Goal: Information Seeking & Learning: Learn about a topic

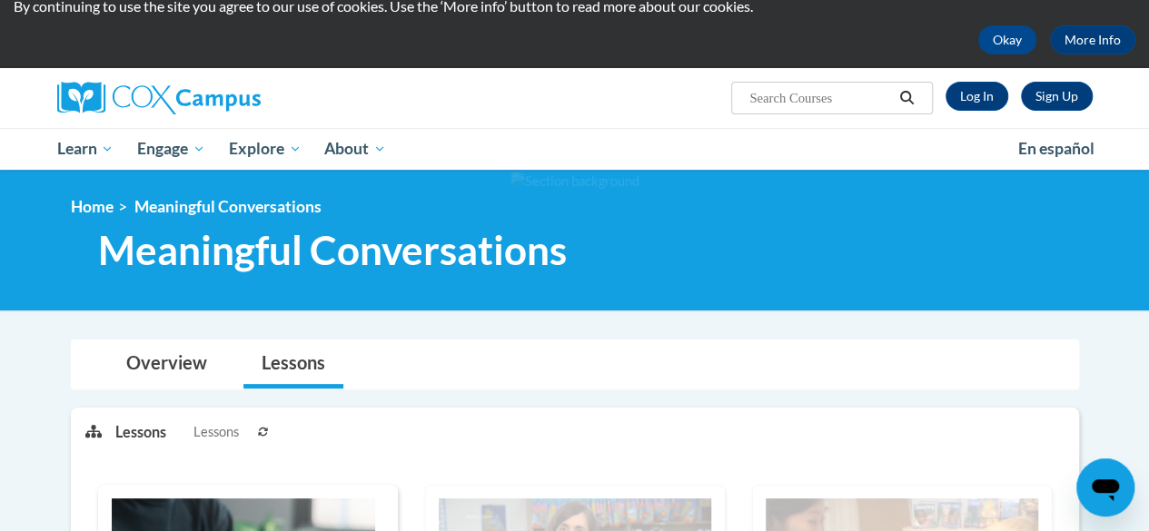
scroll to position [91, 0]
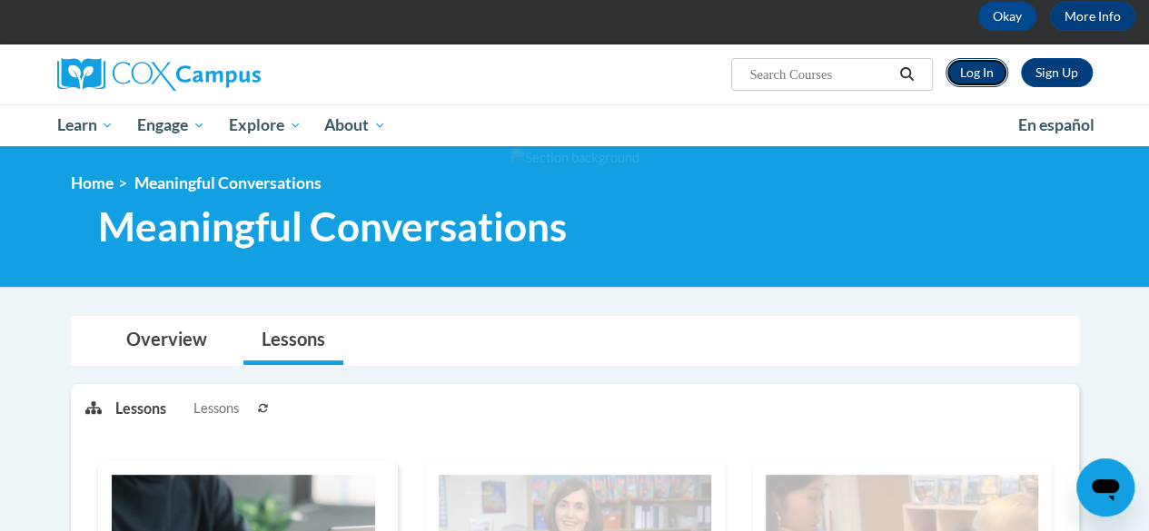
click at [975, 75] on link "Log In" at bounding box center [976, 72] width 63 height 29
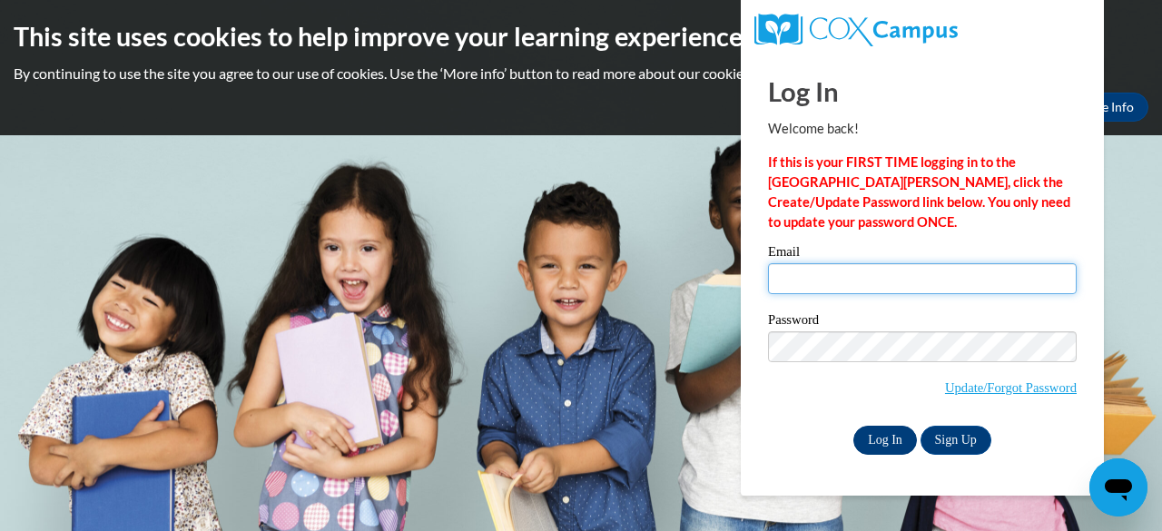
type input "ymaw76658@gmail.com"
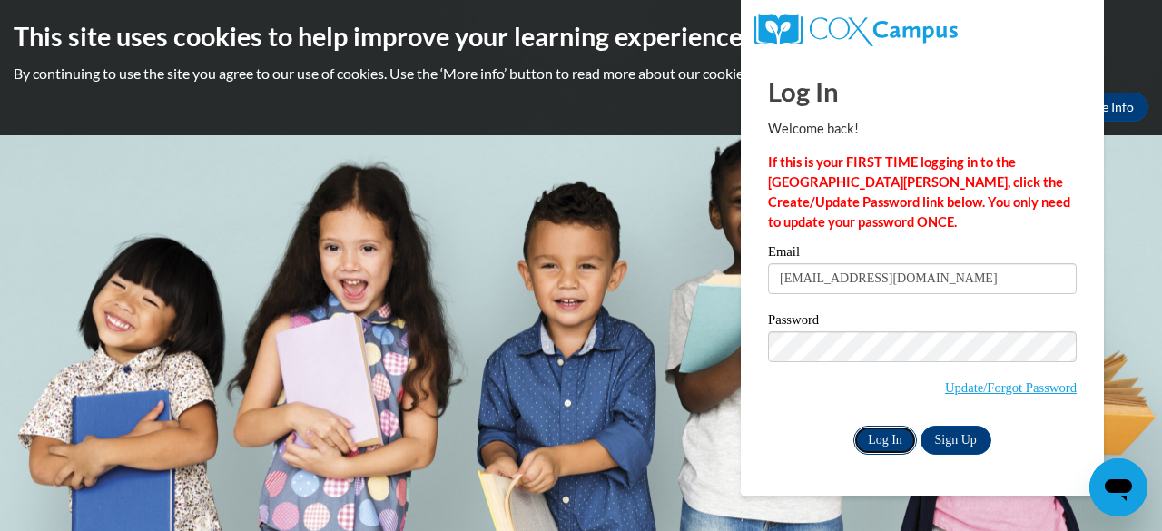
click at [877, 442] on input "Log In" at bounding box center [886, 440] width 64 height 29
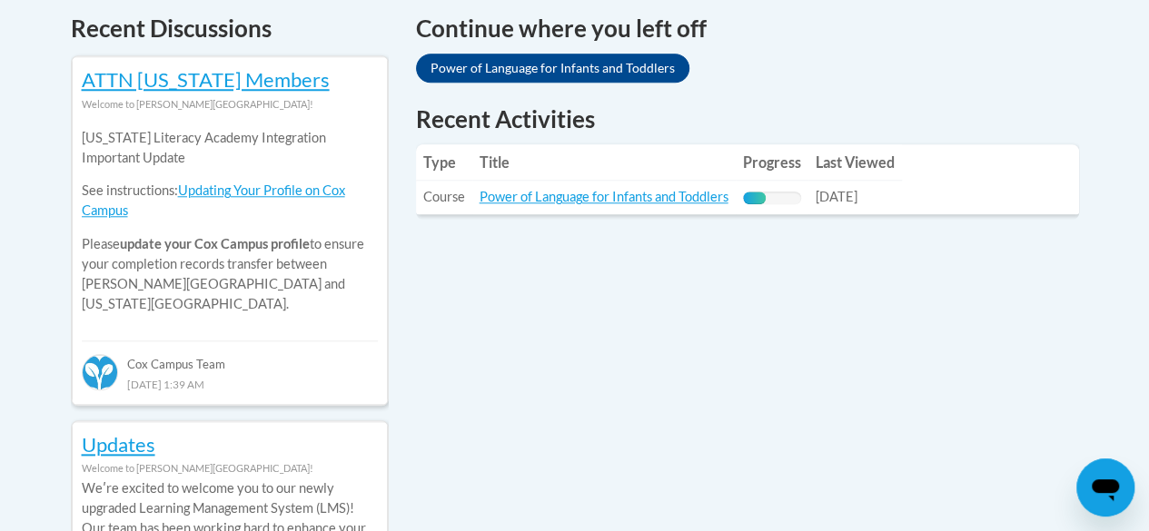
scroll to position [817, 0]
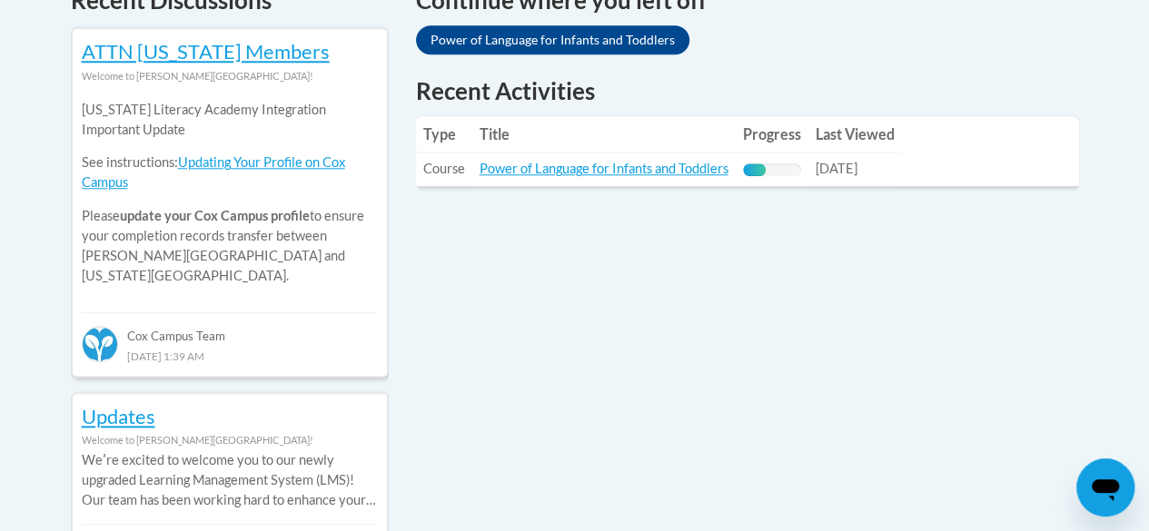
click at [826, 176] on span "09/14/2025" at bounding box center [836, 168] width 42 height 15
click at [805, 172] on td "Progress: 40% Complete" at bounding box center [772, 170] width 73 height 34
click at [715, 163] on link "Power of Language for Infants and Toddlers" at bounding box center [603, 168] width 249 height 15
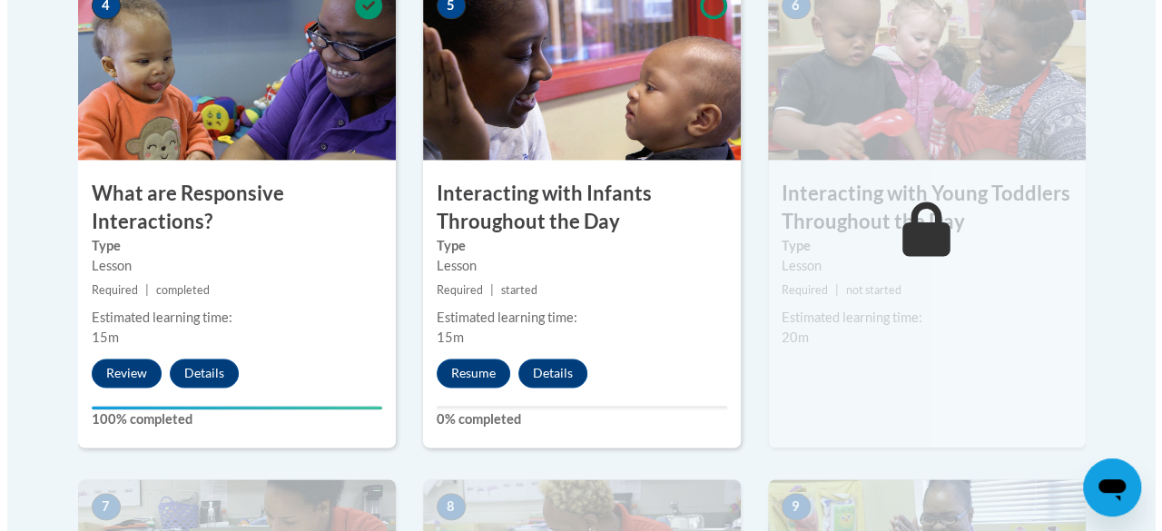
scroll to position [1181, 0]
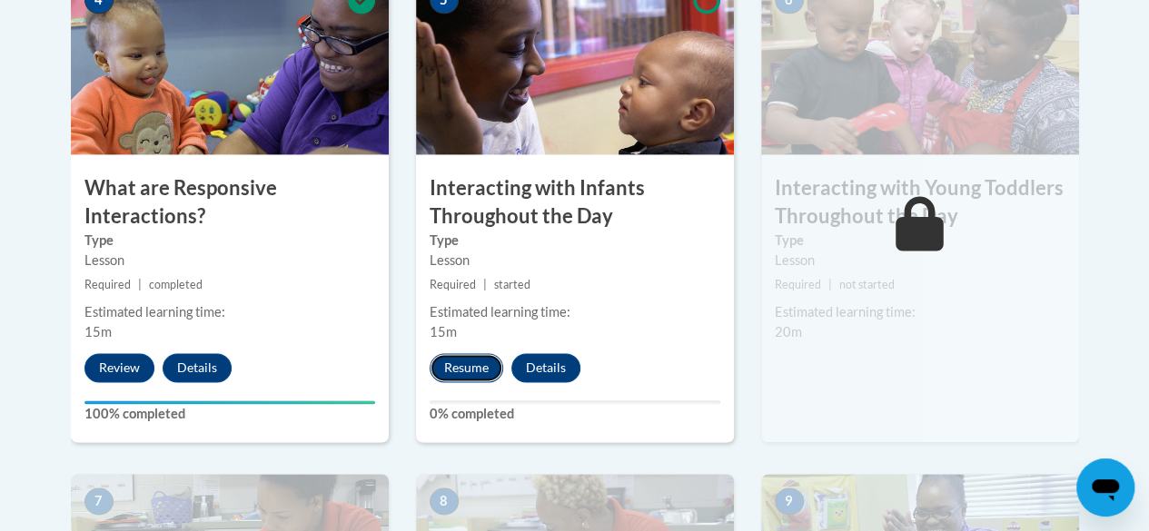
click at [487, 364] on button "Resume" at bounding box center [467, 367] width 74 height 29
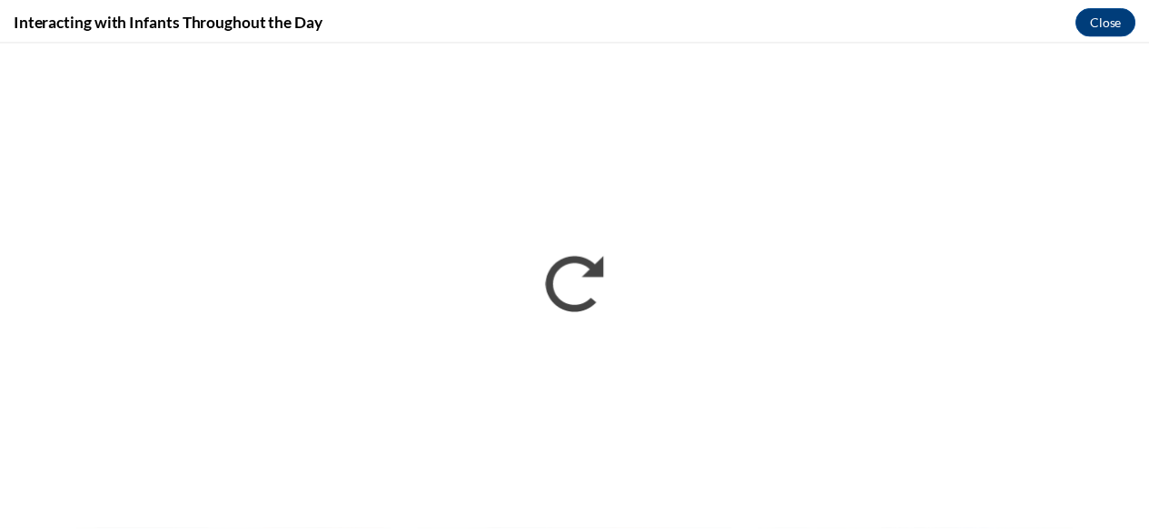
scroll to position [0, 0]
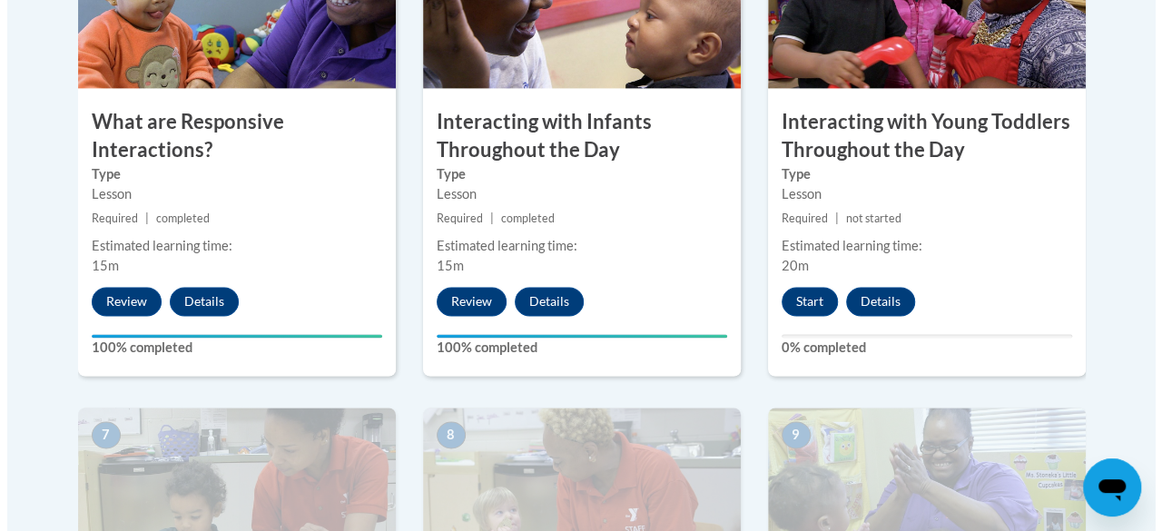
scroll to position [1271, 0]
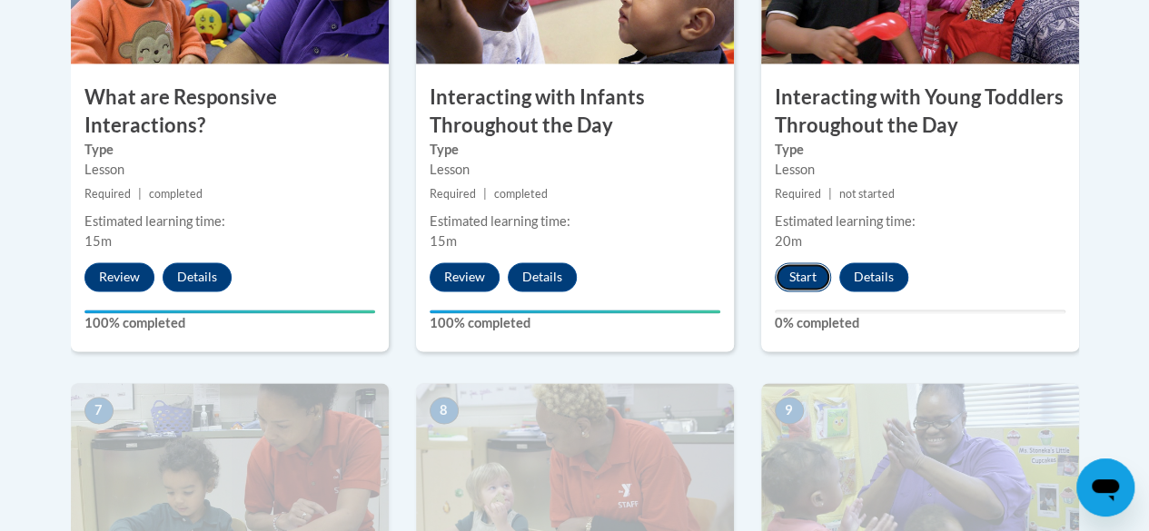
click at [799, 278] on button "Start" at bounding box center [803, 276] width 56 height 29
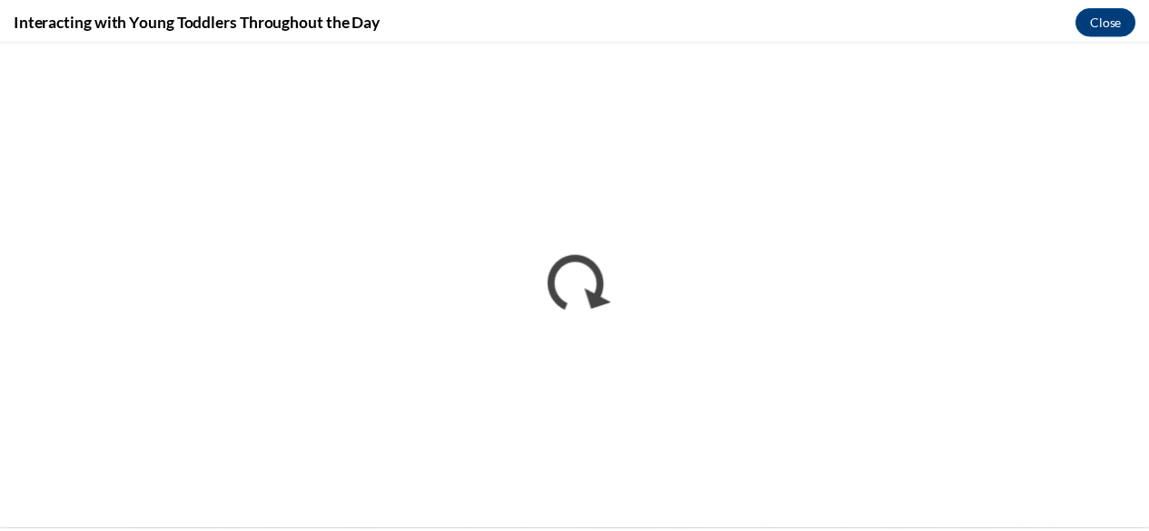
scroll to position [0, 0]
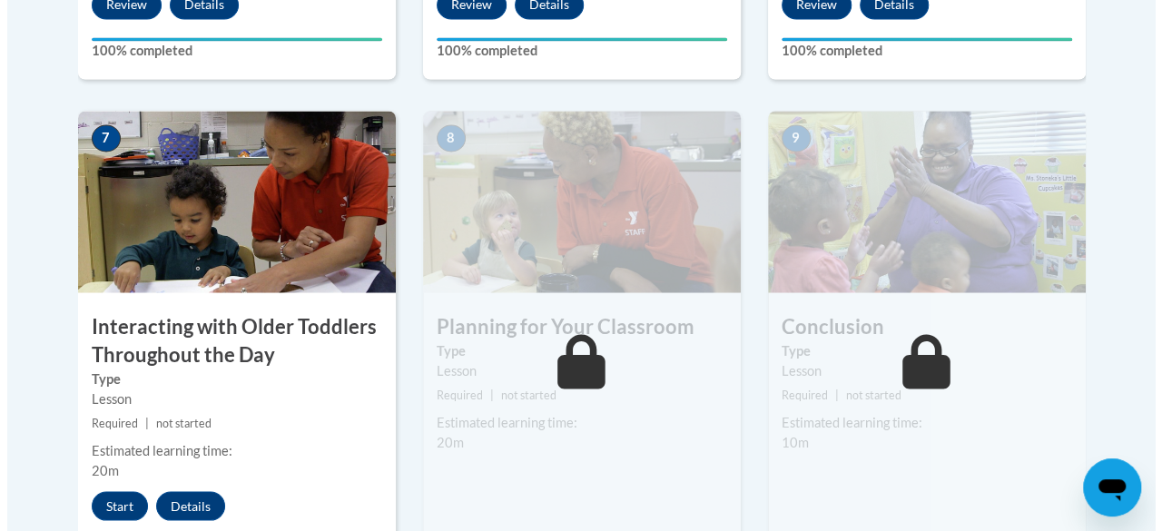
scroll to position [1725, 0]
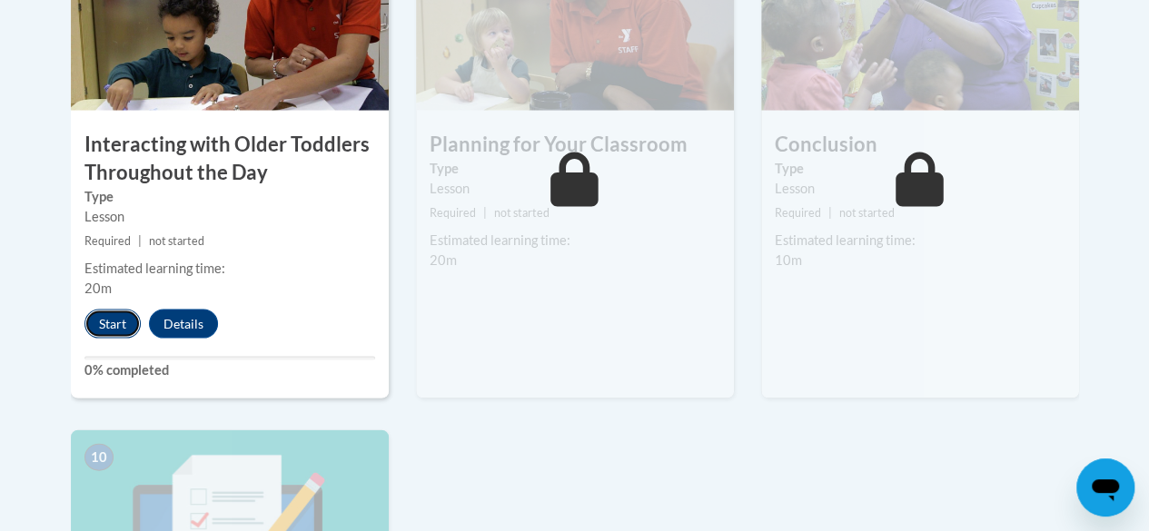
click at [104, 321] on button "Start" at bounding box center [112, 324] width 56 height 29
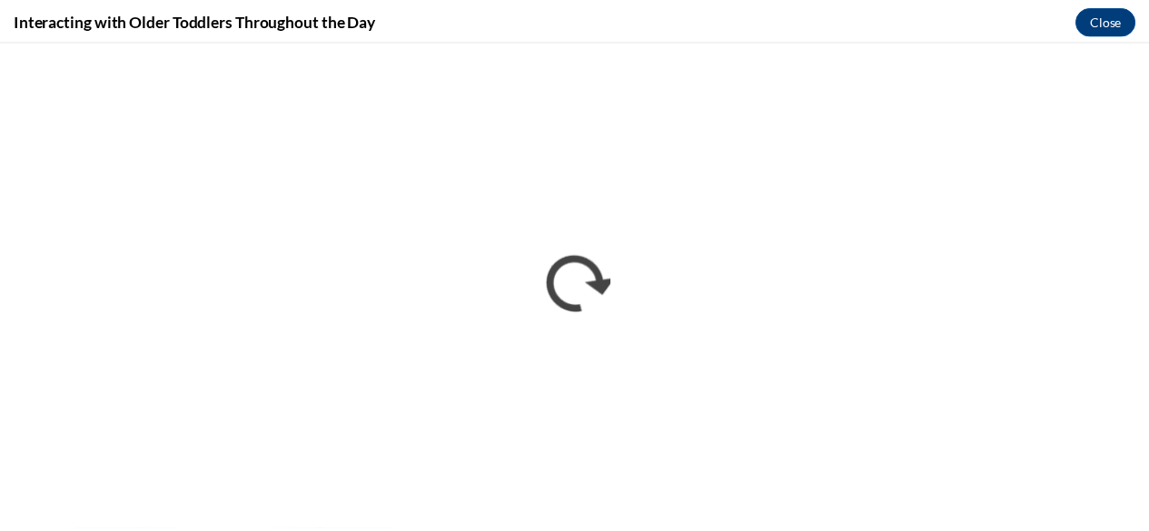
scroll to position [0, 0]
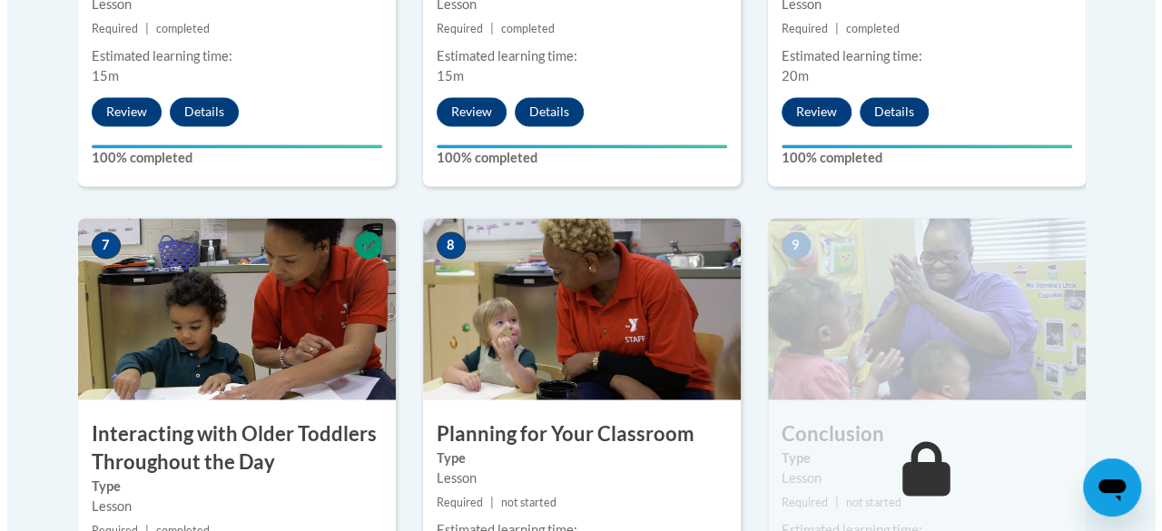
scroll to position [1635, 0]
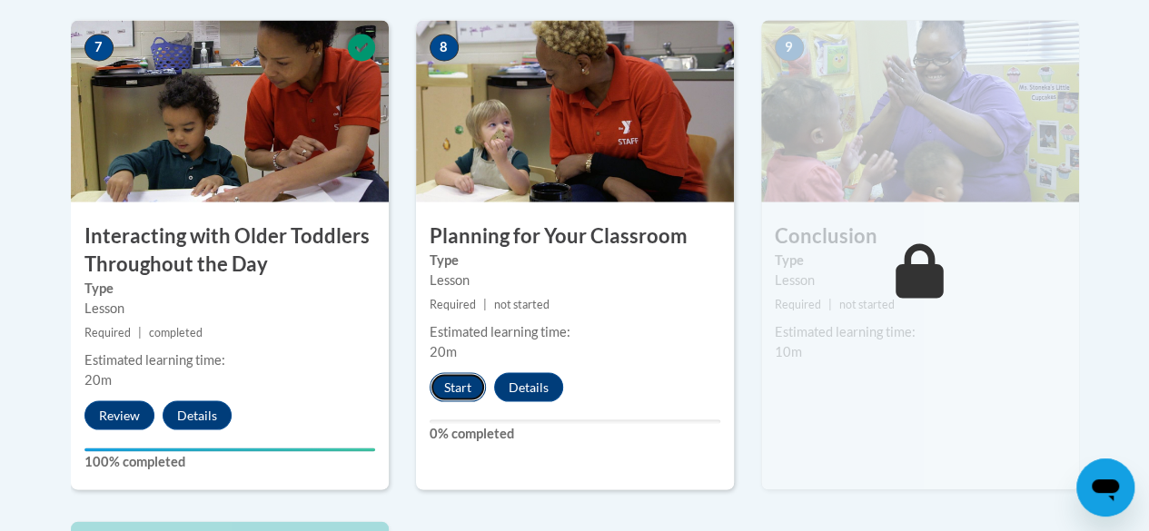
click at [467, 390] on button "Start" at bounding box center [458, 386] width 56 height 29
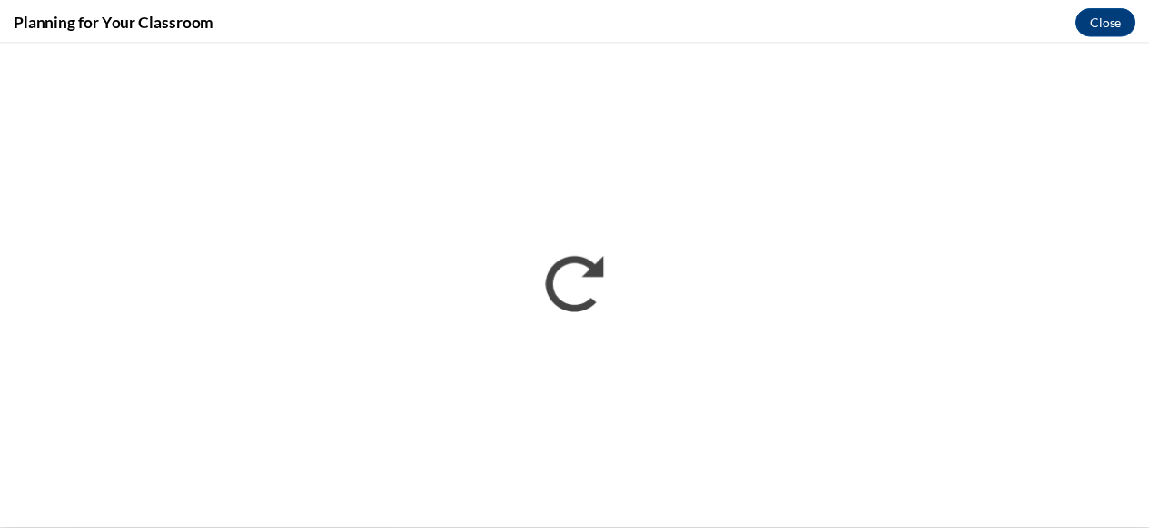
scroll to position [0, 0]
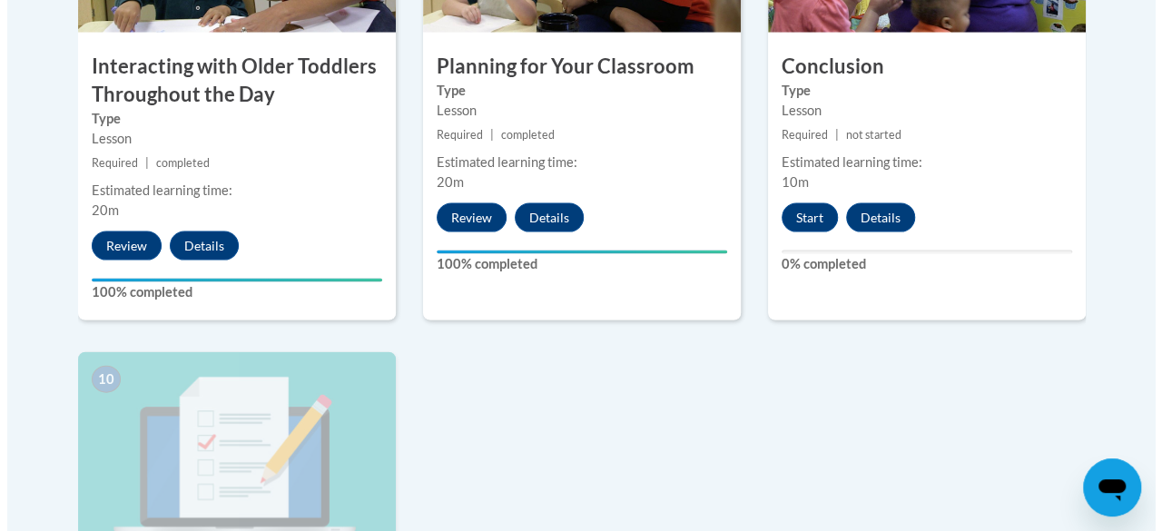
scroll to position [1907, 0]
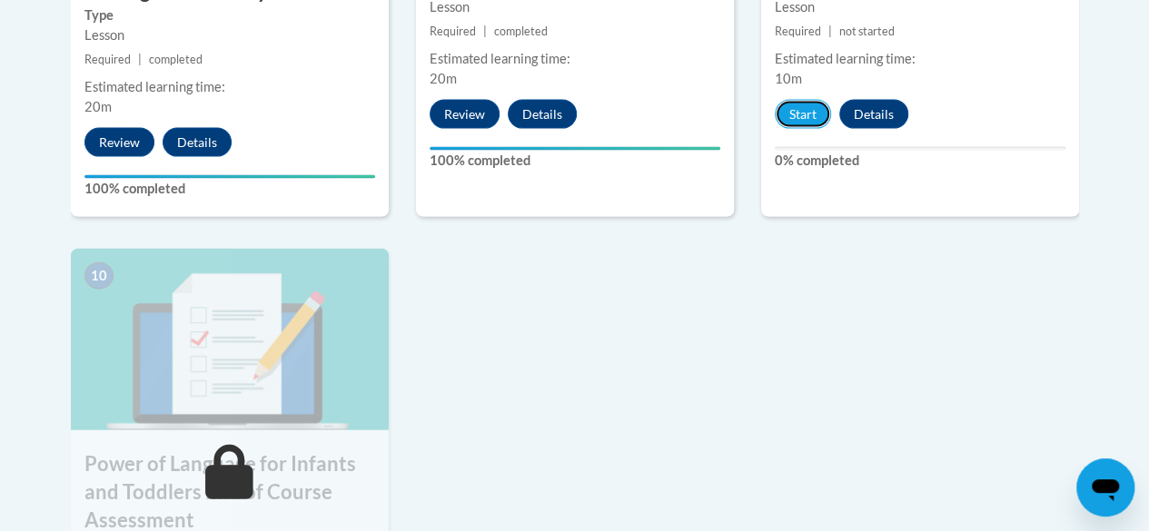
click at [810, 115] on button "Start" at bounding box center [803, 114] width 56 height 29
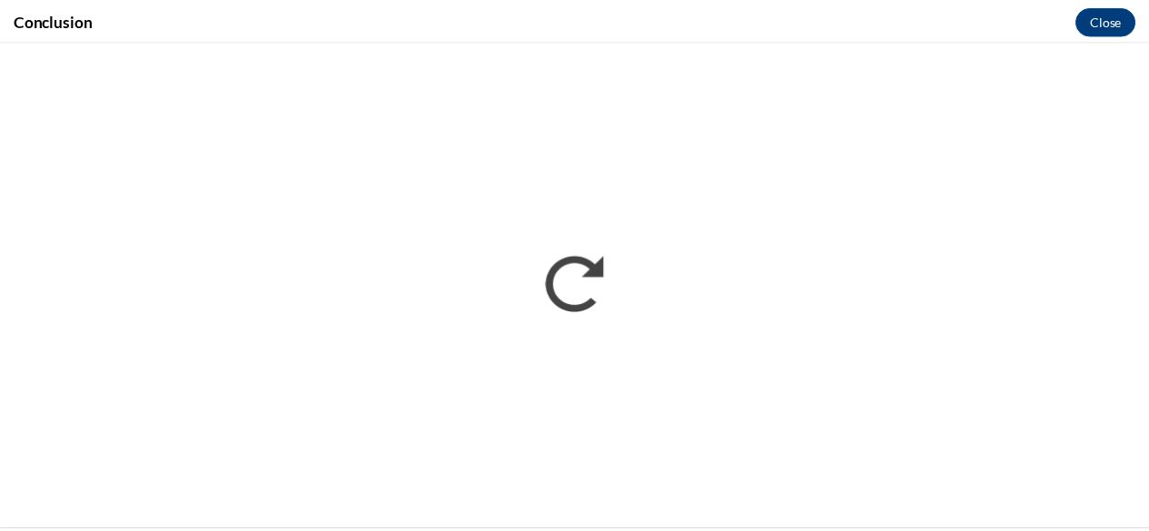
scroll to position [0, 0]
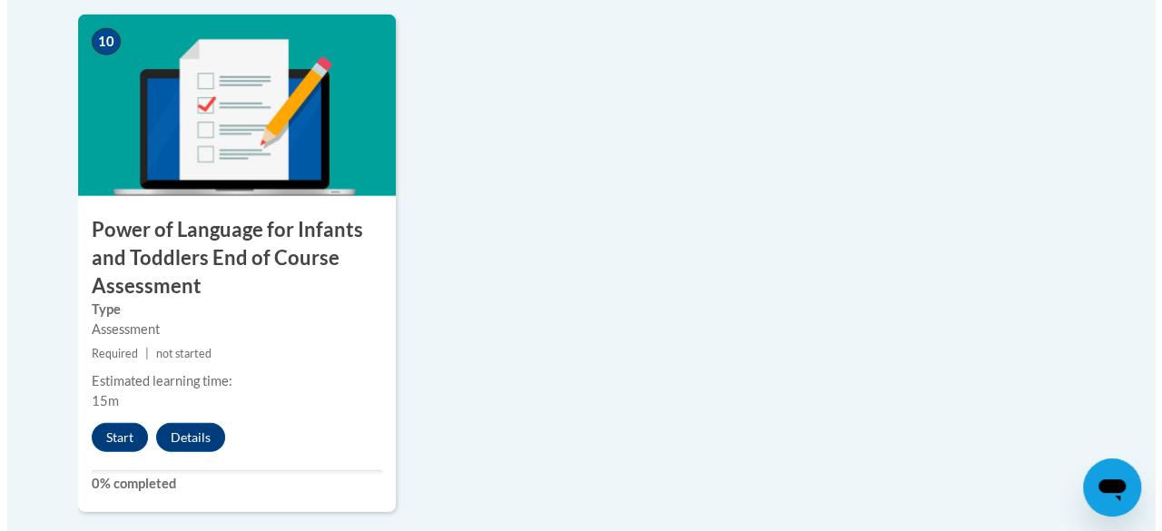
scroll to position [2361, 0]
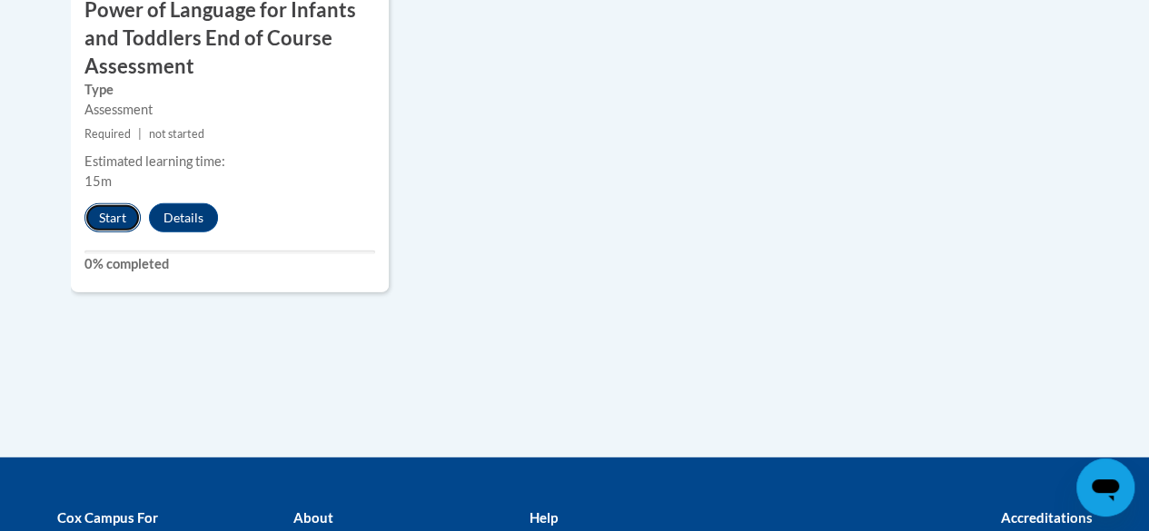
click at [96, 221] on button "Start" at bounding box center [112, 217] width 56 height 29
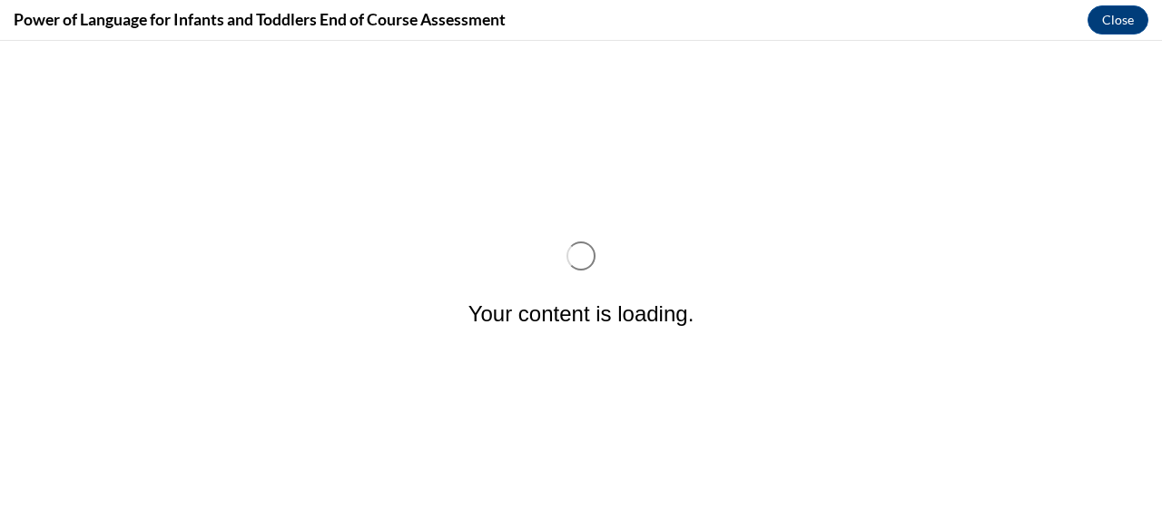
scroll to position [0, 0]
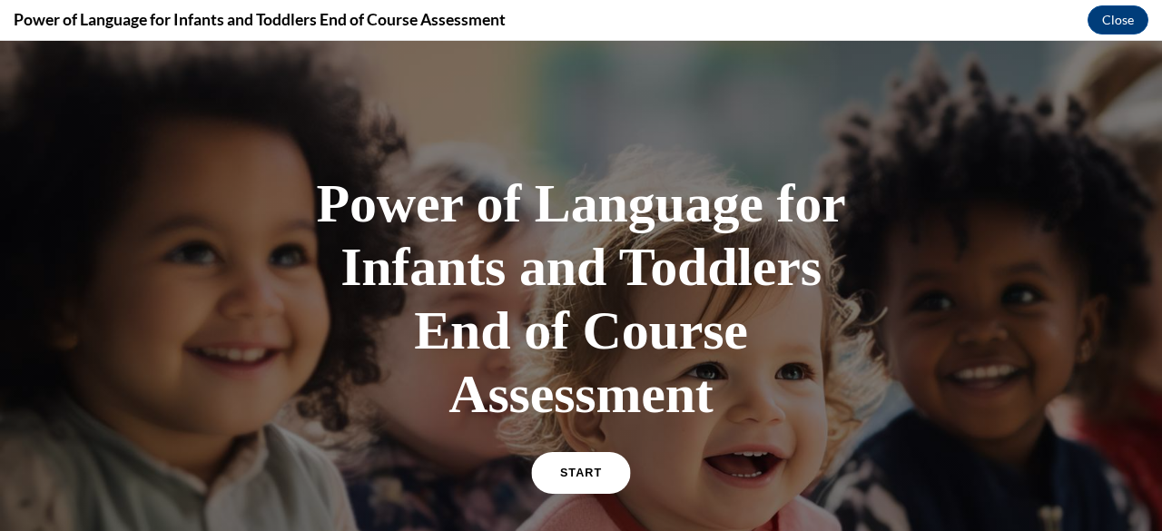
click at [550, 468] on link "START" at bounding box center [580, 473] width 99 height 42
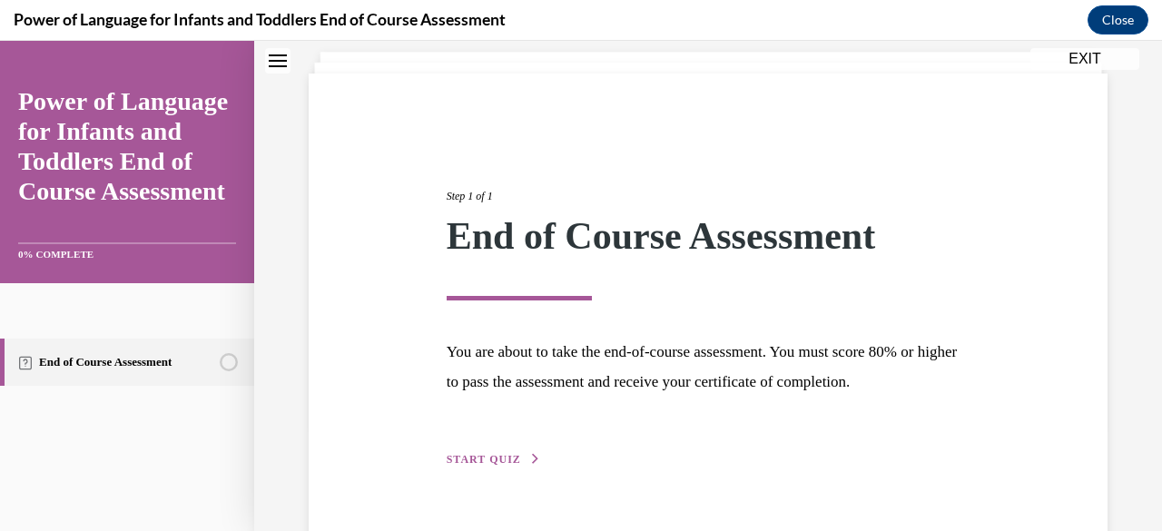
scroll to position [153, 0]
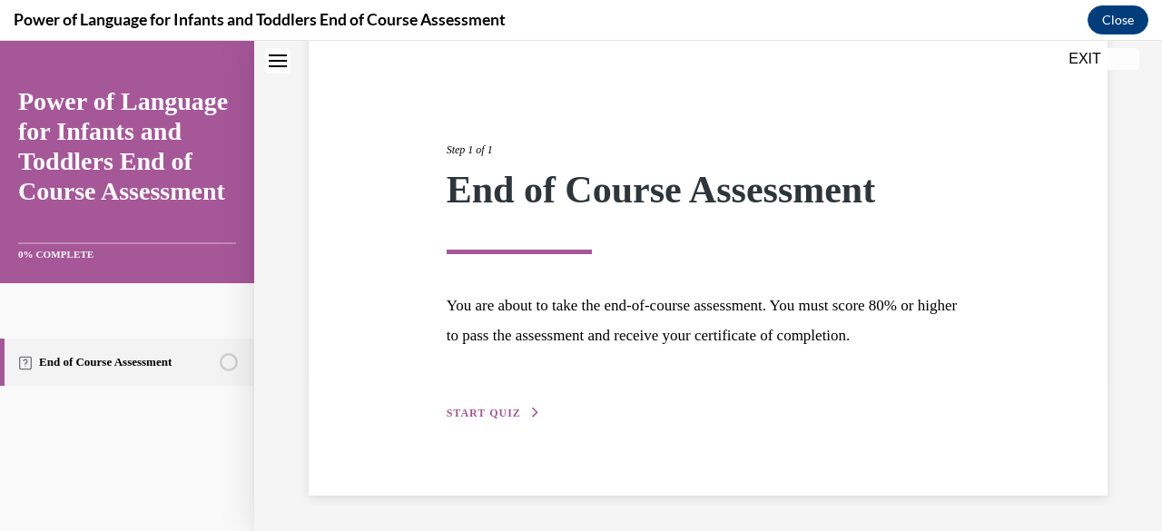
click at [466, 411] on span "START QUIZ" at bounding box center [484, 413] width 74 height 13
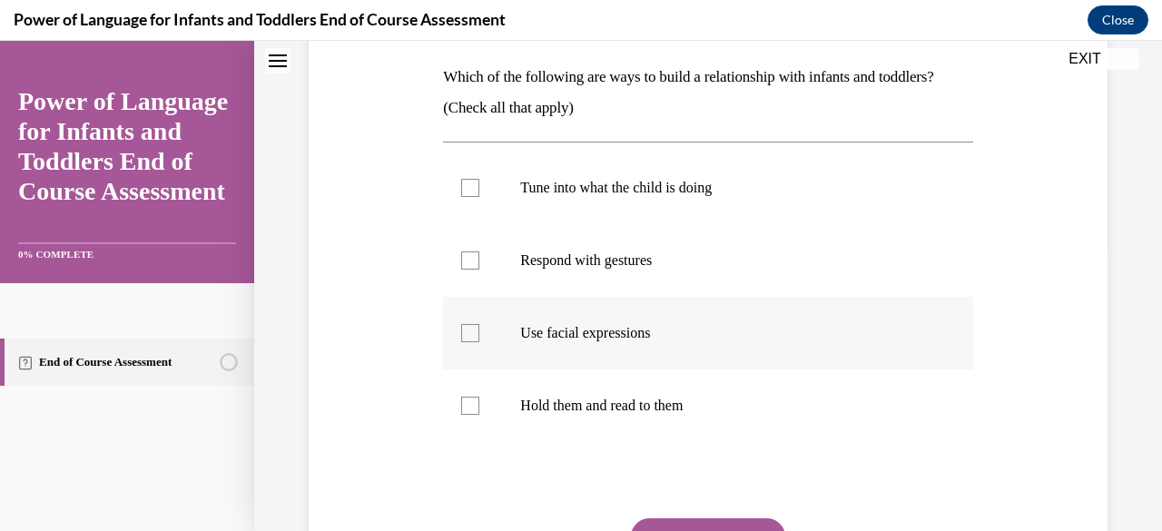
scroll to position [243, 0]
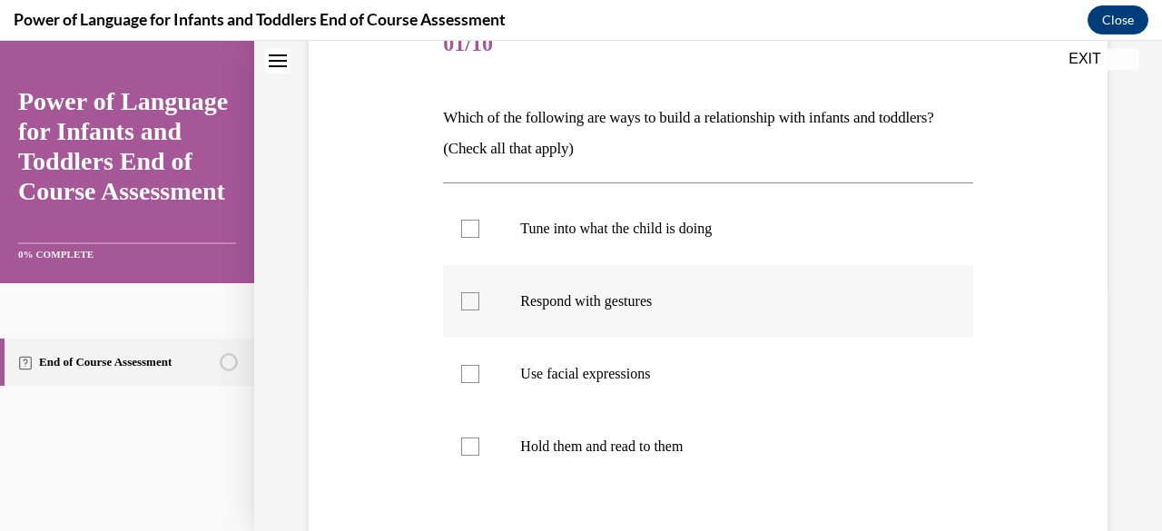
click at [466, 301] on div at bounding box center [470, 301] width 18 height 18
click at [466, 301] on input "Respond with gestures" at bounding box center [470, 301] width 18 height 18
checkbox input "true"
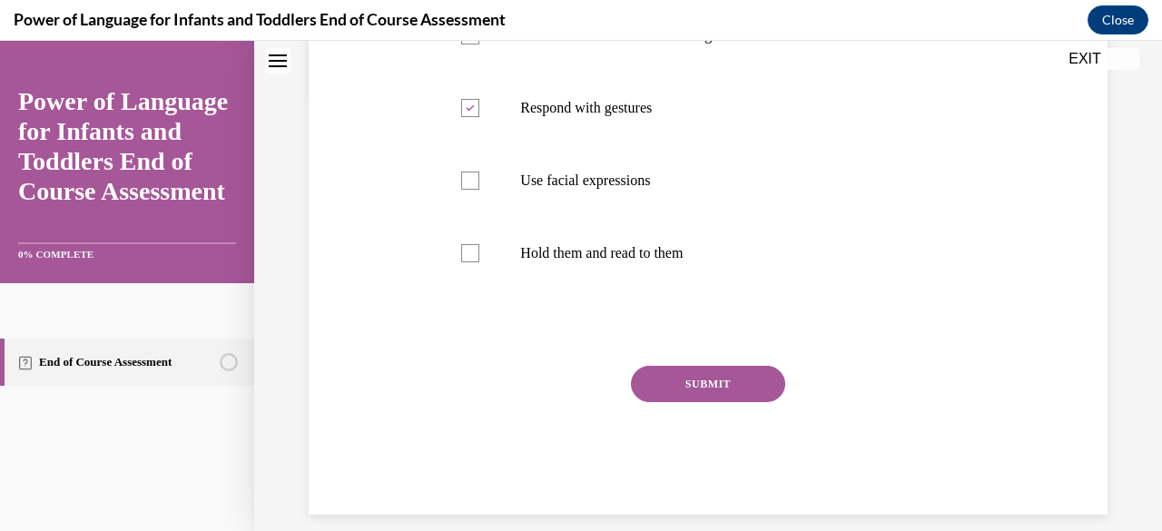
scroll to position [456, 0]
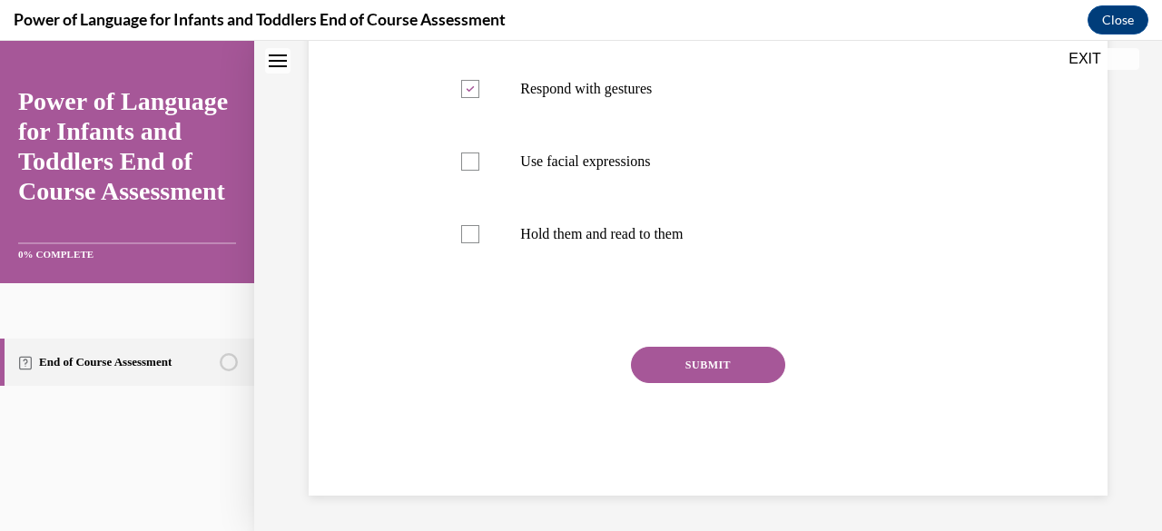
click at [689, 376] on button "SUBMIT" at bounding box center [708, 365] width 154 height 36
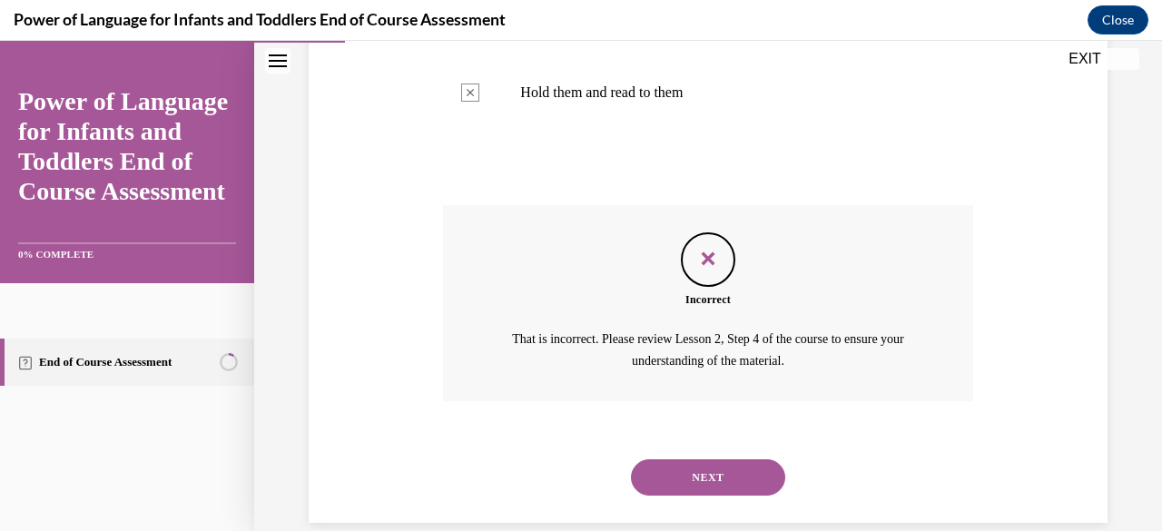
scroll to position [624, 0]
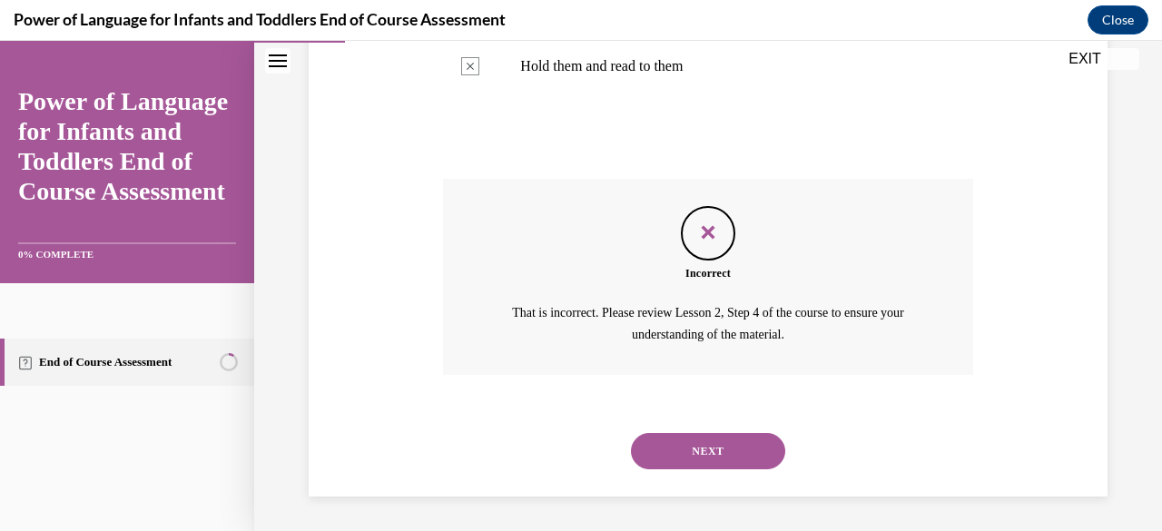
click at [687, 441] on button "NEXT" at bounding box center [708, 451] width 154 height 36
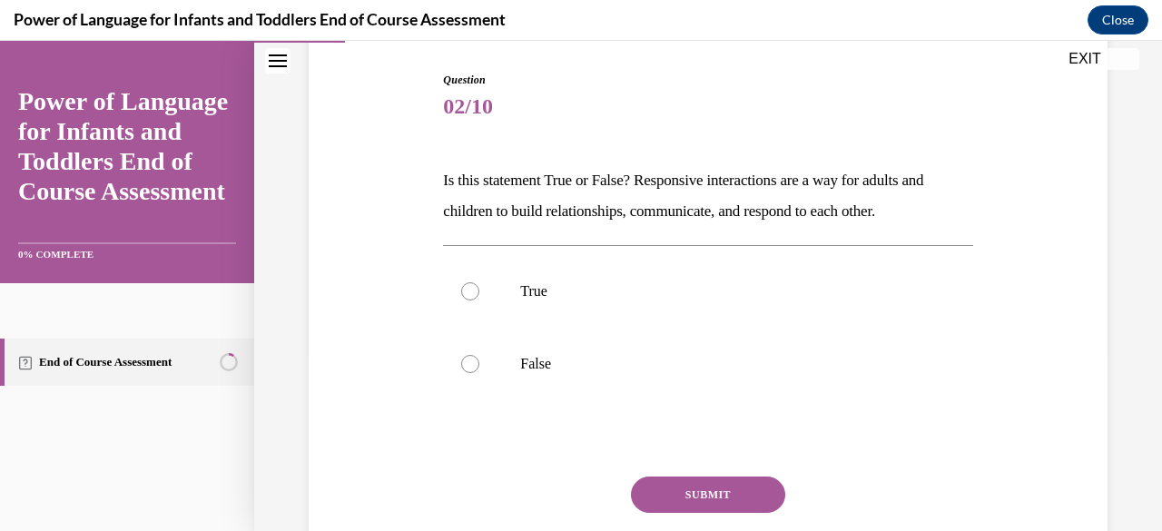
scroll to position [182, 0]
click at [479, 295] on label "True" at bounding box center [707, 290] width 529 height 73
click at [479, 295] on input "True" at bounding box center [470, 291] width 18 height 18
radio input "true"
click at [651, 488] on button "SUBMIT" at bounding box center [708, 494] width 154 height 36
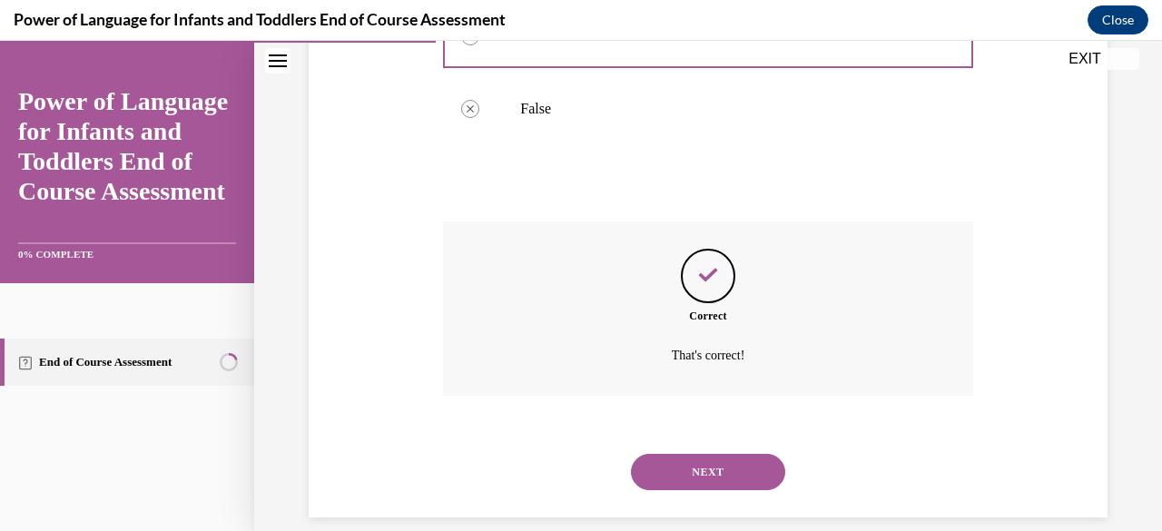
scroll to position [458, 0]
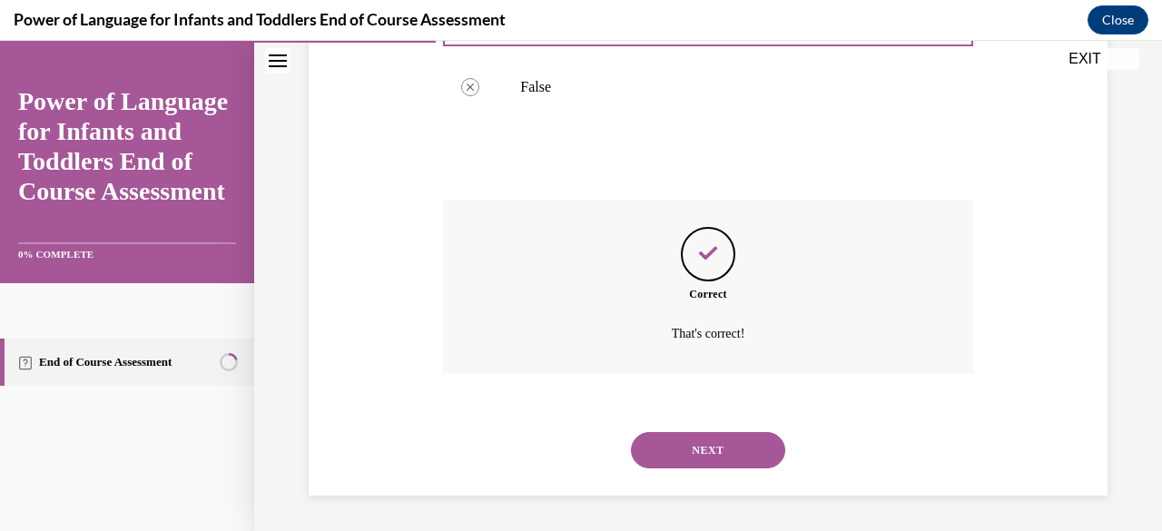
click at [649, 446] on button "NEXT" at bounding box center [708, 450] width 154 height 36
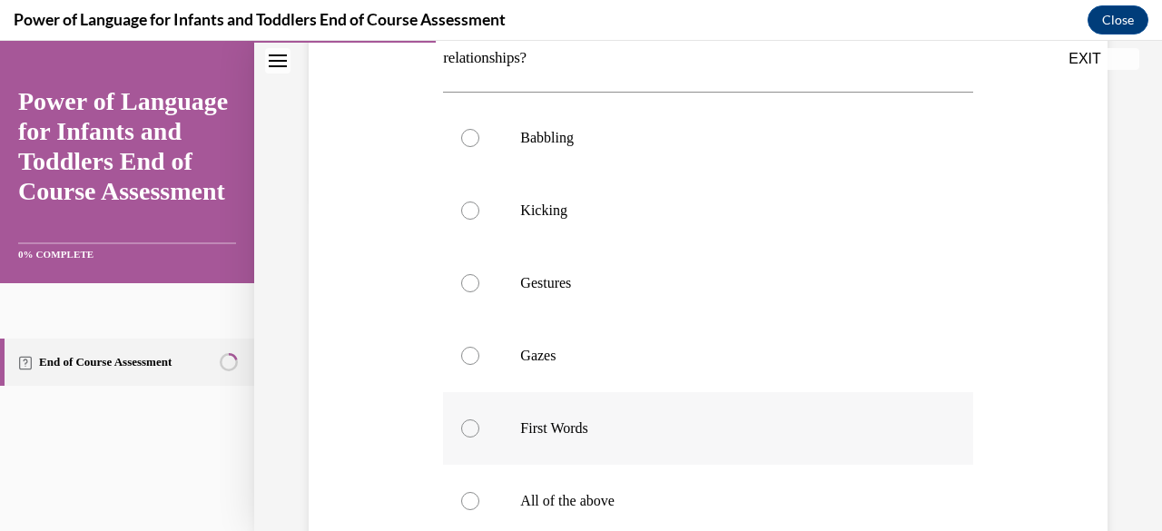
scroll to position [363, 0]
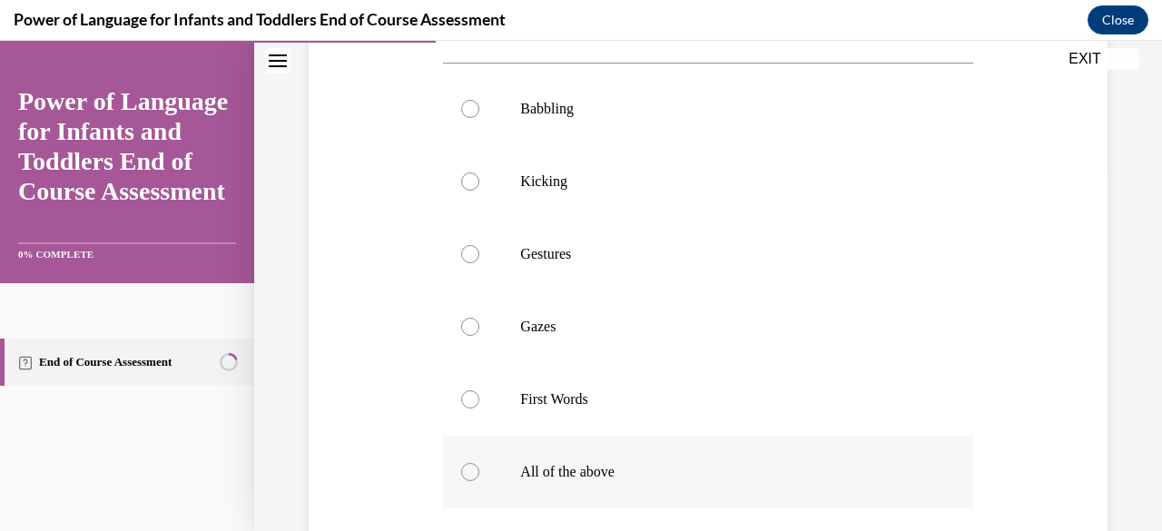
click at [472, 466] on div at bounding box center [470, 472] width 18 height 18
click at [472, 466] on input "All of the above" at bounding box center [470, 472] width 18 height 18
radio input "true"
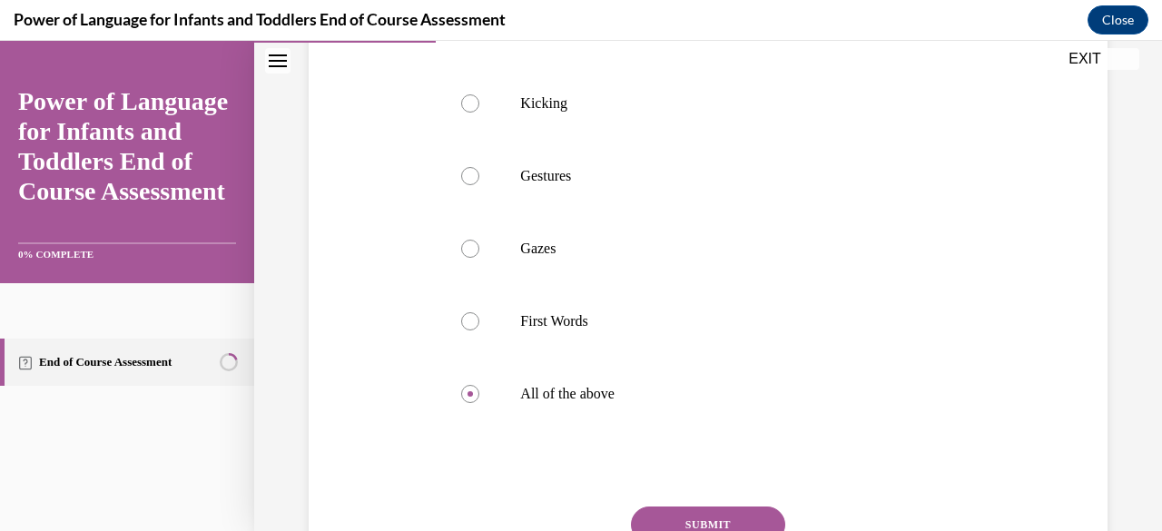
scroll to position [601, 0]
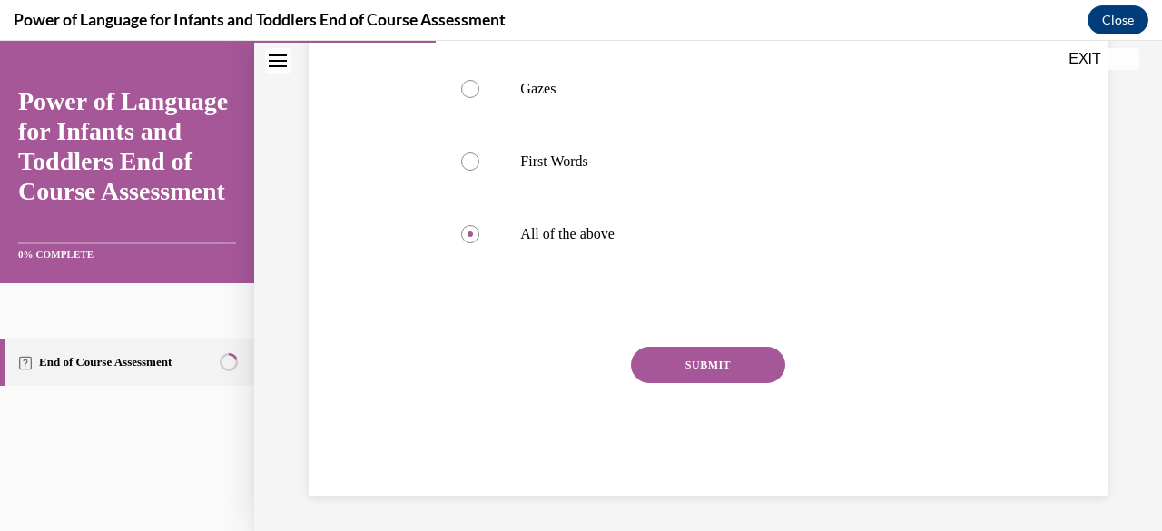
click at [713, 362] on button "SUBMIT" at bounding box center [708, 365] width 154 height 36
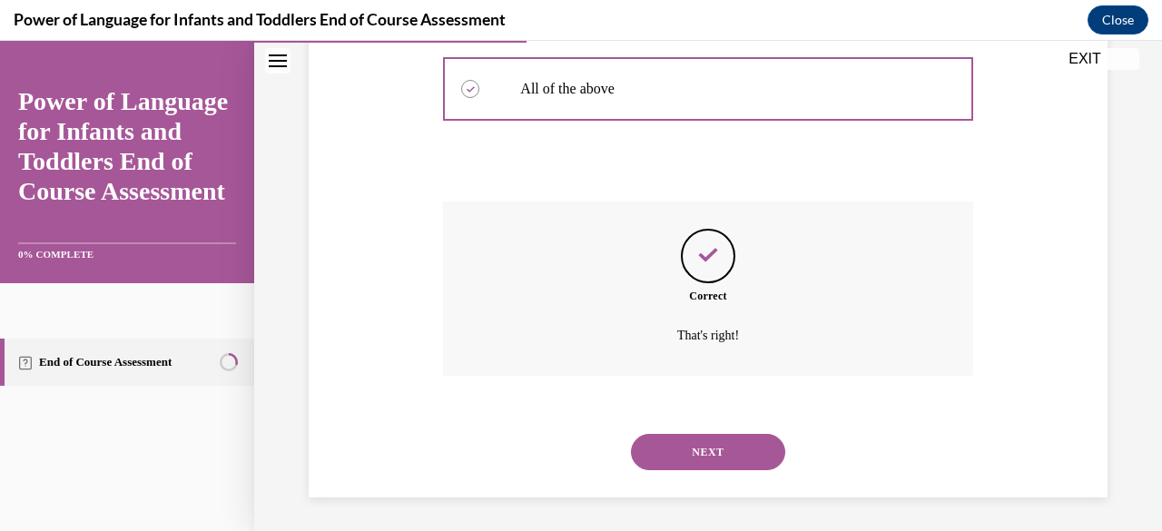
scroll to position [748, 0]
click at [673, 442] on button "NEXT" at bounding box center [708, 450] width 154 height 36
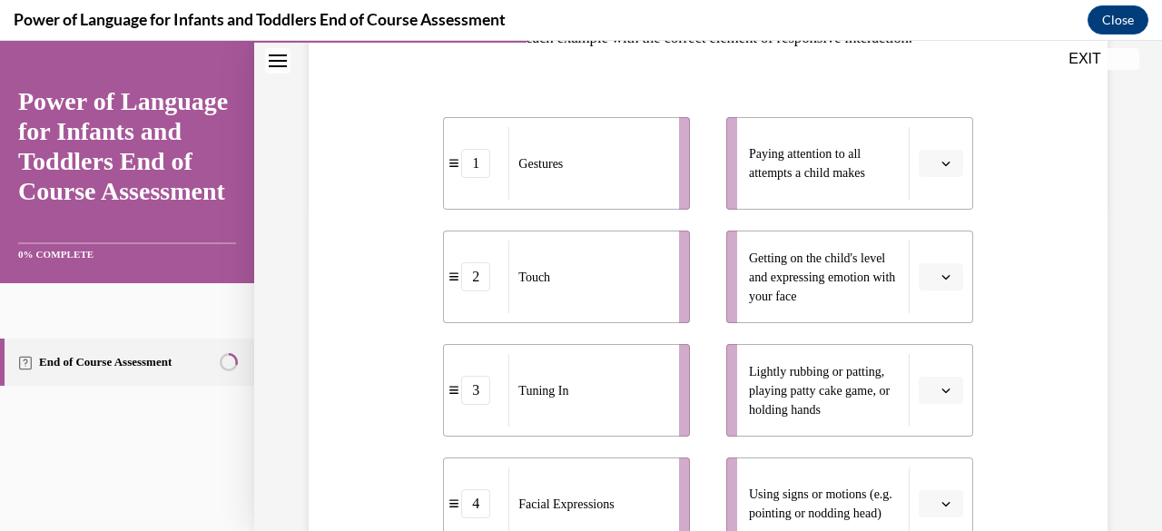
scroll to position [363, 0]
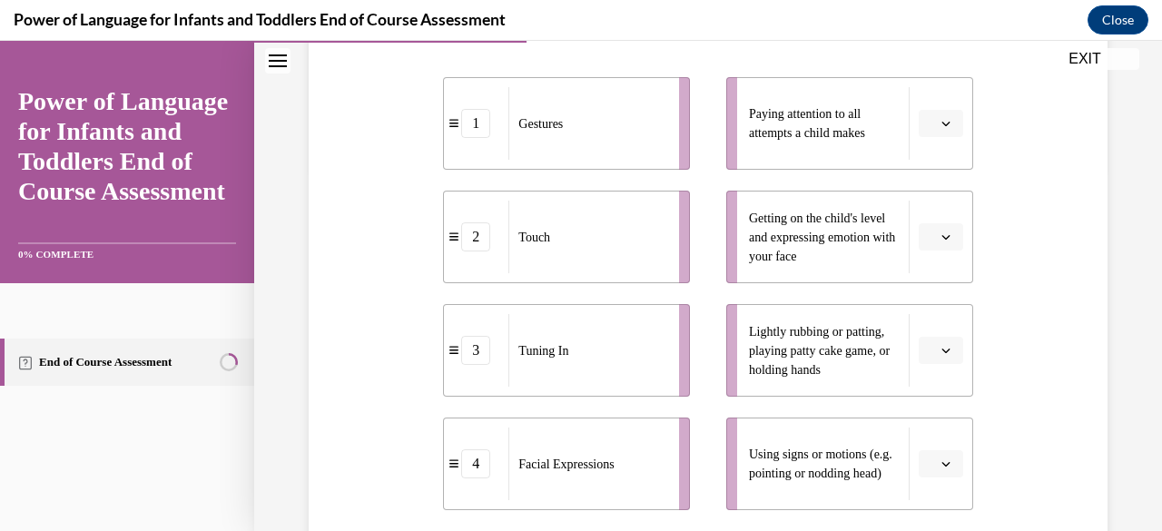
click at [942, 242] on button "button" at bounding box center [941, 236] width 44 height 27
click at [936, 341] on div "2" at bounding box center [926, 349] width 44 height 36
click at [940, 355] on span "button" at bounding box center [946, 350] width 13 height 13
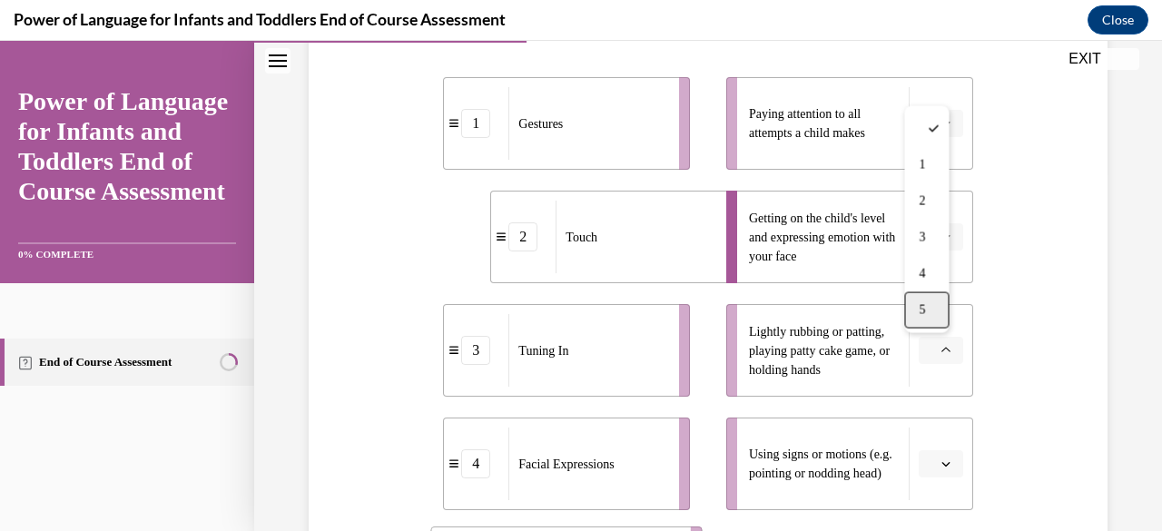
click at [928, 302] on div "5" at bounding box center [926, 310] width 44 height 36
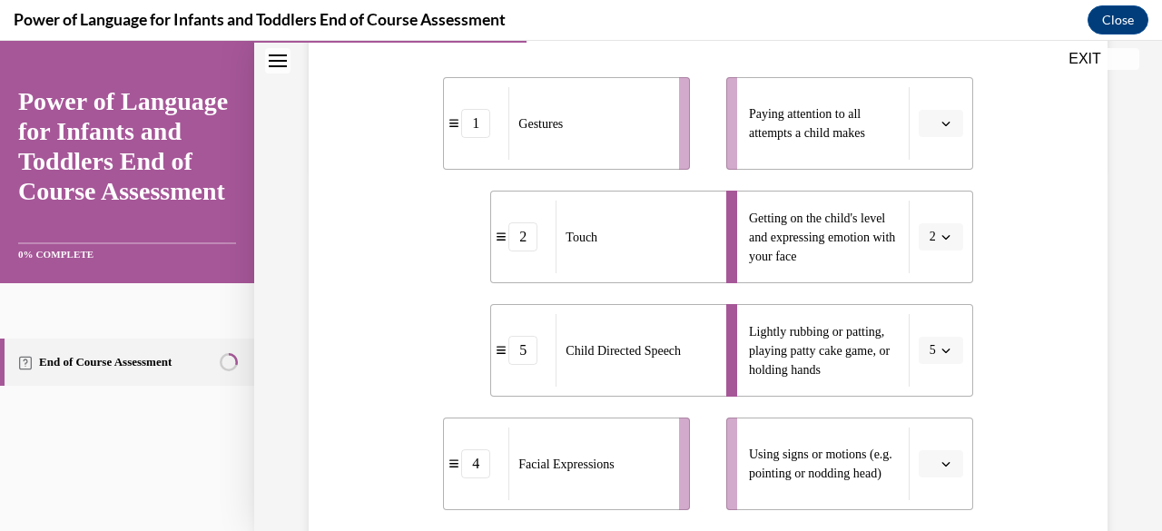
click at [934, 457] on button "button" at bounding box center [941, 463] width 44 height 27
click at [930, 331] on div "2" at bounding box center [926, 315] width 44 height 36
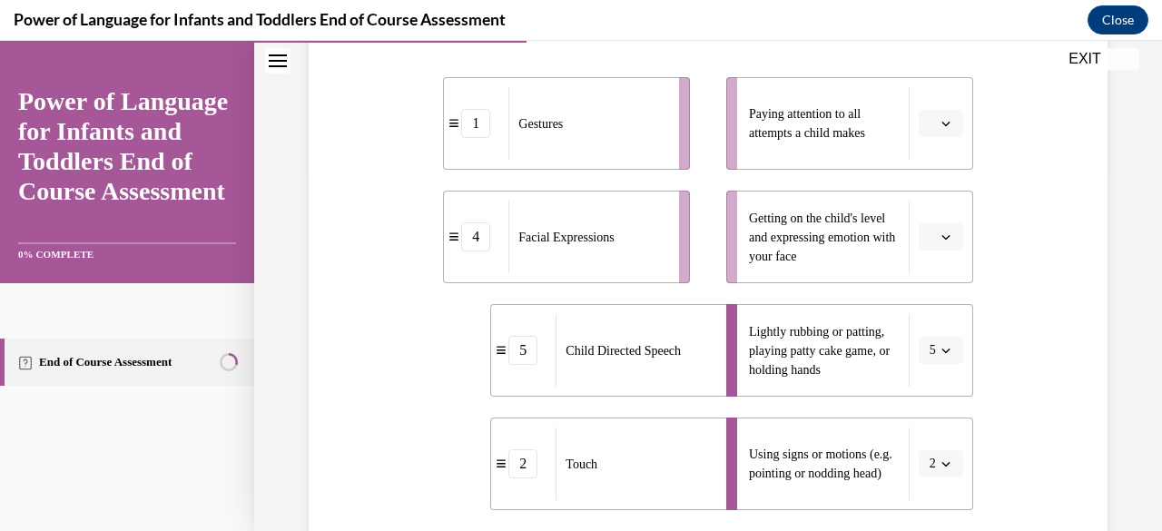
click at [940, 129] on span "button" at bounding box center [946, 123] width 13 height 13
click at [928, 268] on div "3" at bounding box center [926, 272] width 44 height 36
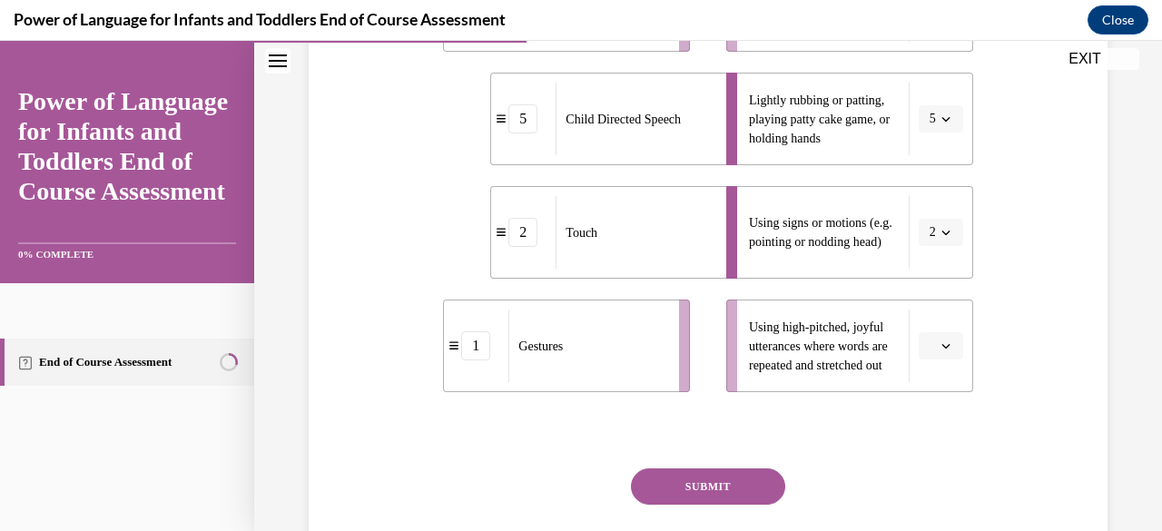
scroll to position [636, 0]
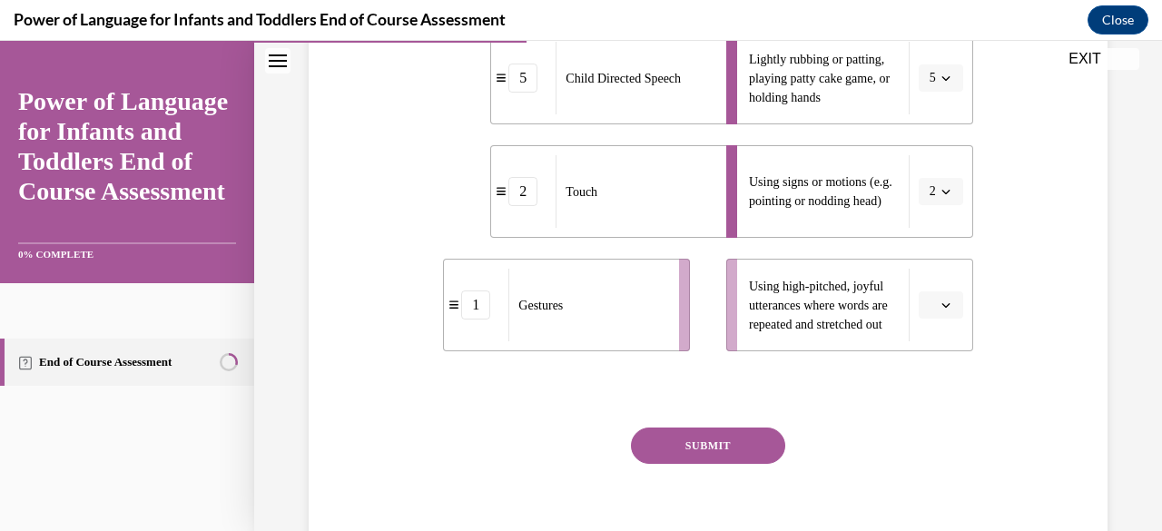
click at [758, 433] on button "SUBMIT" at bounding box center [708, 446] width 154 height 36
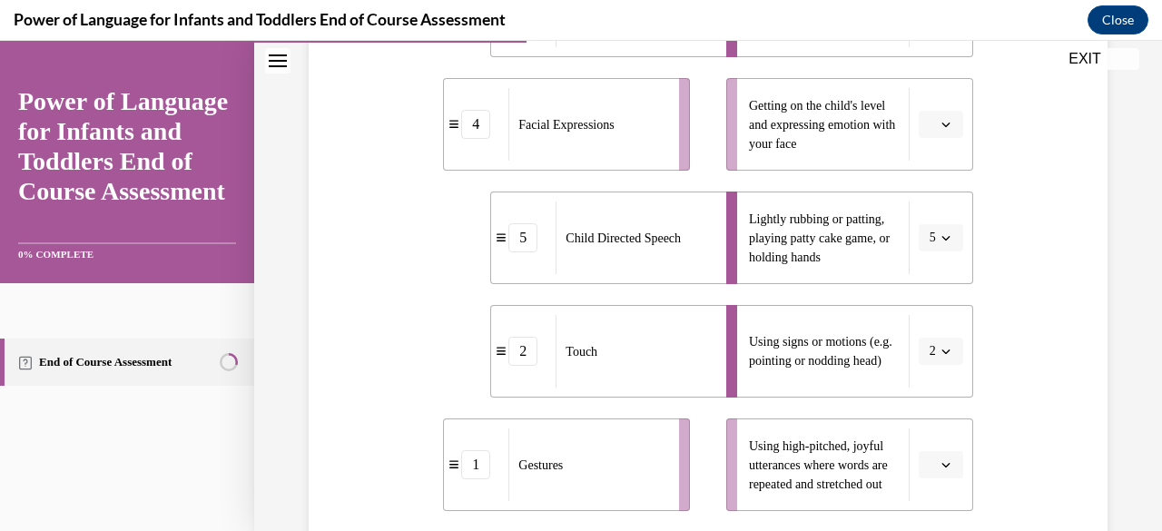
scroll to position [444, 0]
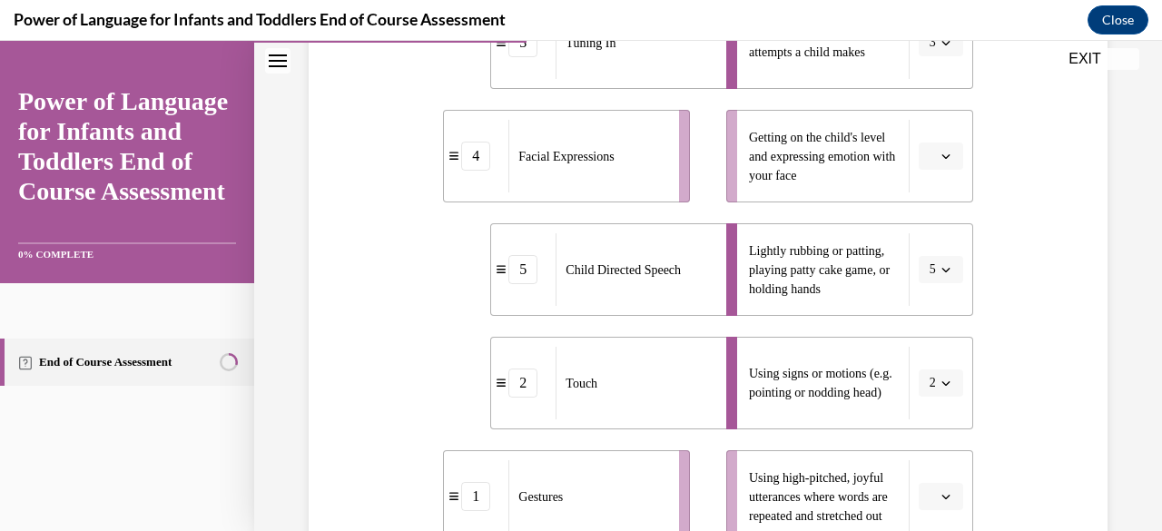
click at [923, 285] on li "Lightly rubbing or patting, playing patty cake game, or holding hands 5" at bounding box center [849, 269] width 247 height 93
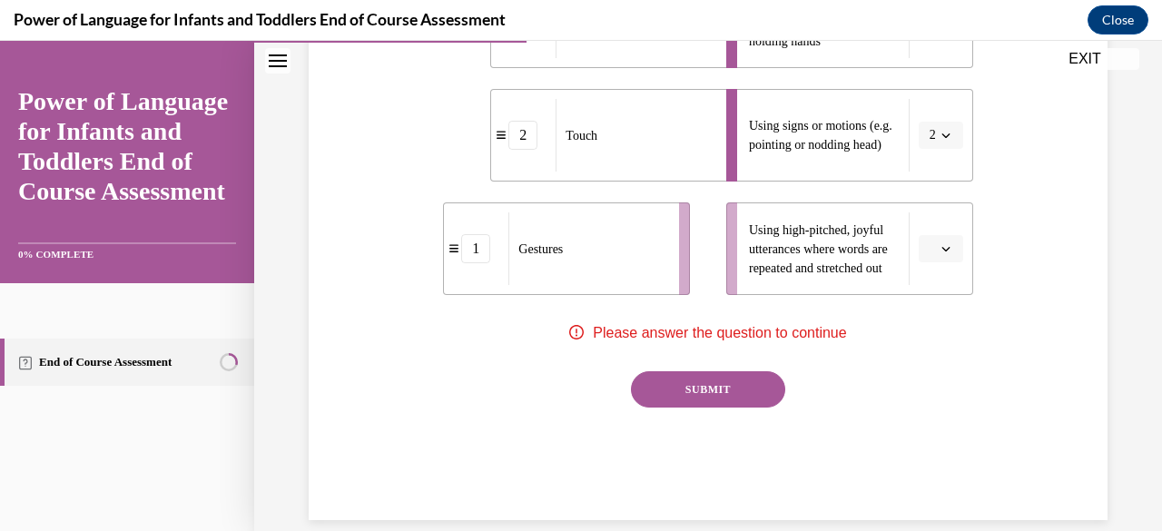
scroll to position [716, 0]
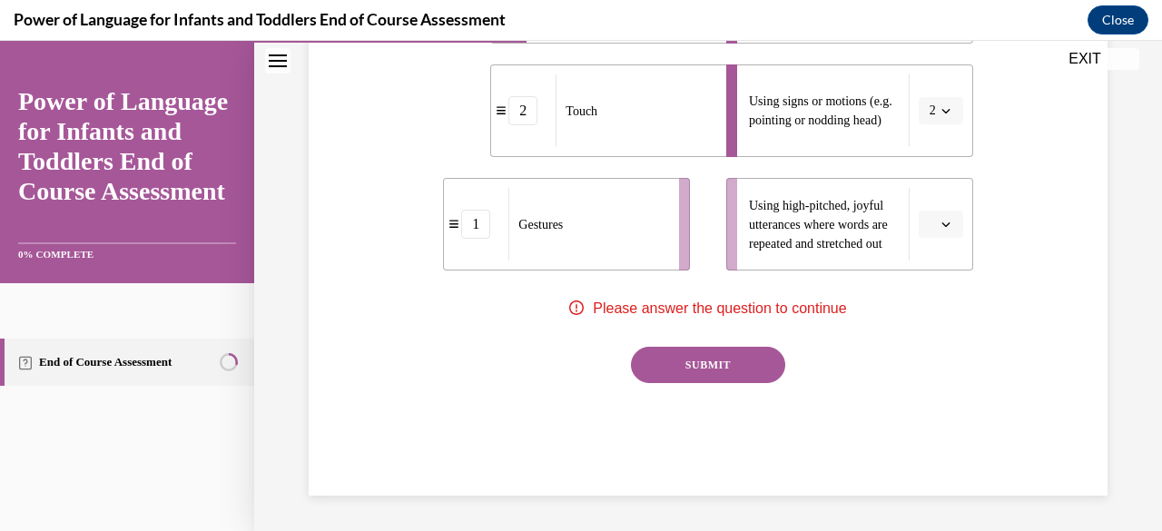
click at [940, 226] on span "button" at bounding box center [946, 224] width 13 height 13
click at [746, 313] on span "Please answer the question to continue" at bounding box center [719, 308] width 253 height 15
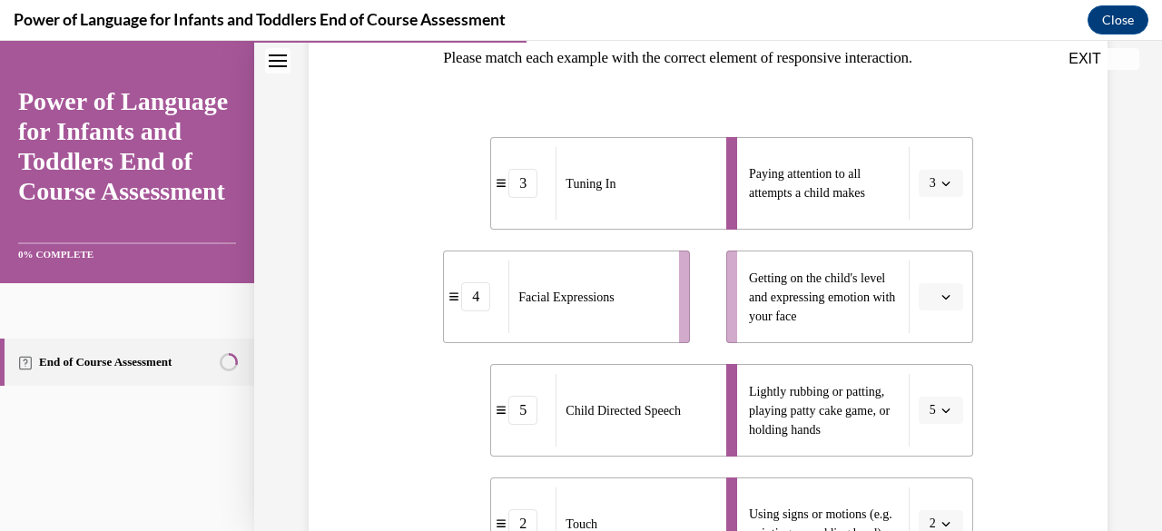
scroll to position [262, 0]
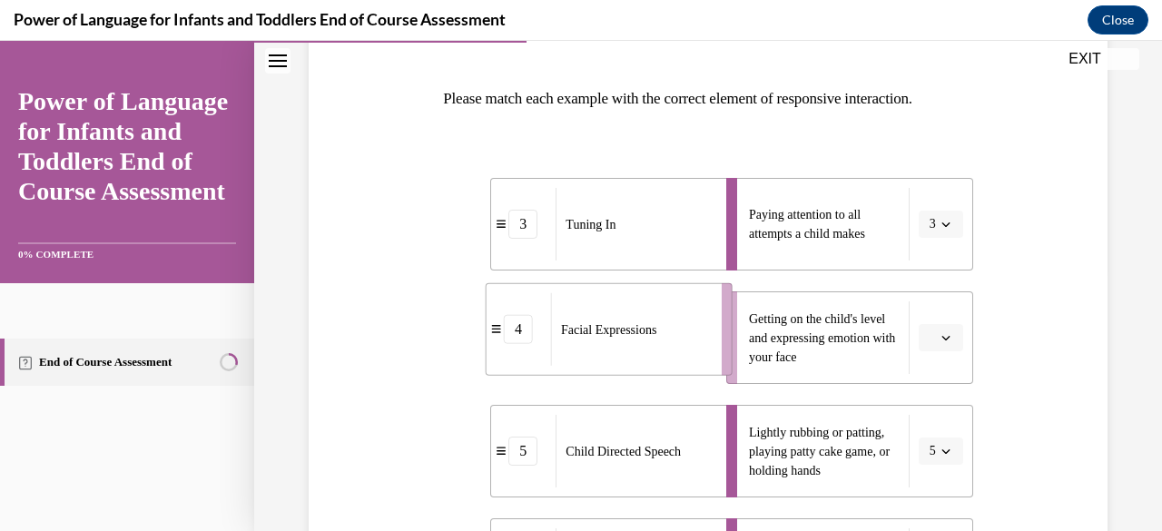
drag, startPoint x: 639, startPoint y: 315, endPoint x: 685, endPoint y: 305, distance: 46.5
click at [685, 306] on div "Facial Expressions" at bounding box center [630, 329] width 159 height 73
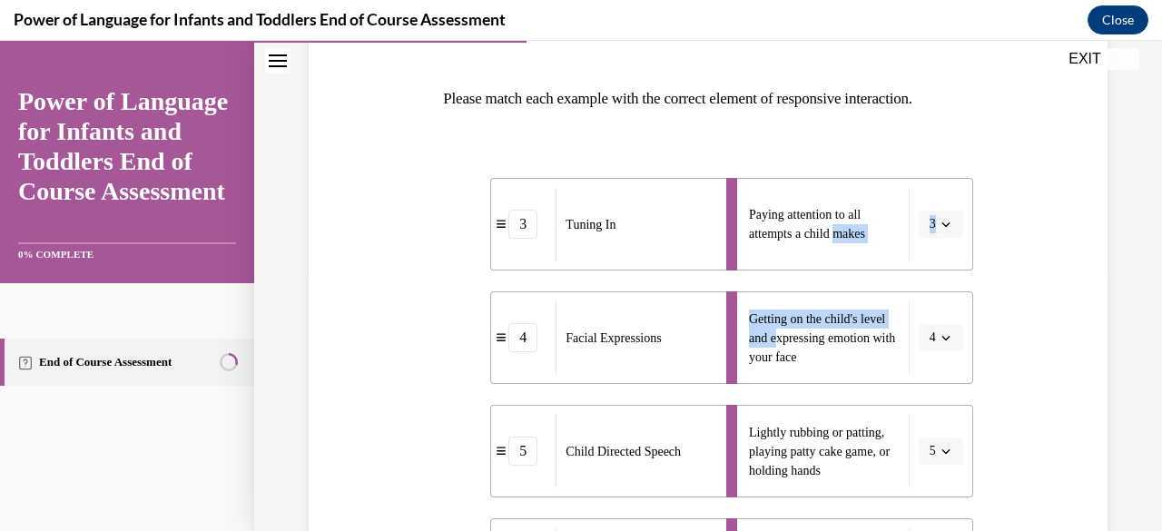
drag, startPoint x: 799, startPoint y: 331, endPoint x: 798, endPoint y: 275, distance: 55.4
click at [820, 272] on ul "Paying attention to all attempts a child makes 3 Getting on the child's level a…" at bounding box center [840, 451] width 265 height 547
drag, startPoint x: 899, startPoint y: 338, endPoint x: 885, endPoint y: 338, distance: 13.6
click at [885, 338] on li "Getting on the child's level and expressing emotion with your face 4" at bounding box center [849, 337] width 247 height 93
drag, startPoint x: 845, startPoint y: 365, endPoint x: 788, endPoint y: 289, distance: 94.8
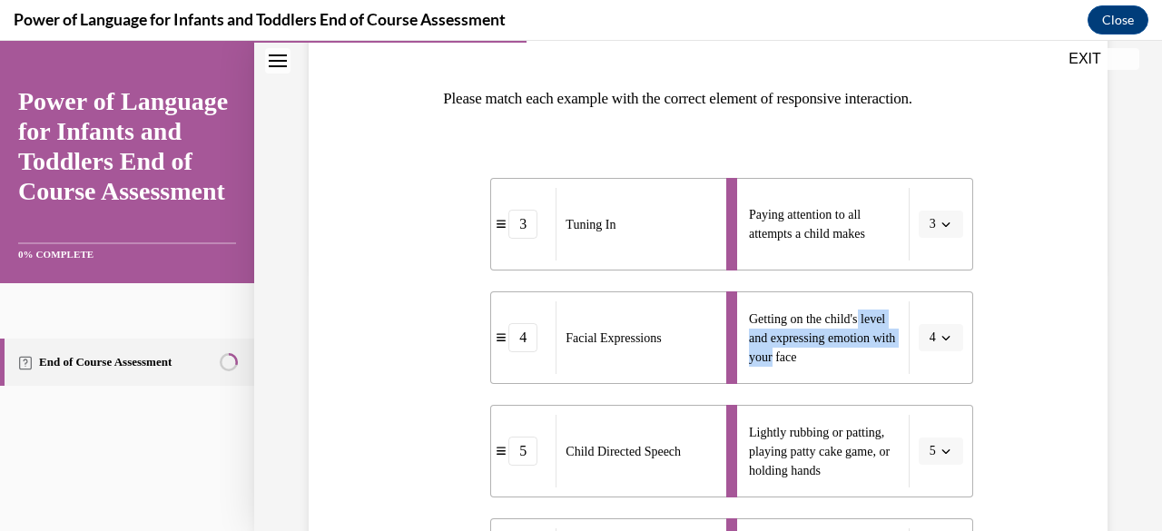
click at [850, 290] on ul "Paying attention to all attempts a child makes 3 Getting on the child's level a…" at bounding box center [840, 451] width 265 height 547
drag, startPoint x: 782, startPoint y: 299, endPoint x: 745, endPoint y: 302, distance: 37.4
click at [781, 299] on li "Getting on the child's level and expressing emotion with your face 4" at bounding box center [849, 337] width 247 height 93
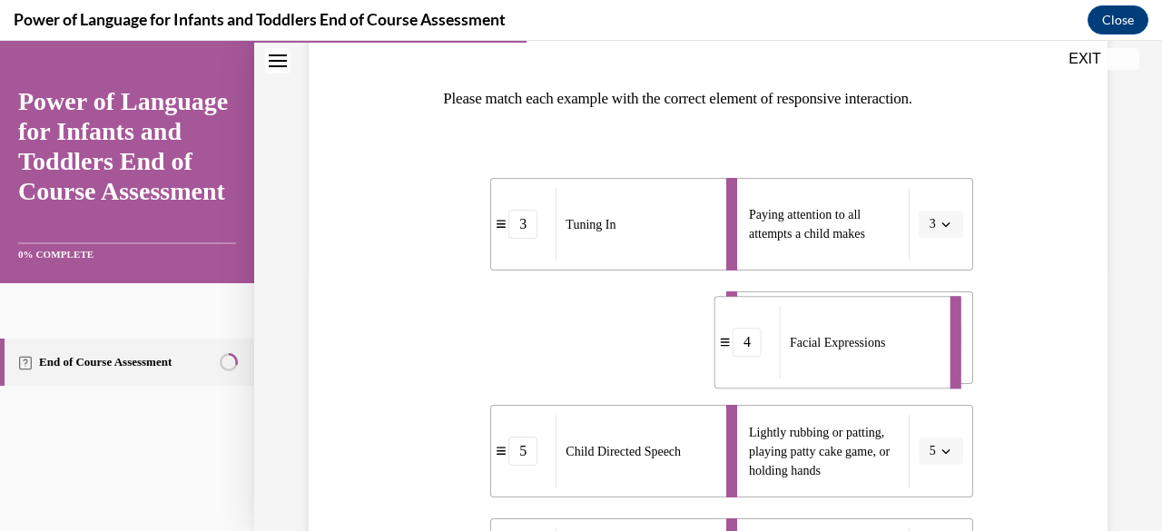
drag, startPoint x: 694, startPoint y: 330, endPoint x: 898, endPoint y: 331, distance: 204.3
click at [919, 334] on div "Facial Expressions" at bounding box center [859, 342] width 159 height 73
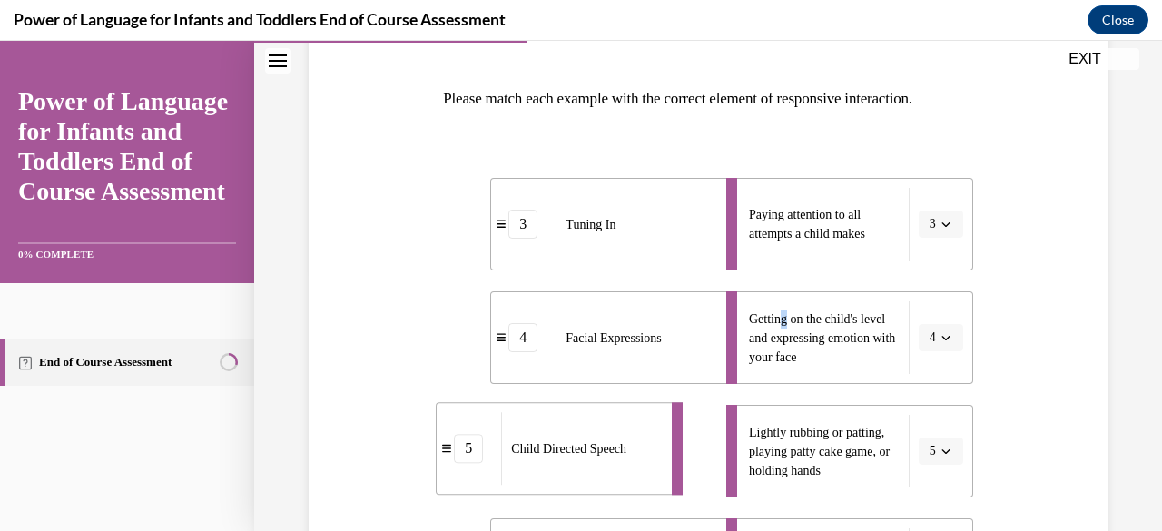
drag, startPoint x: 655, startPoint y: 431, endPoint x: 624, endPoint y: 431, distance: 30.9
click at [622, 444] on div "Child Directed Speech" at bounding box center [580, 448] width 159 height 73
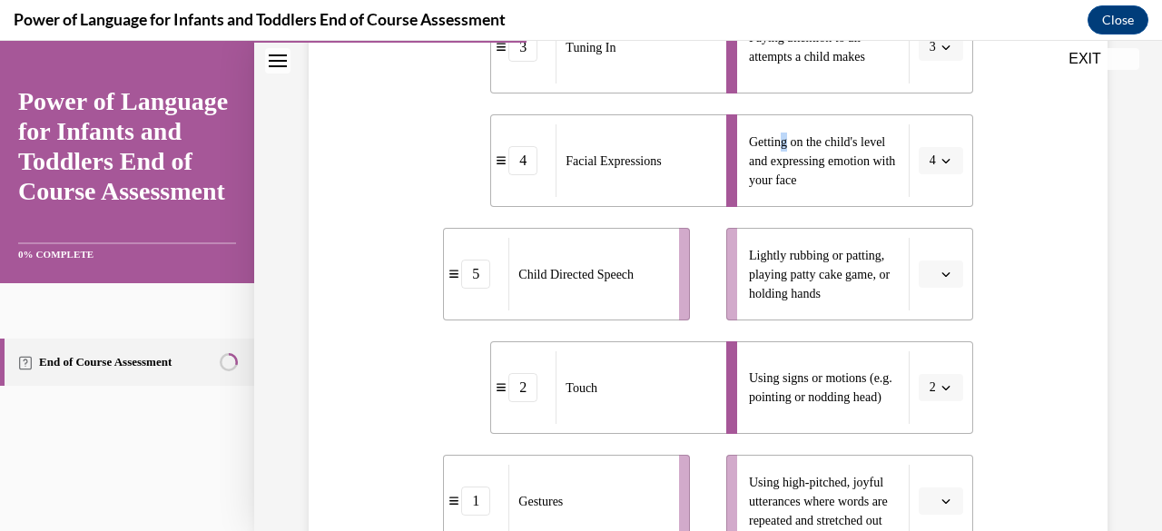
scroll to position [444, 0]
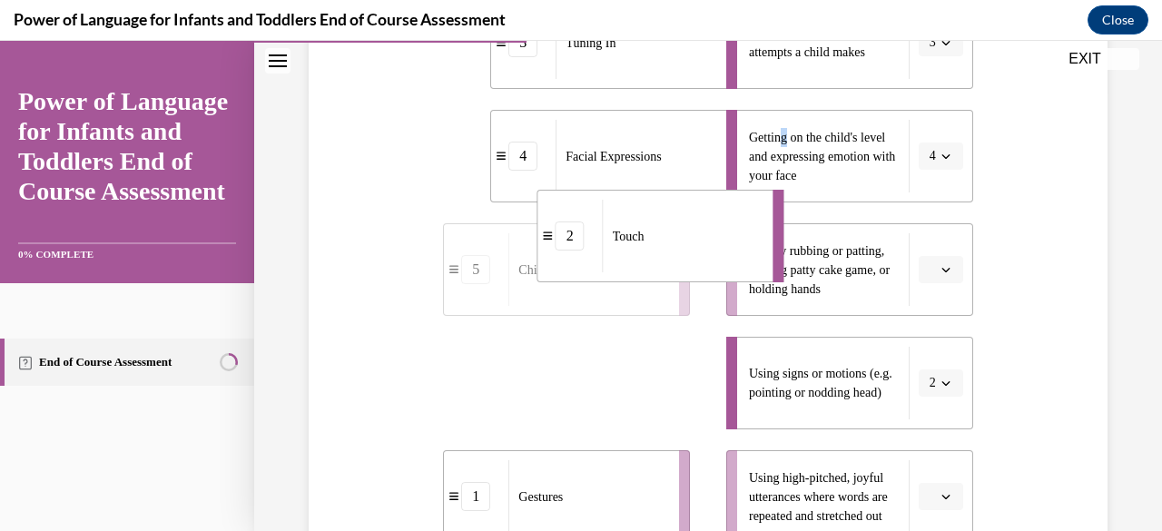
drag, startPoint x: 613, startPoint y: 397, endPoint x: 639, endPoint y: 242, distance: 156.6
click at [657, 246] on div "Touch" at bounding box center [682, 236] width 159 height 73
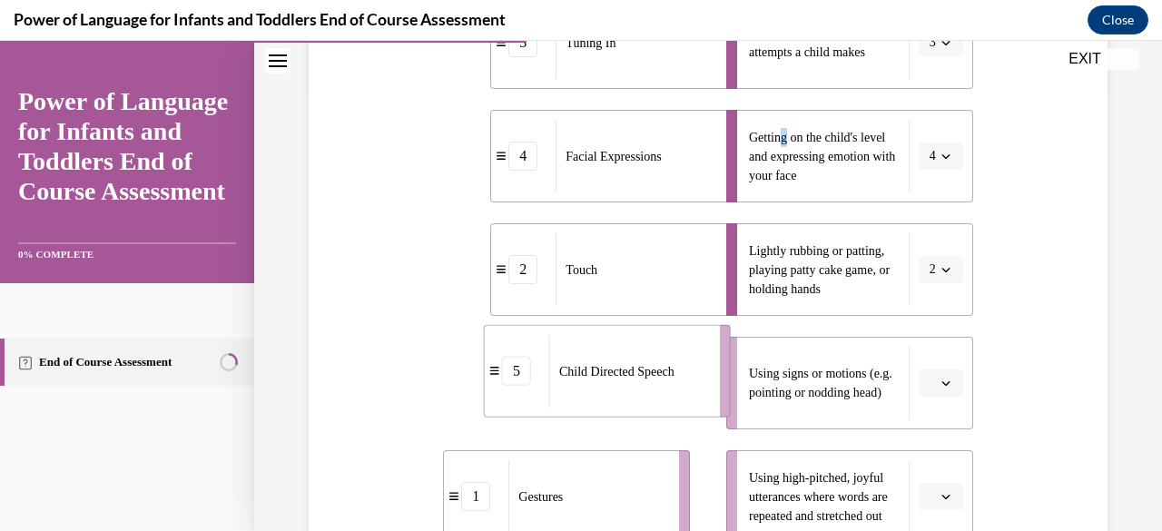
drag, startPoint x: 548, startPoint y: 370, endPoint x: 583, endPoint y: 356, distance: 37.1
click at [587, 357] on div "Child Directed Speech" at bounding box center [628, 371] width 159 height 73
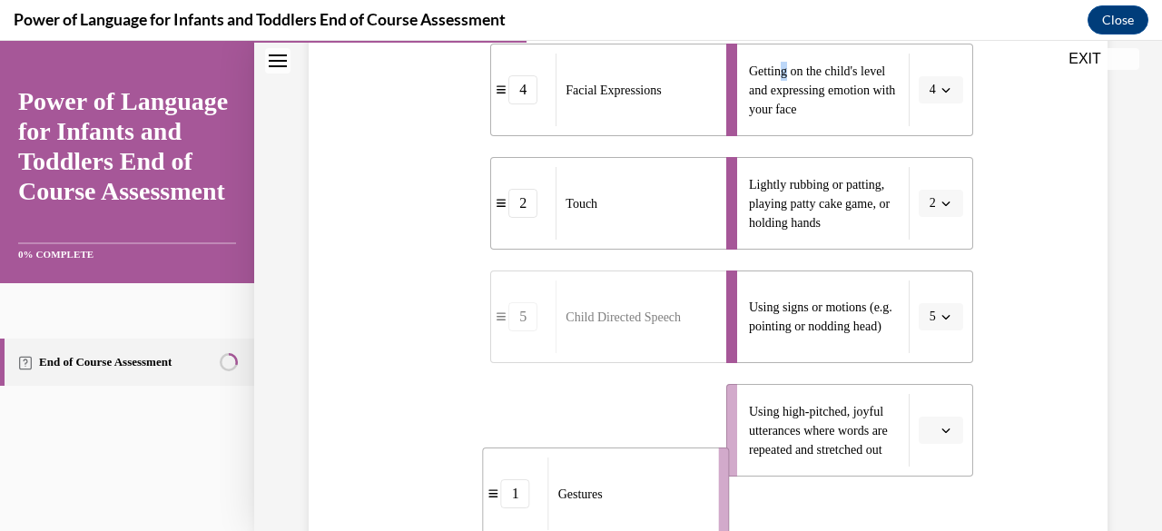
scroll to position [515, 0]
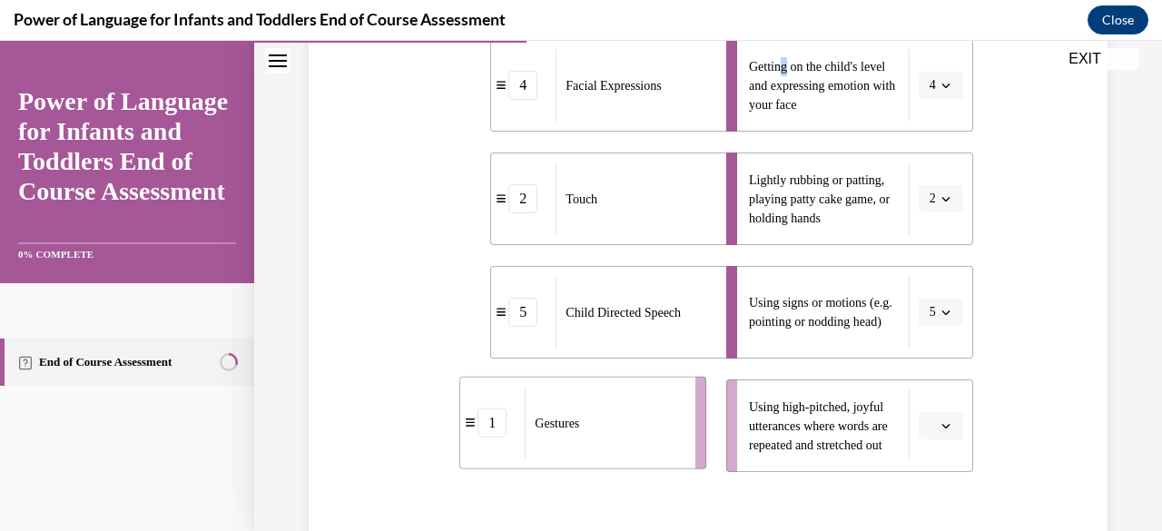
drag, startPoint x: 514, startPoint y: 518, endPoint x: 525, endPoint y: 400, distance: 117.7
click at [528, 400] on div "Gestures" at bounding box center [604, 423] width 159 height 73
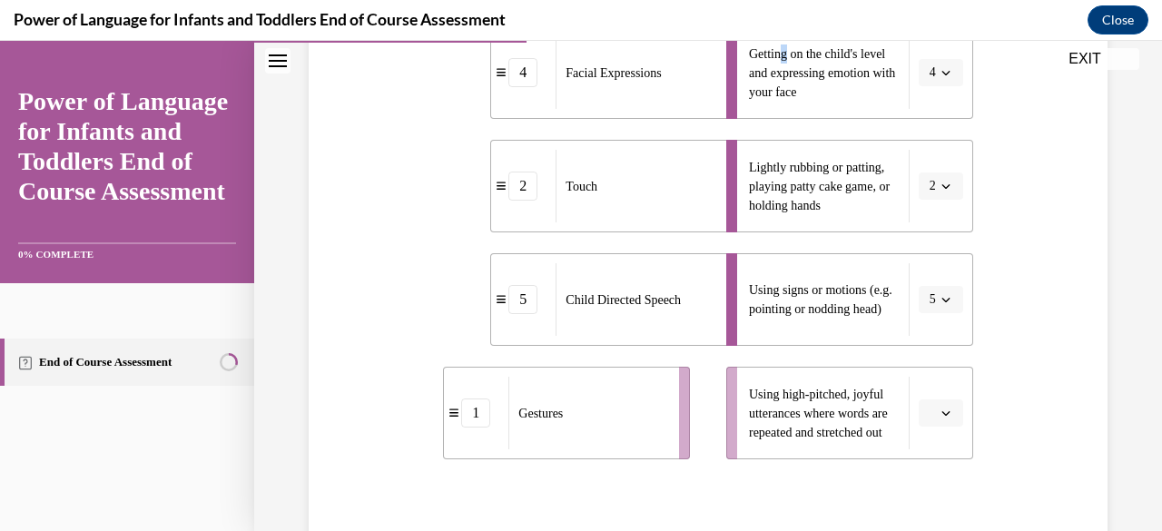
scroll to position [716, 0]
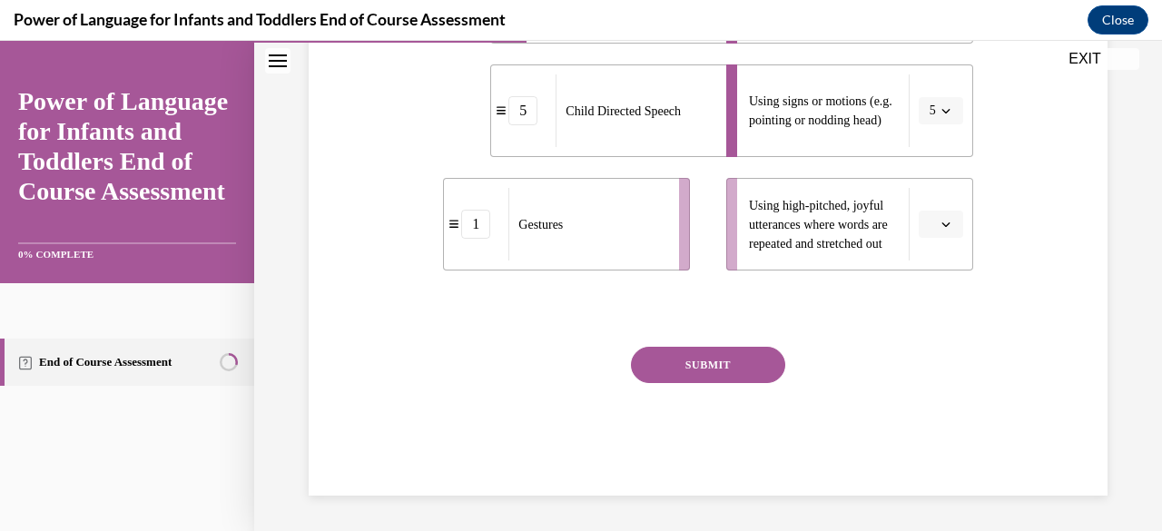
click at [661, 370] on button "SUBMIT" at bounding box center [708, 365] width 154 height 36
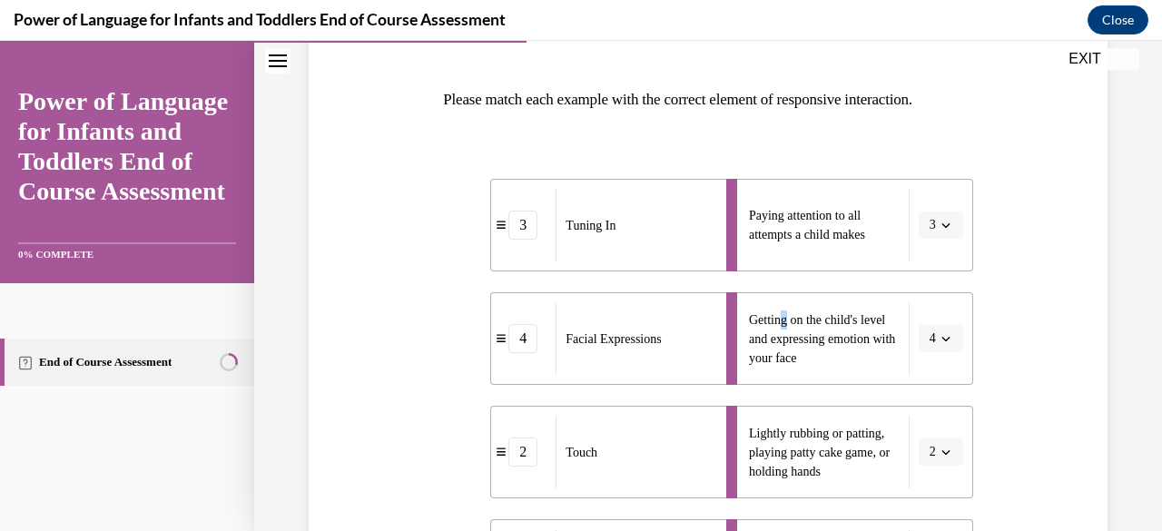
scroll to position [262, 0]
drag, startPoint x: 657, startPoint y: 229, endPoint x: 657, endPoint y: 387, distance: 158.0
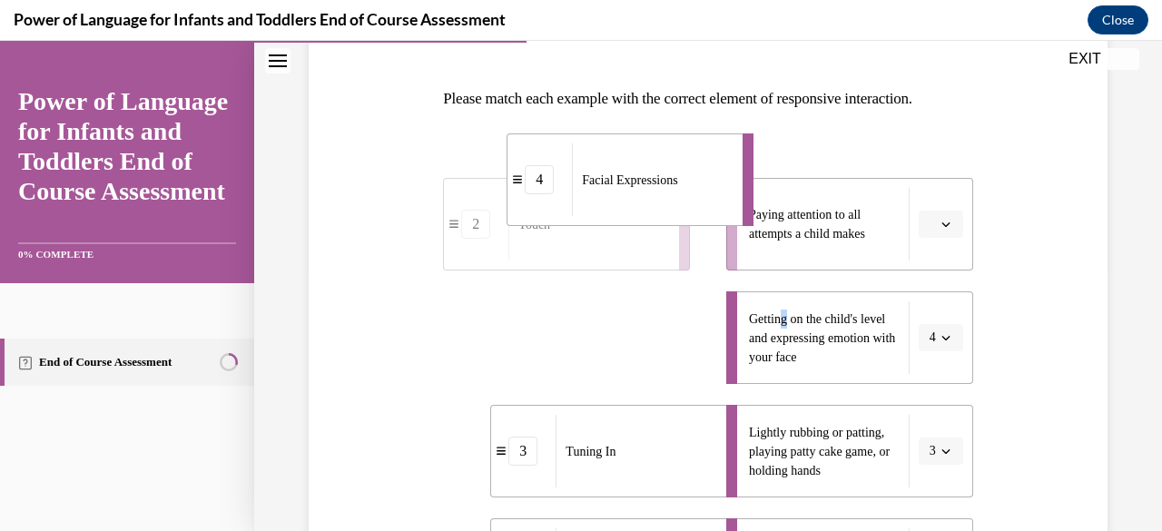
drag, startPoint x: 645, startPoint y: 352, endPoint x: 630, endPoint y: 204, distance: 148.7
click at [644, 201] on div "Facial Expressions" at bounding box center [651, 179] width 159 height 73
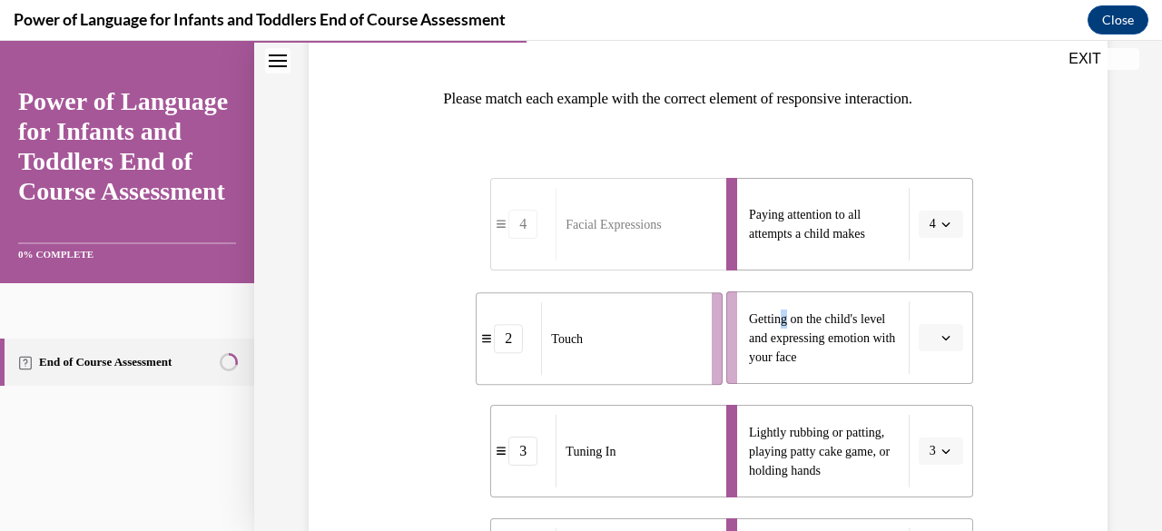
drag, startPoint x: 579, startPoint y: 335, endPoint x: 602, endPoint y: 332, distance: 22.9
click at [606, 338] on div "Touch" at bounding box center [620, 338] width 159 height 73
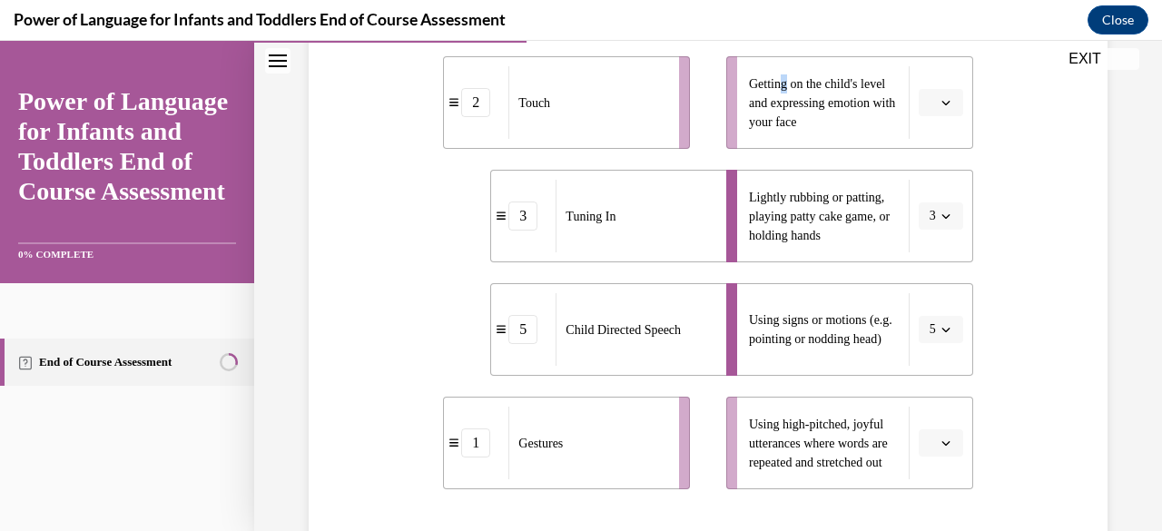
scroll to position [535, 0]
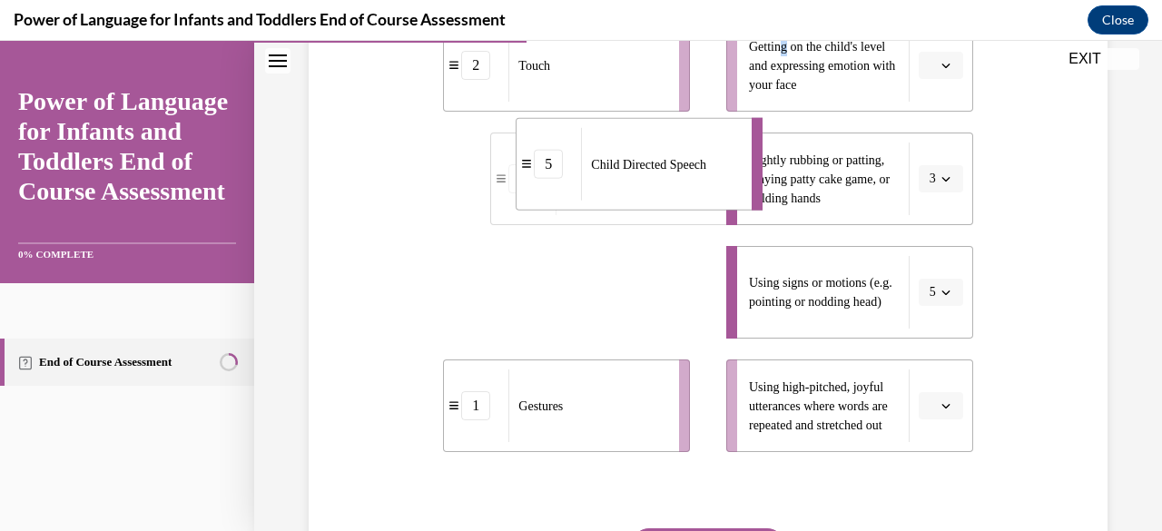
drag, startPoint x: 570, startPoint y: 321, endPoint x: 561, endPoint y: 183, distance: 138.3
click at [581, 183] on div "Child Directed Speech" at bounding box center [660, 164] width 159 height 73
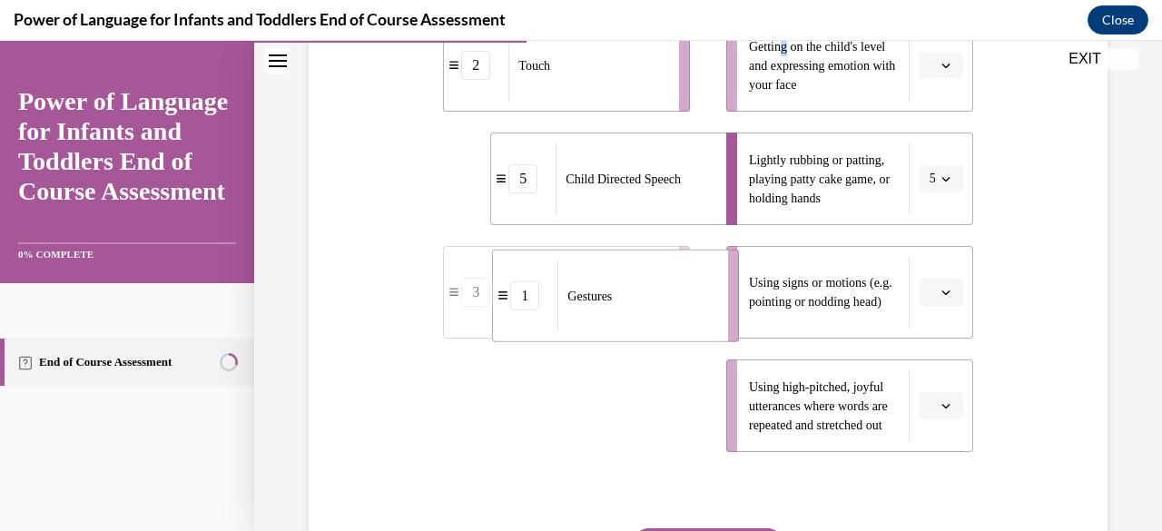
drag, startPoint x: 489, startPoint y: 413, endPoint x: 519, endPoint y: 299, distance: 118.3
click at [533, 302] on div "1" at bounding box center [524, 296] width 29 height 29
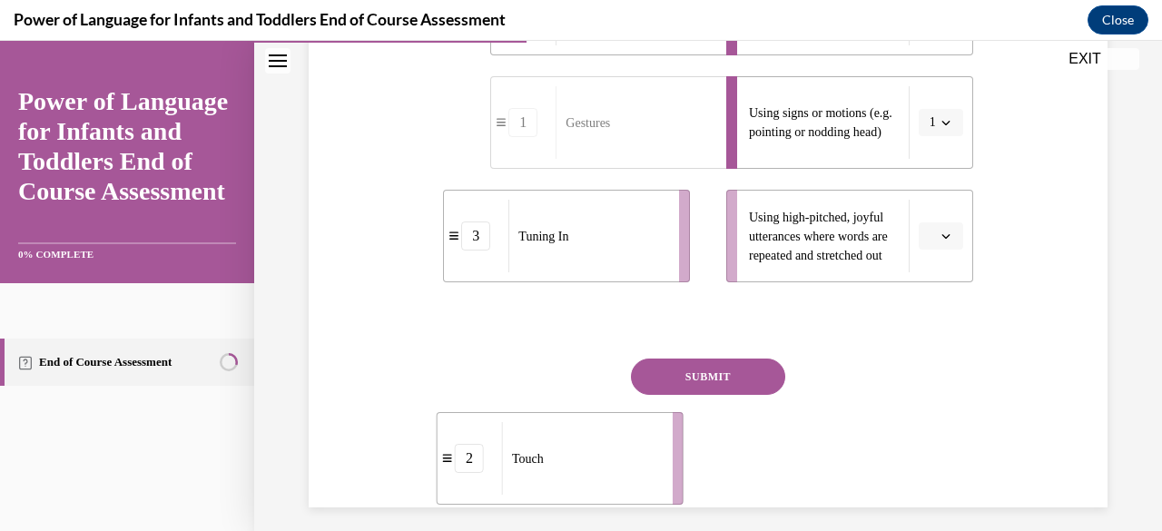
scroll to position [716, 0]
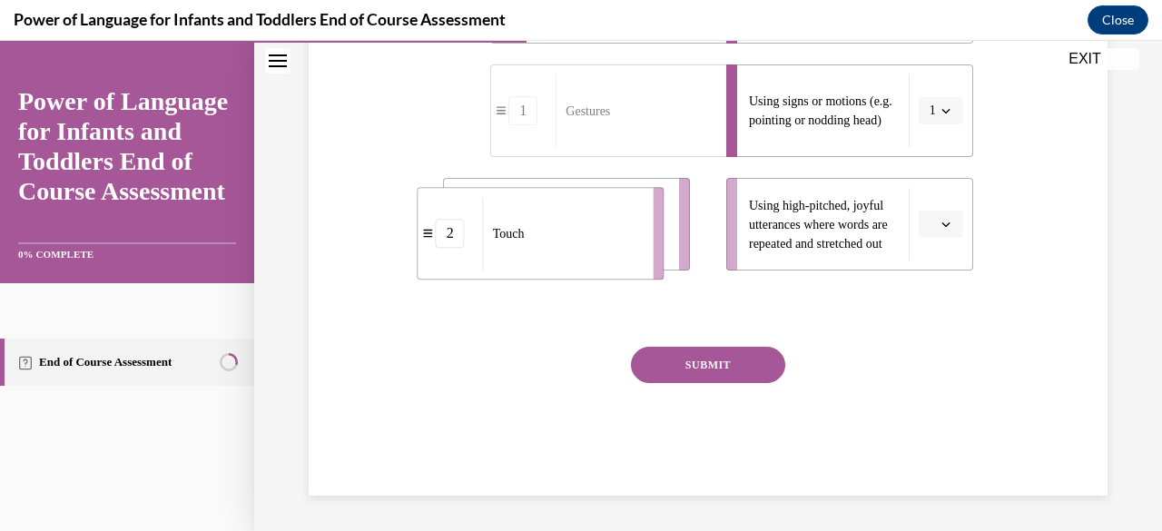
drag, startPoint x: 571, startPoint y: 268, endPoint x: 548, endPoint y: 258, distance: 24.8
click at [548, 258] on div "Touch" at bounding box center [562, 233] width 159 height 73
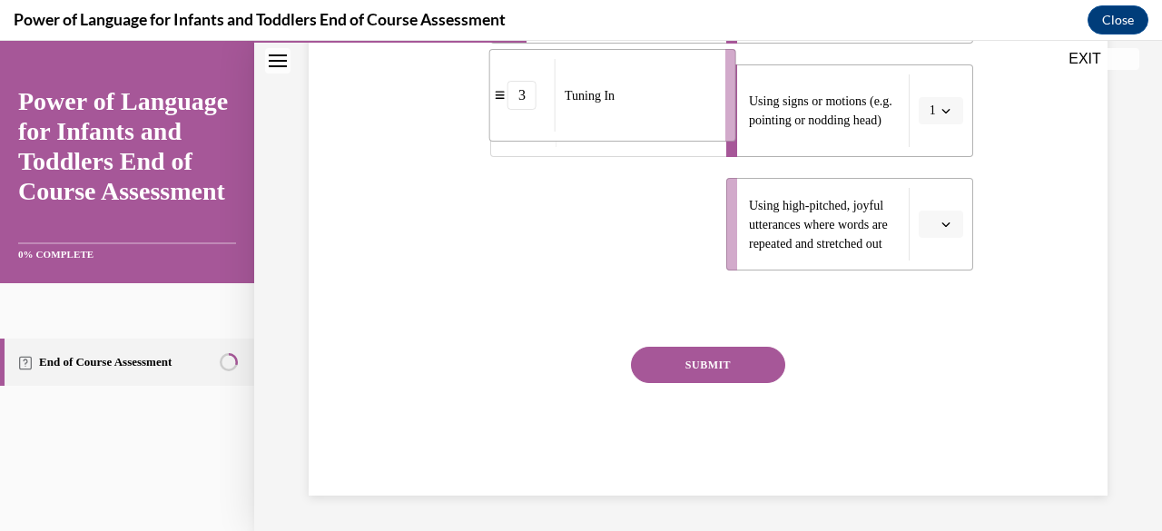
drag, startPoint x: 594, startPoint y: 261, endPoint x: 637, endPoint y: 128, distance: 139.6
click at [637, 128] on div "Tuning In" at bounding box center [634, 95] width 159 height 73
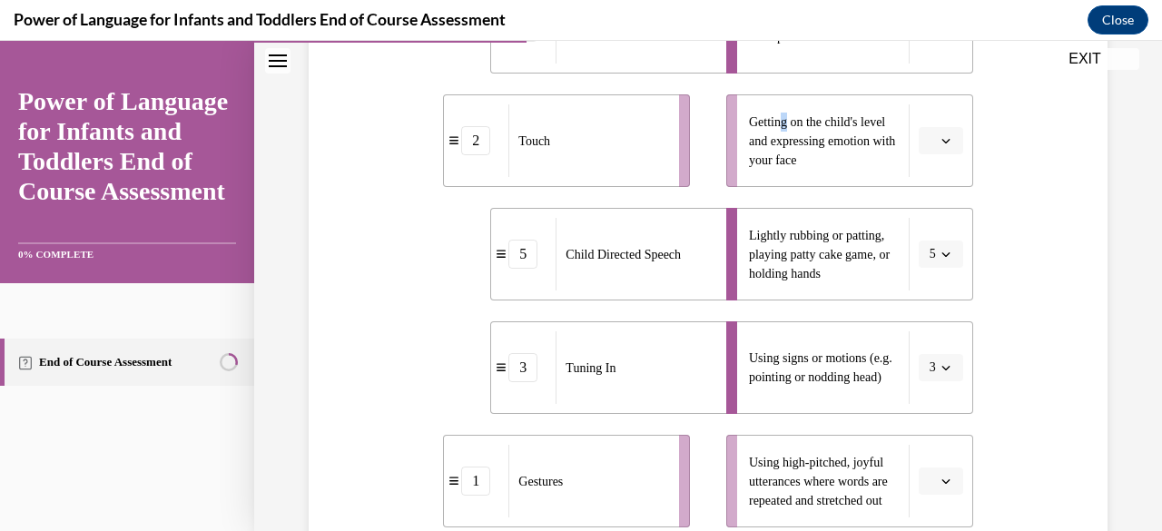
scroll to position [444, 0]
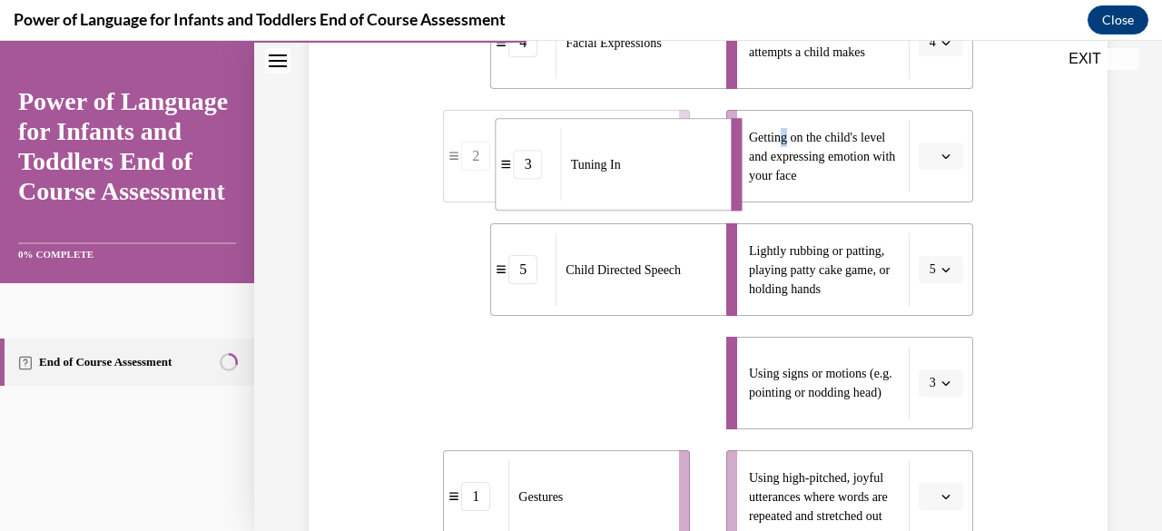
drag, startPoint x: 596, startPoint y: 393, endPoint x: 587, endPoint y: 186, distance: 207.2
click at [594, 188] on div "Tuning In" at bounding box center [640, 164] width 159 height 73
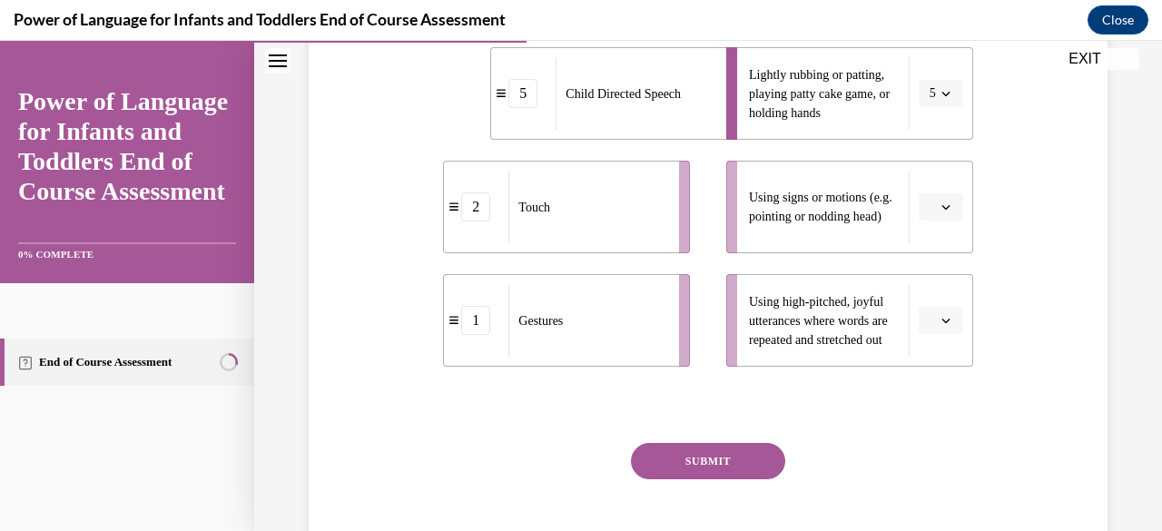
scroll to position [626, 0]
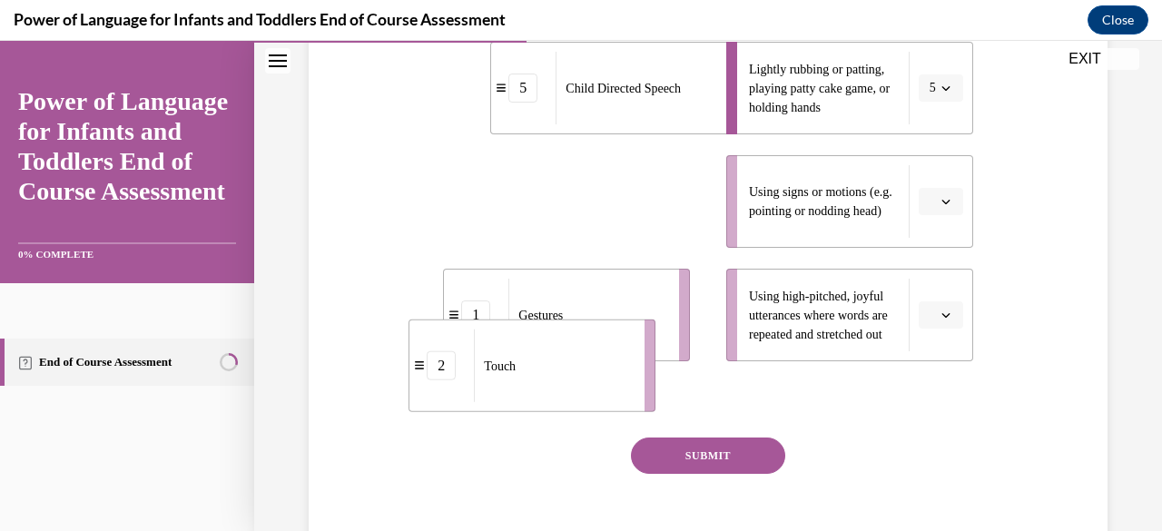
drag, startPoint x: 561, startPoint y: 232, endPoint x: 502, endPoint y: 381, distance: 160.2
click at [516, 391] on div "Touch" at bounding box center [553, 366] width 159 height 73
click at [654, 450] on button "SUBMIT" at bounding box center [708, 456] width 154 height 36
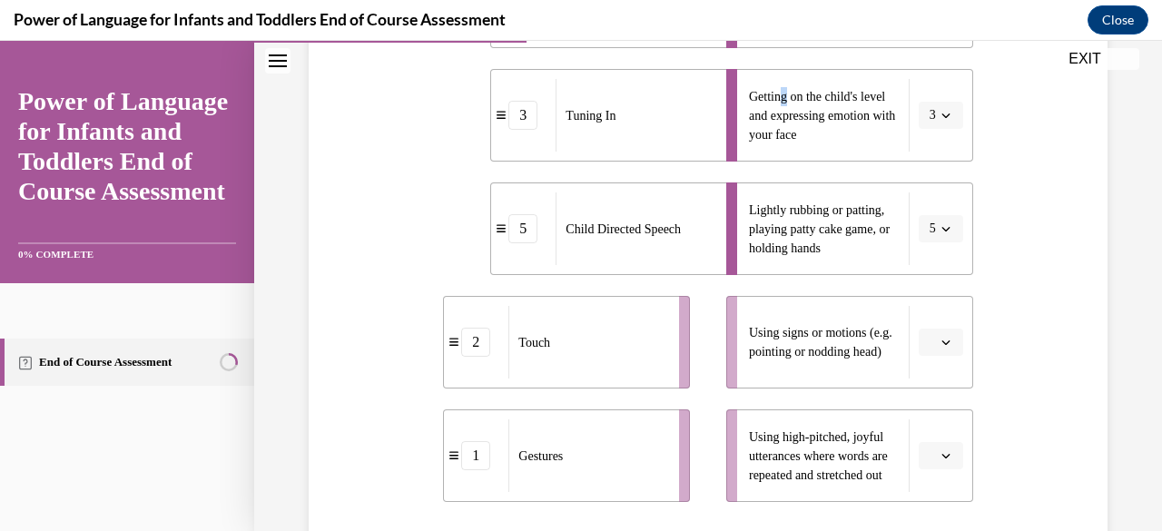
scroll to position [535, 0]
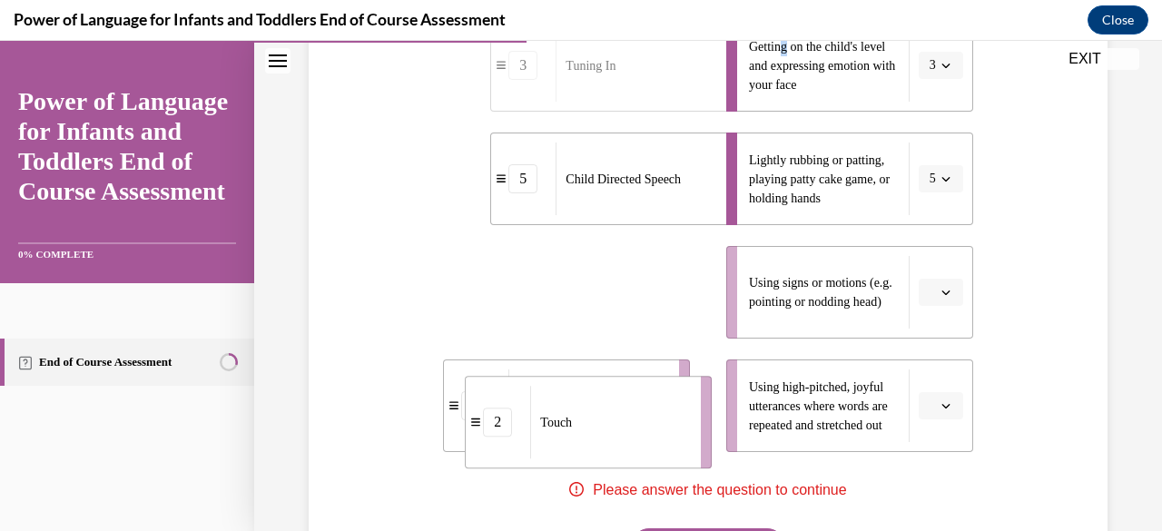
drag, startPoint x: 619, startPoint y: 321, endPoint x: 603, endPoint y: 431, distance: 112.0
click at [614, 440] on div "Touch" at bounding box center [609, 422] width 159 height 73
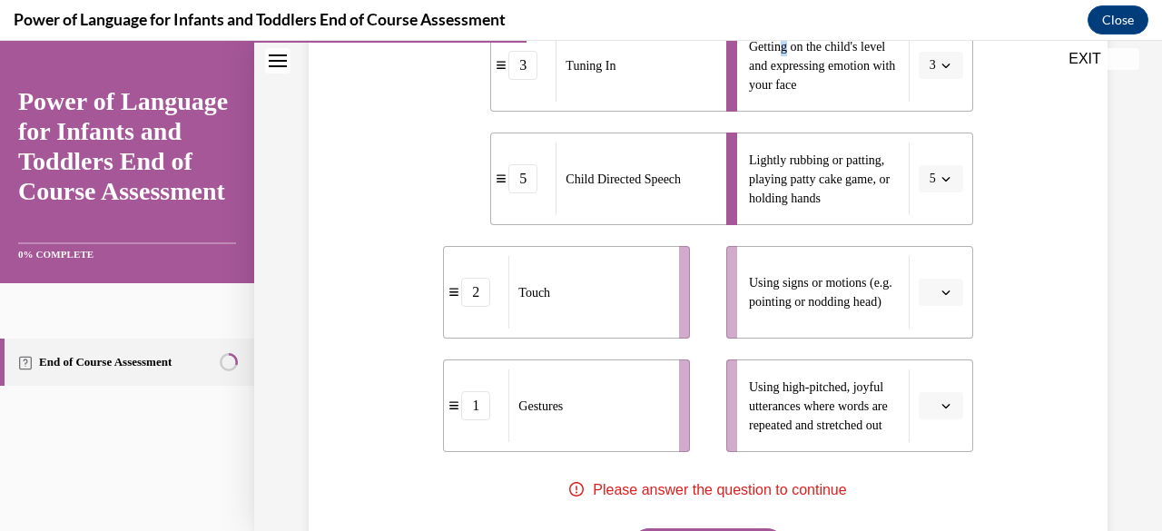
scroll to position [716, 0]
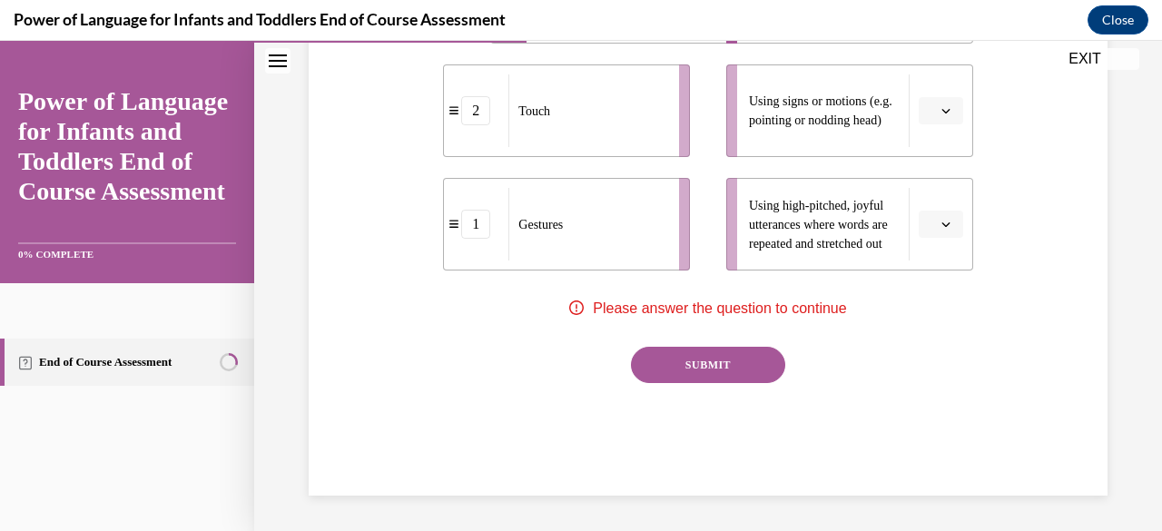
click at [661, 369] on button "SUBMIT" at bounding box center [708, 365] width 154 height 36
click at [701, 372] on button "SUBMIT" at bounding box center [708, 365] width 154 height 36
drag, startPoint x: 707, startPoint y: 375, endPoint x: 696, endPoint y: 368, distance: 13.1
click at [707, 374] on button "SUBMIT" at bounding box center [708, 365] width 154 height 36
click at [943, 228] on button "button" at bounding box center [941, 224] width 44 height 27
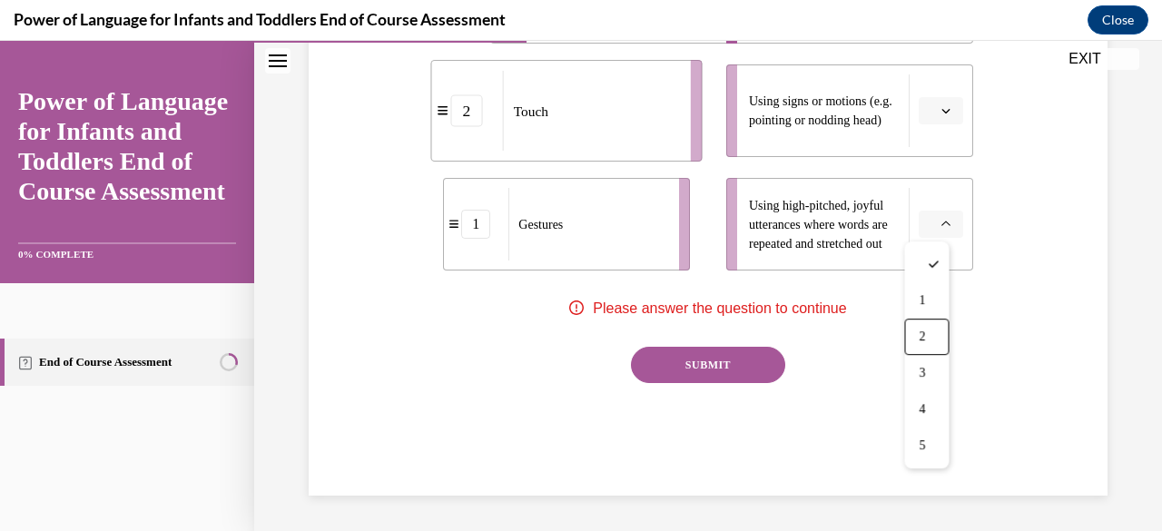
drag, startPoint x: 941, startPoint y: 327, endPoint x: 932, endPoint y: 311, distance: 17.9
click at [937, 324] on div "2" at bounding box center [926, 337] width 44 height 36
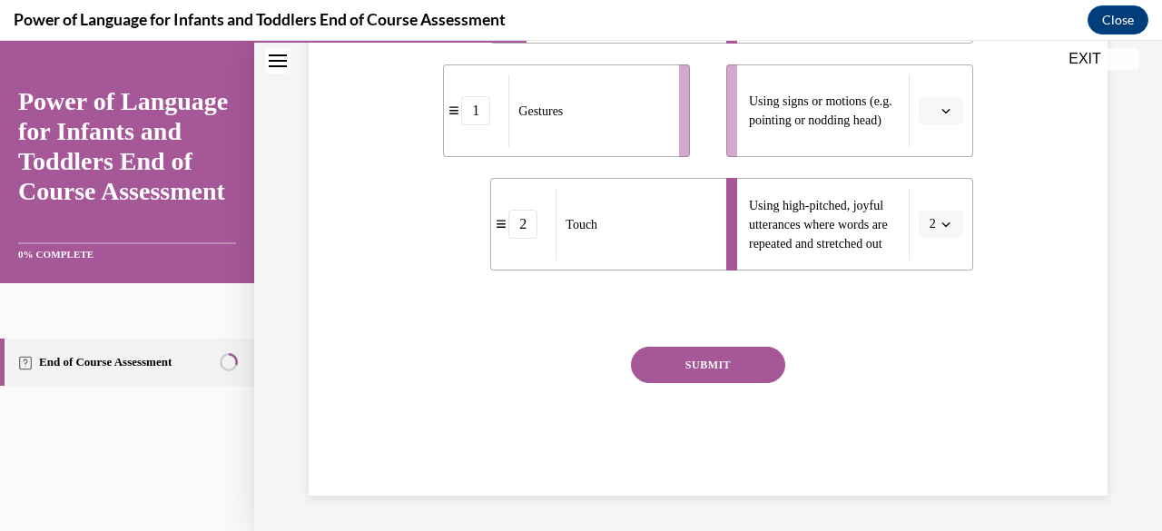
click at [707, 362] on button "SUBMIT" at bounding box center [708, 365] width 154 height 36
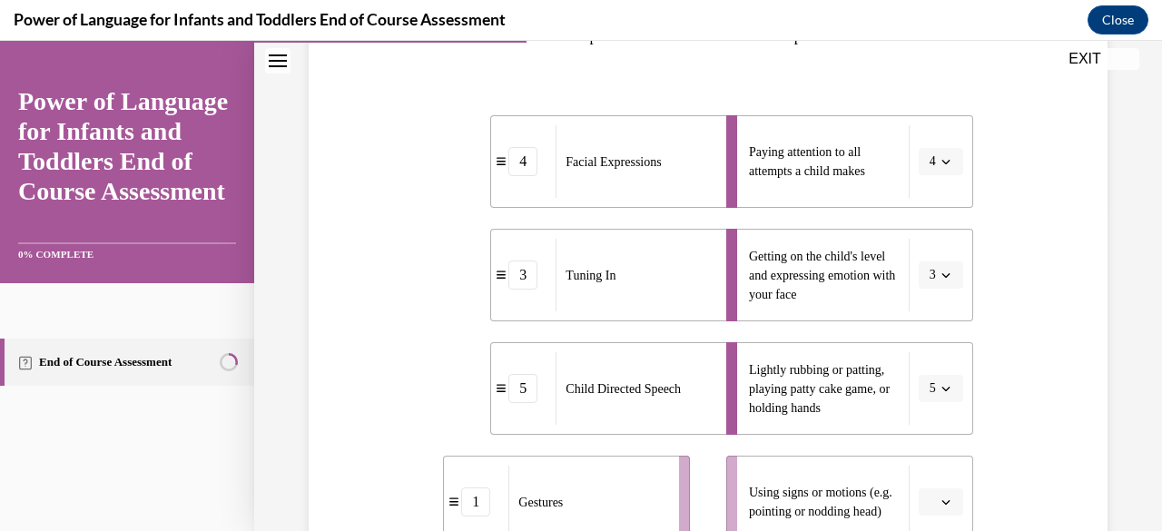
scroll to position [353, 0]
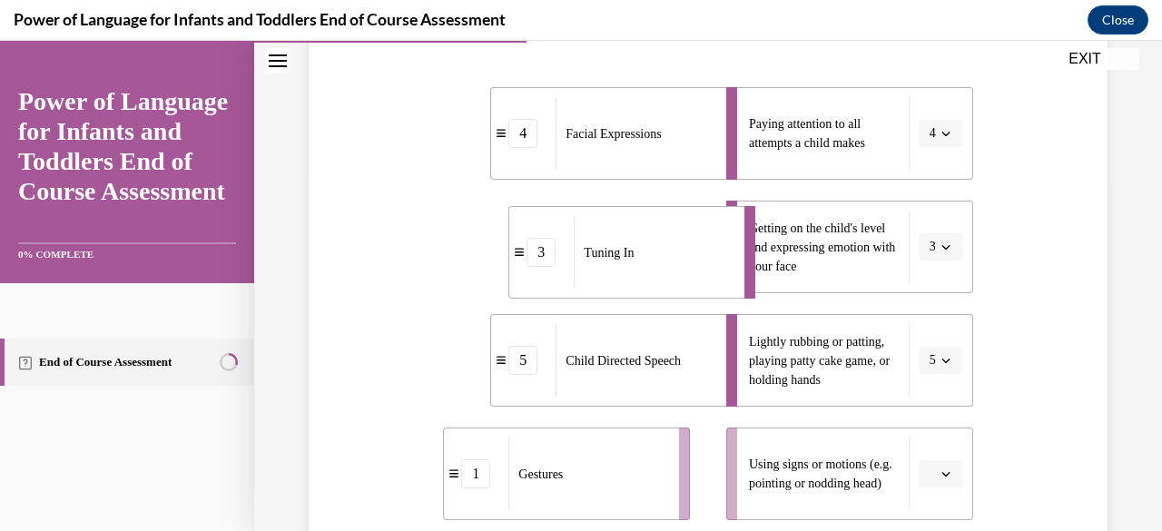
click at [677, 271] on div "Tuning In" at bounding box center [653, 252] width 159 height 73
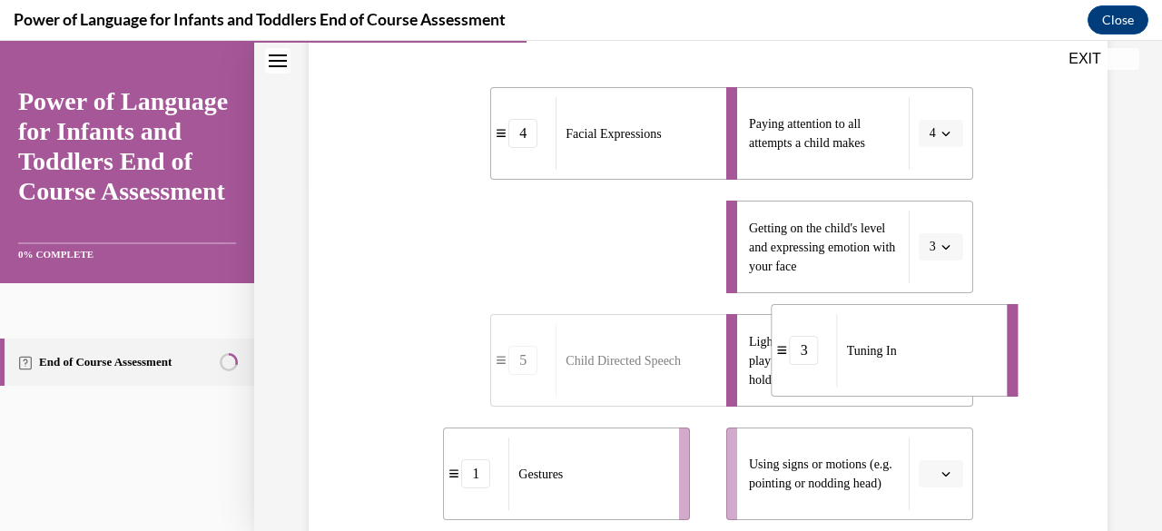
drag, startPoint x: 539, startPoint y: 253, endPoint x: 792, endPoint y: 346, distance: 269.8
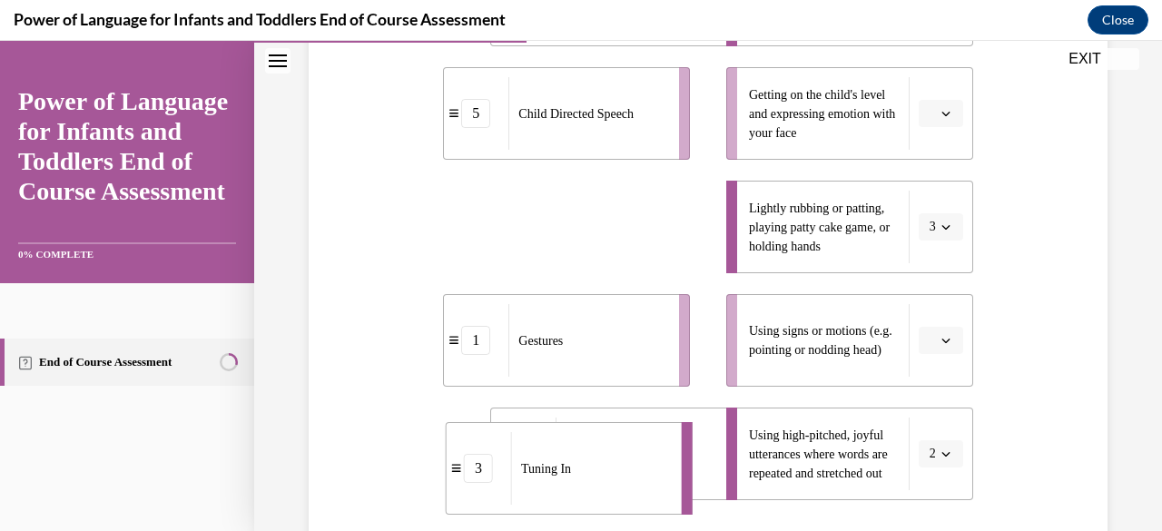
drag, startPoint x: 594, startPoint y: 370, endPoint x: 516, endPoint y: 400, distance: 83.6
click at [548, 484] on div "Tuning In" at bounding box center [590, 468] width 159 height 73
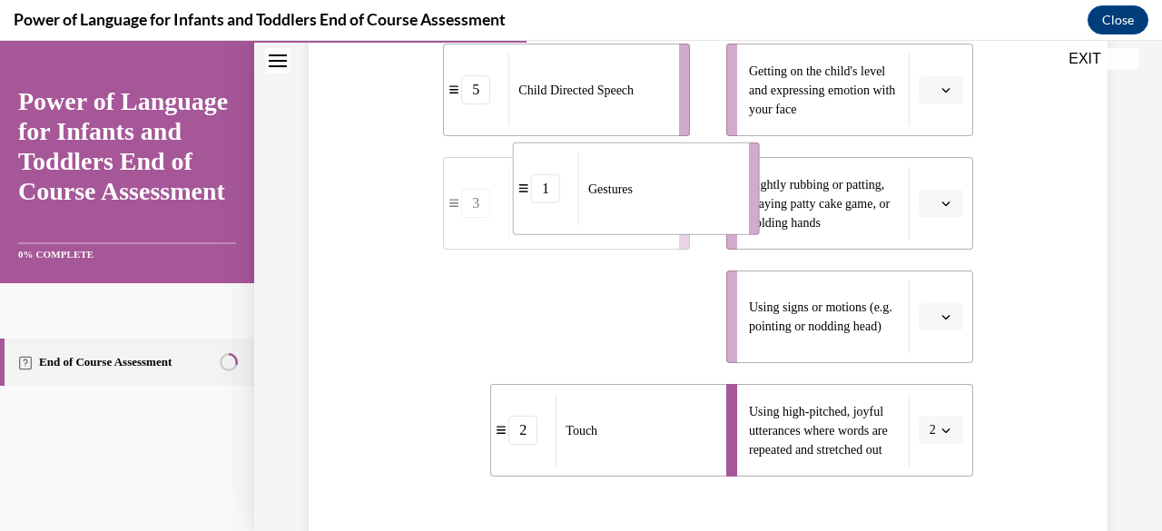
drag, startPoint x: 539, startPoint y: 331, endPoint x: 608, endPoint y: 203, distance: 145.5
click at [608, 203] on div "Gestures" at bounding box center [657, 189] width 159 height 73
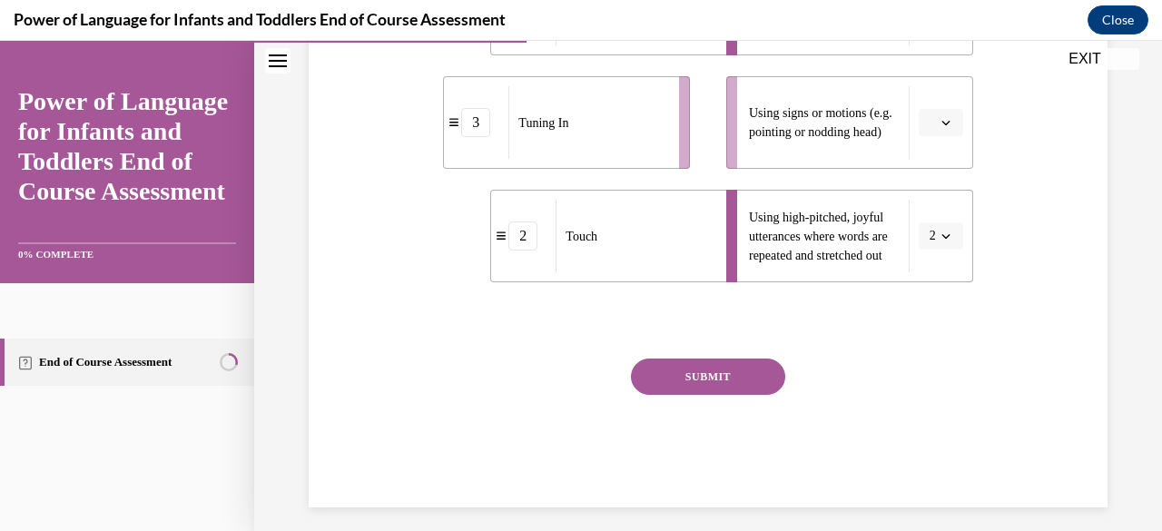
scroll to position [716, 0]
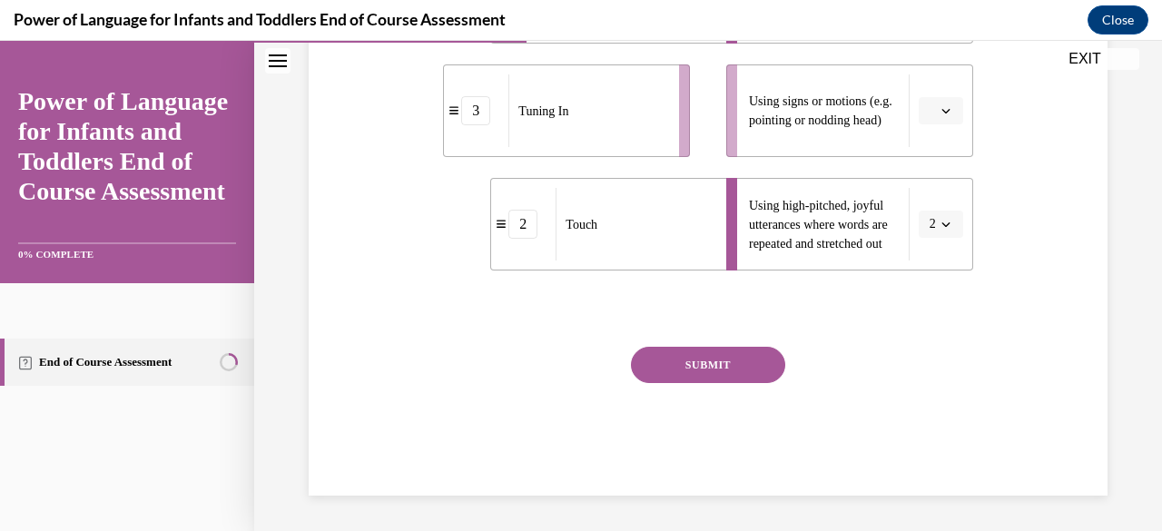
click at [673, 366] on button "SUBMIT" at bounding box center [708, 365] width 154 height 36
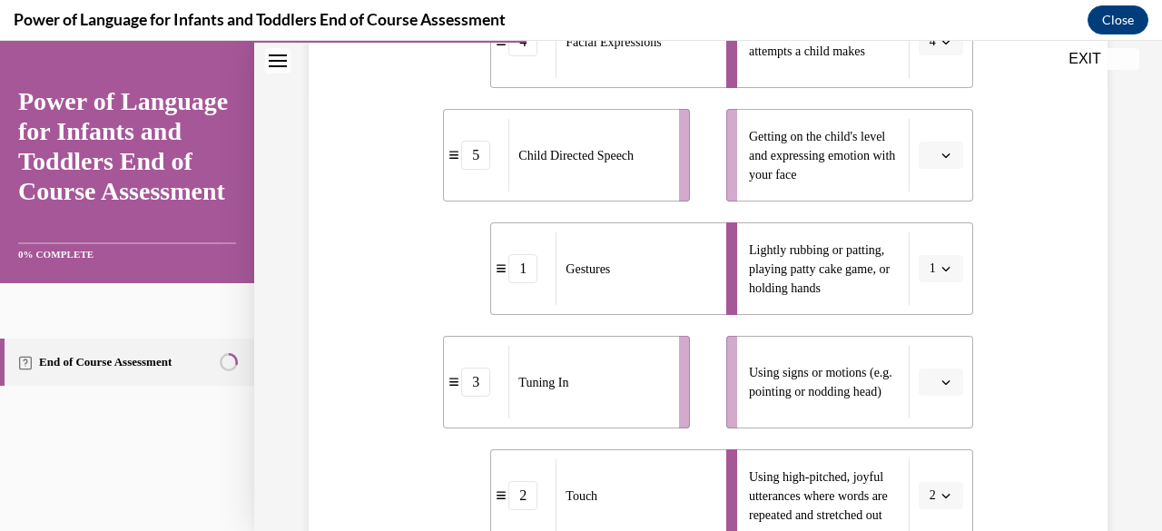
scroll to position [444, 0]
drag, startPoint x: 534, startPoint y: 485, endPoint x: 535, endPoint y: 262, distance: 222.5
click at [535, 262] on li "2 Touch" at bounding box center [610, 280] width 247 height 93
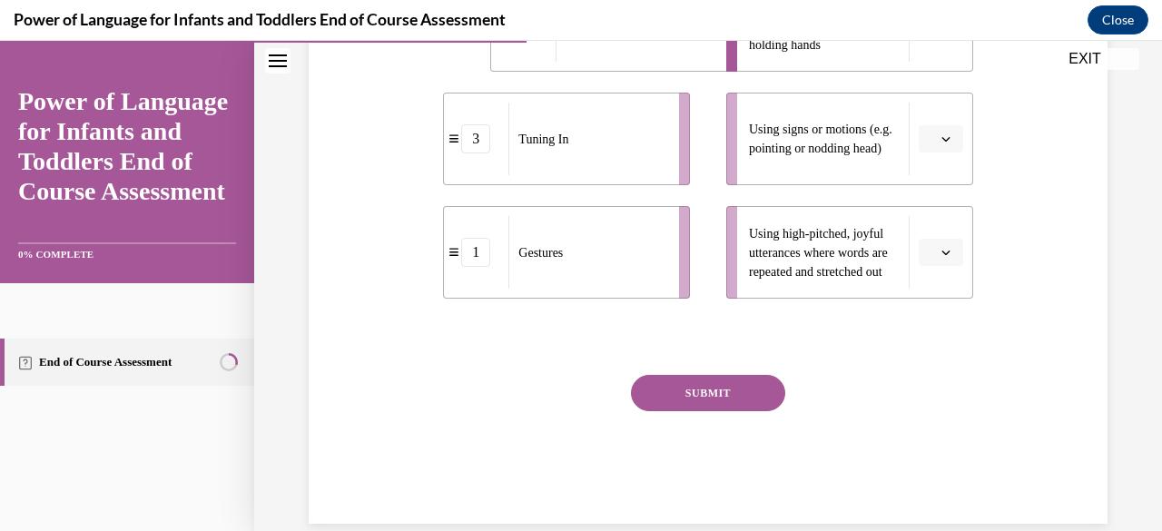
scroll to position [716, 0]
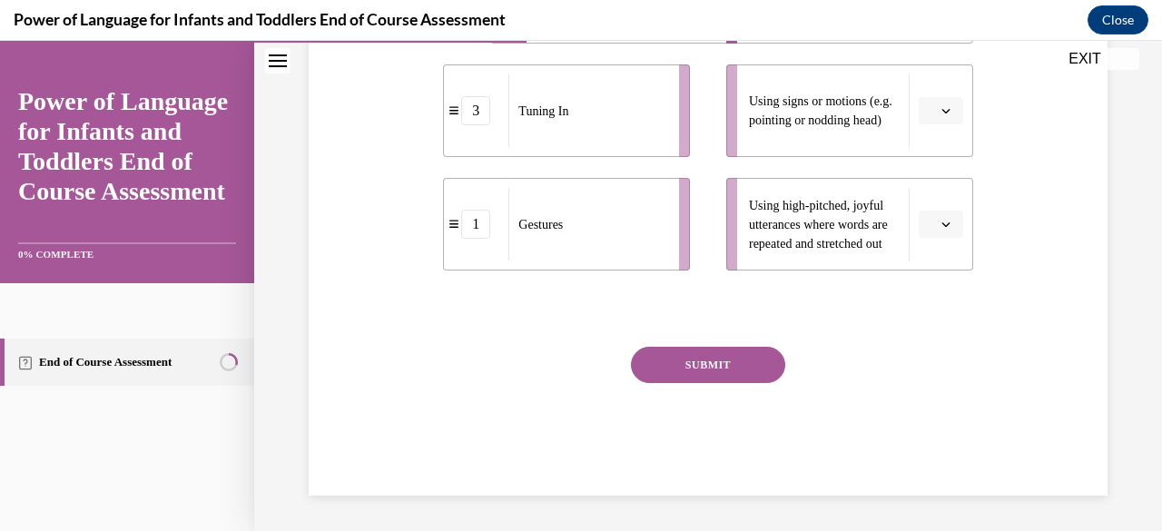
click at [676, 369] on button "SUBMIT" at bounding box center [708, 365] width 154 height 36
click at [670, 317] on div "Please answer the question to continue" at bounding box center [707, 309] width 529 height 22
click at [659, 311] on span "Please answer the question to continue" at bounding box center [719, 308] width 253 height 15
click at [714, 293] on div "Question 04/10 Please match each example with the correct element of responsive…" at bounding box center [707, 16] width 529 height 960
drag, startPoint x: 829, startPoint y: 223, endPoint x: 819, endPoint y: 215, distance: 12.9
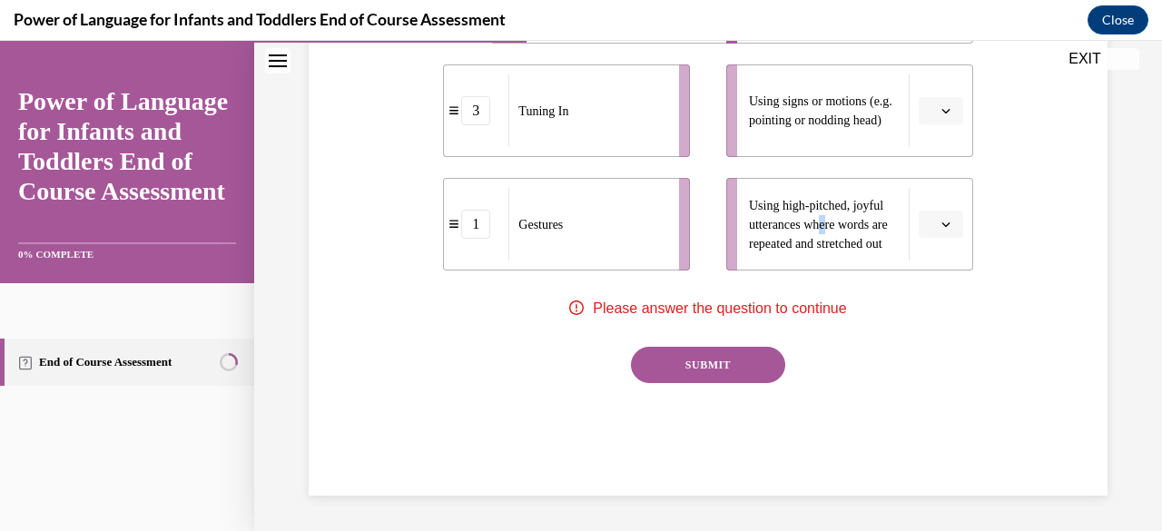
click at [828, 223] on span "Using high-pitched, joyful utterances where words are repeated and stretched out" at bounding box center [824, 224] width 151 height 57
drag, startPoint x: 932, startPoint y: 213, endPoint x: 923, endPoint y: 212, distance: 9.1
click at [925, 213] on button "button" at bounding box center [941, 224] width 44 height 27
click at [939, 290] on div "1" at bounding box center [926, 300] width 44 height 36
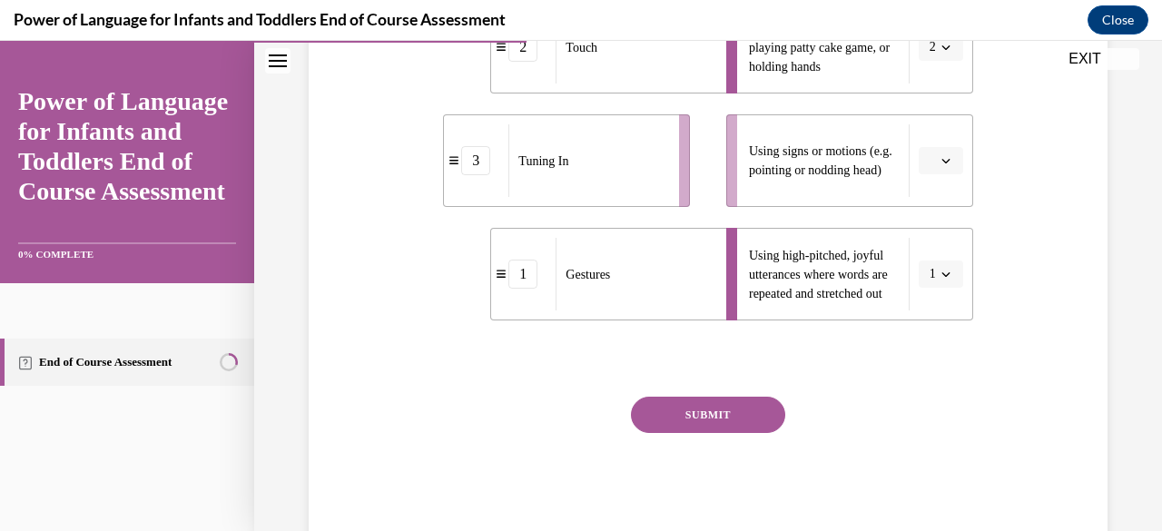
scroll to position [535, 0]
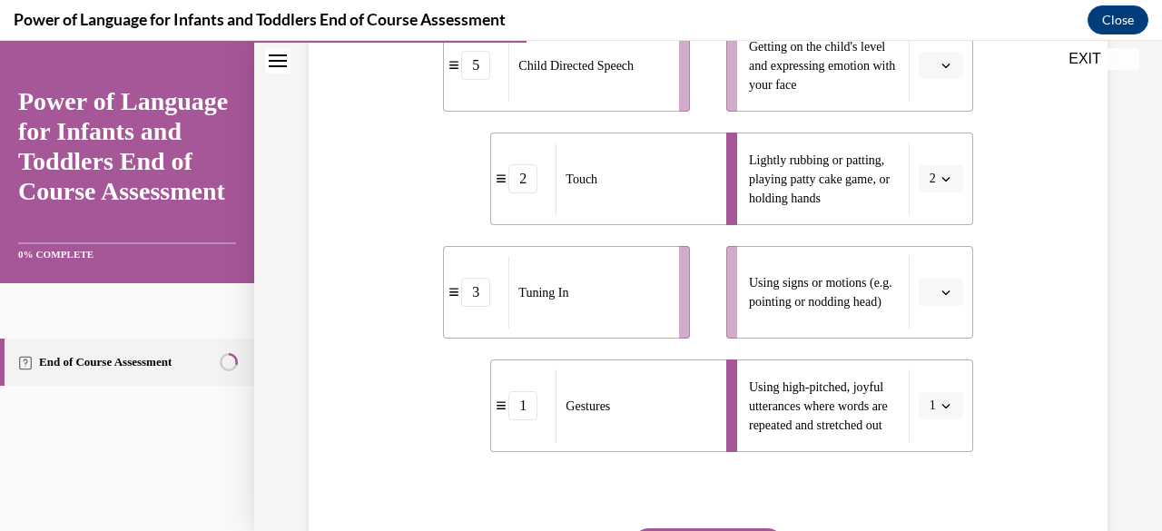
click at [940, 299] on button "button" at bounding box center [941, 292] width 44 height 27
click at [937, 173] on div "3" at bounding box center [926, 179] width 44 height 36
click at [944, 177] on button "2" at bounding box center [941, 178] width 44 height 27
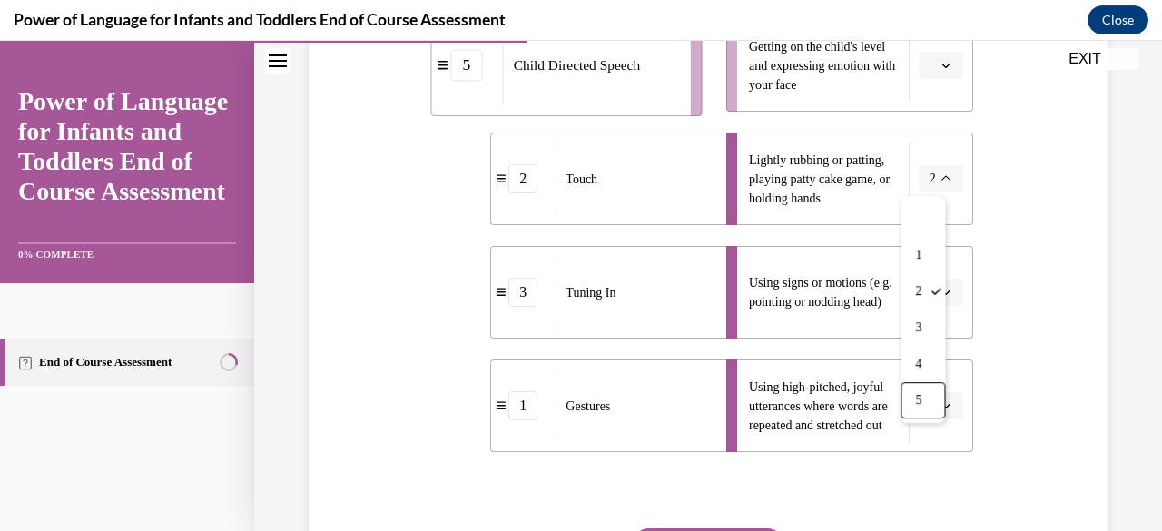
drag, startPoint x: 940, startPoint y: 388, endPoint x: 918, endPoint y: 350, distance: 43.9
click at [937, 382] on div "5" at bounding box center [923, 400] width 44 height 36
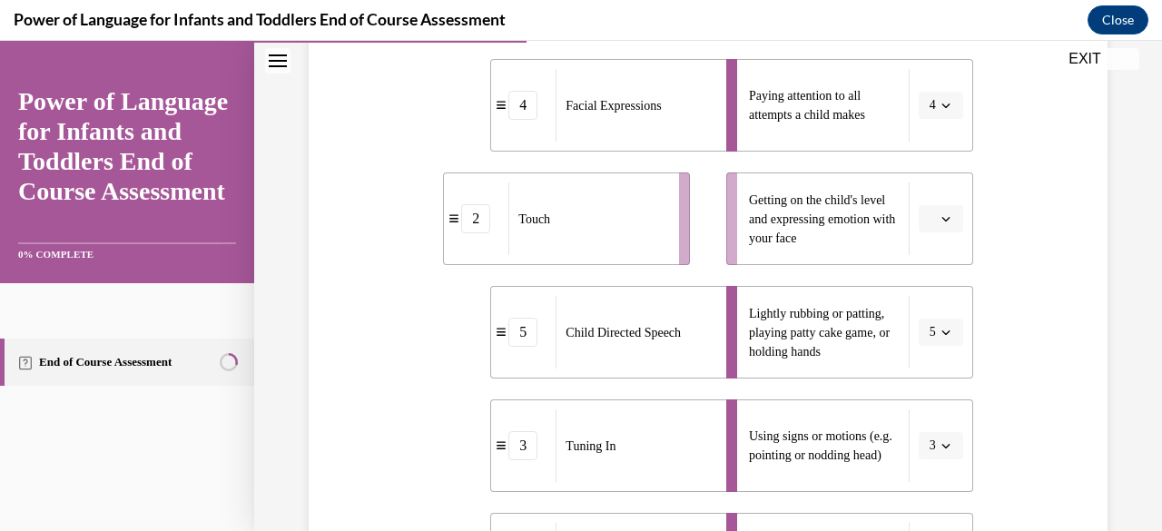
scroll to position [353, 0]
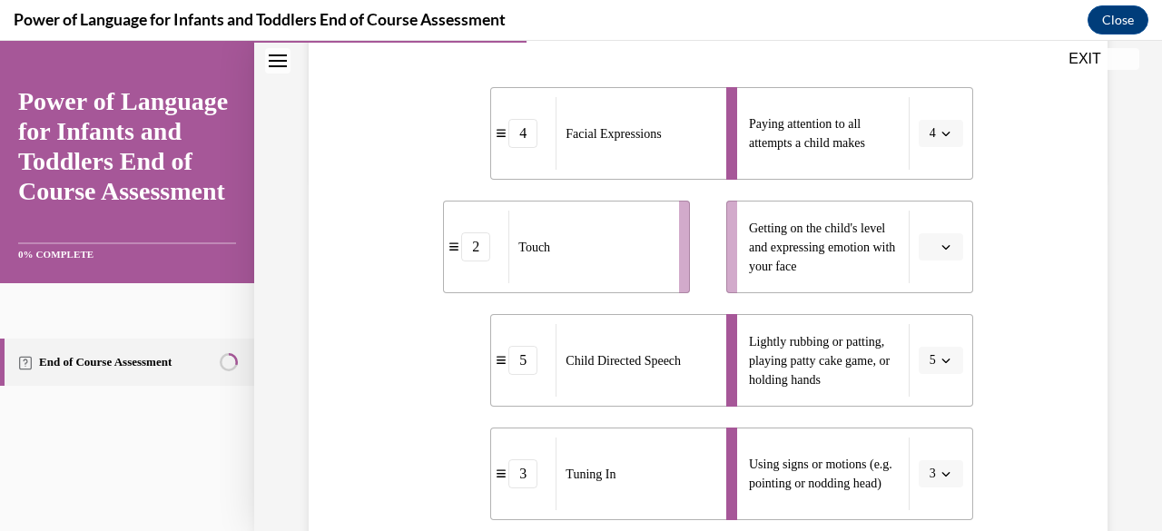
click at [942, 250] on icon "button" at bounding box center [946, 246] width 9 height 9
click at [939, 428] on div "4" at bounding box center [926, 432] width 44 height 36
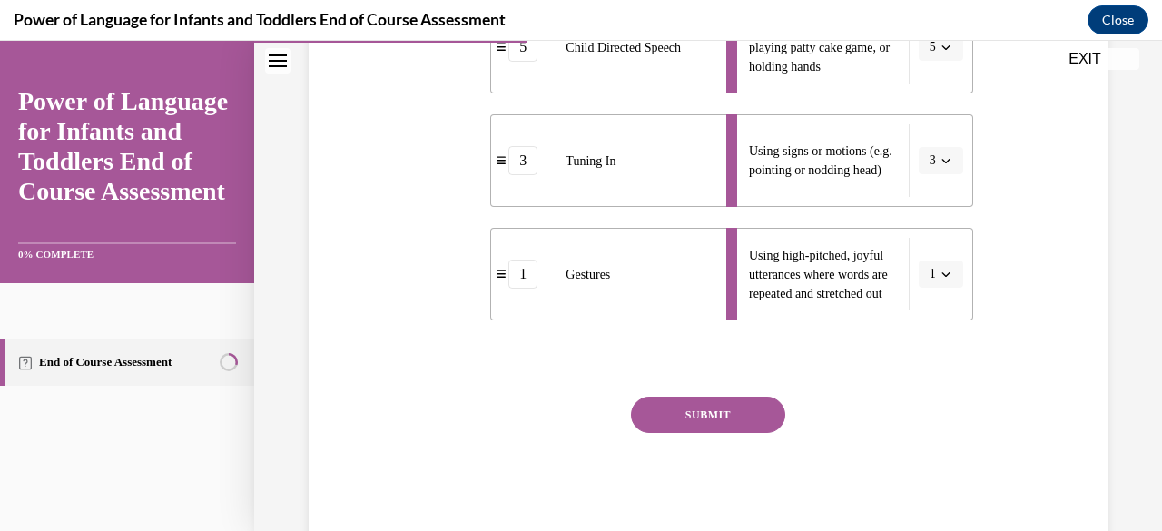
scroll to position [716, 0]
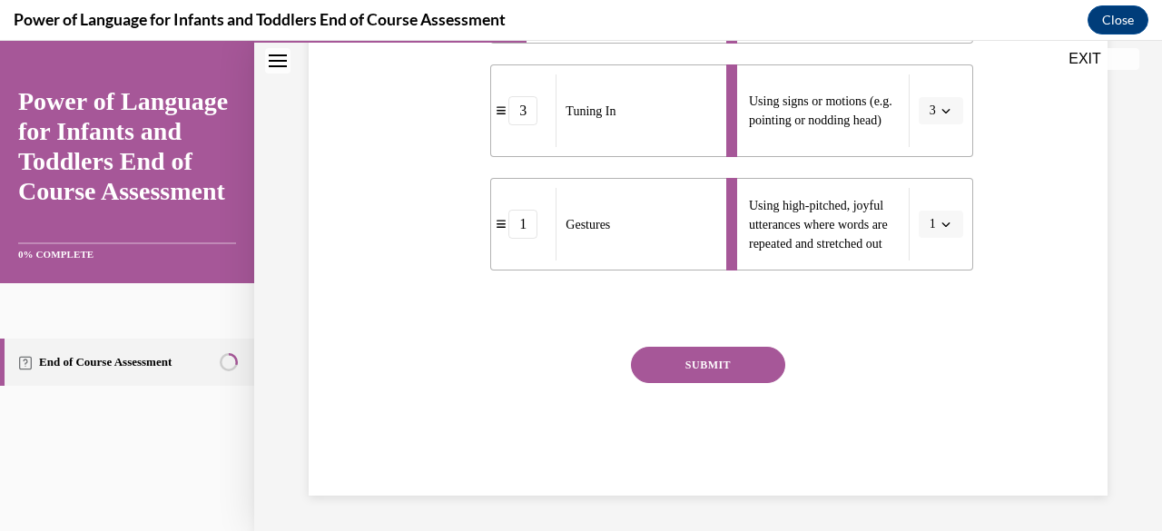
click at [777, 359] on button "SUBMIT" at bounding box center [708, 365] width 154 height 36
click at [768, 372] on button "SUBMIT" at bounding box center [708, 365] width 154 height 36
drag, startPoint x: 781, startPoint y: 384, endPoint x: 772, endPoint y: 373, distance: 14.2
click at [777, 382] on div "SUBMIT" at bounding box center [707, 392] width 529 height 91
drag, startPoint x: 783, startPoint y: 373, endPoint x: 774, endPoint y: 358, distance: 17.9
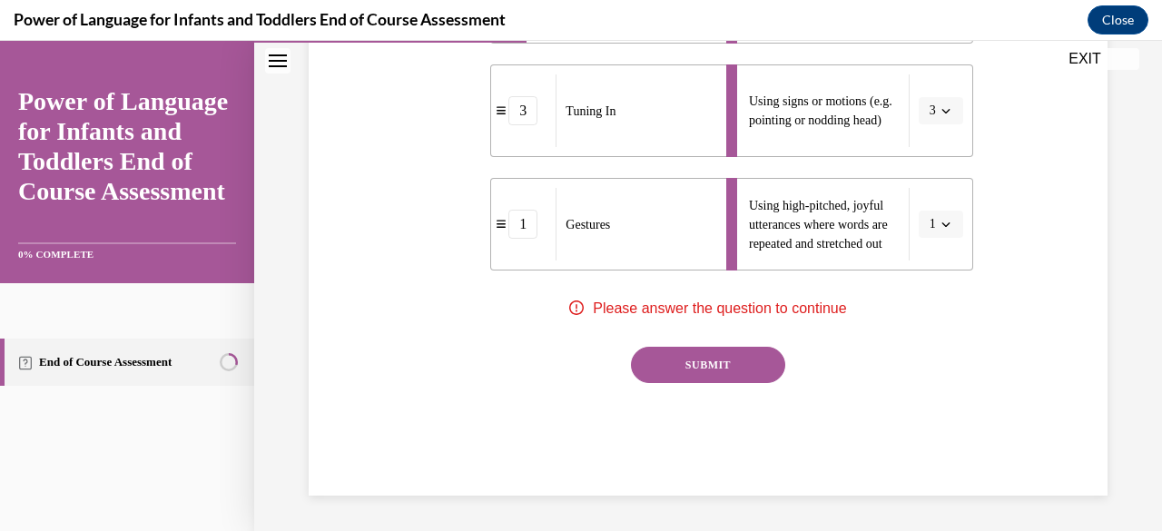
click at [781, 370] on div "SUBMIT" at bounding box center [707, 392] width 529 height 91
drag, startPoint x: 786, startPoint y: 366, endPoint x: 728, endPoint y: 346, distance: 60.6
click at [776, 364] on div "SUBMIT" at bounding box center [707, 392] width 529 height 91
drag, startPoint x: 738, startPoint y: 359, endPoint x: 716, endPoint y: 339, distance: 30.2
click at [734, 356] on button "SUBMIT" at bounding box center [708, 365] width 154 height 36
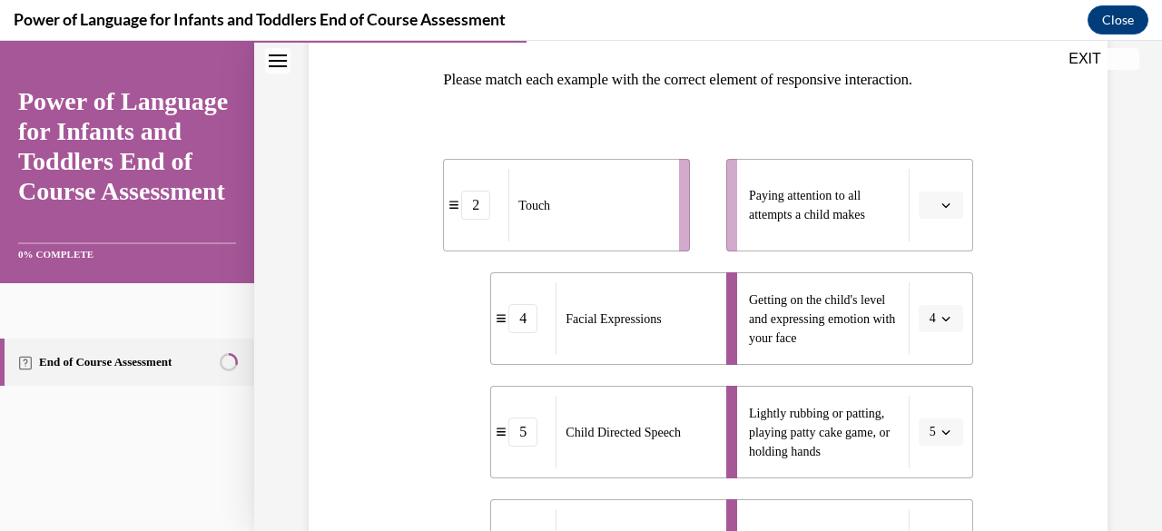
scroll to position [262, 0]
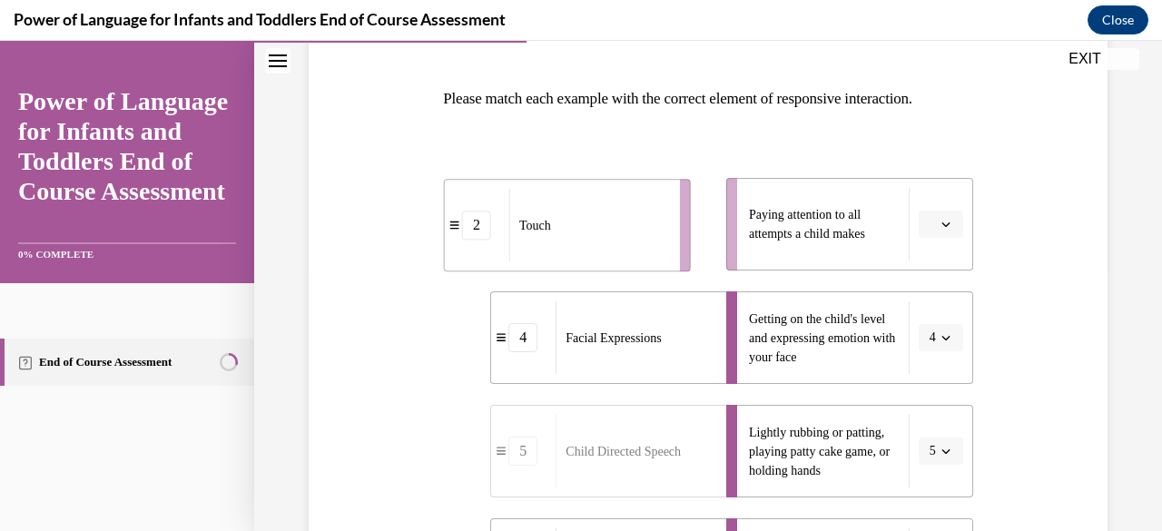
click at [633, 192] on div "Touch" at bounding box center [588, 225] width 159 height 73
drag, startPoint x: 626, startPoint y: 200, endPoint x: 679, endPoint y: 199, distance: 53.6
click at [668, 212] on div "Touch" at bounding box center [629, 237] width 159 height 73
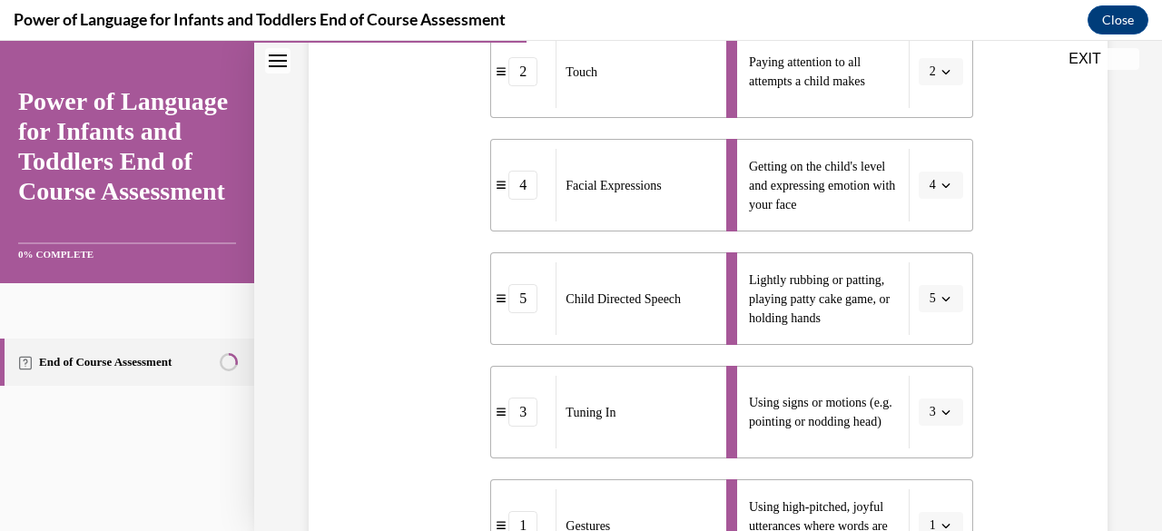
scroll to position [716, 0]
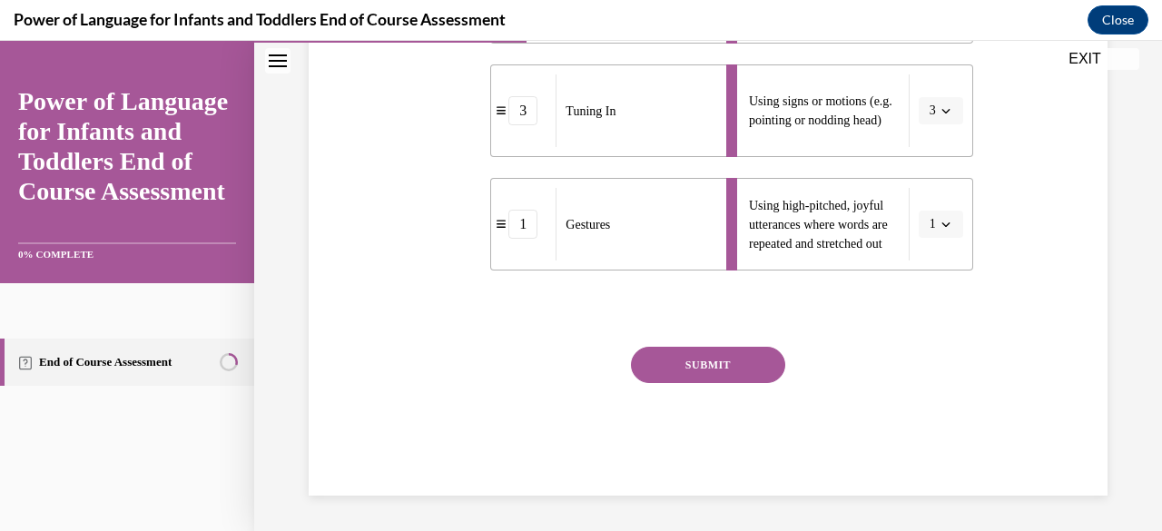
click at [663, 359] on button "SUBMIT" at bounding box center [708, 365] width 154 height 36
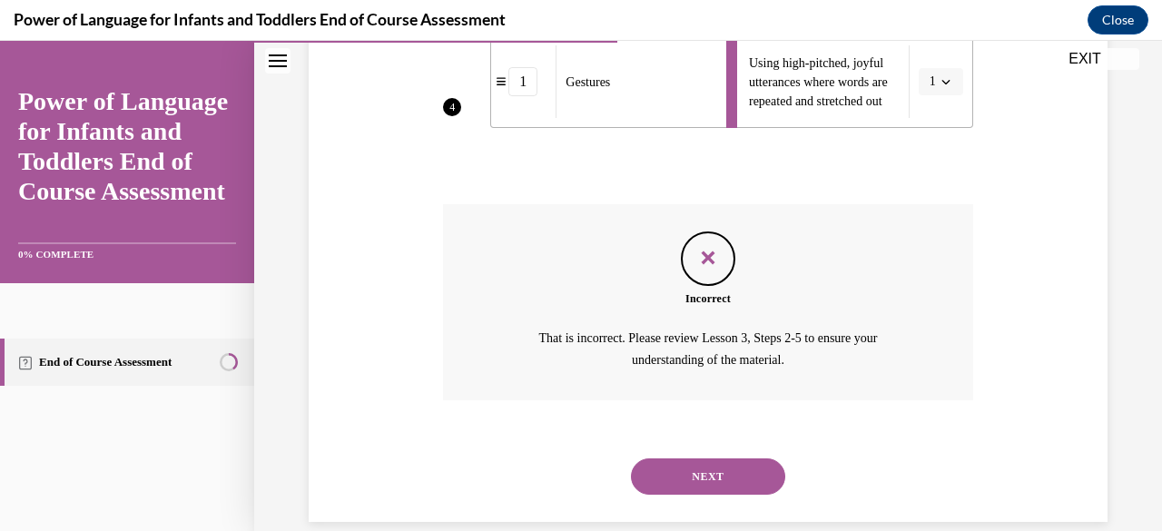
scroll to position [884, 0]
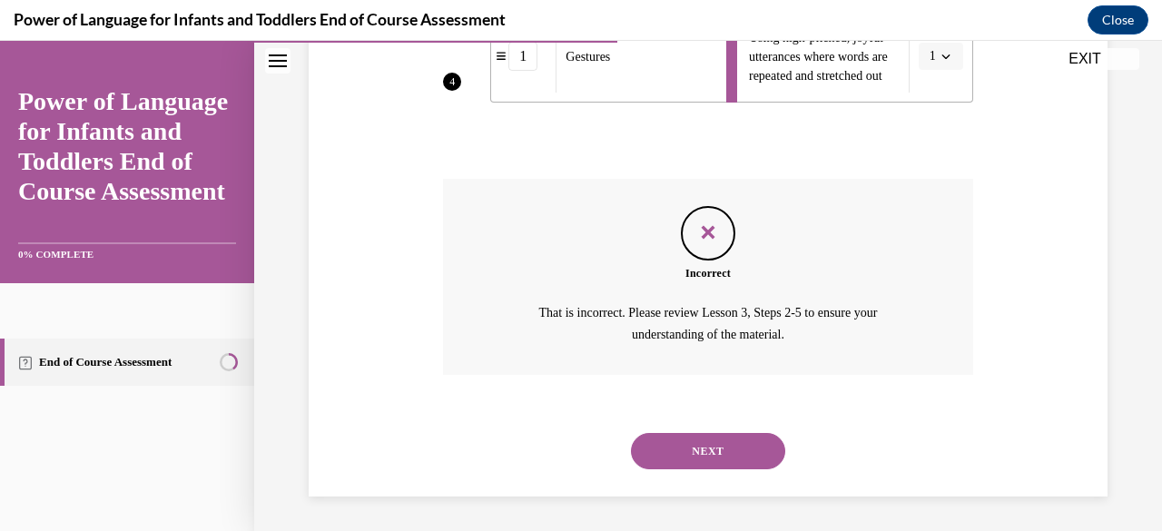
click at [663, 437] on button "NEXT" at bounding box center [708, 451] width 154 height 36
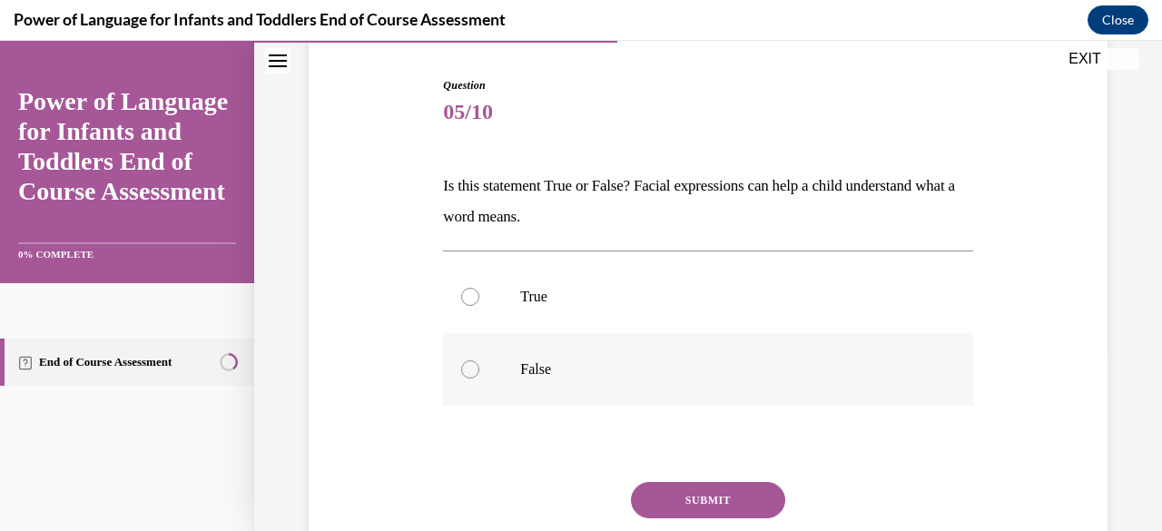
scroll to position [182, 0]
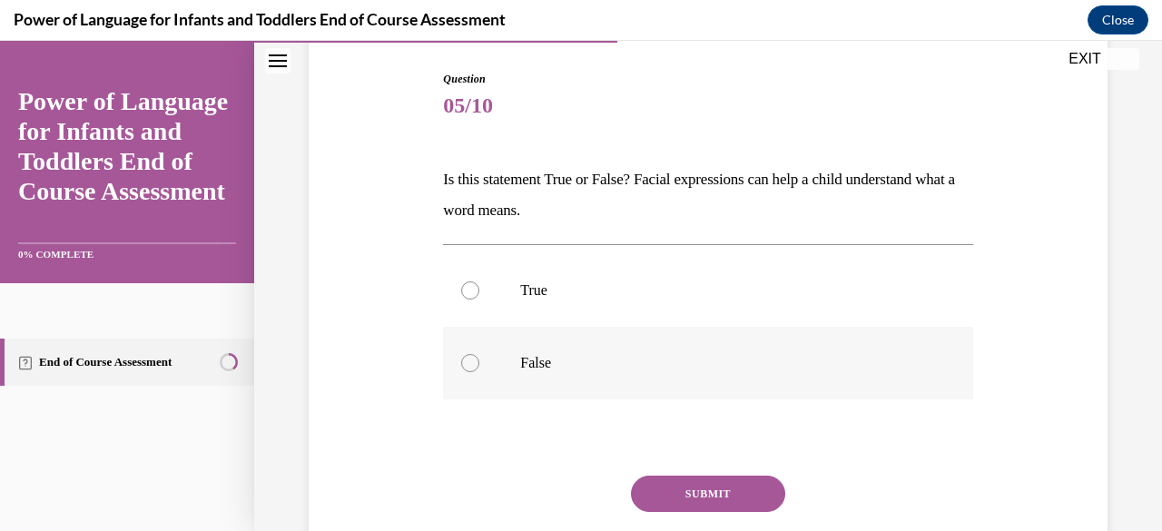
click at [470, 361] on div at bounding box center [470, 363] width 18 height 18
click at [470, 361] on input "False" at bounding box center [470, 363] width 18 height 18
radio input "true"
click at [670, 499] on button "SUBMIT" at bounding box center [708, 494] width 154 height 36
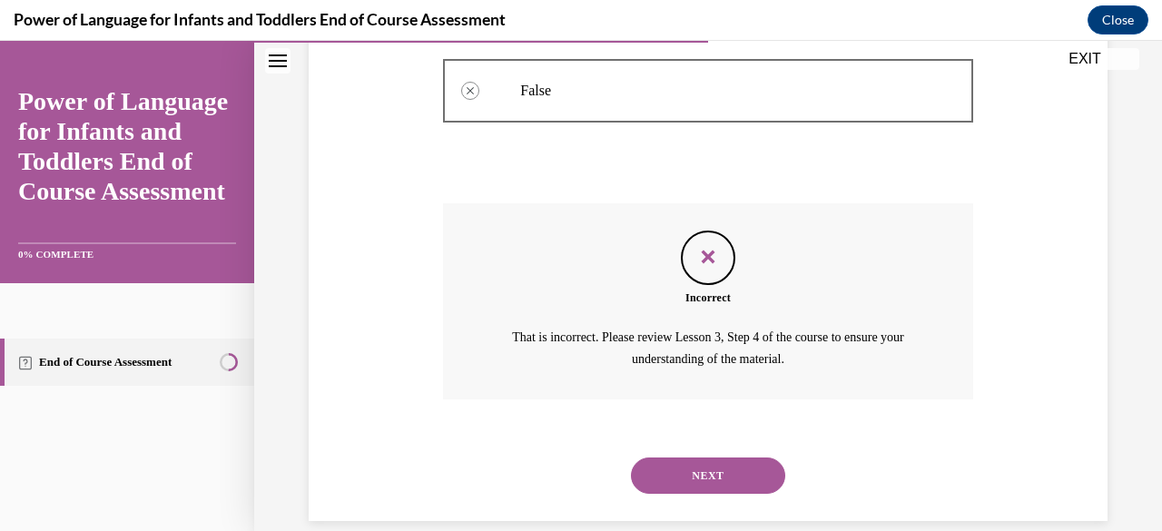
scroll to position [479, 0]
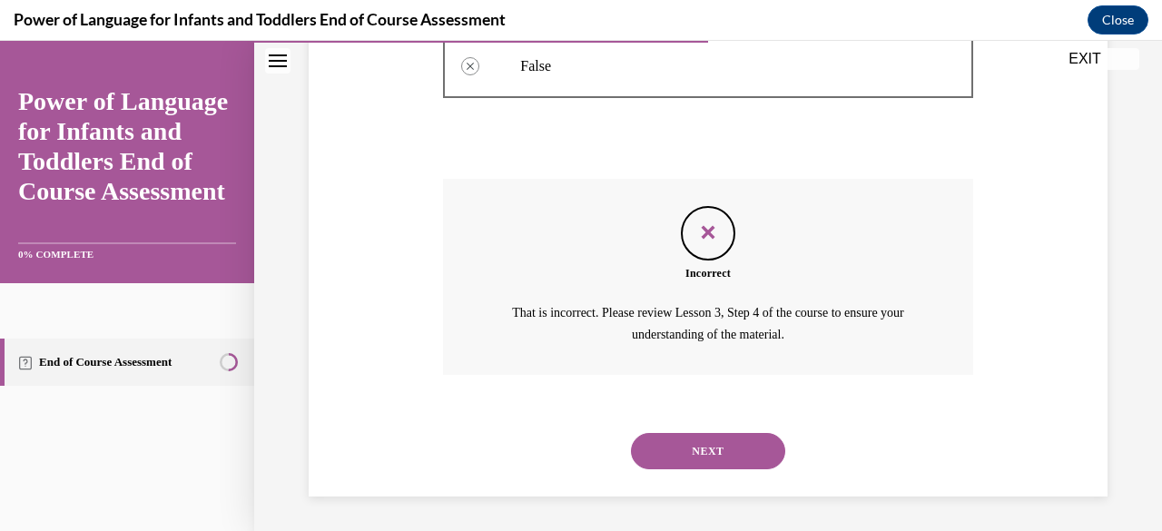
click at [687, 453] on button "NEXT" at bounding box center [708, 451] width 154 height 36
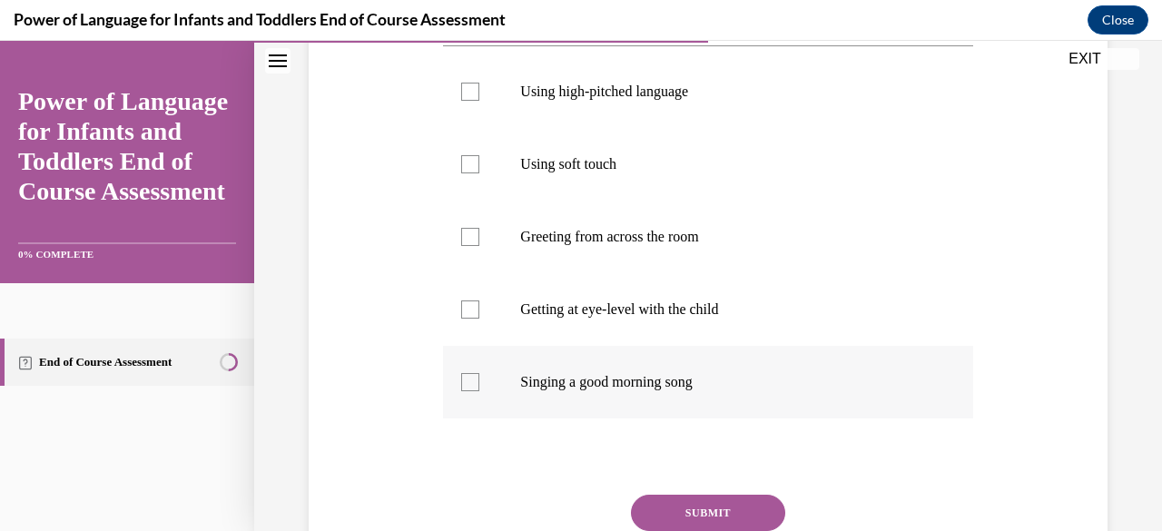
scroll to position [366, 0]
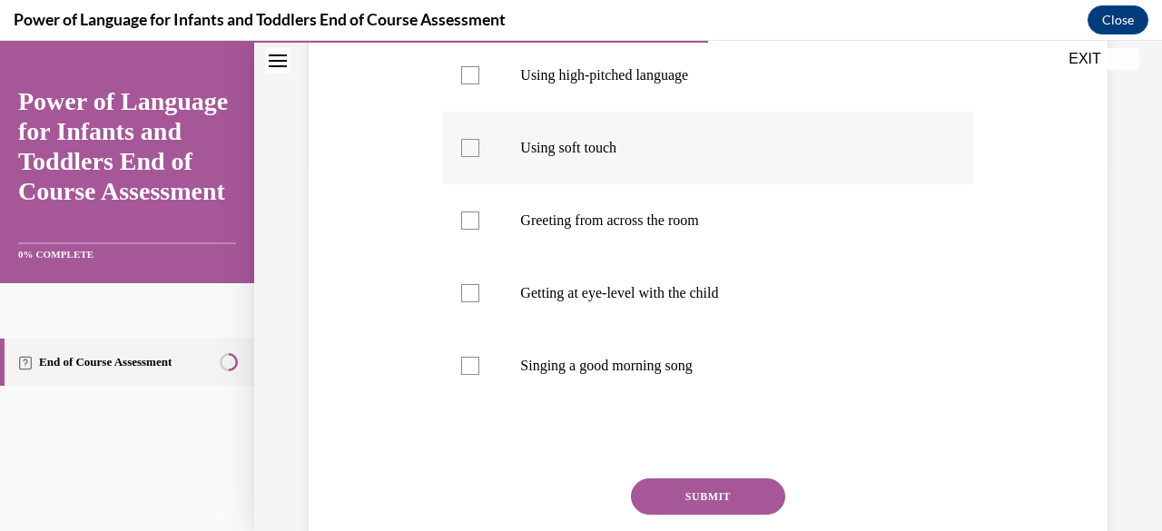
click at [470, 157] on div at bounding box center [470, 148] width 18 height 18
click at [470, 157] on input "Using soft touch" at bounding box center [470, 148] width 18 height 18
checkbox input "true"
click at [469, 84] on div at bounding box center [470, 75] width 18 height 18
click at [469, 84] on input "Using high-pitched language" at bounding box center [470, 75] width 18 height 18
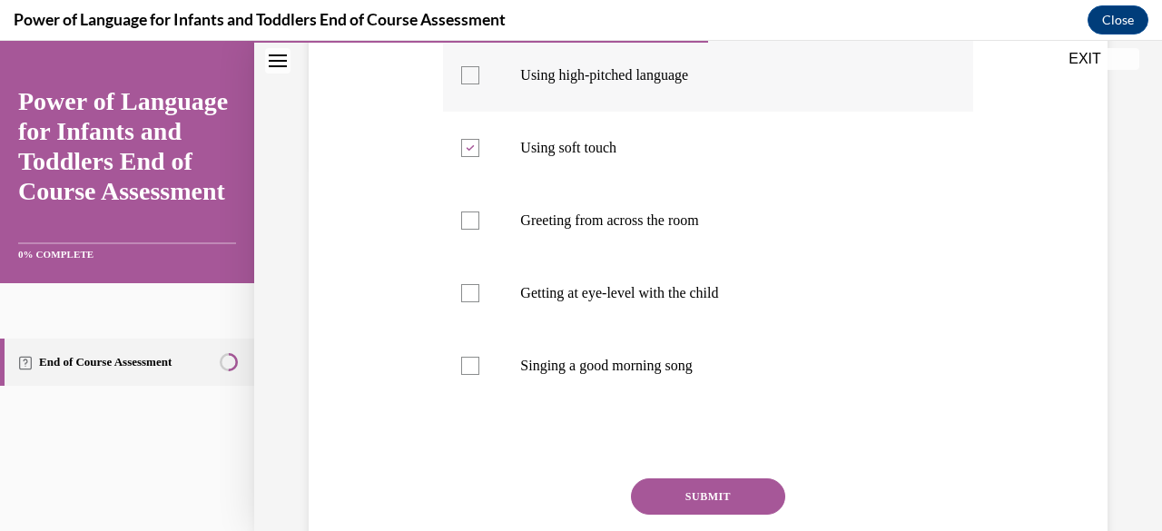
checkbox input "true"
click at [469, 302] on div at bounding box center [470, 293] width 18 height 18
click at [469, 302] on input "Getting at eye-level with the child" at bounding box center [470, 293] width 18 height 18
checkbox input "true"
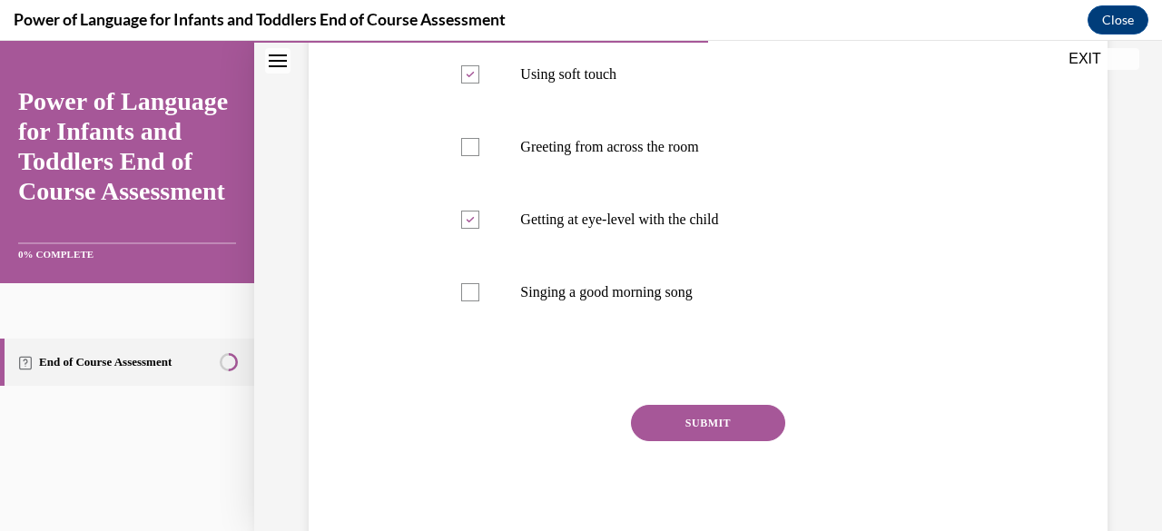
scroll to position [457, 0]
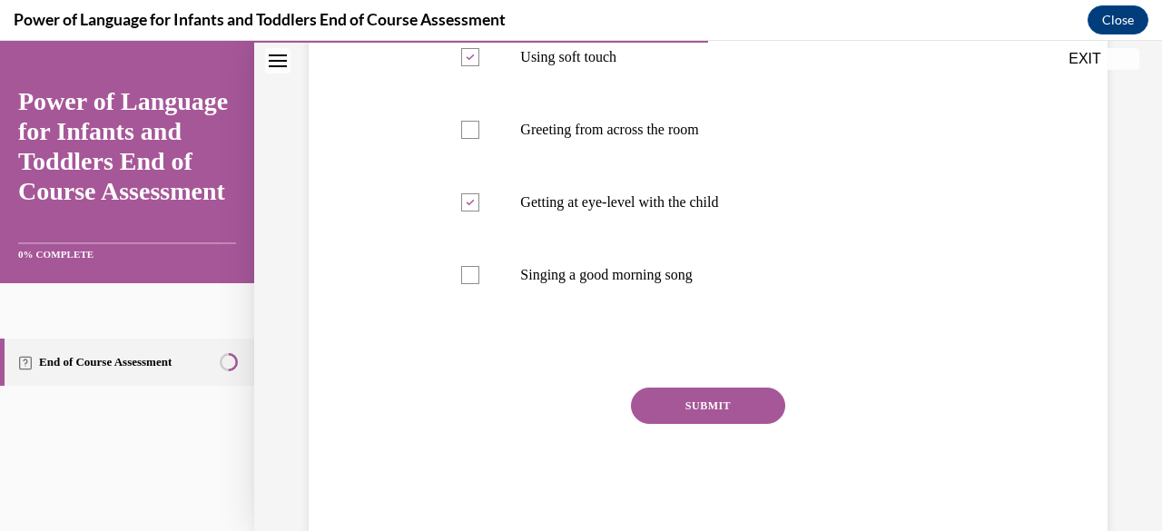
click at [657, 424] on button "SUBMIT" at bounding box center [708, 406] width 154 height 36
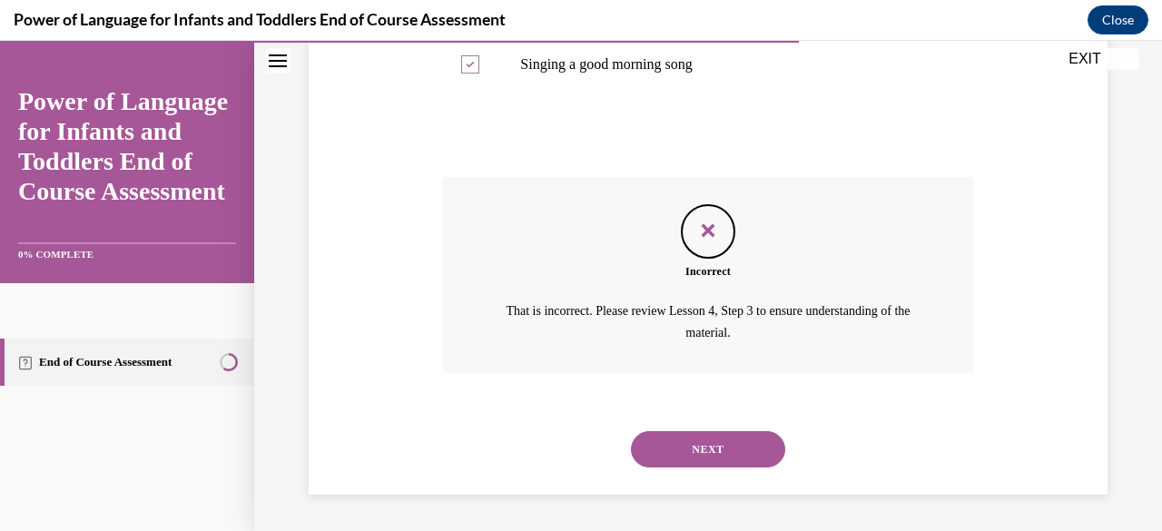
scroll to position [697, 0]
click at [694, 443] on button "NEXT" at bounding box center [708, 449] width 154 height 36
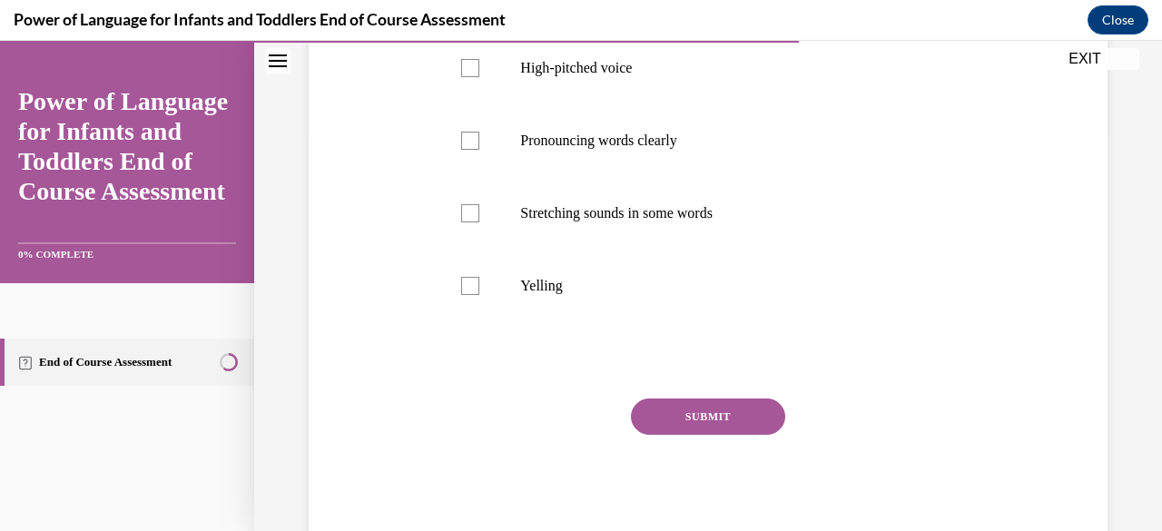
scroll to position [363, 0]
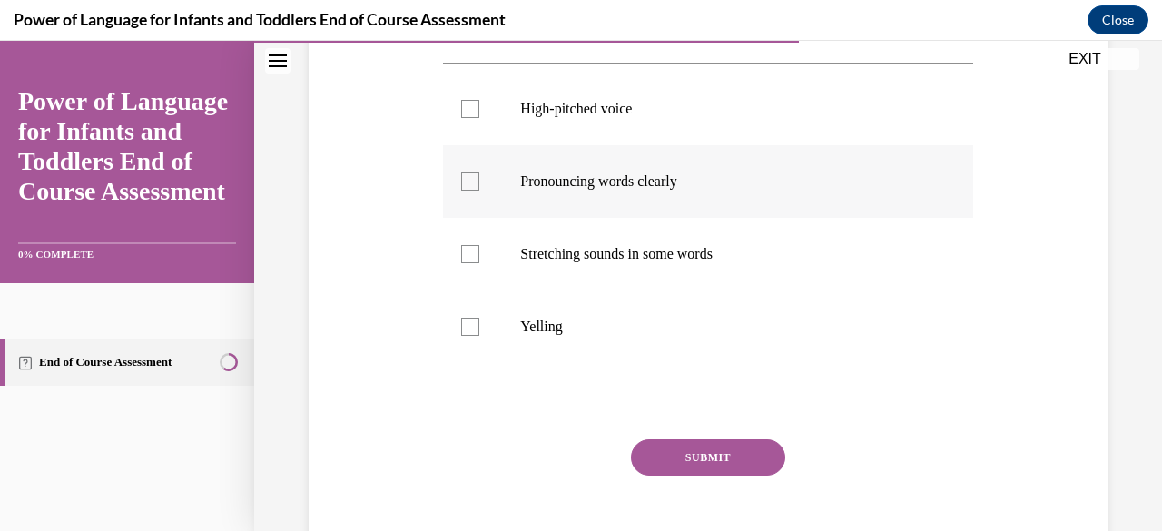
click at [469, 179] on div at bounding box center [470, 182] width 18 height 18
click at [469, 179] on input "Pronouncing words clearly" at bounding box center [470, 182] width 18 height 18
checkbox input "true"
click at [654, 468] on button "SUBMIT" at bounding box center [708, 458] width 154 height 36
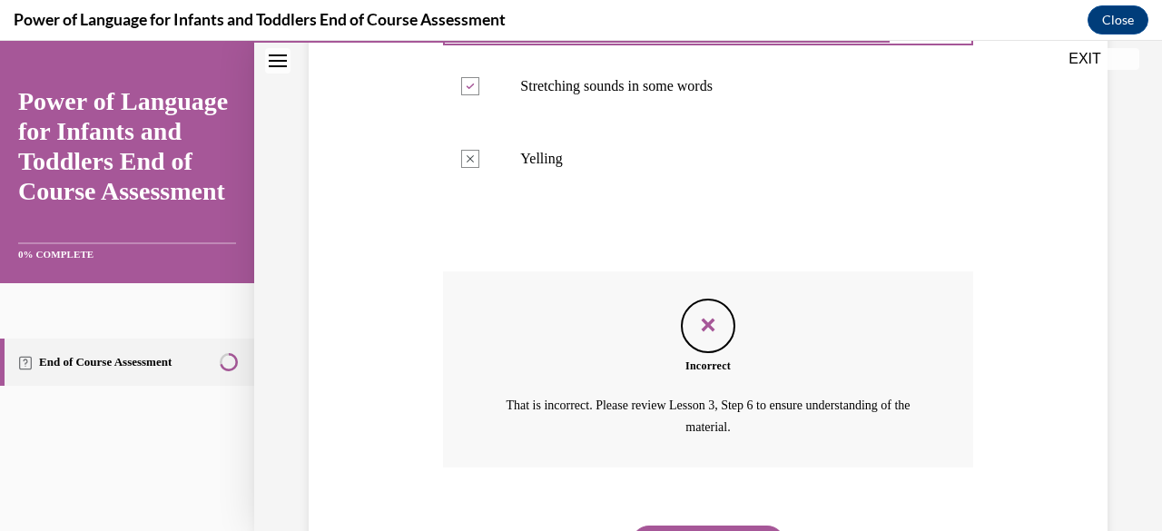
scroll to position [624, 0]
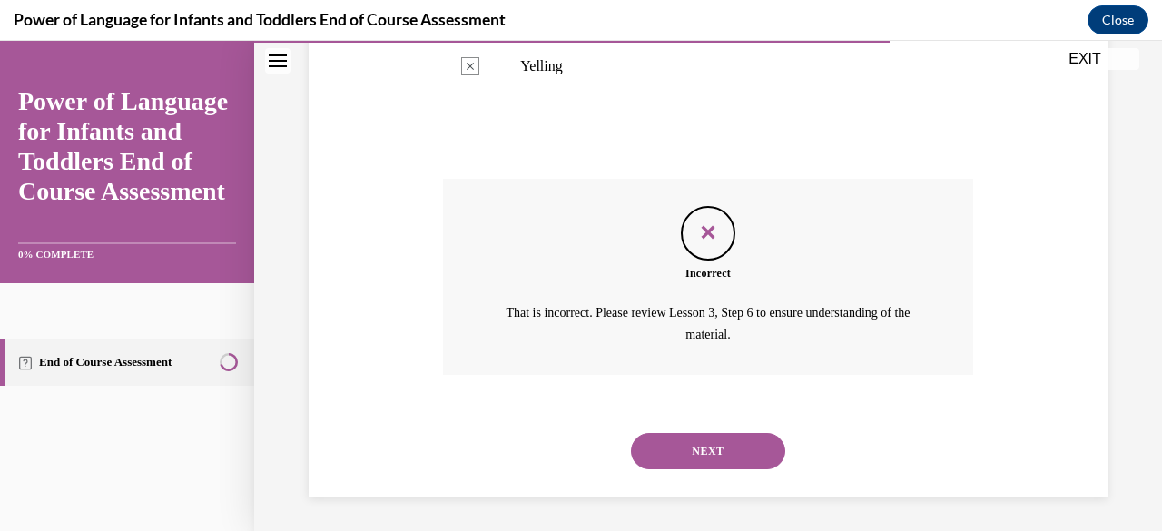
click at [710, 444] on button "NEXT" at bounding box center [708, 451] width 154 height 36
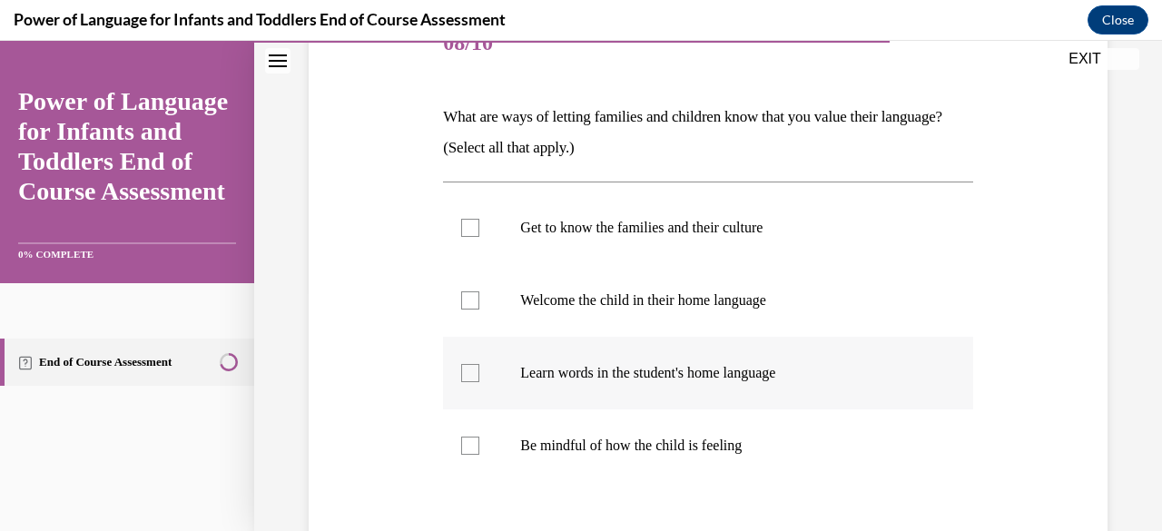
scroll to position [363, 0]
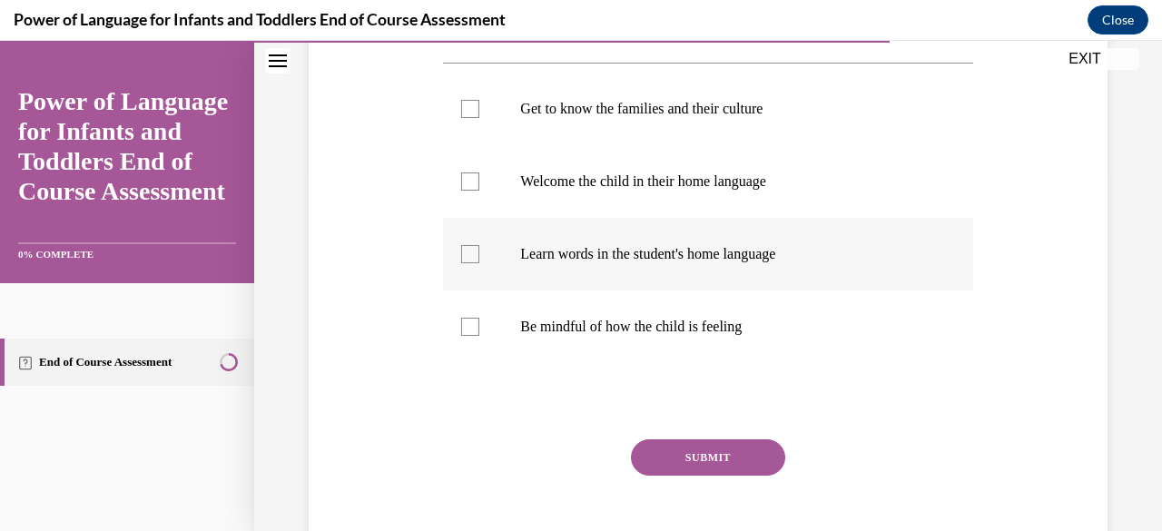
click at [463, 246] on div at bounding box center [470, 254] width 18 height 18
click at [463, 246] on input "Learn words in the student's home language" at bounding box center [470, 254] width 18 height 18
checkbox input "true"
click at [474, 181] on div at bounding box center [470, 182] width 18 height 18
click at [474, 181] on input "Welcome the child in their home language" at bounding box center [470, 182] width 18 height 18
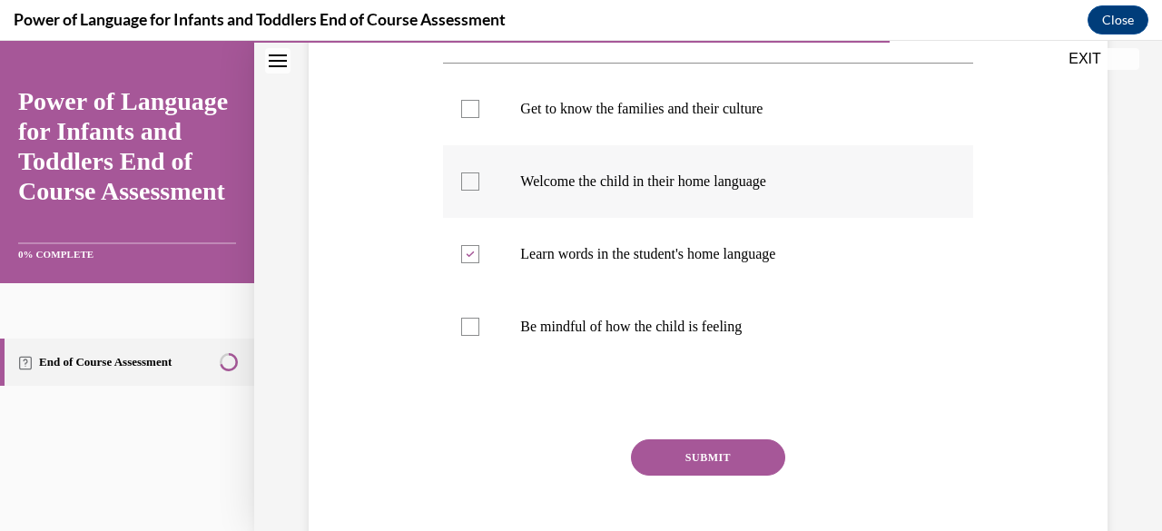
checkbox input "true"
click at [688, 460] on button "SUBMIT" at bounding box center [708, 458] width 154 height 36
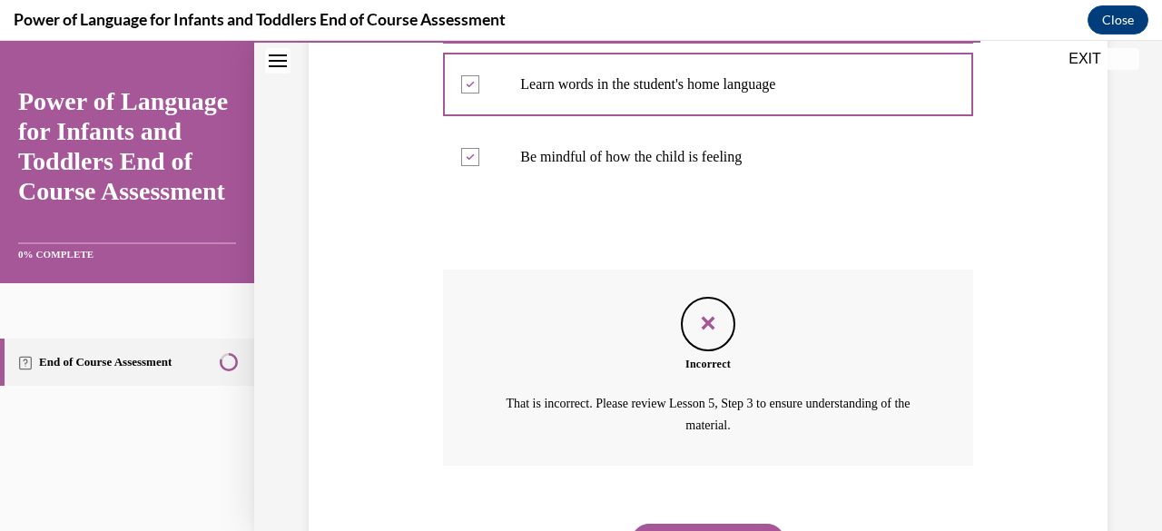
scroll to position [624, 0]
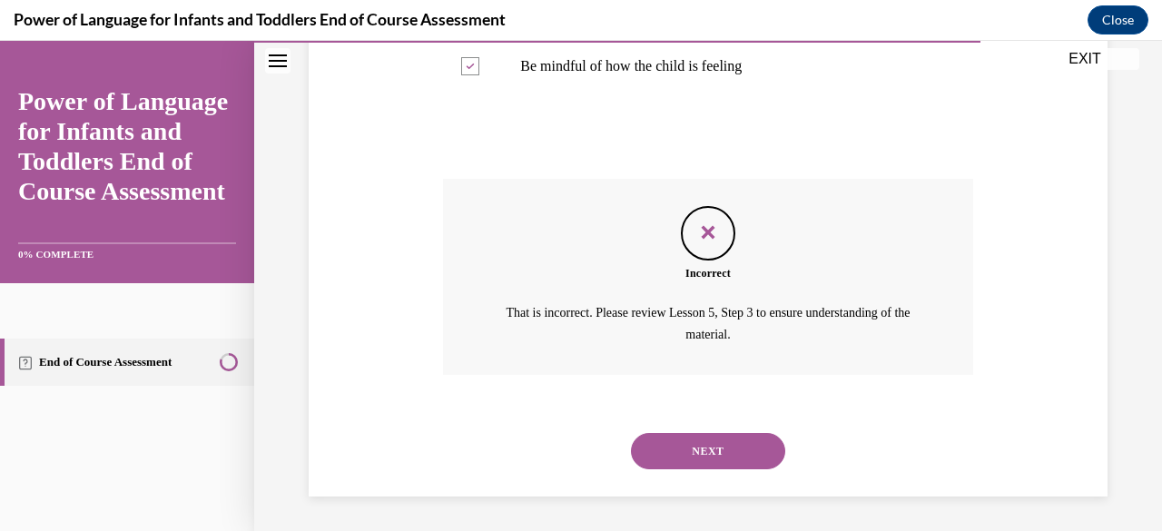
click at [688, 452] on button "NEXT" at bounding box center [708, 451] width 154 height 36
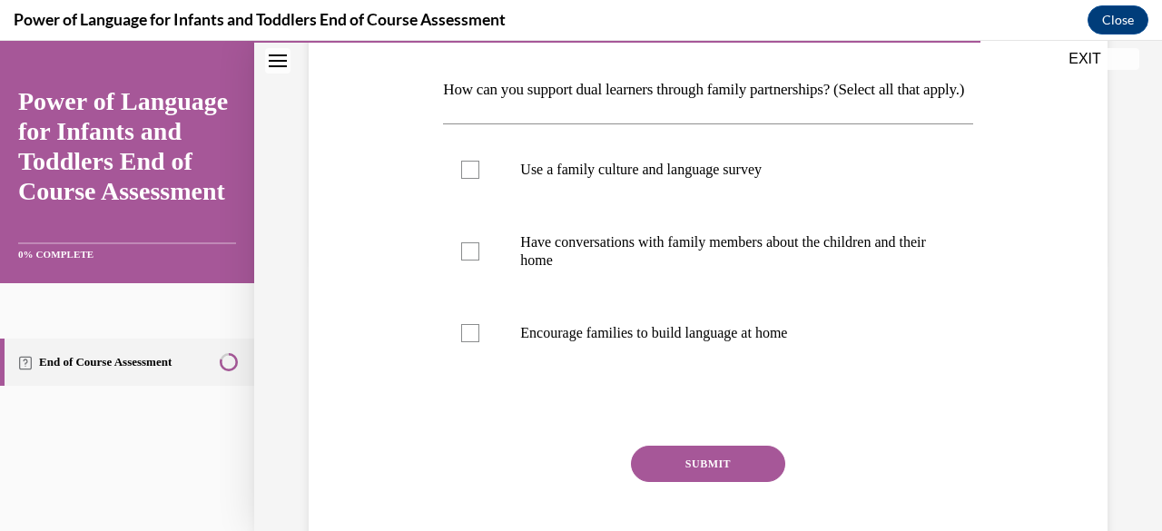
scroll to position [272, 0]
click at [462, 178] on div at bounding box center [470, 169] width 18 height 18
click at [462, 178] on input "Use a family culture and language survey" at bounding box center [470, 169] width 18 height 18
checkbox input "true"
drag, startPoint x: 690, startPoint y: 511, endPoint x: 691, endPoint y: 492, distance: 19.1
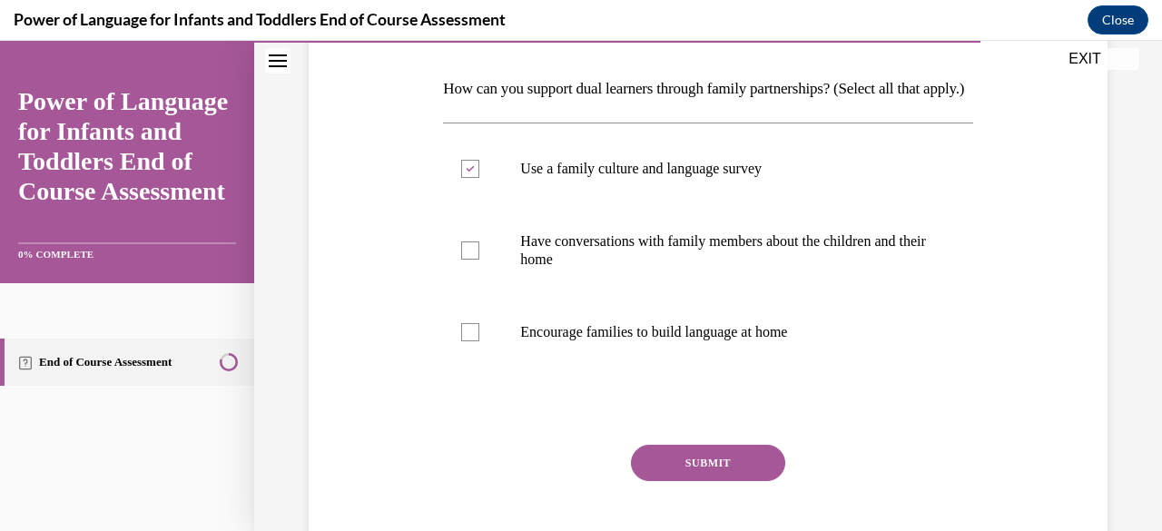
click at [690, 504] on div "SUBMIT" at bounding box center [707, 490] width 529 height 91
click at [693, 481] on button "SUBMIT" at bounding box center [708, 463] width 154 height 36
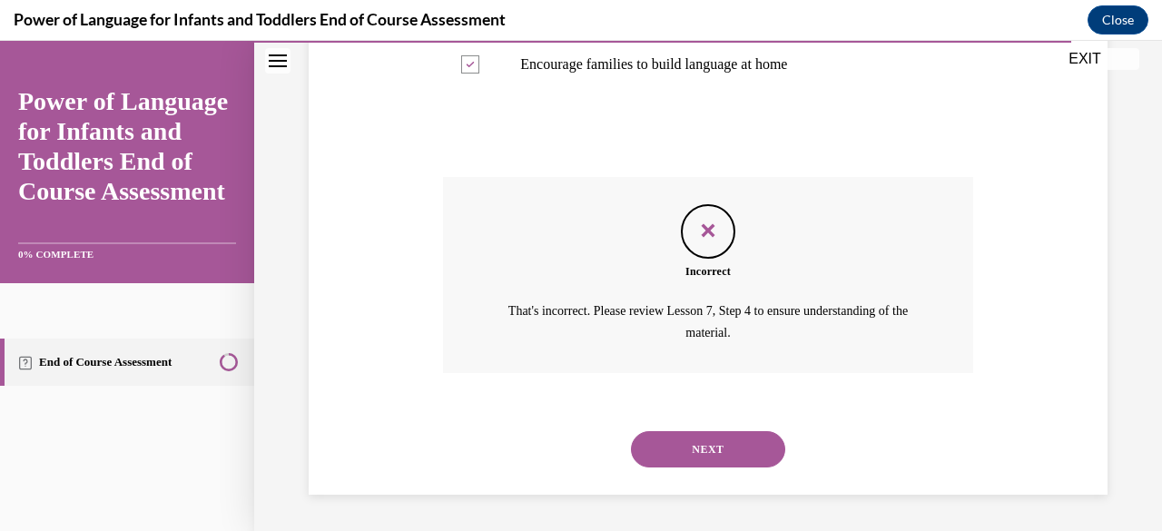
scroll to position [569, 0]
click at [692, 441] on button "NEXT" at bounding box center [708, 449] width 154 height 36
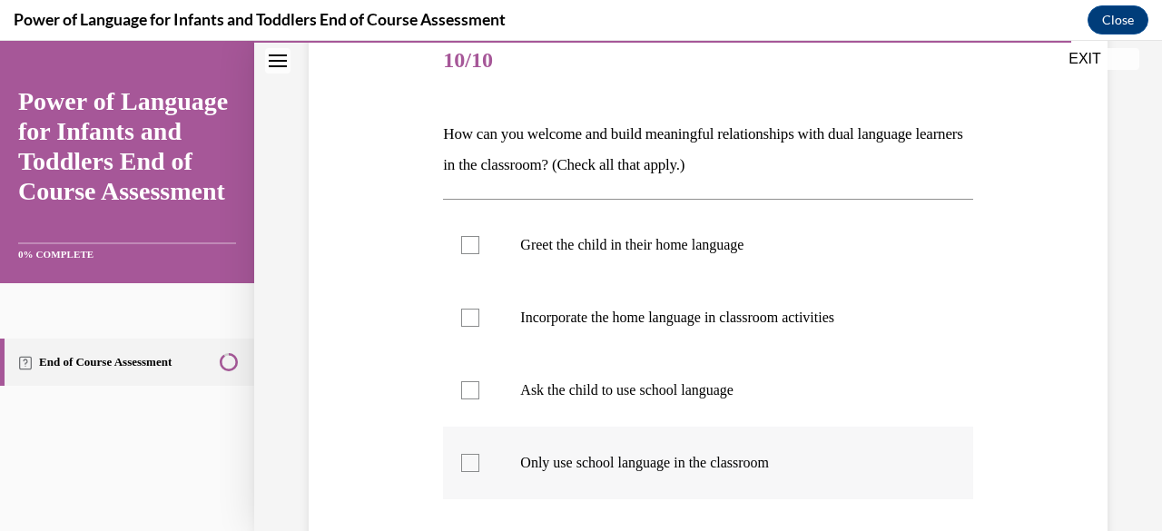
scroll to position [272, 0]
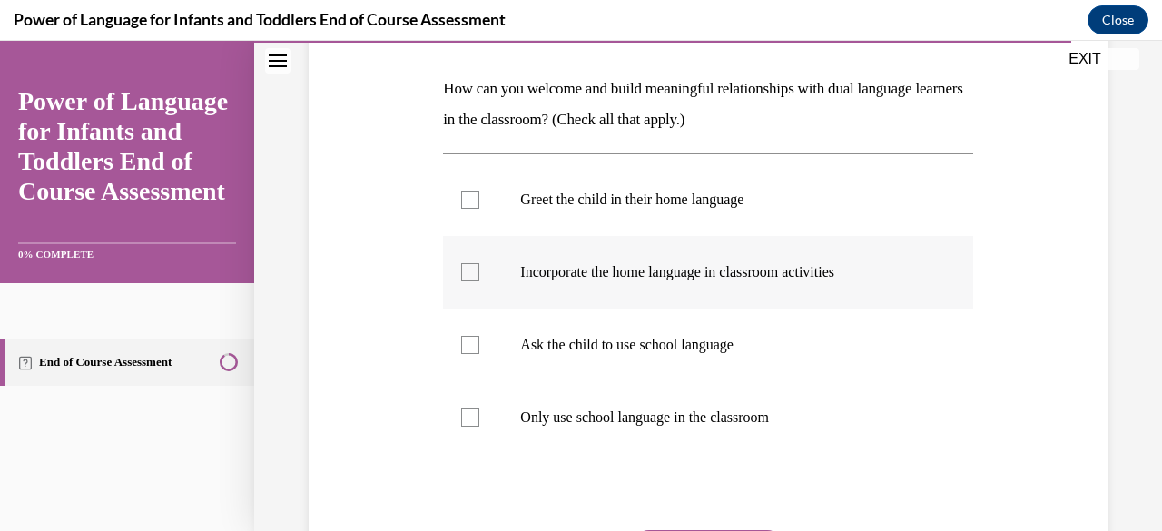
click at [469, 272] on div at bounding box center [470, 272] width 18 height 18
click at [469, 272] on input "Incorporate the home language in classroom activities" at bounding box center [470, 272] width 18 height 18
checkbox input "true"
click at [469, 341] on div at bounding box center [470, 345] width 18 height 18
click at [469, 341] on input "Ask the child to use school language" at bounding box center [470, 345] width 18 height 18
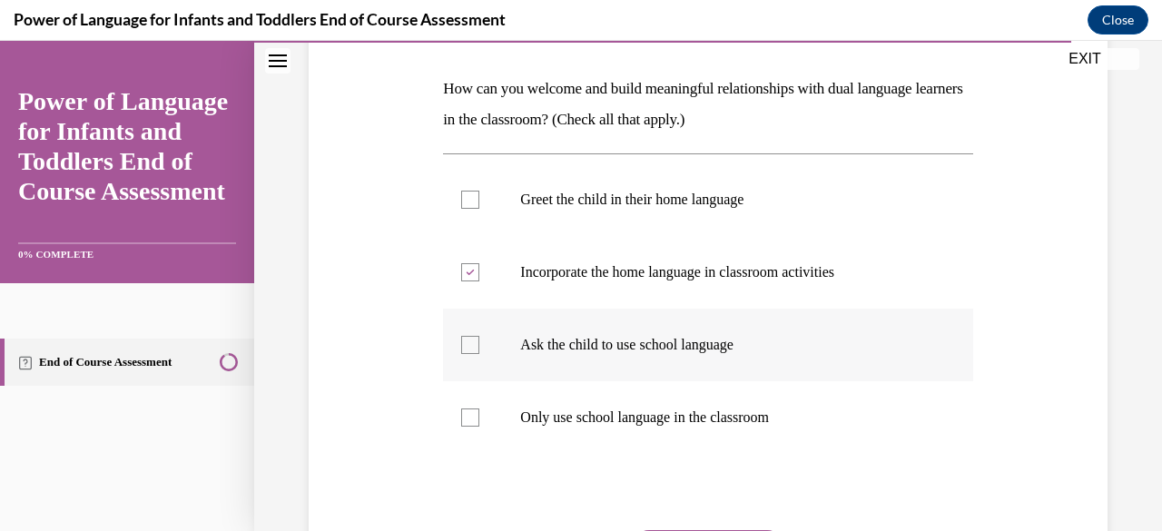
checkbox input "true"
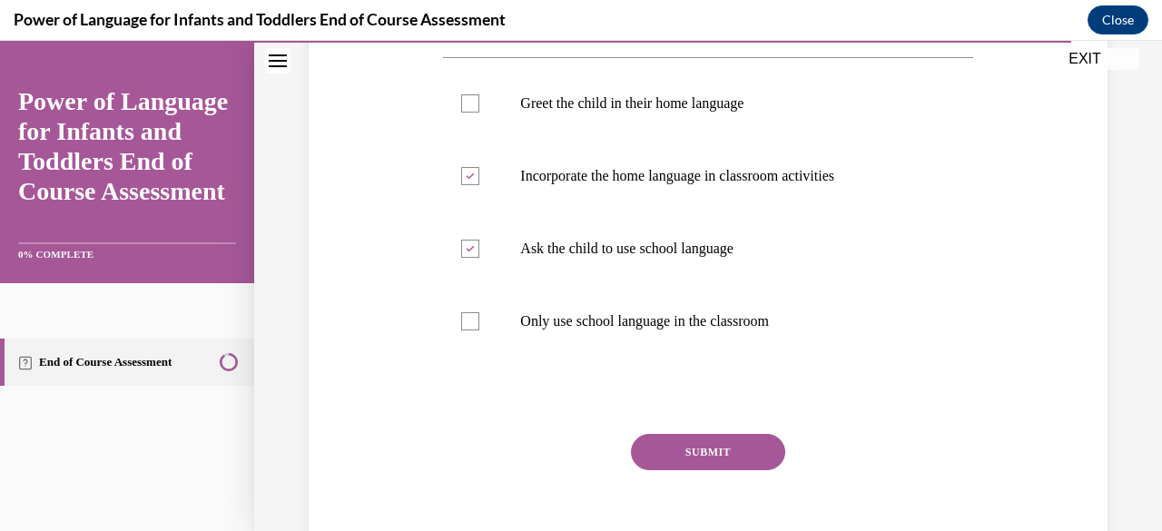
scroll to position [456, 0]
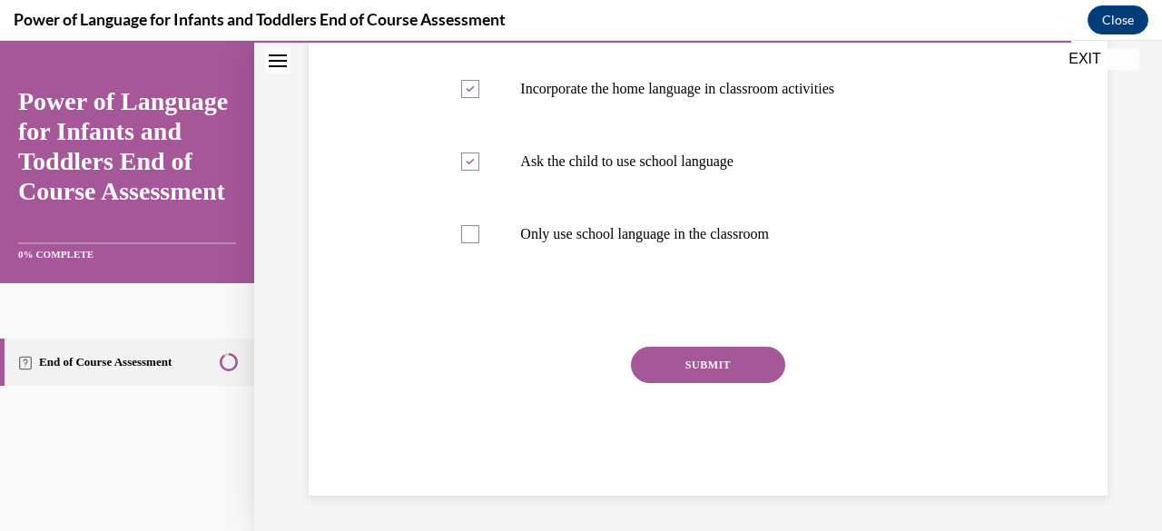
click at [734, 380] on button "SUBMIT" at bounding box center [708, 365] width 154 height 36
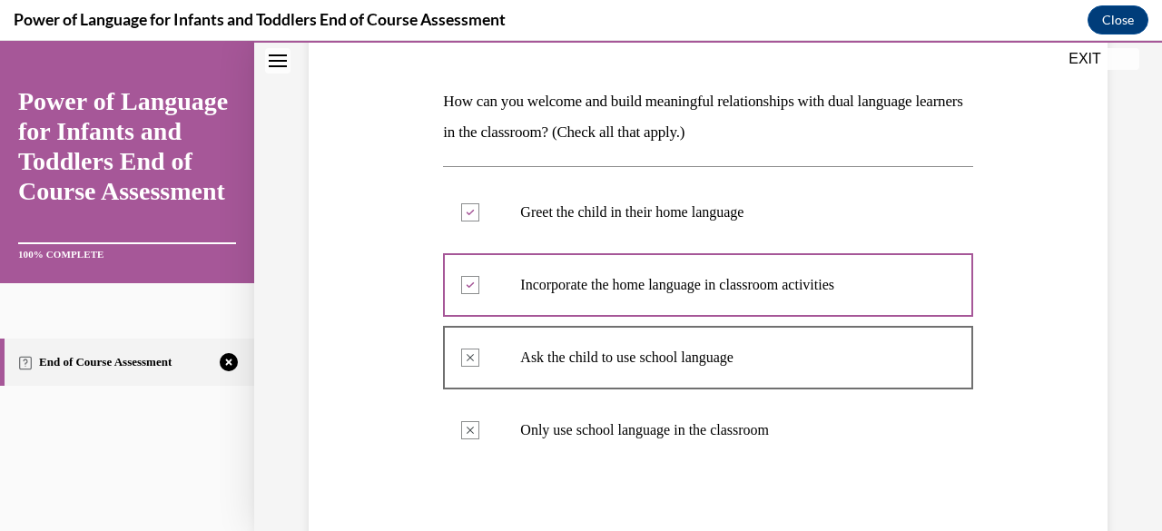
scroll to position [624, 0]
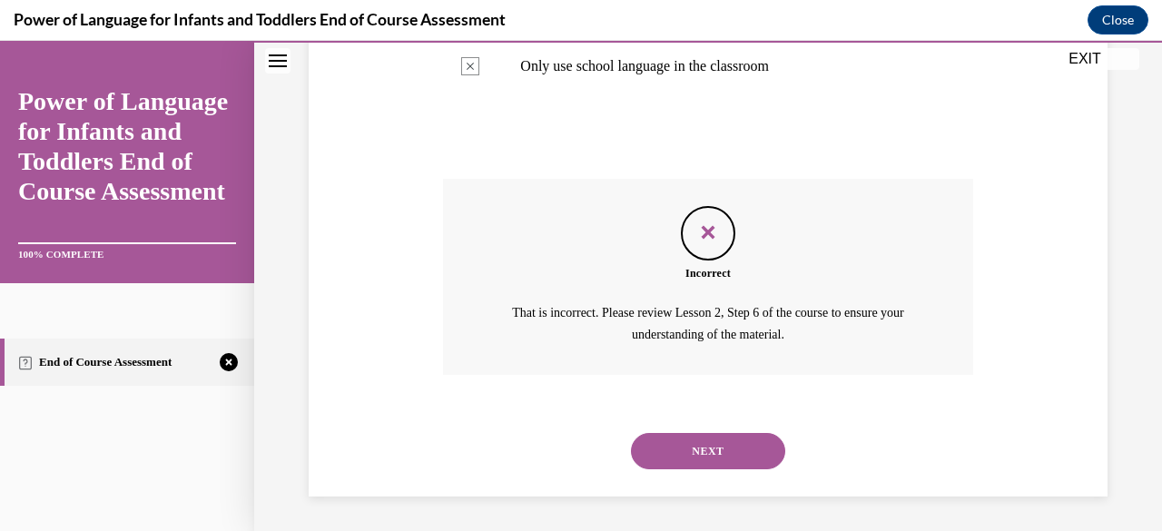
click at [720, 445] on button "NEXT" at bounding box center [708, 451] width 154 height 36
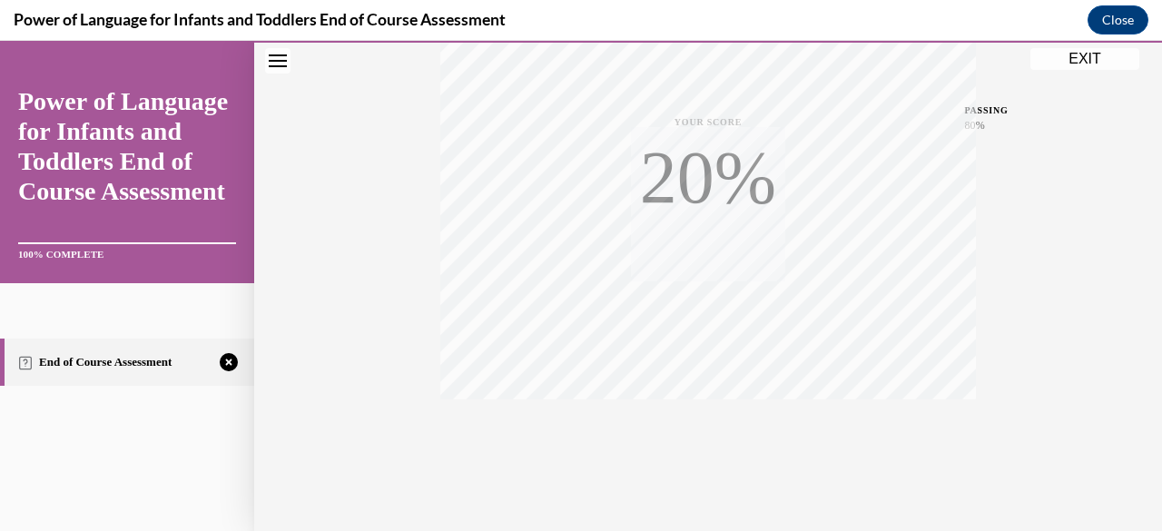
scroll to position [440, 0]
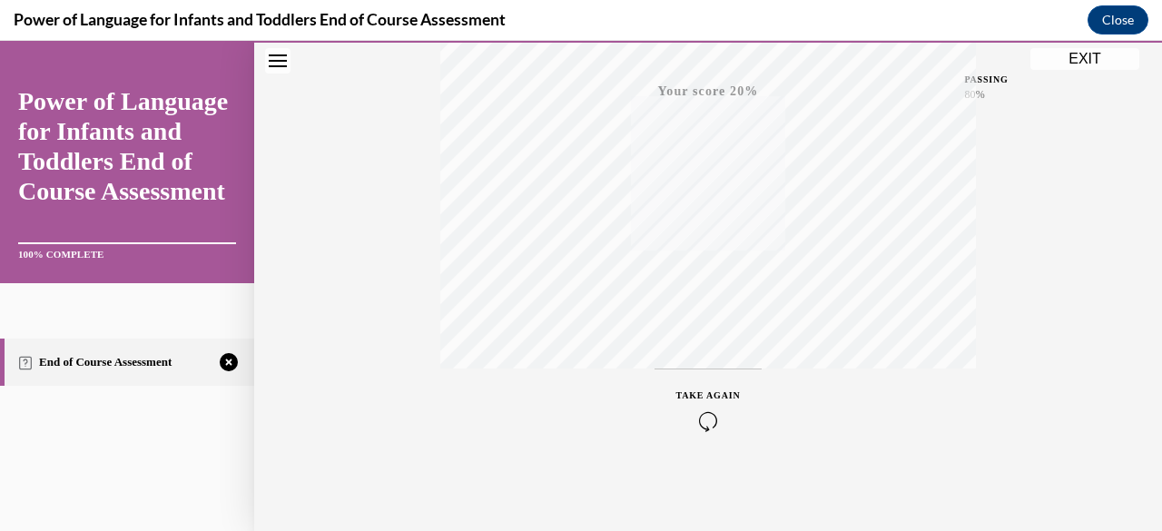
click at [699, 408] on div "TAKE AGAIN" at bounding box center [709, 410] width 64 height 43
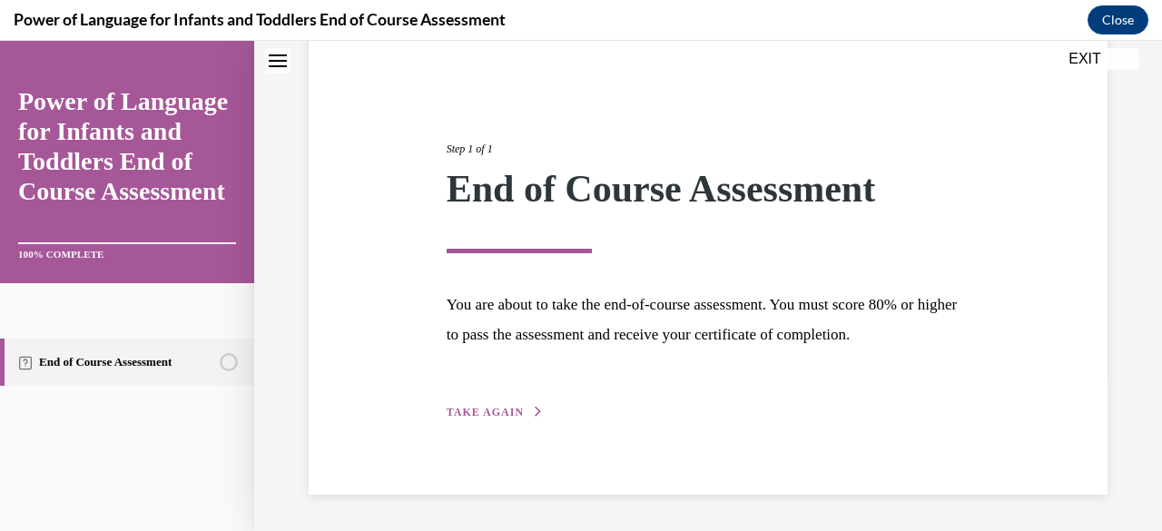
scroll to position [153, 0]
click at [475, 416] on span "TAKE AGAIN" at bounding box center [485, 413] width 77 height 13
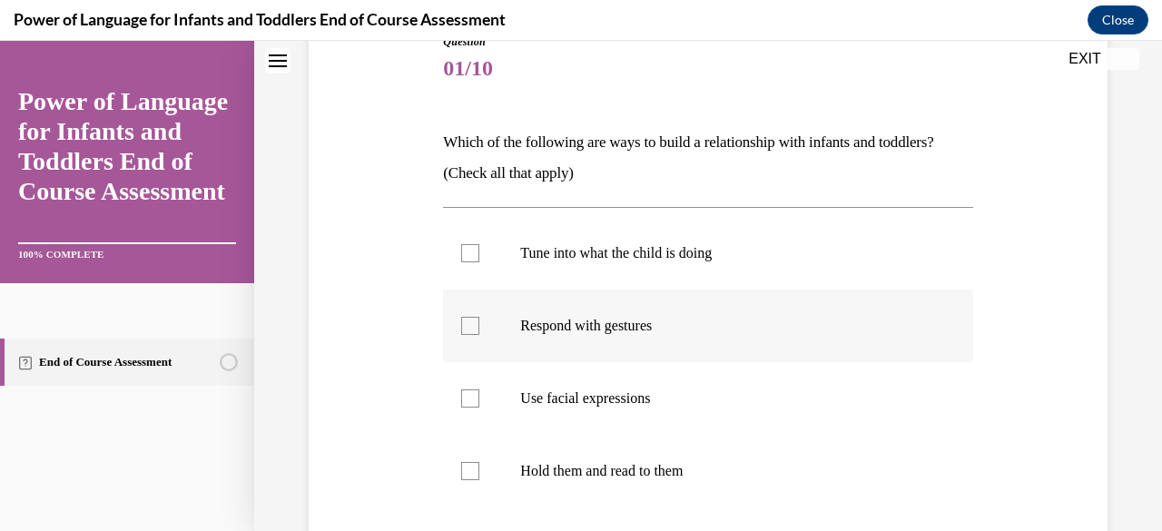
scroll to position [243, 0]
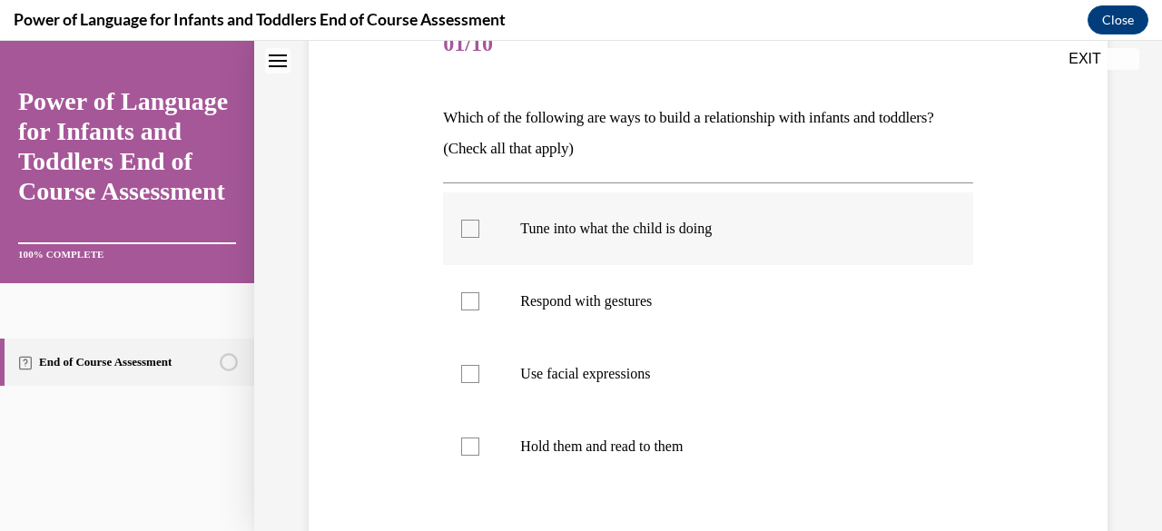
click at [462, 222] on div at bounding box center [470, 229] width 18 height 18
click at [462, 222] on input "Tune into what the child is doing" at bounding box center [470, 229] width 18 height 18
checkbox input "true"
click at [469, 308] on div at bounding box center [470, 301] width 18 height 18
click at [469, 308] on input "Respond with gestures" at bounding box center [470, 301] width 18 height 18
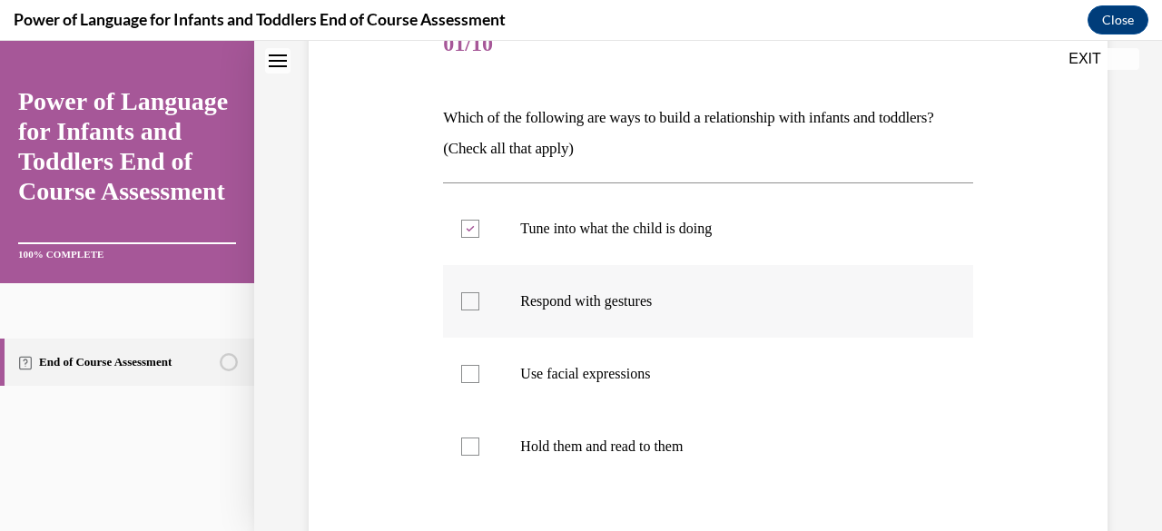
checkbox input "true"
click at [463, 372] on div at bounding box center [470, 374] width 18 height 18
click at [463, 372] on input "Use facial expressions" at bounding box center [470, 374] width 18 height 18
checkbox input "true"
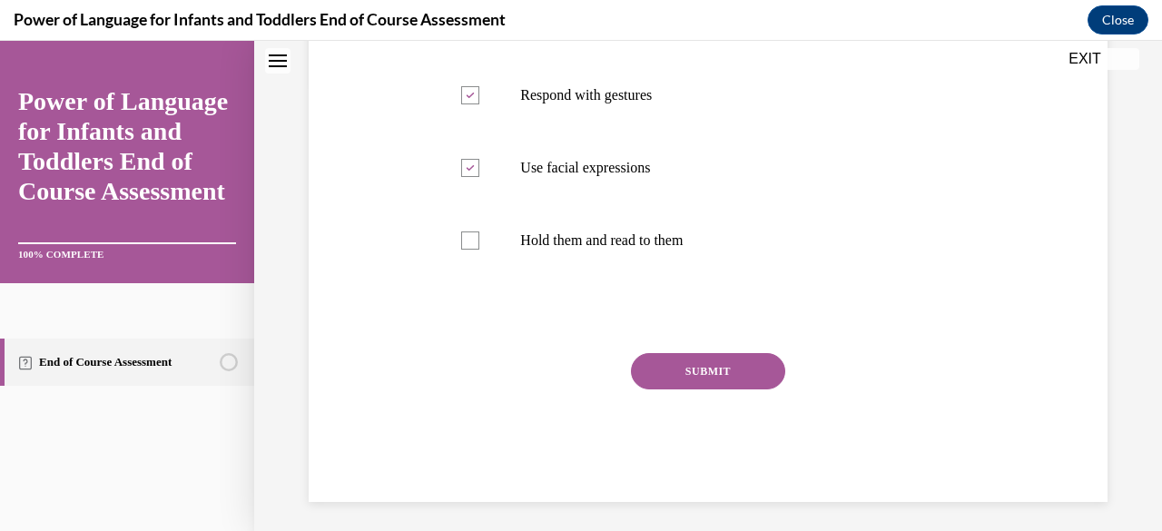
scroll to position [456, 0]
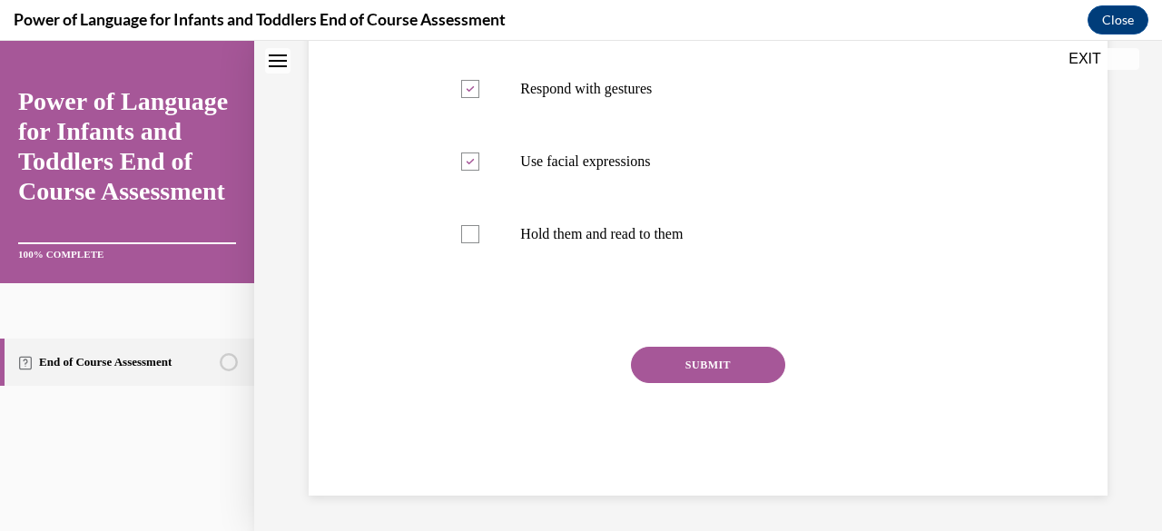
click at [732, 376] on button "SUBMIT" at bounding box center [708, 365] width 154 height 36
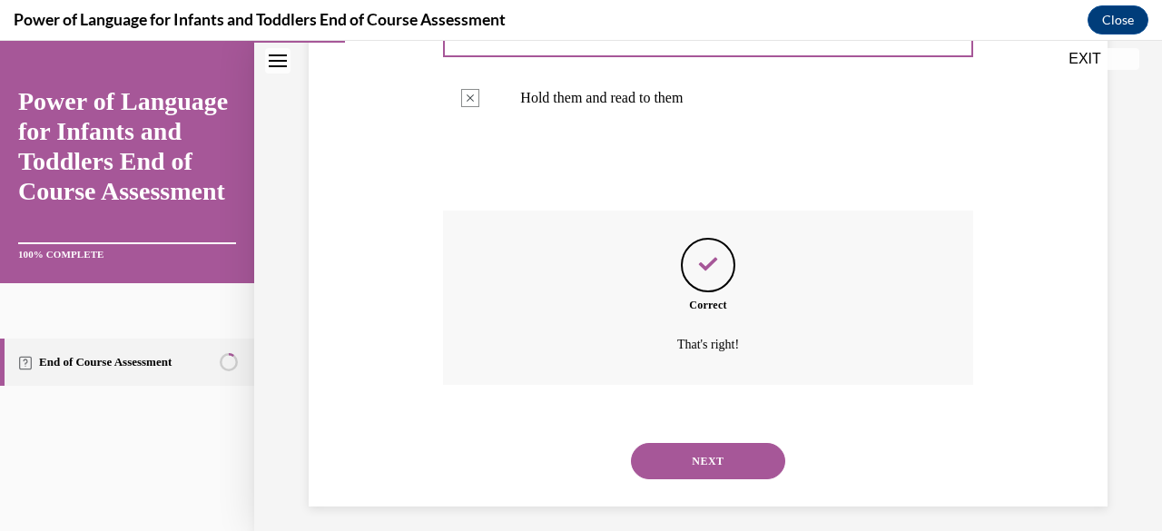
scroll to position [603, 0]
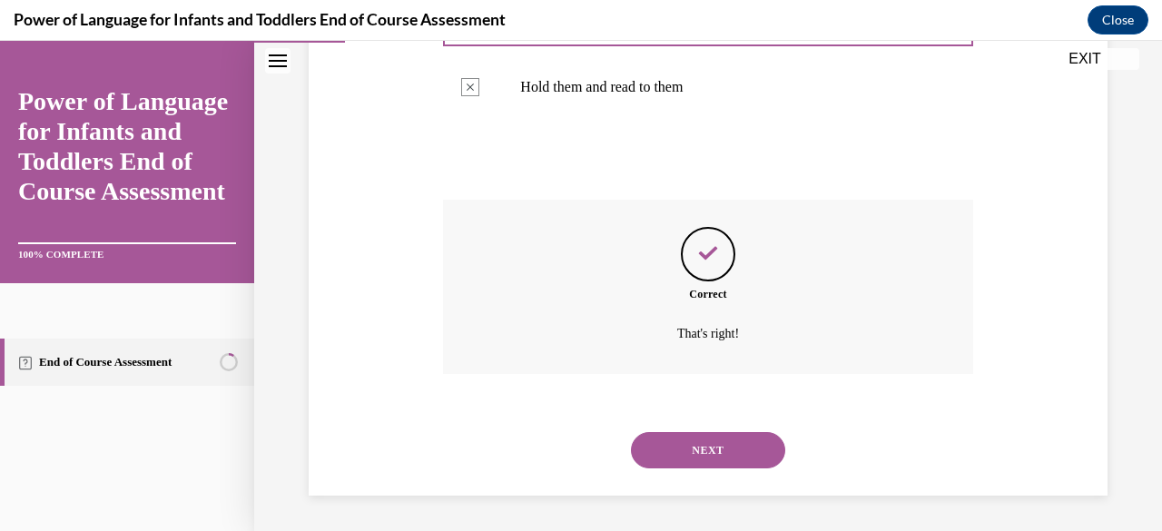
click at [652, 447] on button "NEXT" at bounding box center [708, 450] width 154 height 36
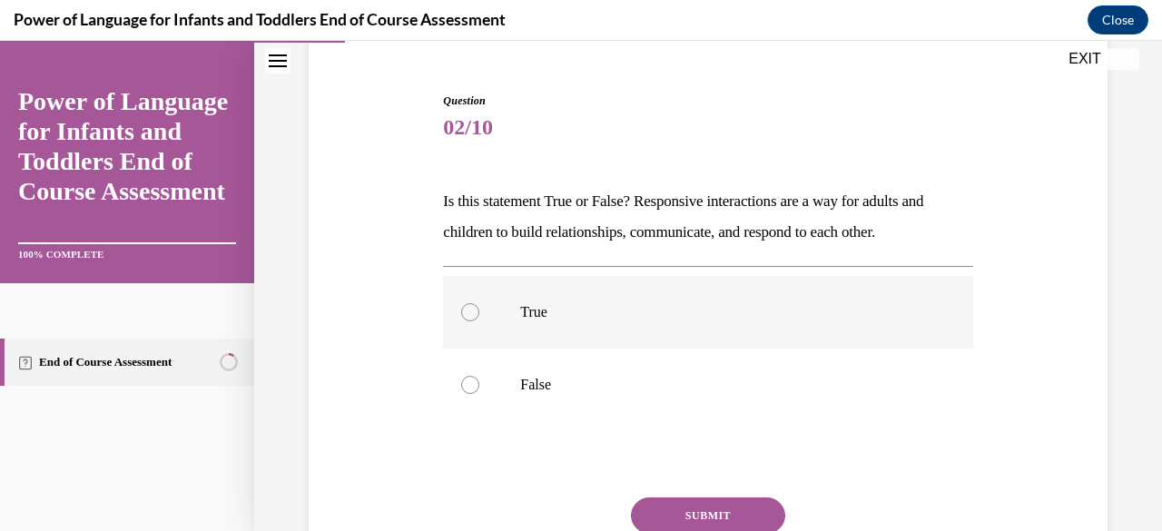
scroll to position [272, 0]
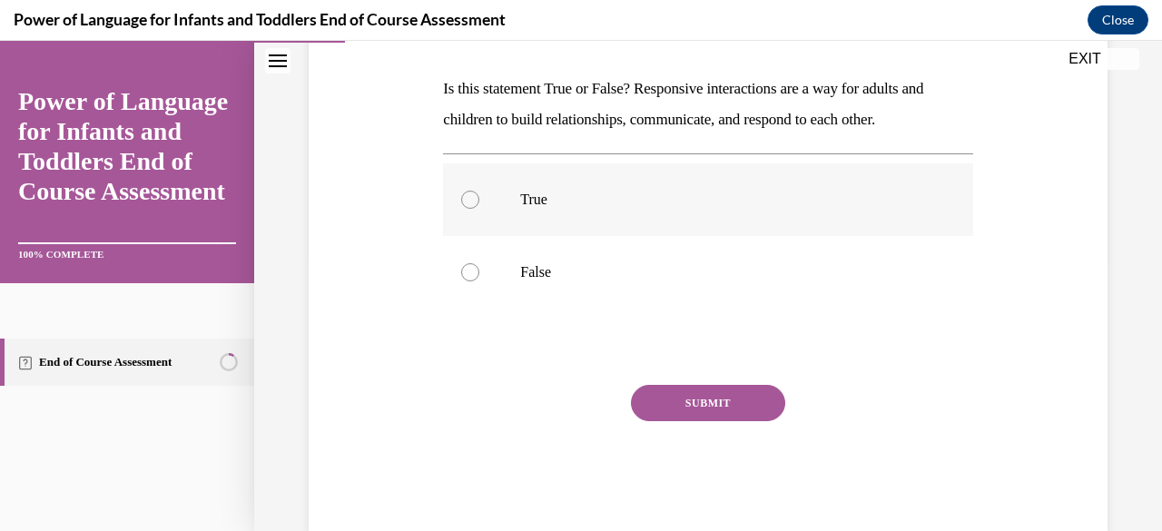
click at [463, 203] on div at bounding box center [470, 200] width 18 height 18
click at [463, 203] on input "True" at bounding box center [470, 200] width 18 height 18
radio input "true"
click at [660, 411] on button "SUBMIT" at bounding box center [708, 403] width 154 height 36
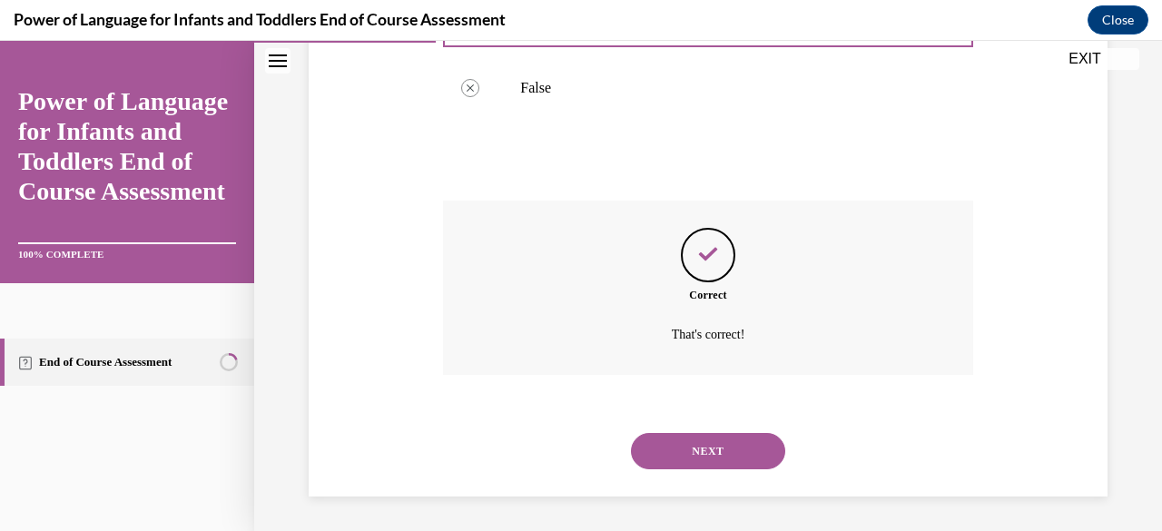
scroll to position [458, 0]
click at [657, 435] on button "NEXT" at bounding box center [708, 450] width 154 height 36
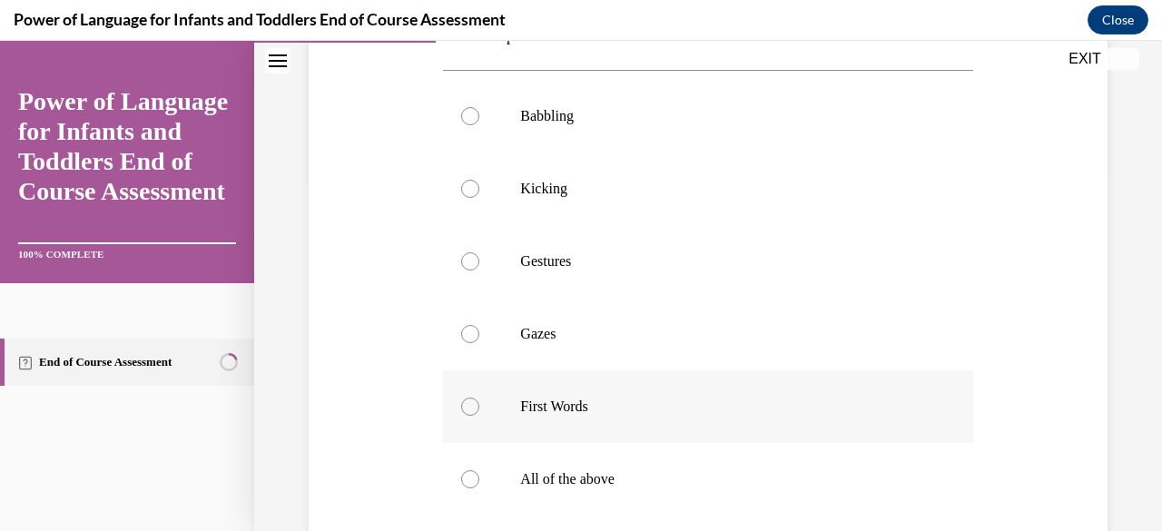
scroll to position [454, 0]
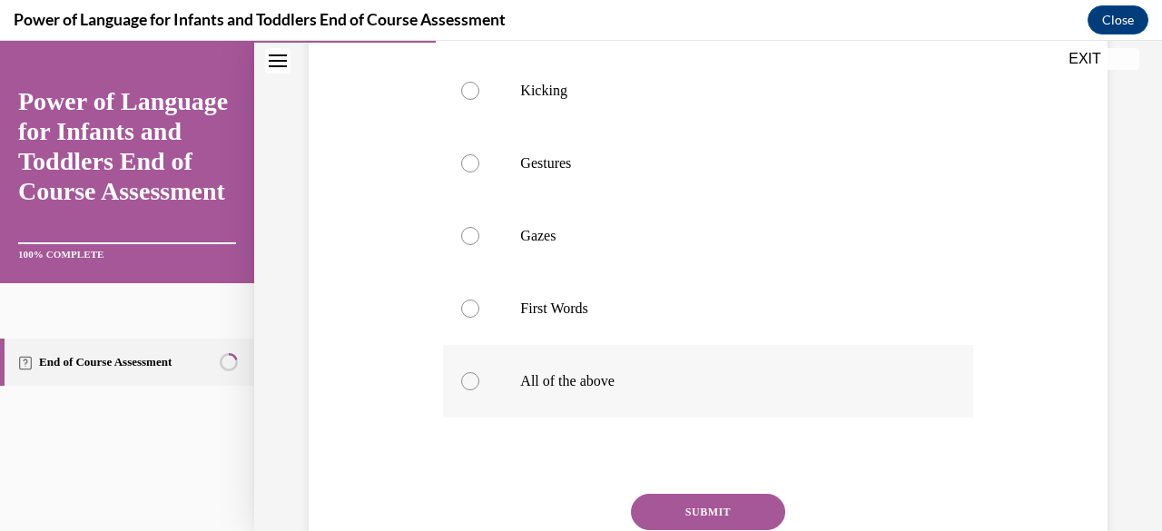
click at [463, 381] on div at bounding box center [470, 381] width 18 height 18
click at [463, 381] on input "All of the above" at bounding box center [470, 381] width 18 height 18
radio input "true"
click at [657, 507] on button "SUBMIT" at bounding box center [708, 512] width 154 height 36
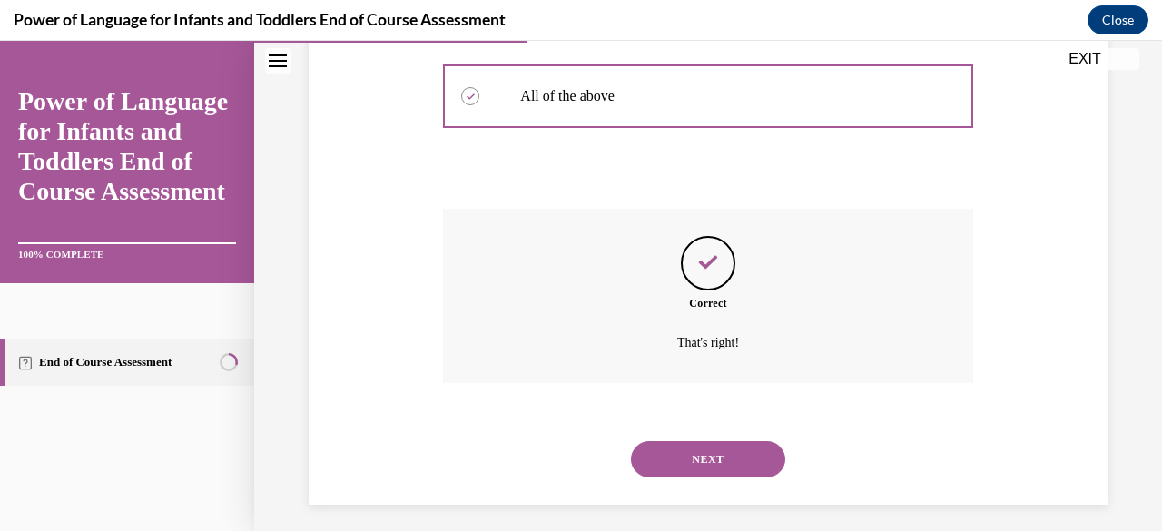
scroll to position [748, 0]
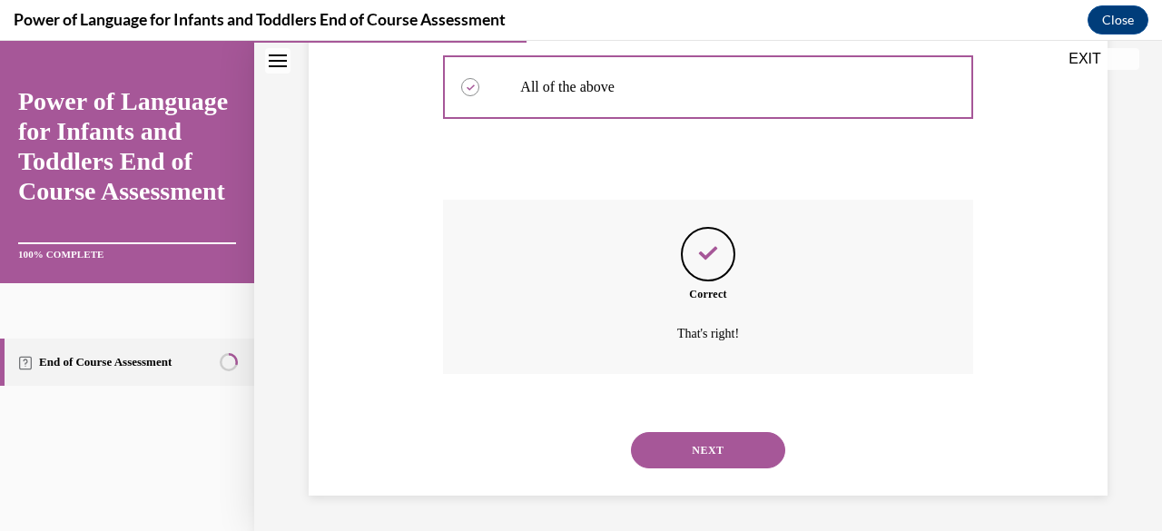
click at [661, 457] on button "NEXT" at bounding box center [708, 450] width 154 height 36
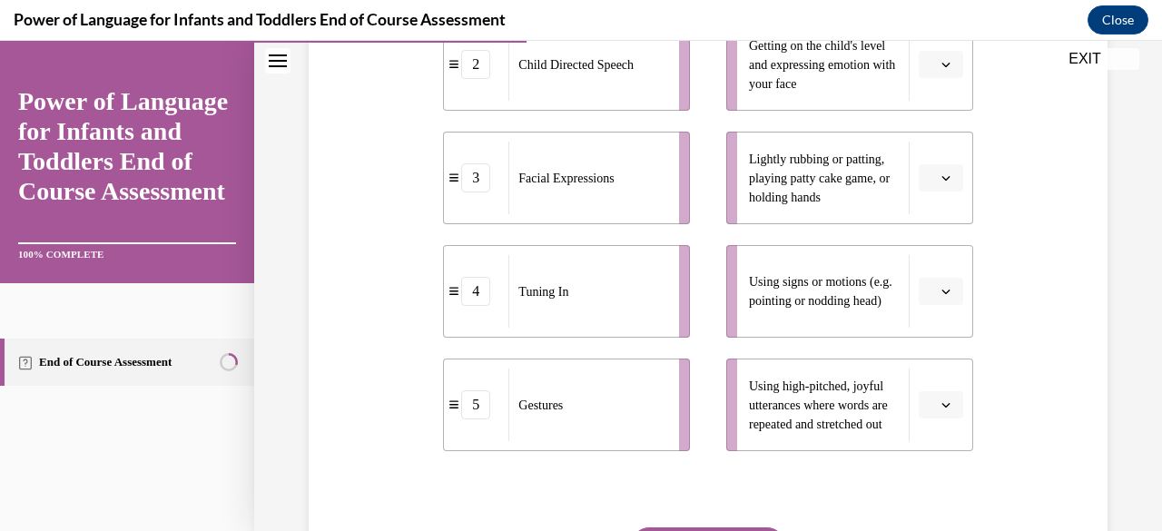
scroll to position [454, 0]
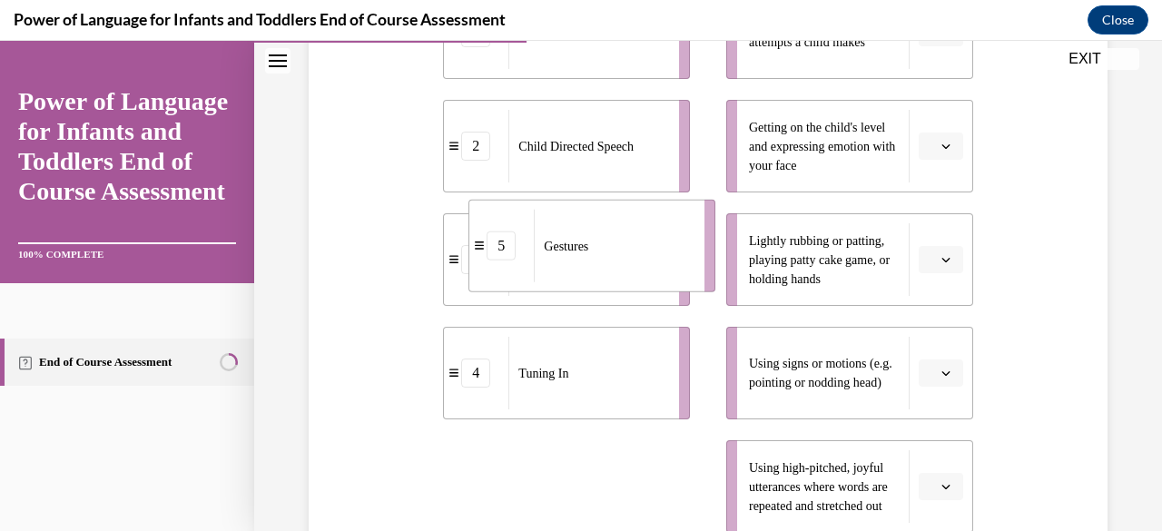
drag, startPoint x: 608, startPoint y: 470, endPoint x: 628, endPoint y: 231, distance: 240.6
click at [632, 232] on div "Gestures" at bounding box center [613, 246] width 159 height 73
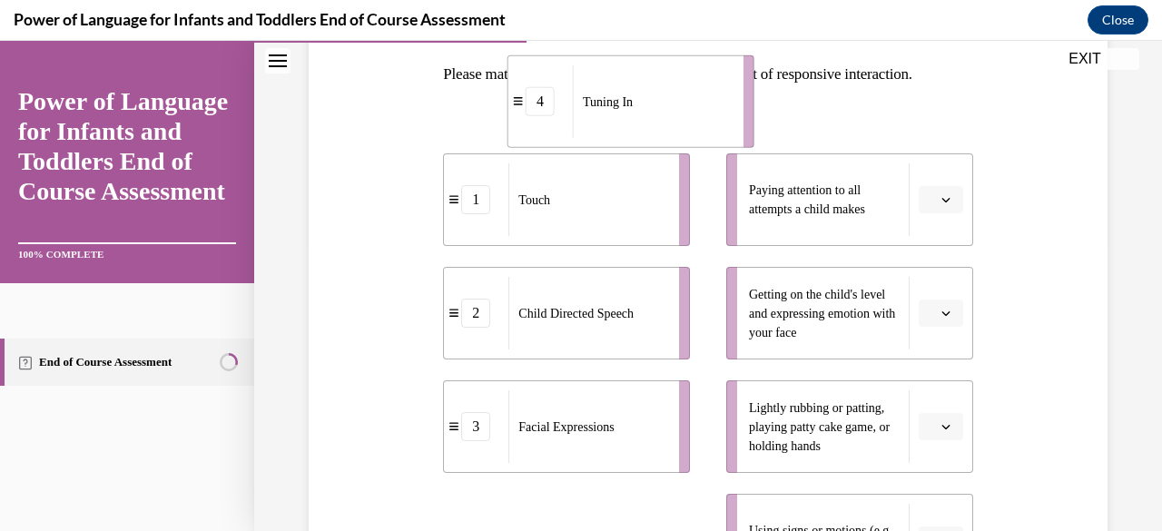
scroll to position [267, 0]
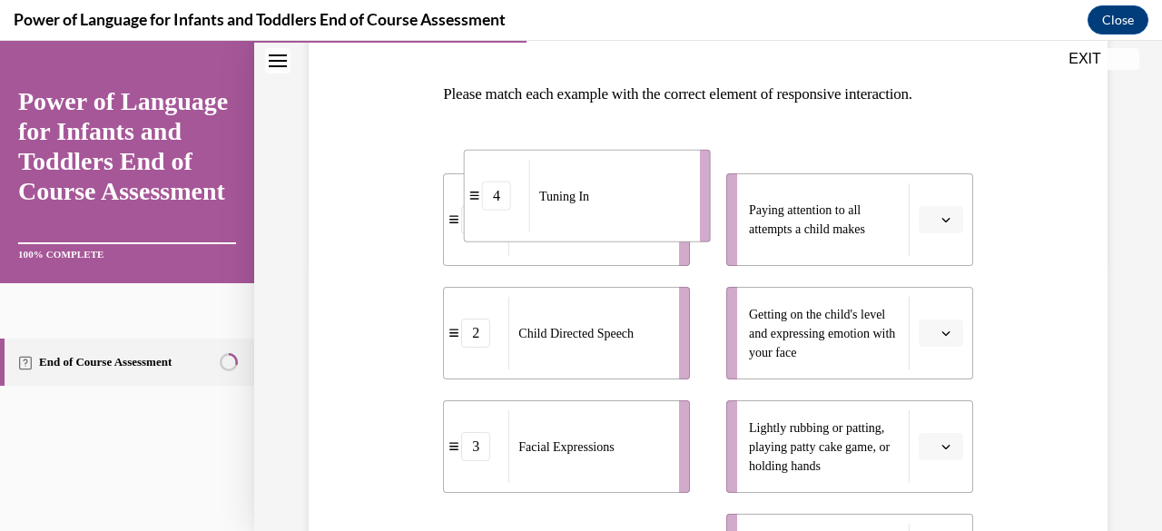
drag, startPoint x: 548, startPoint y: 393, endPoint x: 576, endPoint y: 205, distance: 189.9
click at [576, 205] on div "Tuning In" at bounding box center [608, 196] width 159 height 73
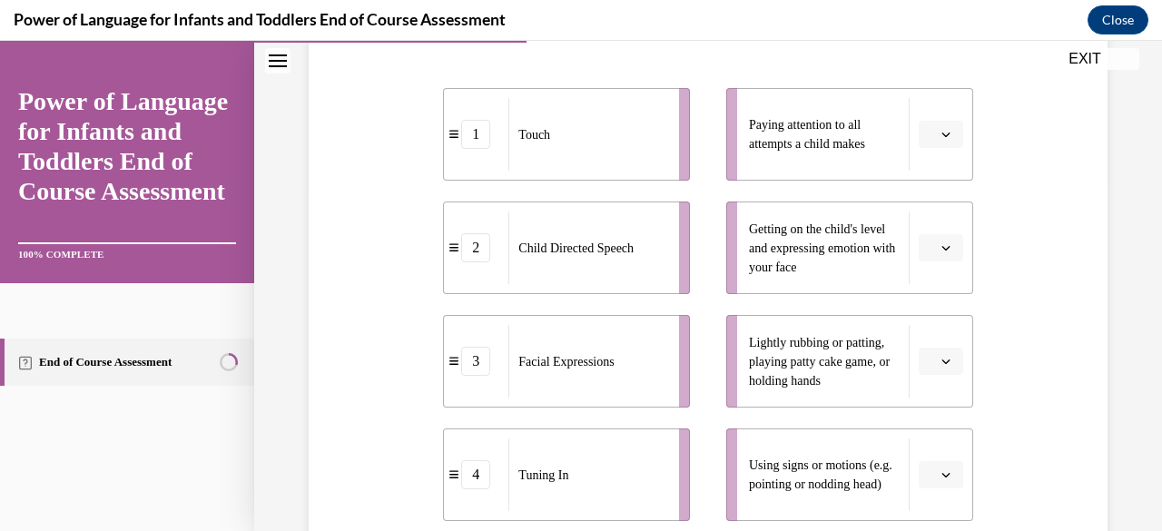
scroll to position [449, 0]
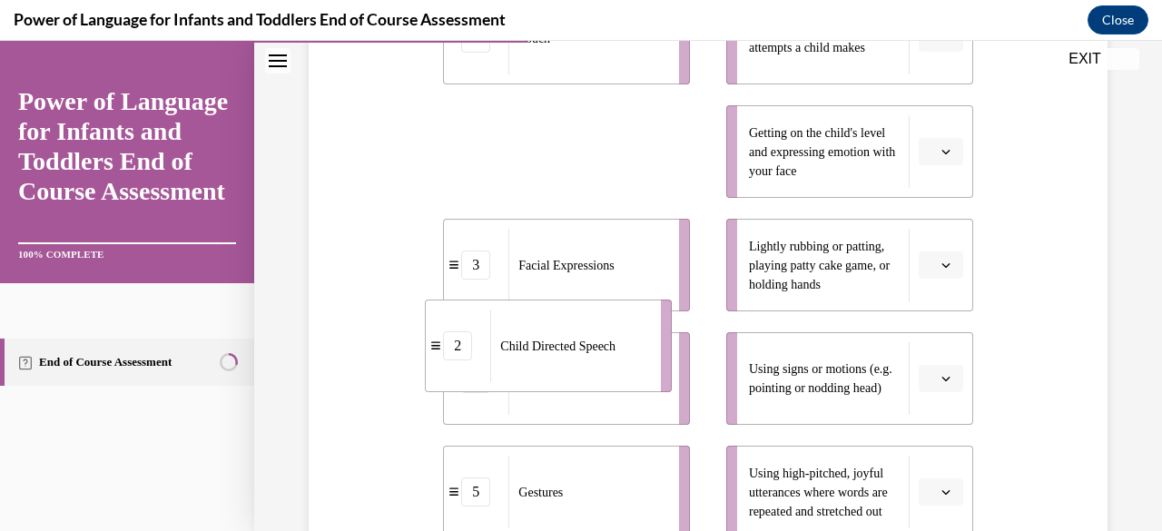
drag, startPoint x: 563, startPoint y: 155, endPoint x: 545, endPoint y: 350, distance: 195.2
click at [545, 350] on span "Child Directed Speech" at bounding box center [557, 347] width 115 height 14
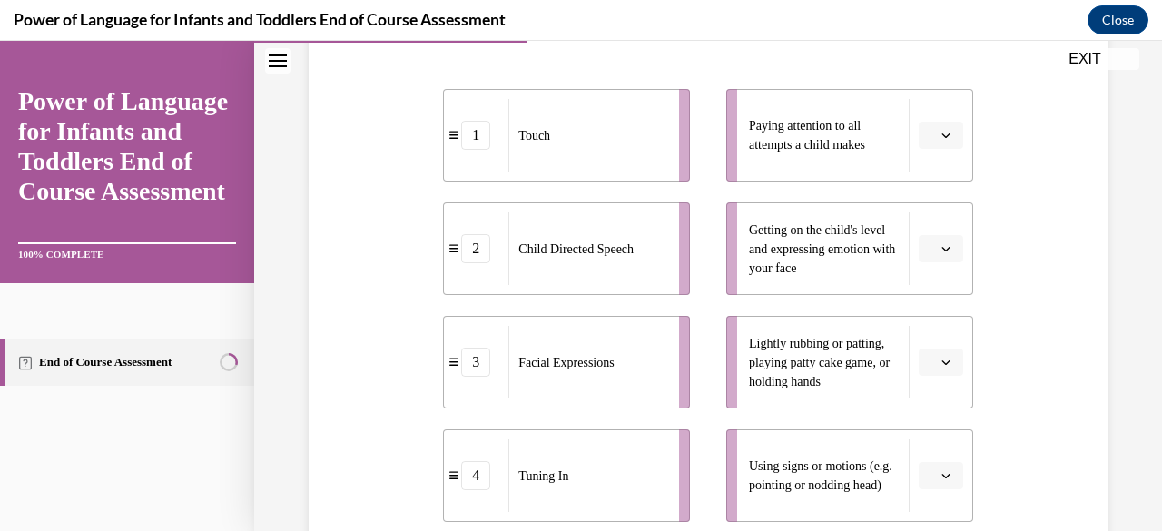
scroll to position [267, 0]
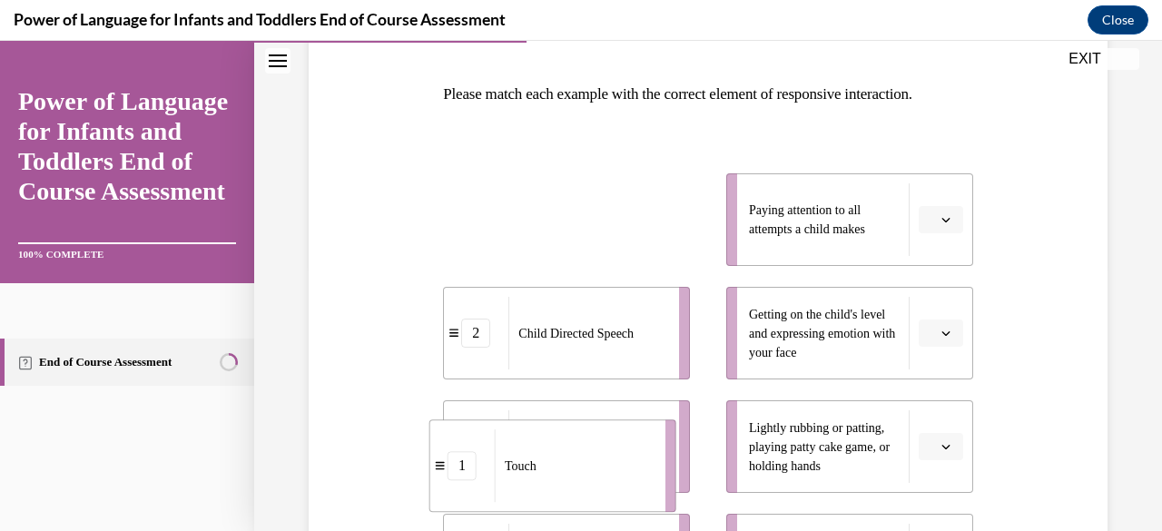
drag, startPoint x: 607, startPoint y: 242, endPoint x: 592, endPoint y: 468, distance: 225.7
click at [592, 468] on div "Touch" at bounding box center [574, 466] width 159 height 73
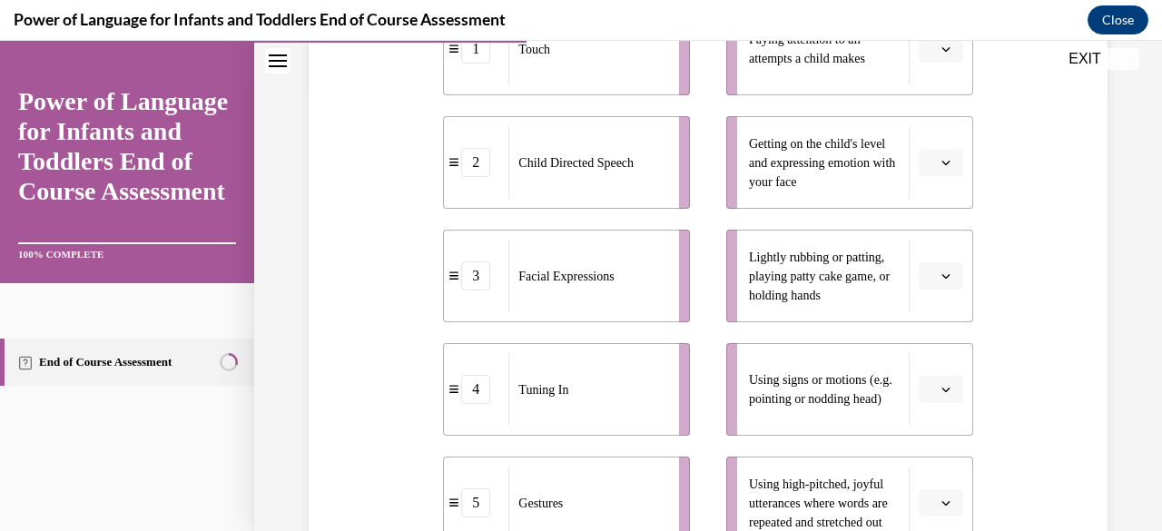
scroll to position [449, 0]
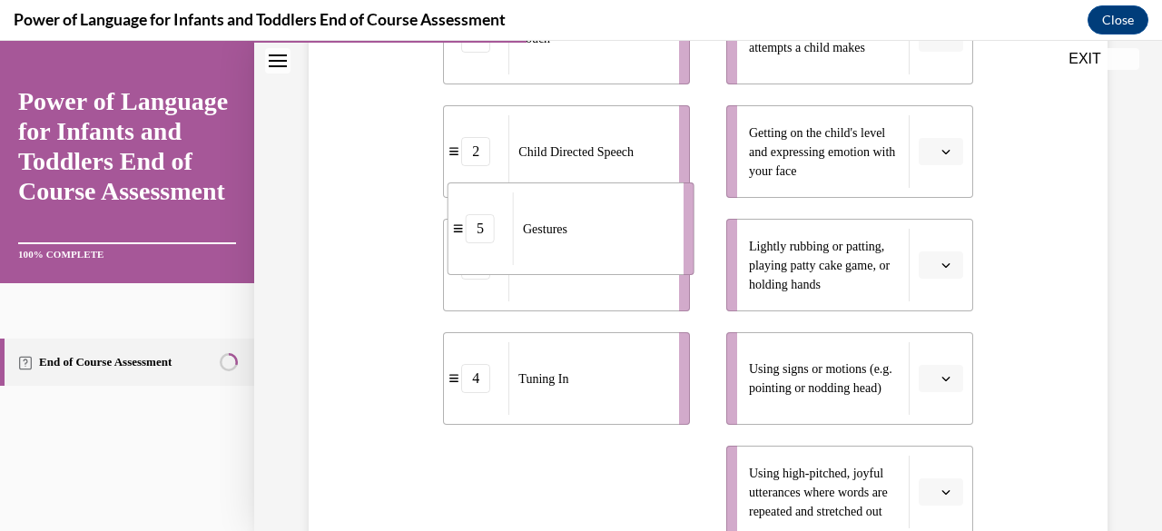
drag, startPoint x: 578, startPoint y: 470, endPoint x: 581, endPoint y: 203, distance: 267.9
click at [581, 203] on div "Gestures" at bounding box center [592, 229] width 159 height 73
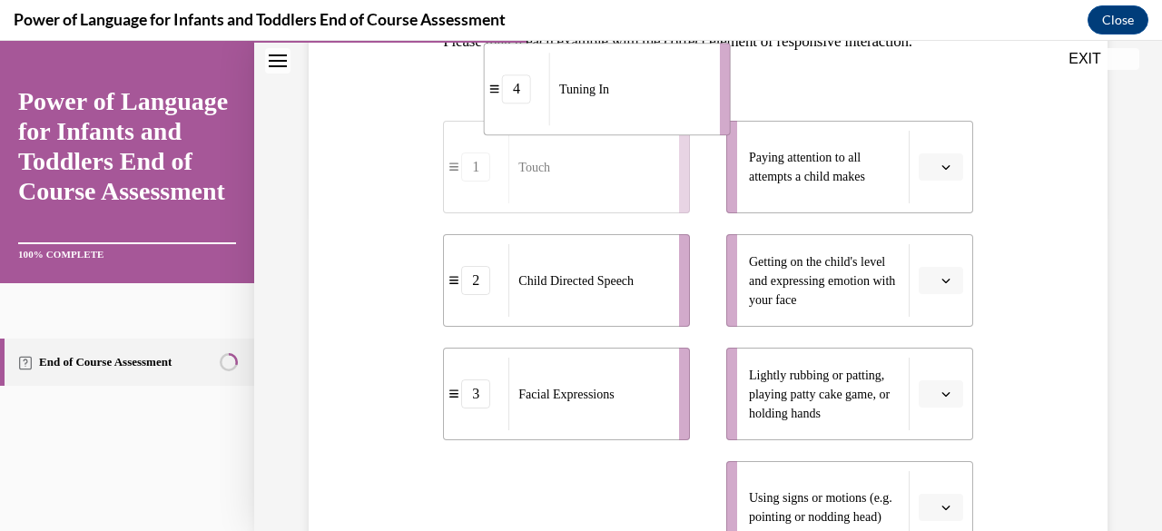
scroll to position [298, 0]
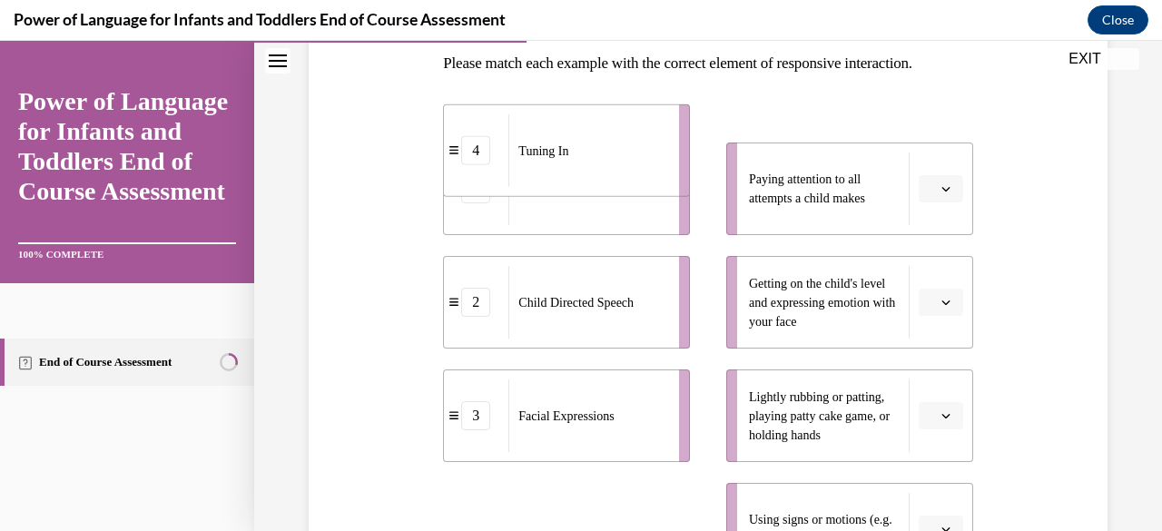
drag, startPoint x: 518, startPoint y: 393, endPoint x: 518, endPoint y: 175, distance: 217.9
click at [518, 175] on div "Tuning In" at bounding box center [588, 150] width 159 height 73
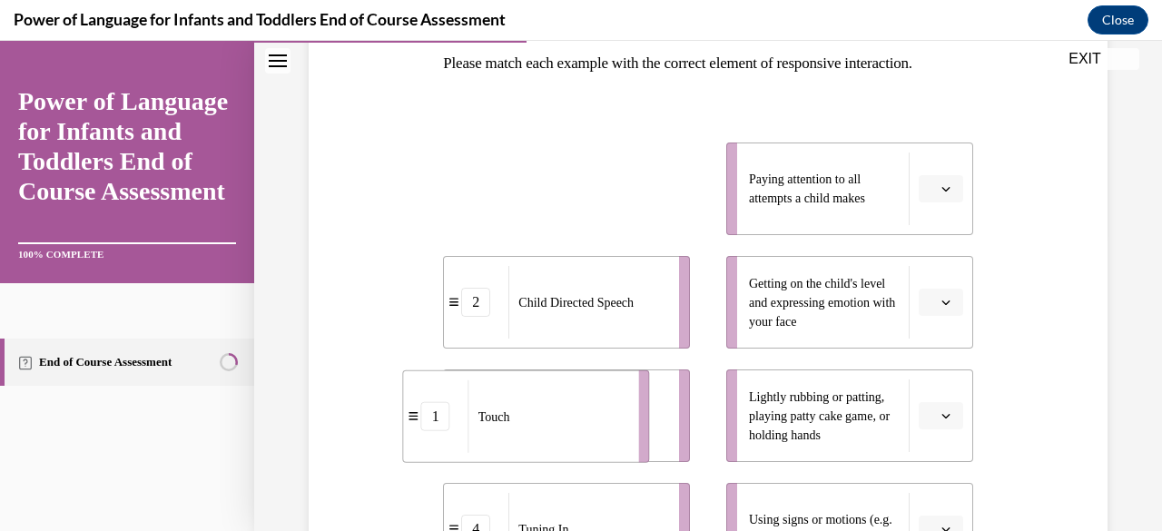
drag, startPoint x: 516, startPoint y: 173, endPoint x: 476, endPoint y: 407, distance: 236.8
click at [476, 407] on div "Touch" at bounding box center [548, 416] width 159 height 73
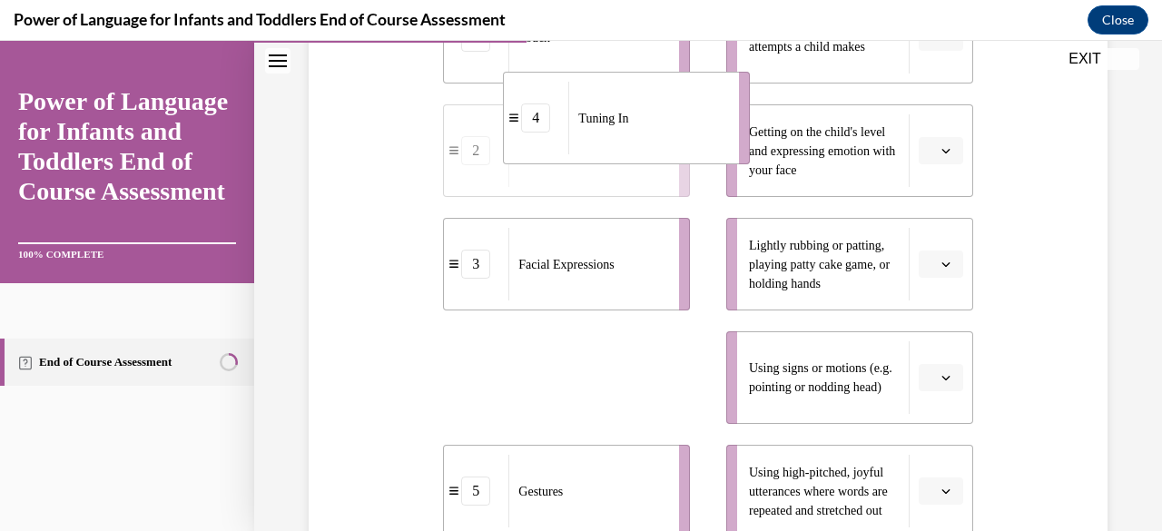
scroll to position [420, 0]
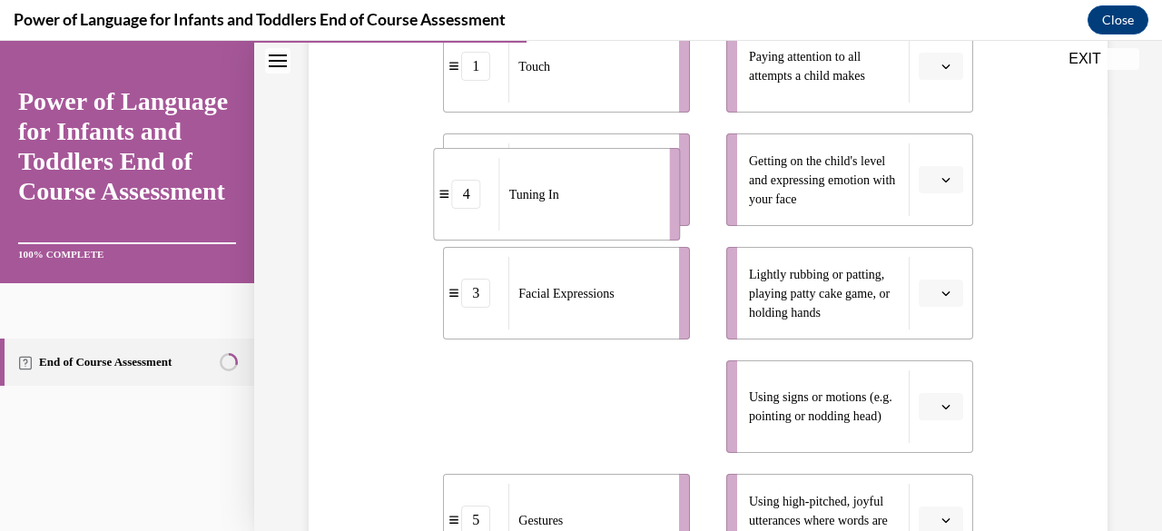
drag, startPoint x: 529, startPoint y: 366, endPoint x: 530, endPoint y: 178, distance: 188.0
click at [530, 180] on div "Tuning In" at bounding box center [578, 194] width 159 height 73
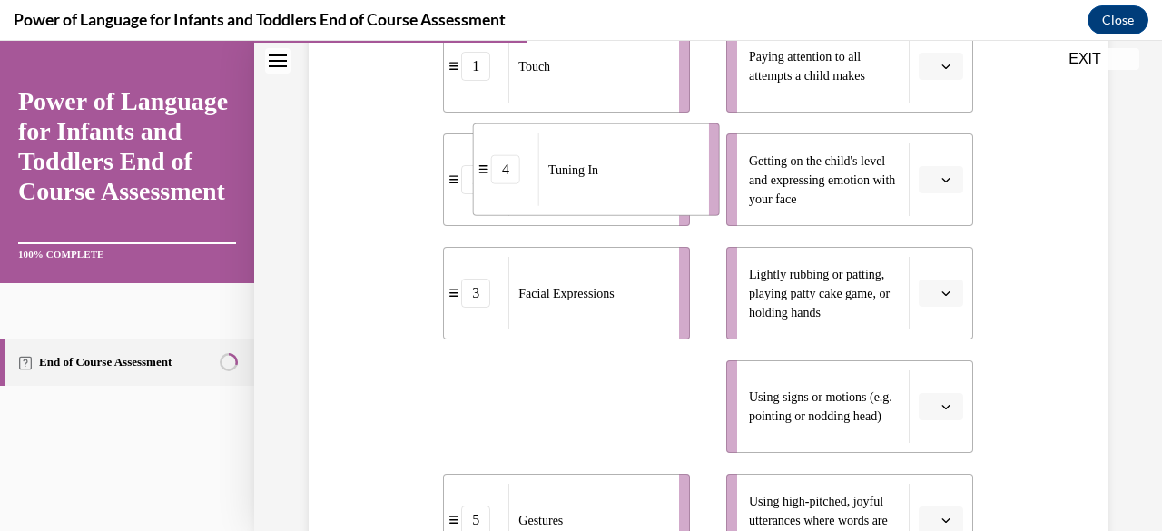
drag, startPoint x: 598, startPoint y: 412, endPoint x: 617, endPoint y: 181, distance: 232.3
click at [617, 181] on div "Tuning In" at bounding box center [618, 169] width 159 height 73
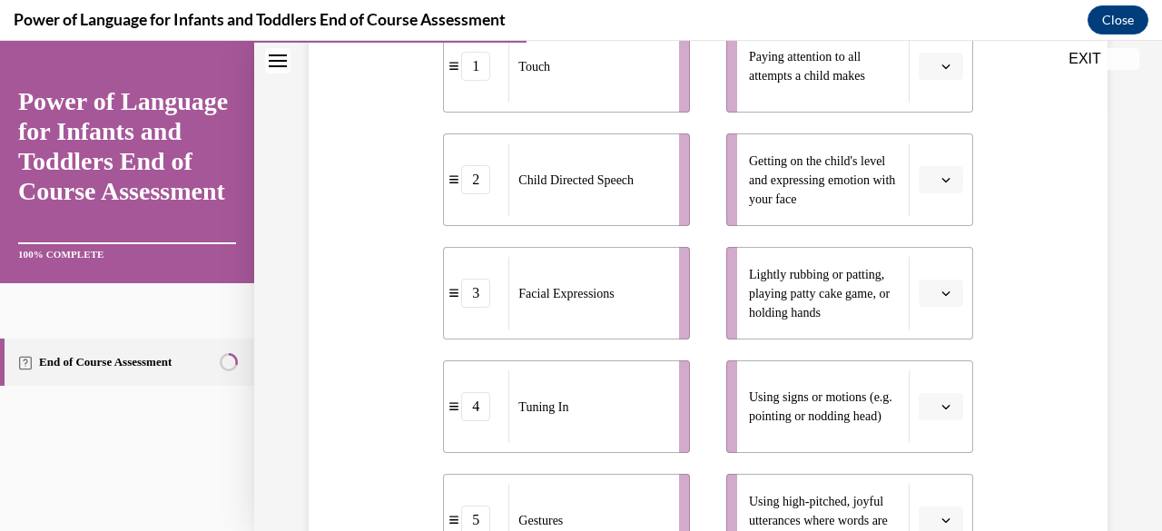
click at [942, 182] on icon "button" at bounding box center [946, 179] width 9 height 9
click at [922, 355] on div "4" at bounding box center [926, 365] width 44 height 36
click at [942, 64] on icon "button" at bounding box center [946, 66] width 8 height 5
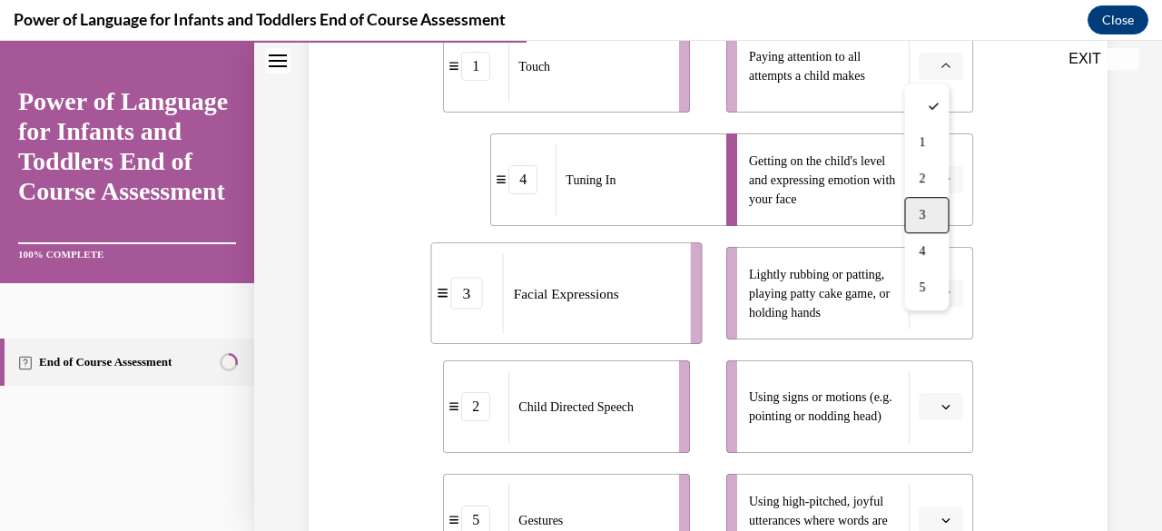
click at [929, 211] on div "3" at bounding box center [926, 215] width 44 height 36
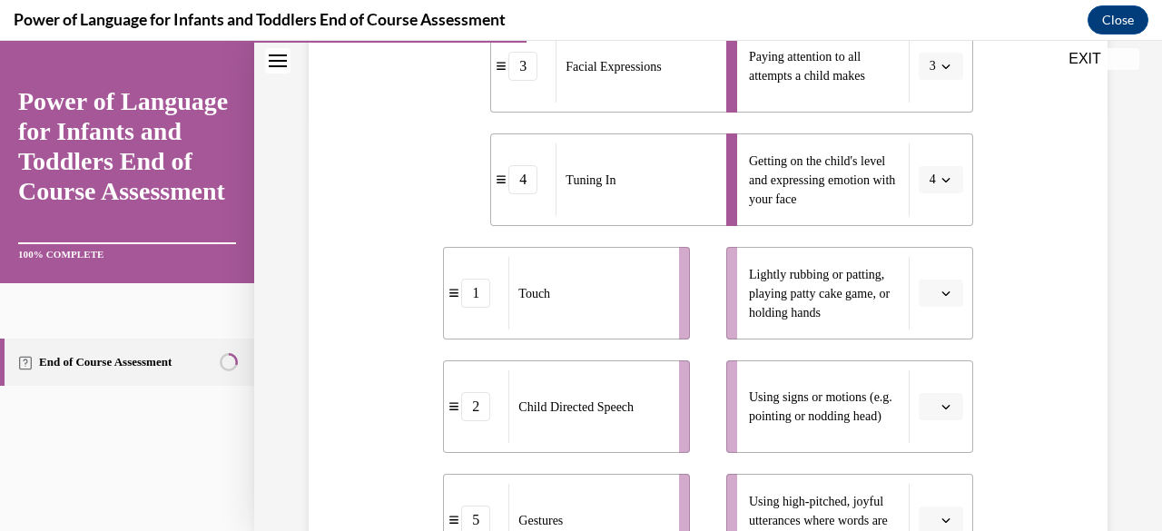
click at [942, 290] on icon "button" at bounding box center [946, 293] width 9 height 9
click at [934, 114] on div "1" at bounding box center [926, 107] width 44 height 36
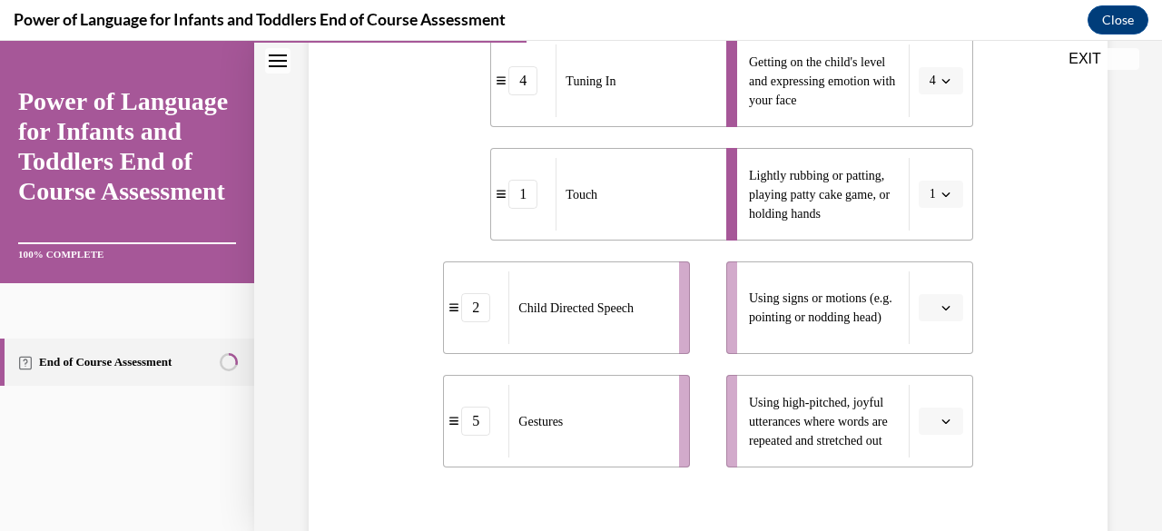
scroll to position [693, 0]
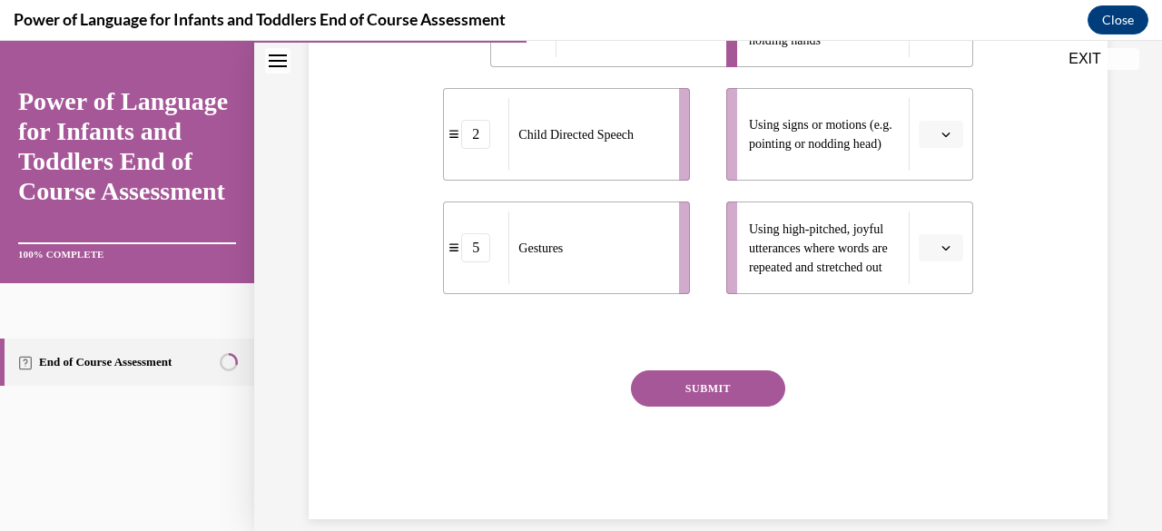
click at [940, 130] on span "button" at bounding box center [946, 134] width 13 height 13
click at [927, 360] on div "5" at bounding box center [926, 356] width 44 height 36
click at [944, 241] on button "button" at bounding box center [941, 247] width 44 height 27
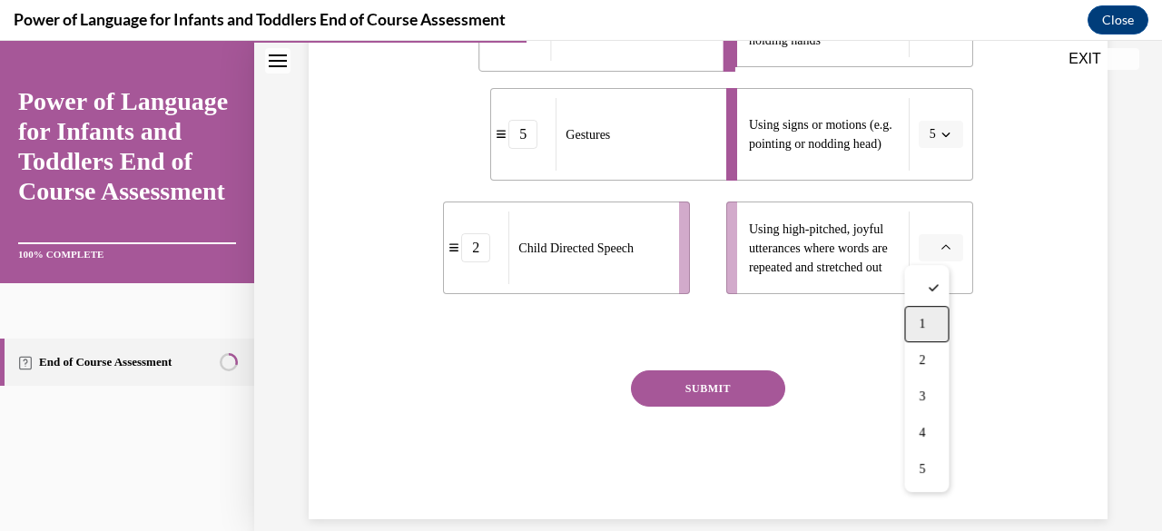
click at [928, 306] on div "1" at bounding box center [926, 324] width 44 height 36
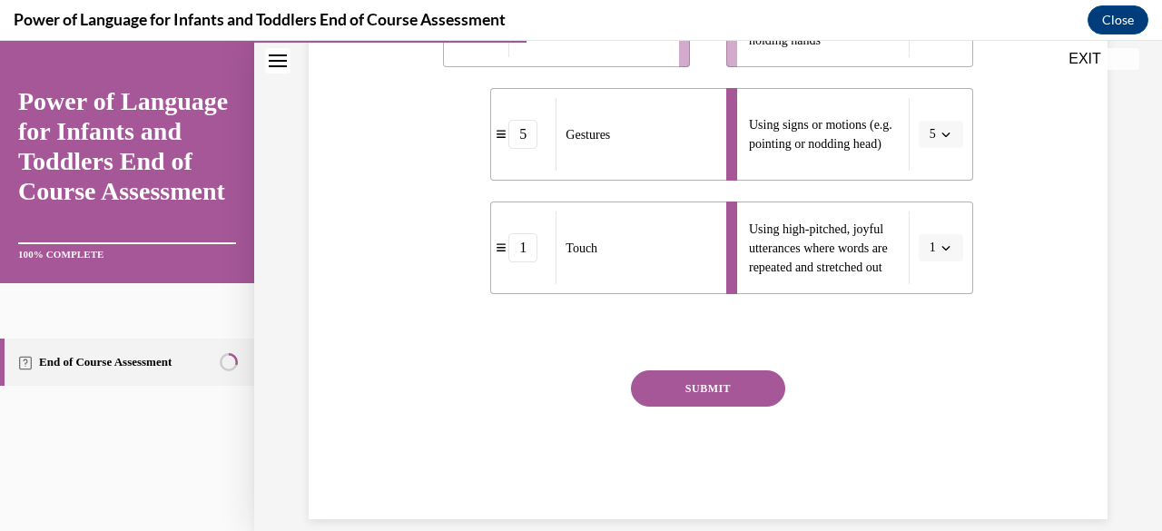
click at [689, 378] on button "SUBMIT" at bounding box center [708, 389] width 154 height 36
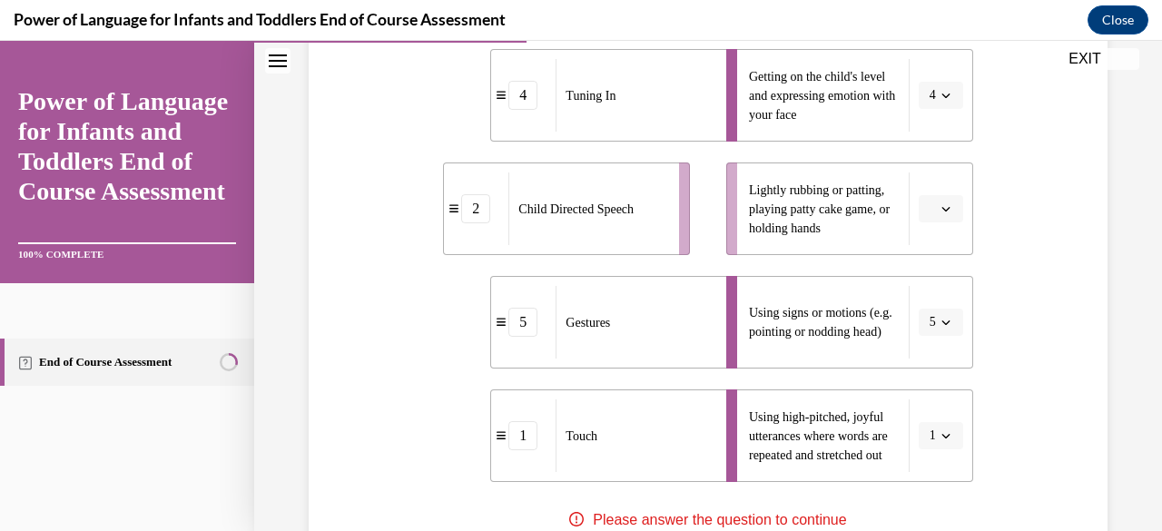
scroll to position [511, 0]
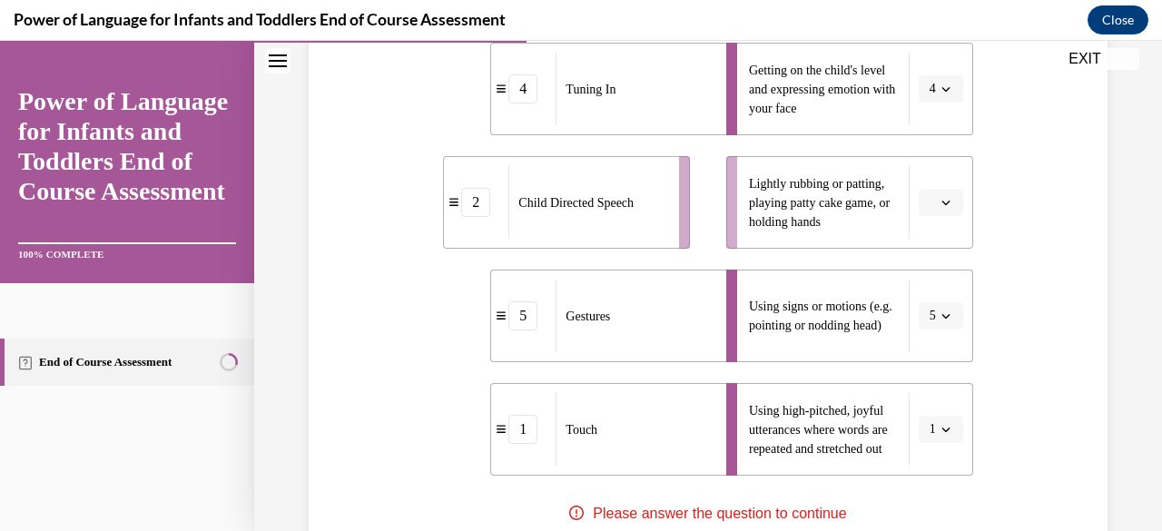
click at [942, 203] on icon "button" at bounding box center [946, 202] width 9 height 9
click at [919, 308] on div "2" at bounding box center [926, 315] width 44 height 36
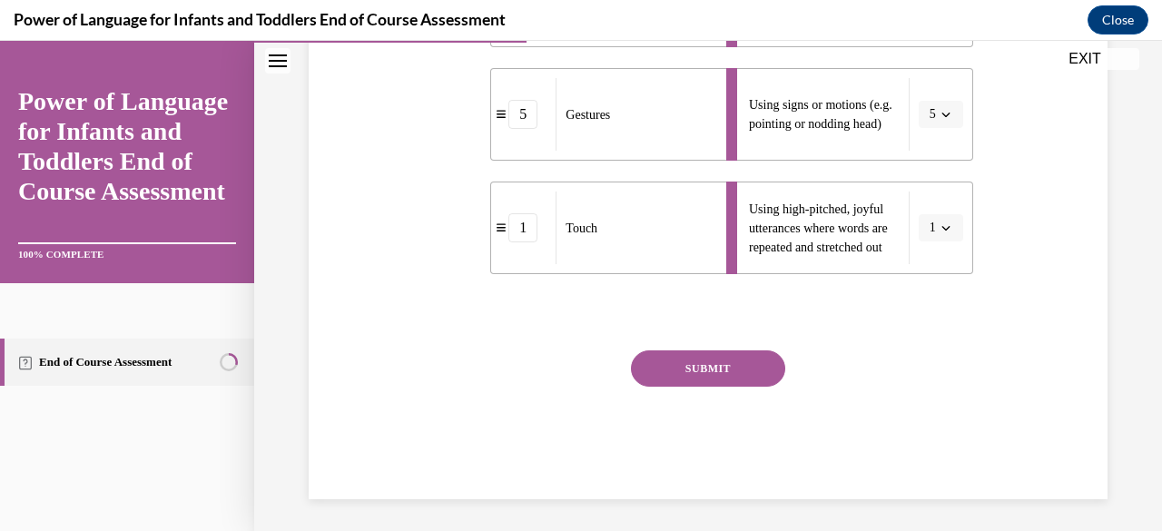
scroll to position [716, 0]
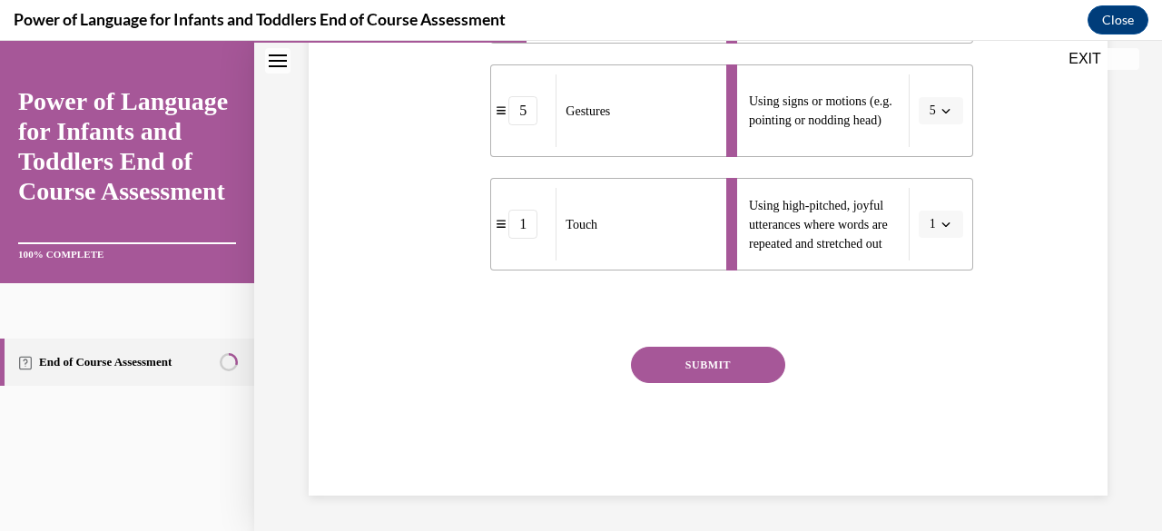
click at [747, 363] on button "SUBMIT" at bounding box center [708, 365] width 154 height 36
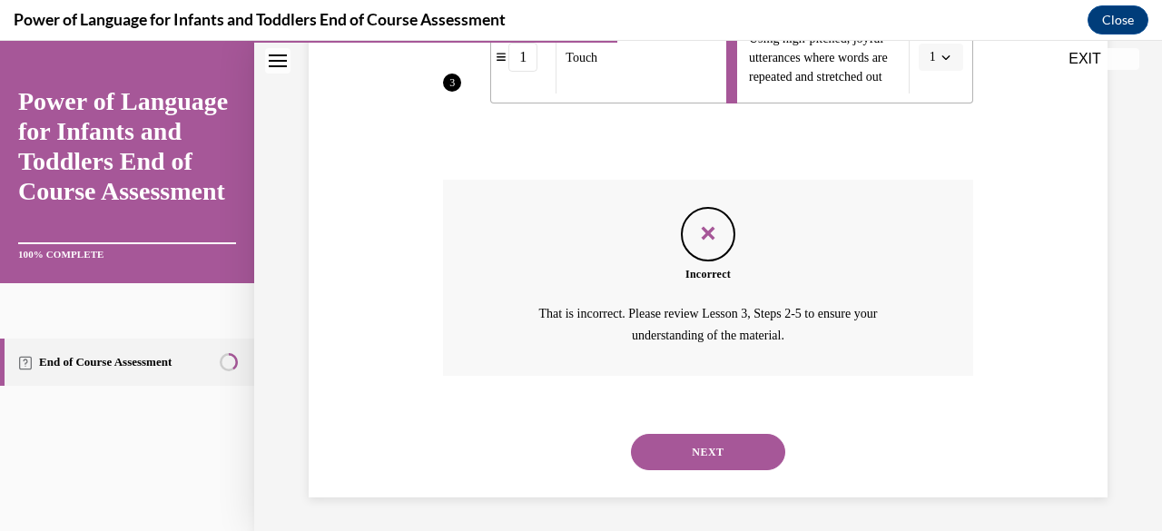
scroll to position [884, 0]
click at [749, 451] on button "NEXT" at bounding box center [708, 451] width 154 height 36
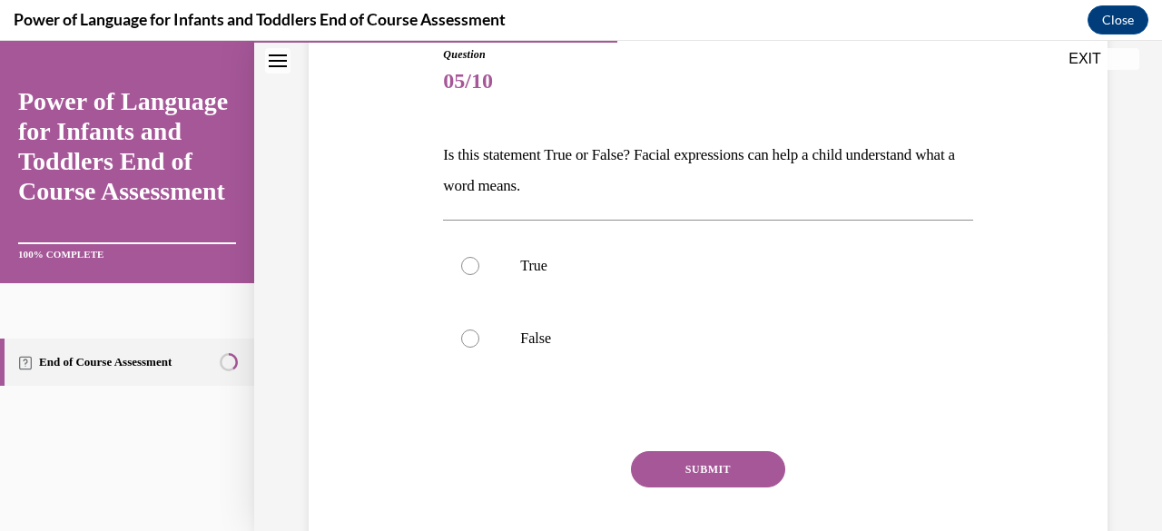
scroll to position [272, 0]
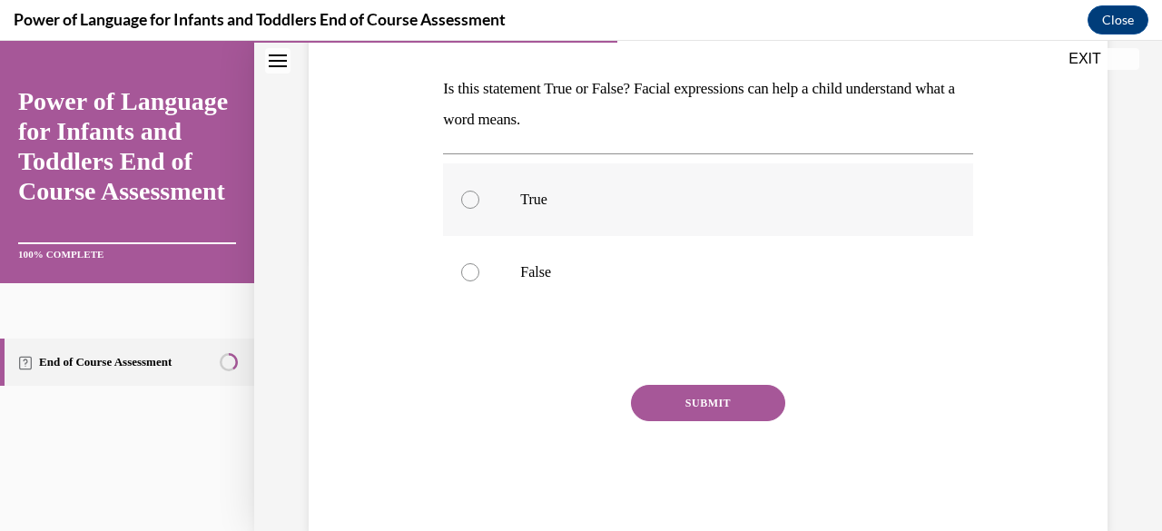
click at [461, 197] on div at bounding box center [470, 200] width 18 height 18
click at [461, 197] on input "True" at bounding box center [470, 200] width 18 height 18
radio input "true"
click at [645, 402] on button "SUBMIT" at bounding box center [708, 403] width 154 height 36
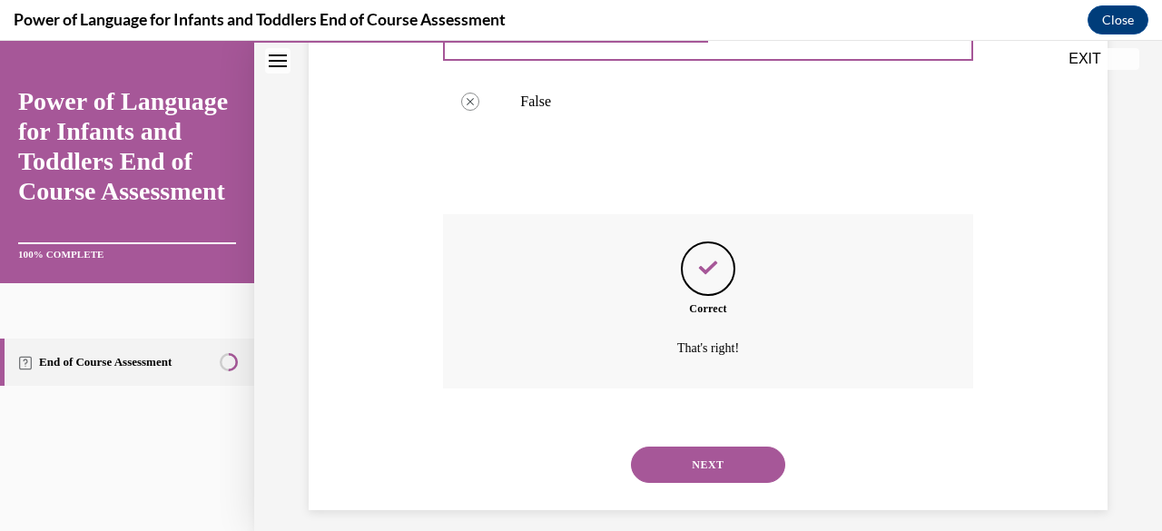
scroll to position [458, 0]
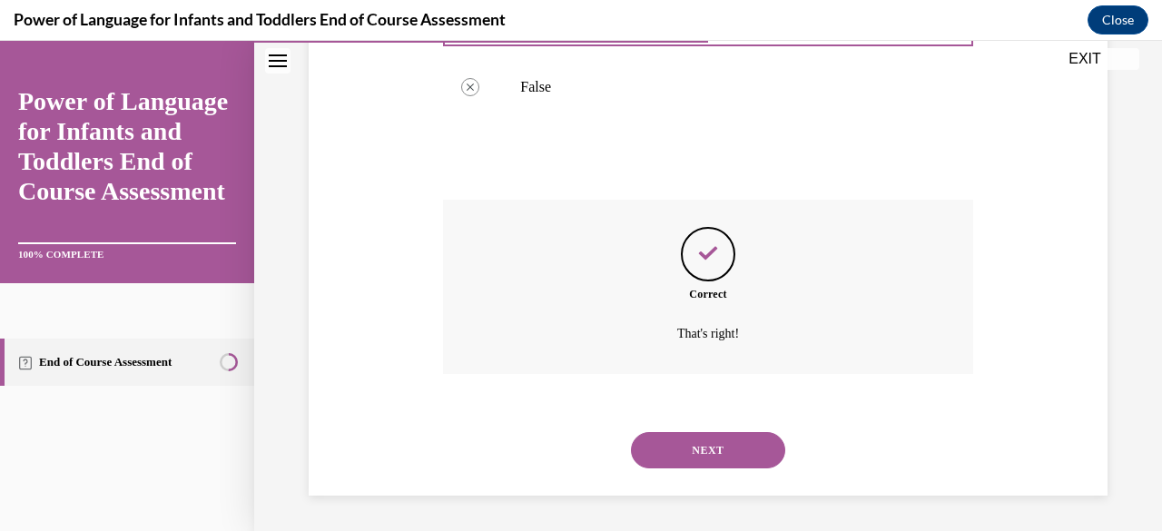
click at [661, 436] on button "NEXT" at bounding box center [708, 450] width 154 height 36
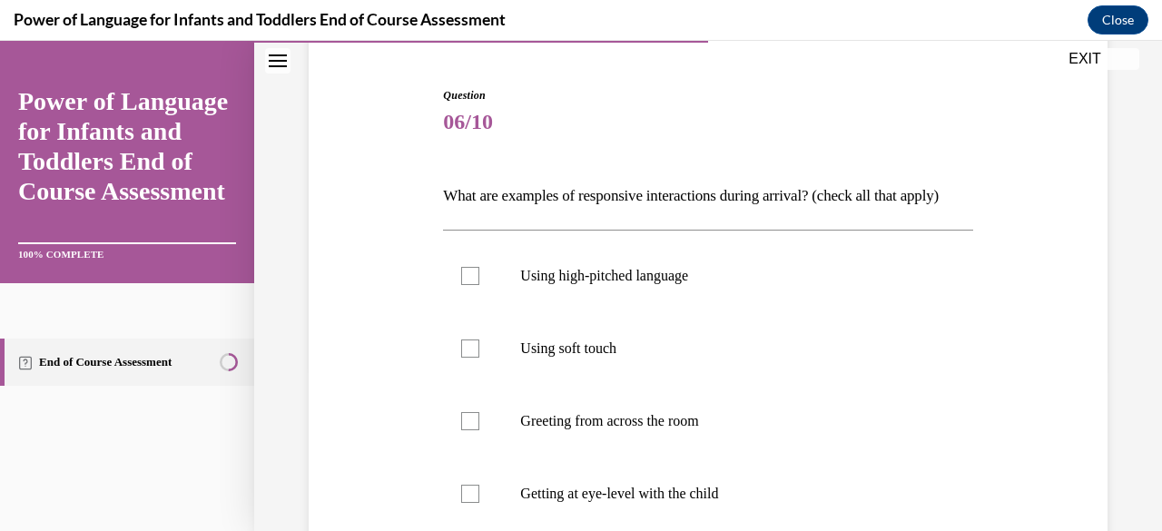
scroll to position [182, 0]
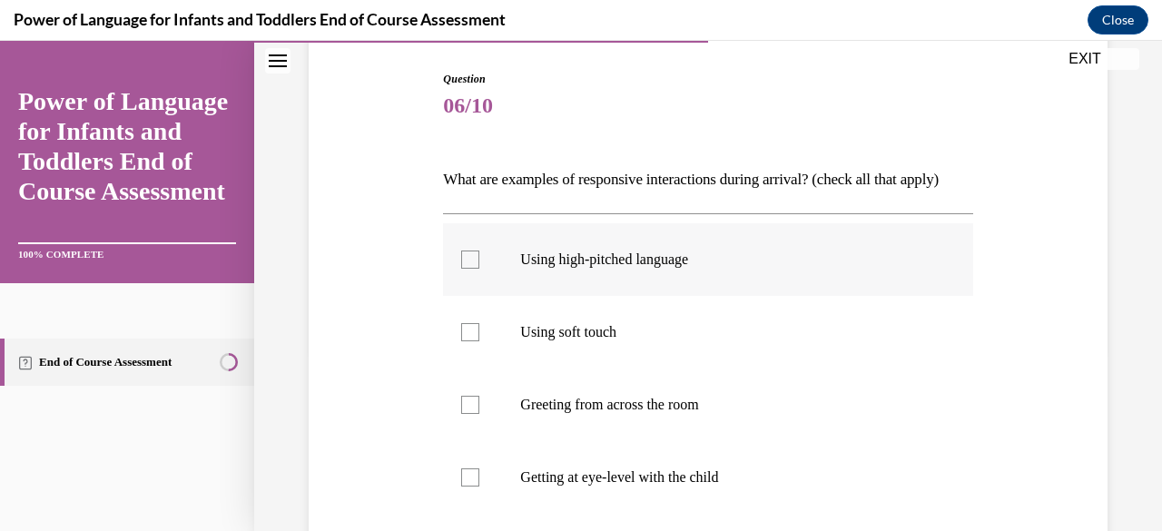
click at [475, 269] on div at bounding box center [470, 260] width 18 height 18
click at [475, 269] on input "Using high-pitched language" at bounding box center [470, 260] width 18 height 18
checkbox input "true"
click at [479, 362] on label "Using soft touch" at bounding box center [707, 332] width 529 height 73
click at [479, 341] on input "Using soft touch" at bounding box center [470, 332] width 18 height 18
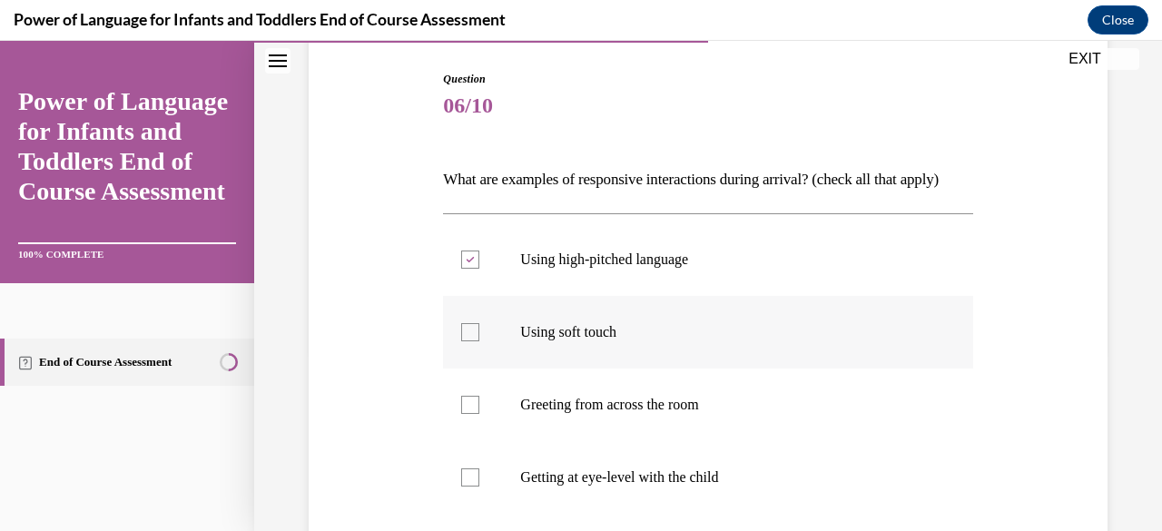
checkbox input "true"
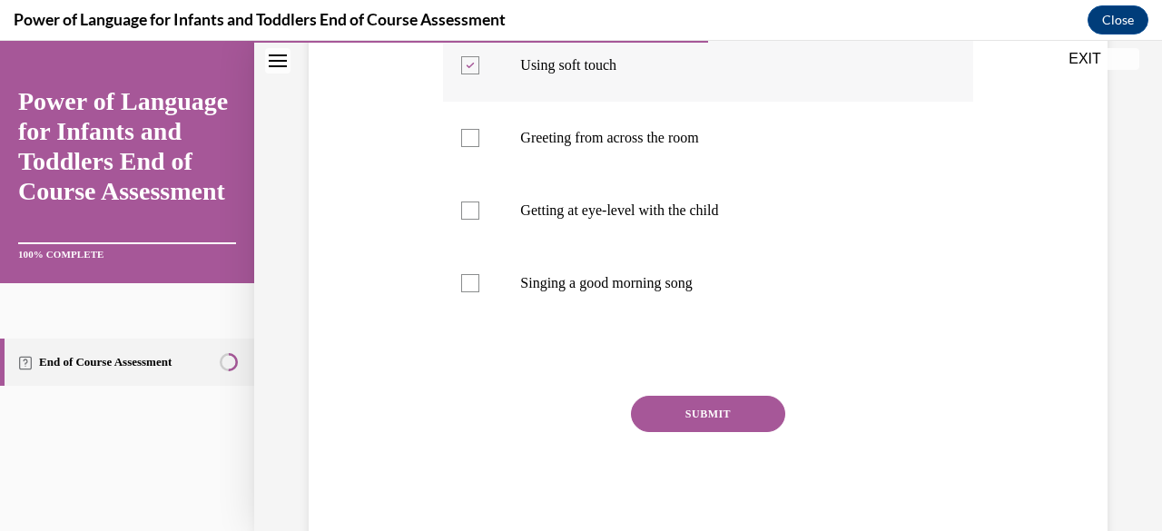
scroll to position [454, 0]
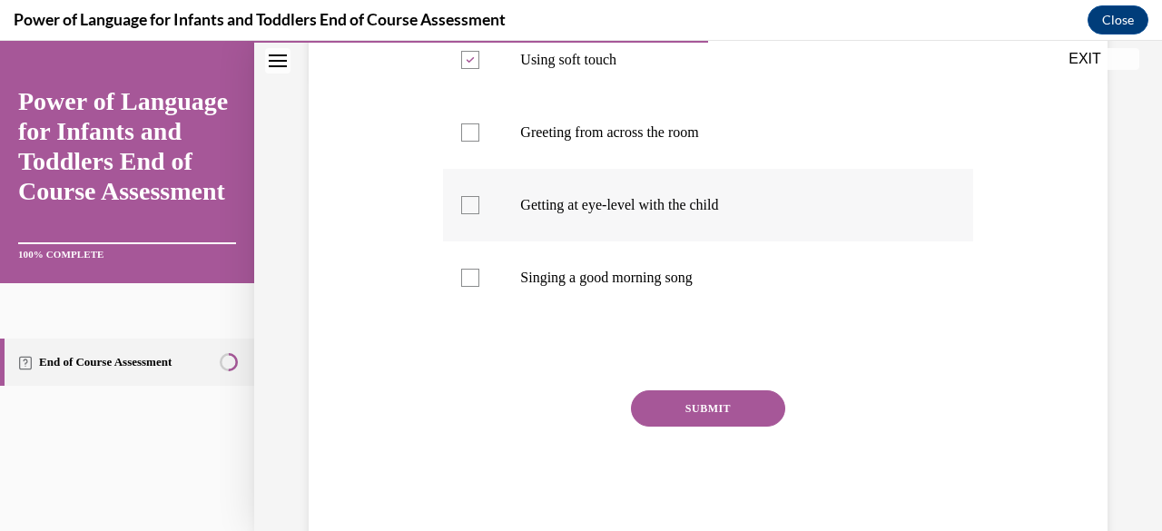
click at [469, 214] on div at bounding box center [470, 205] width 18 height 18
click at [469, 214] on input "Getting at eye-level with the child" at bounding box center [470, 205] width 18 height 18
checkbox input "true"
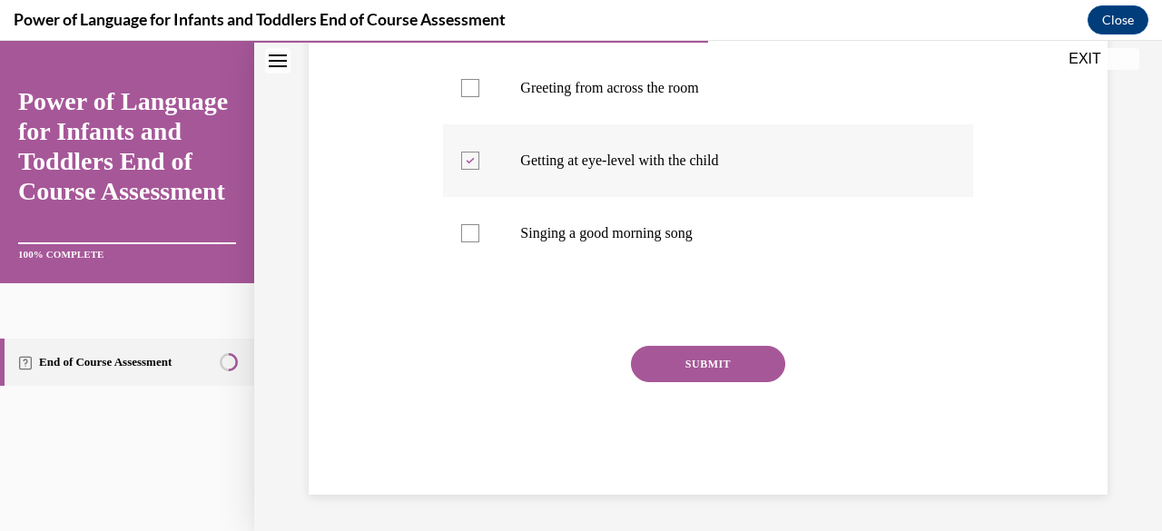
scroll to position [529, 0]
click at [469, 235] on div at bounding box center [470, 233] width 18 height 18
click at [469, 235] on input "Singing a good morning song" at bounding box center [470, 233] width 18 height 18
checkbox input "true"
click at [687, 373] on button "SUBMIT" at bounding box center [708, 364] width 154 height 36
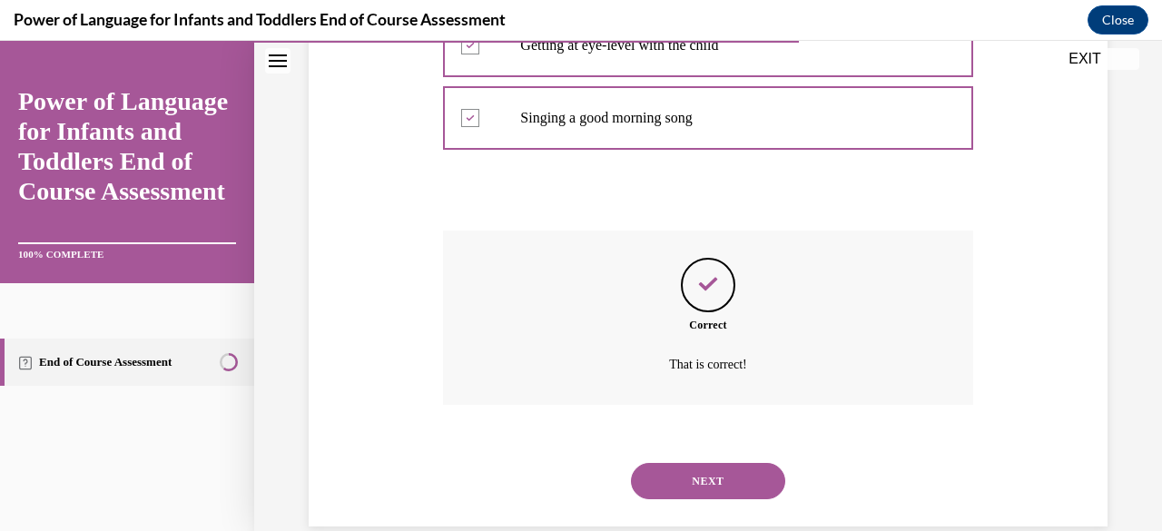
scroll to position [676, 0]
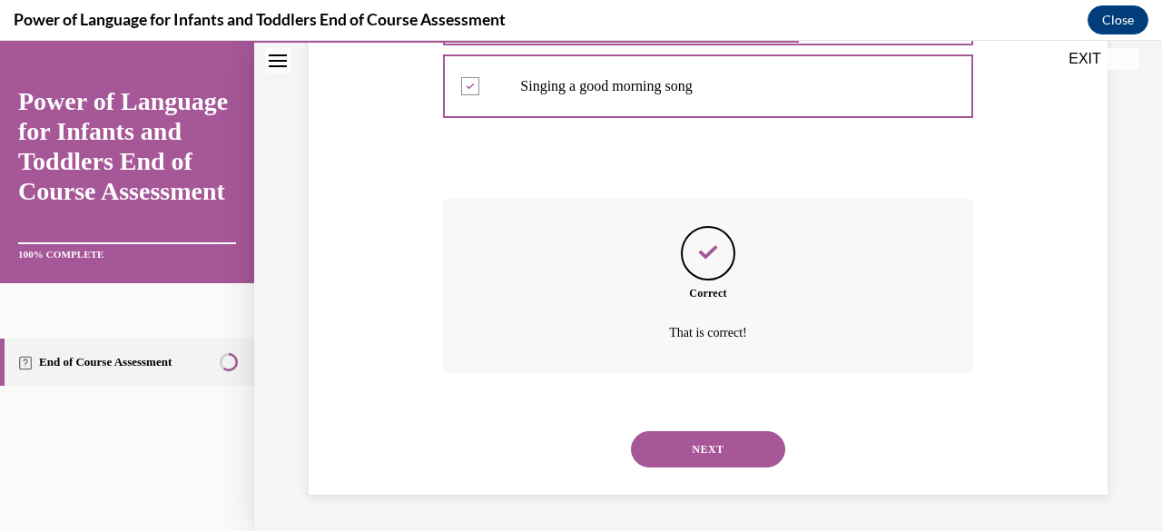
click at [685, 450] on button "NEXT" at bounding box center [708, 449] width 154 height 36
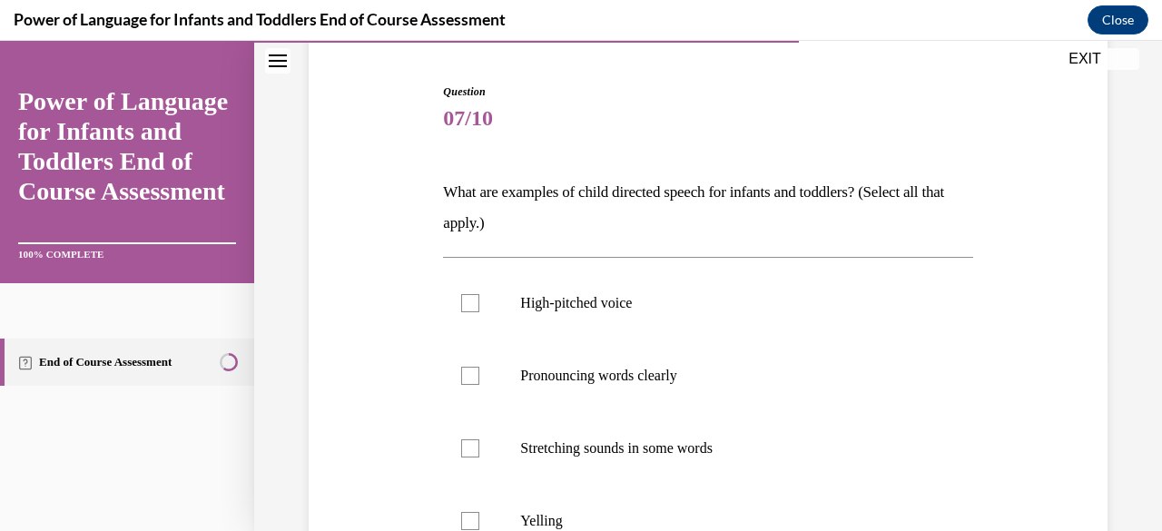
scroll to position [182, 0]
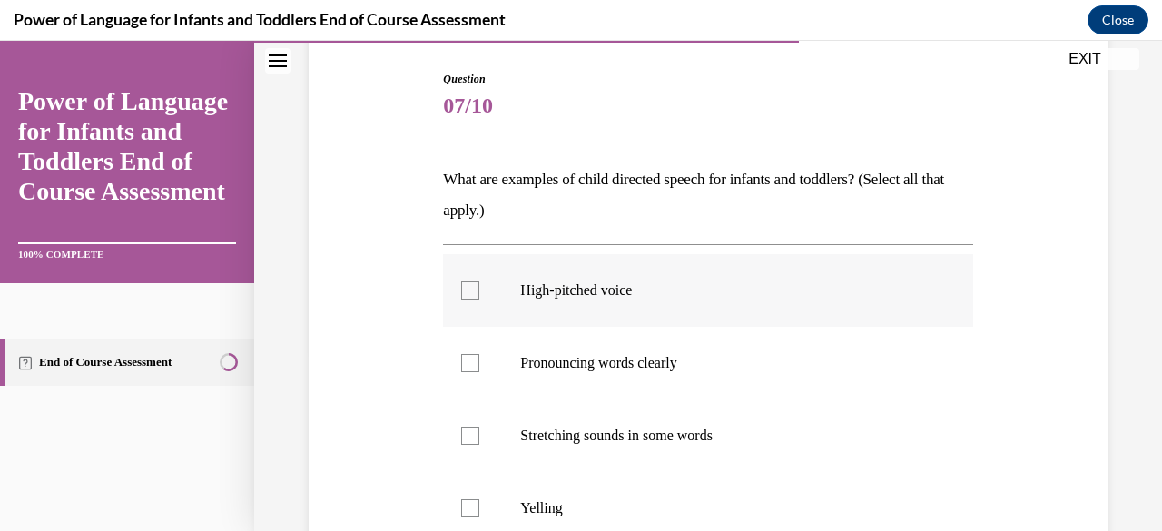
click at [465, 282] on div at bounding box center [470, 291] width 18 height 18
click at [465, 282] on input "High-pitched voice" at bounding box center [470, 291] width 18 height 18
checkbox input "true"
click at [462, 361] on div at bounding box center [470, 363] width 18 height 18
click at [462, 361] on input "Pronouncing words clearly" at bounding box center [470, 363] width 18 height 18
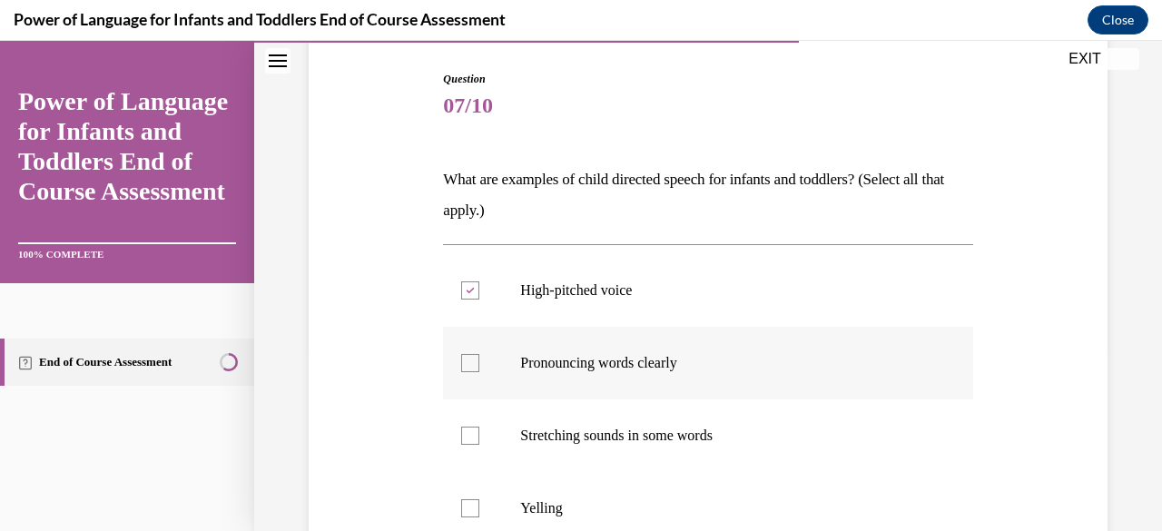
checkbox input "true"
click at [472, 433] on div at bounding box center [470, 436] width 18 height 18
click at [472, 433] on input "Stretching sounds in some words" at bounding box center [470, 436] width 18 height 18
checkbox input "true"
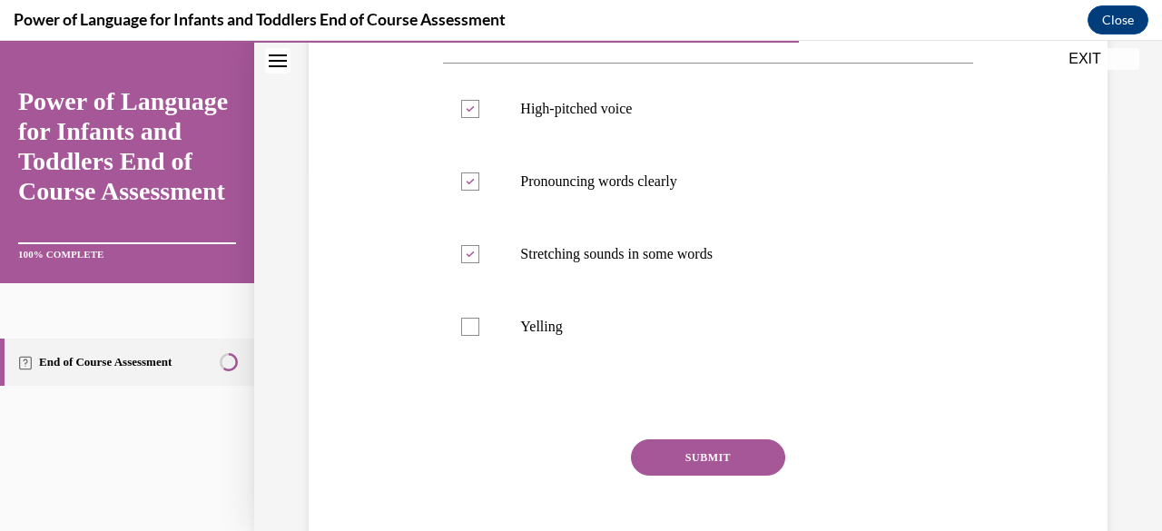
click at [643, 459] on button "SUBMIT" at bounding box center [708, 458] width 154 height 36
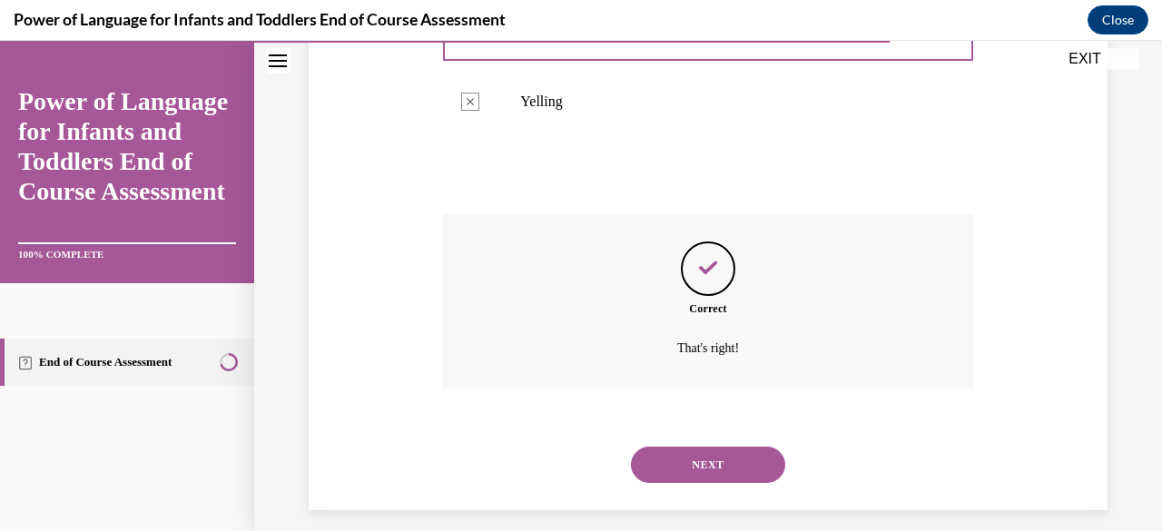
scroll to position [603, 0]
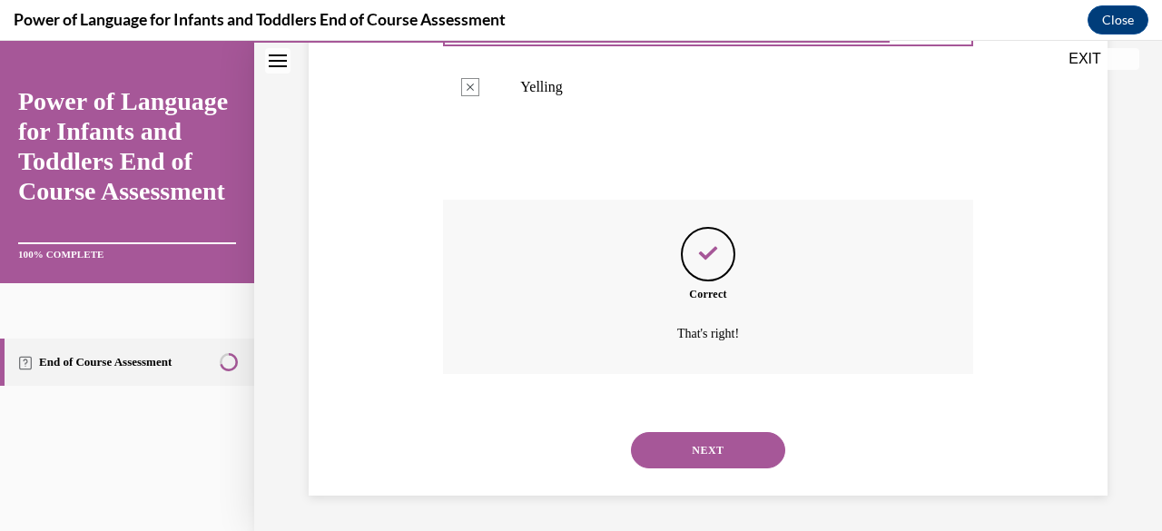
click at [646, 448] on button "NEXT" at bounding box center [708, 450] width 154 height 36
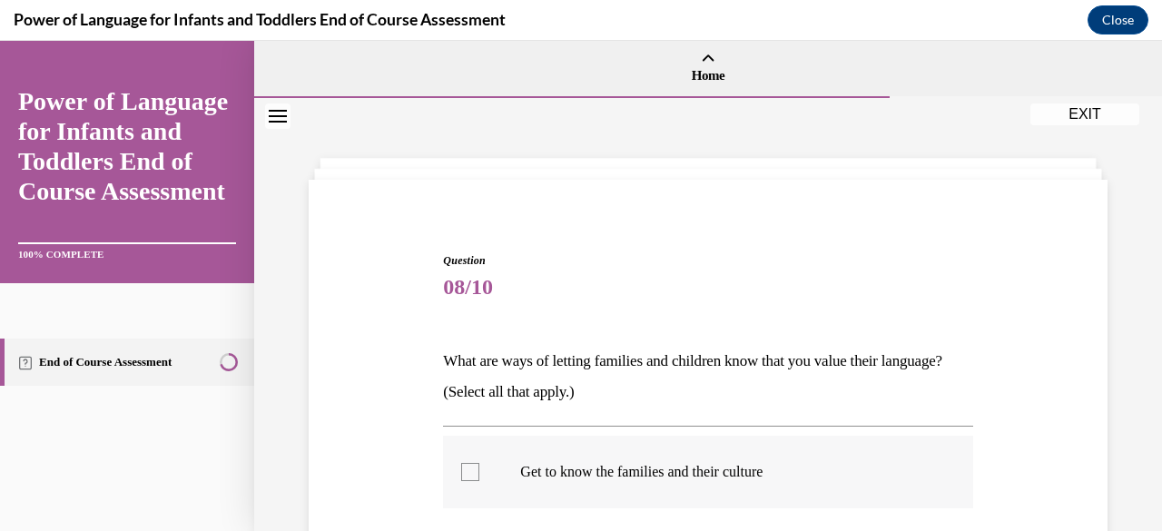
scroll to position [272, 0]
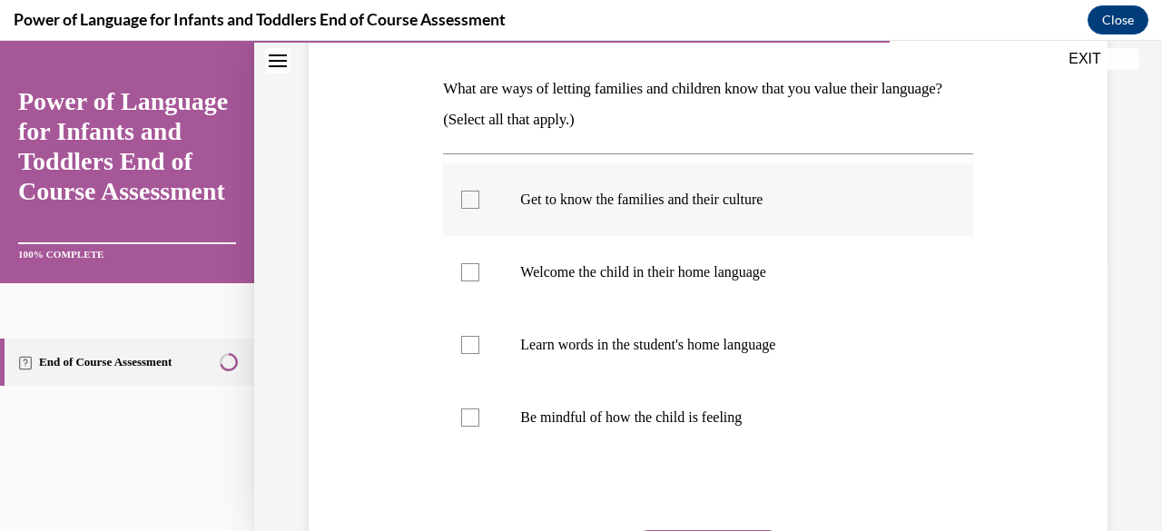
click at [474, 197] on div at bounding box center [470, 200] width 18 height 18
click at [474, 197] on input "Get to know the families and their culture" at bounding box center [470, 200] width 18 height 18
checkbox input "true"
click at [472, 269] on div at bounding box center [470, 272] width 18 height 18
click at [472, 269] on input "Welcome the child in their home language" at bounding box center [470, 272] width 18 height 18
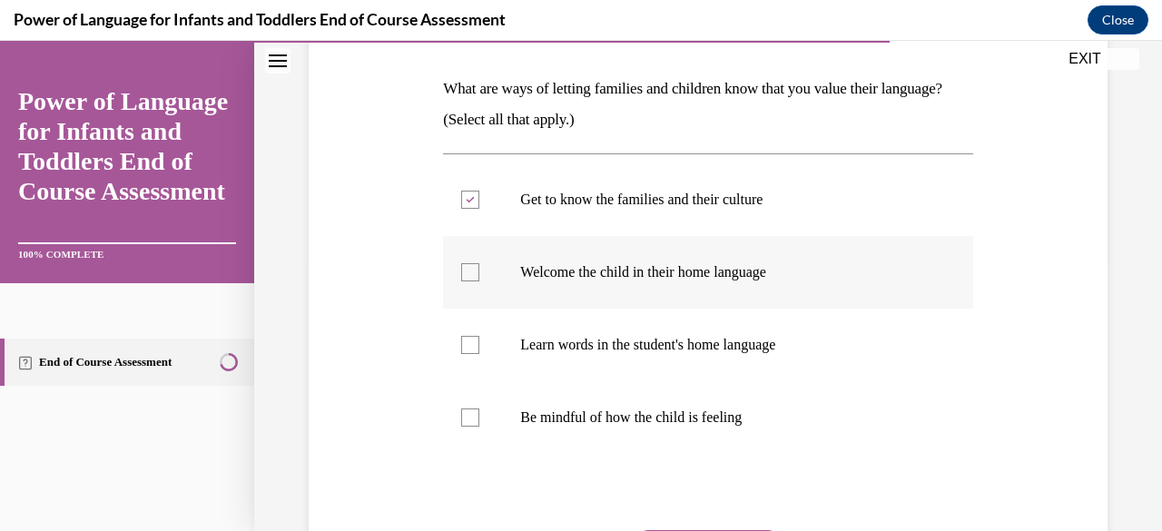
checkbox input "true"
click at [464, 337] on div at bounding box center [470, 345] width 18 height 18
click at [464, 337] on input "Learn words in the student's home language" at bounding box center [470, 345] width 18 height 18
checkbox input "true"
click at [461, 420] on div at bounding box center [470, 418] width 18 height 18
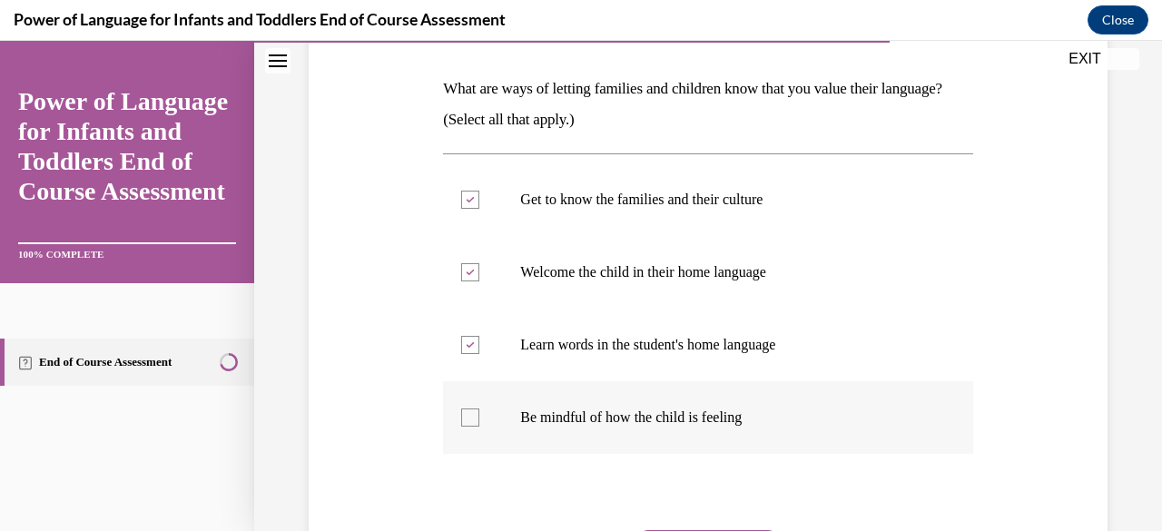
click at [461, 420] on input "Be mindful of how the child is feeling" at bounding box center [470, 418] width 18 height 18
checkbox input "true"
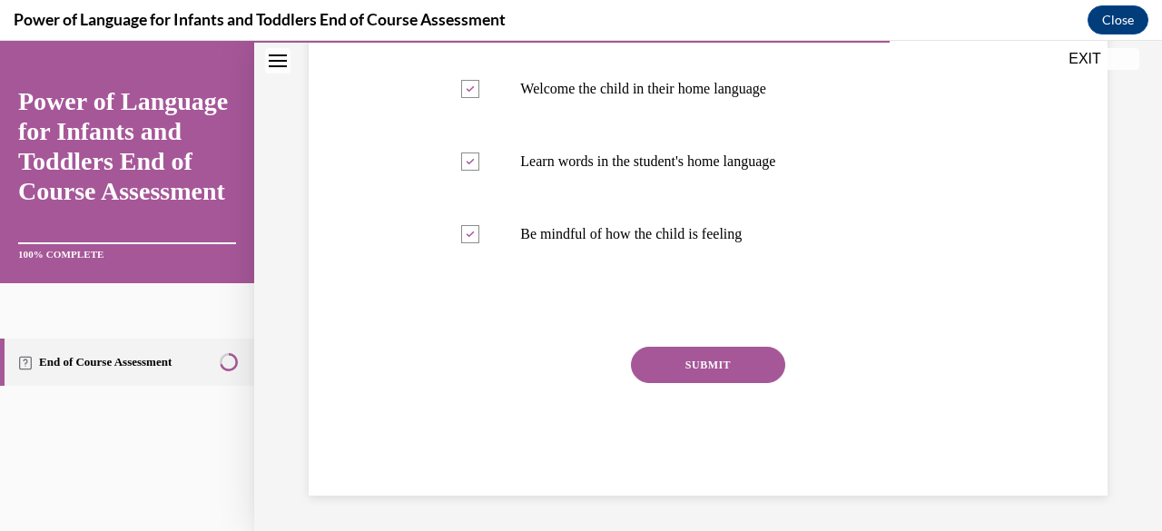
click at [707, 361] on button "SUBMIT" at bounding box center [708, 365] width 154 height 36
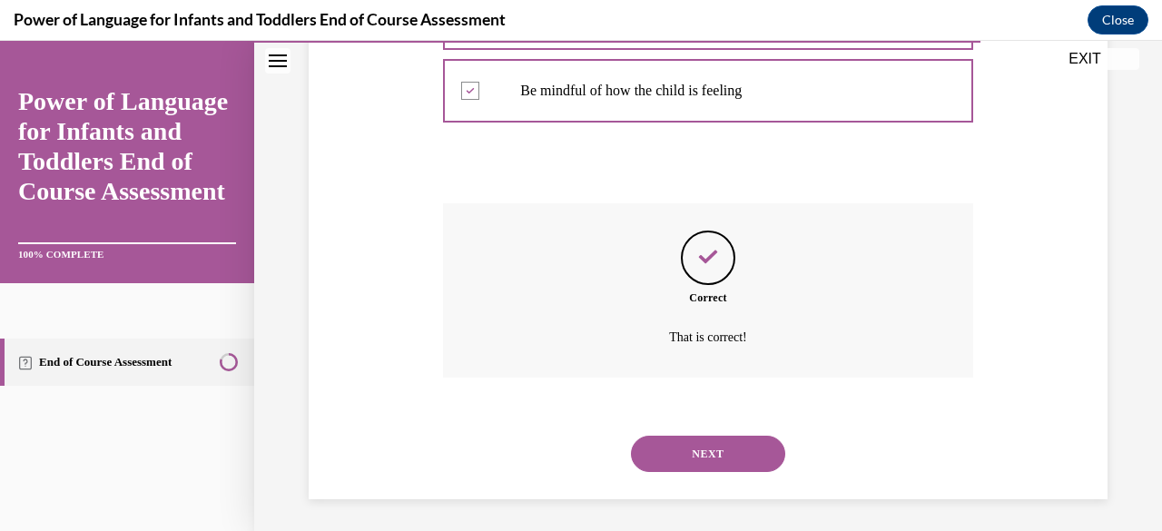
scroll to position [603, 0]
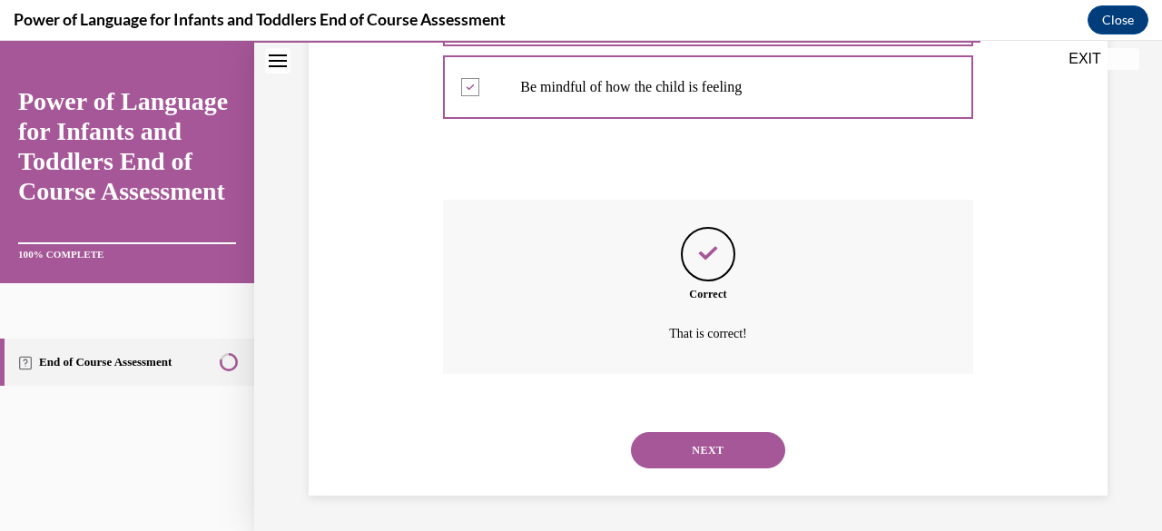
click at [679, 448] on button "NEXT" at bounding box center [708, 450] width 154 height 36
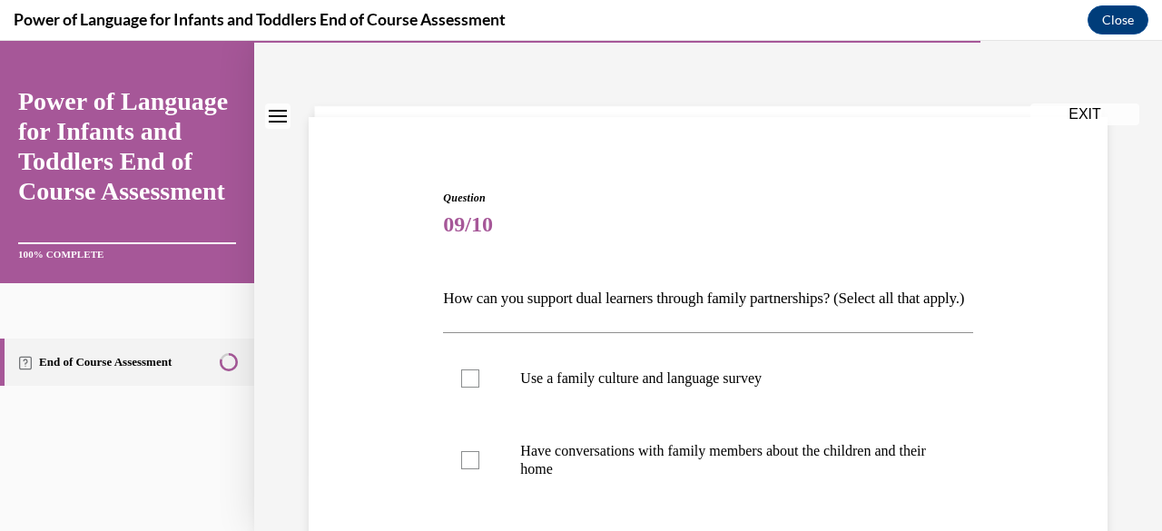
scroll to position [91, 0]
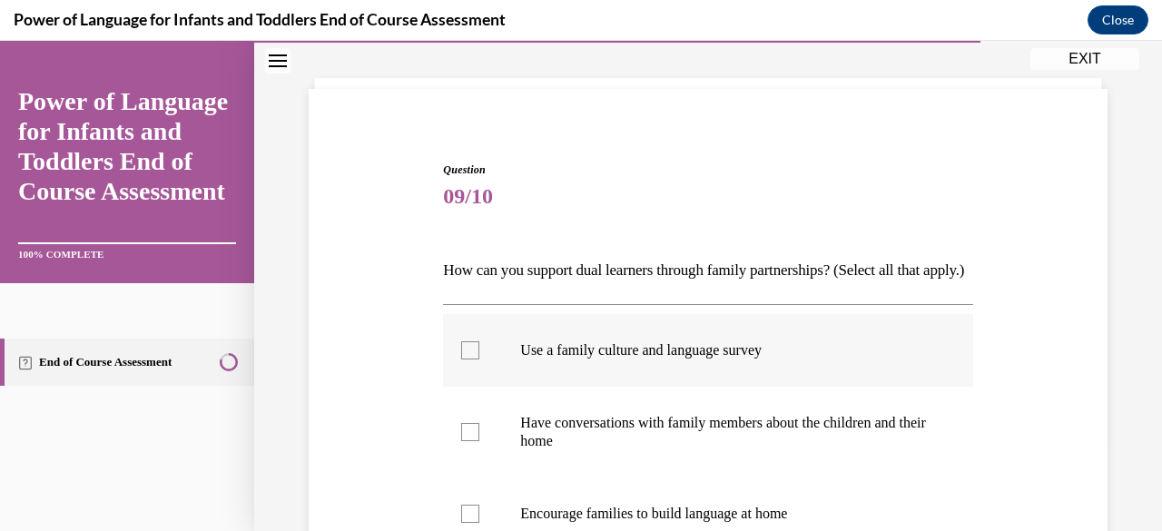
click at [468, 360] on div at bounding box center [470, 350] width 18 height 18
click at [468, 360] on input "Use a family culture and language survey" at bounding box center [470, 350] width 18 height 18
checkbox input "true"
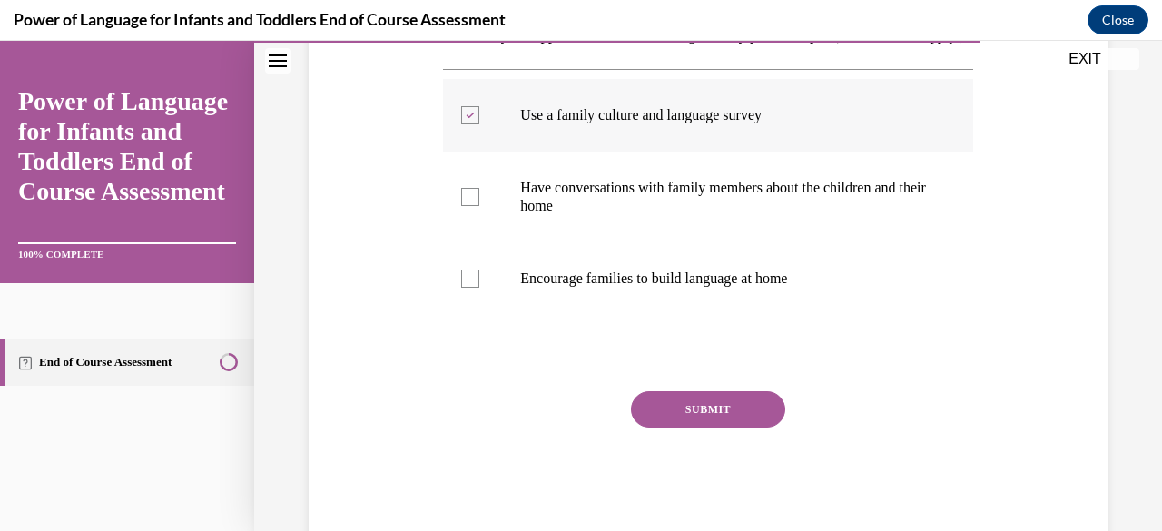
scroll to position [363, 0]
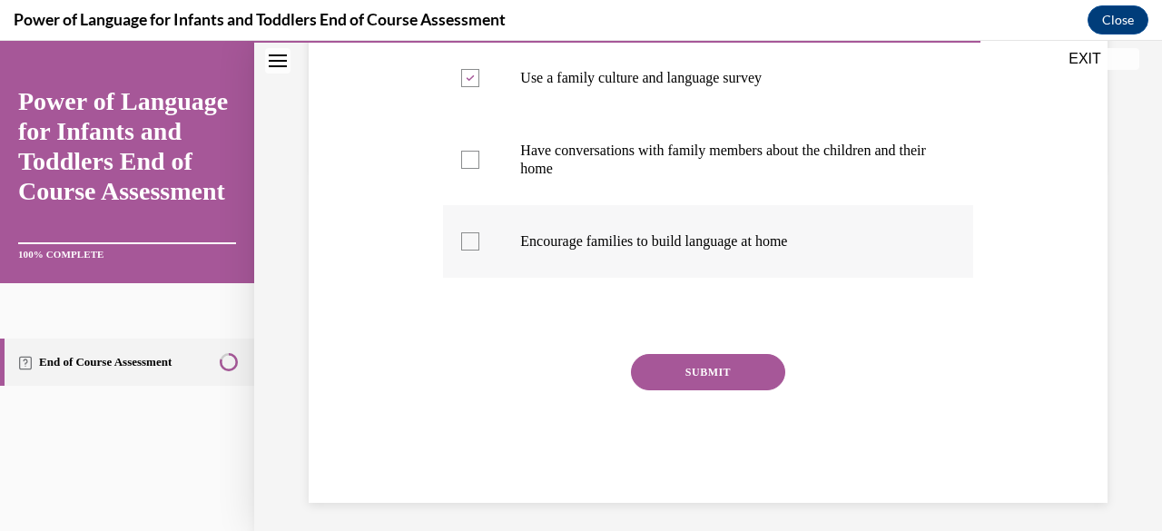
click at [470, 251] on div at bounding box center [470, 241] width 18 height 18
click at [470, 251] on input "Encourage families to build language at home" at bounding box center [470, 241] width 18 height 18
checkbox input "true"
click at [467, 169] on div at bounding box center [470, 160] width 18 height 18
click at [467, 169] on input "Have conversations with family members about the children and their home" at bounding box center [470, 160] width 18 height 18
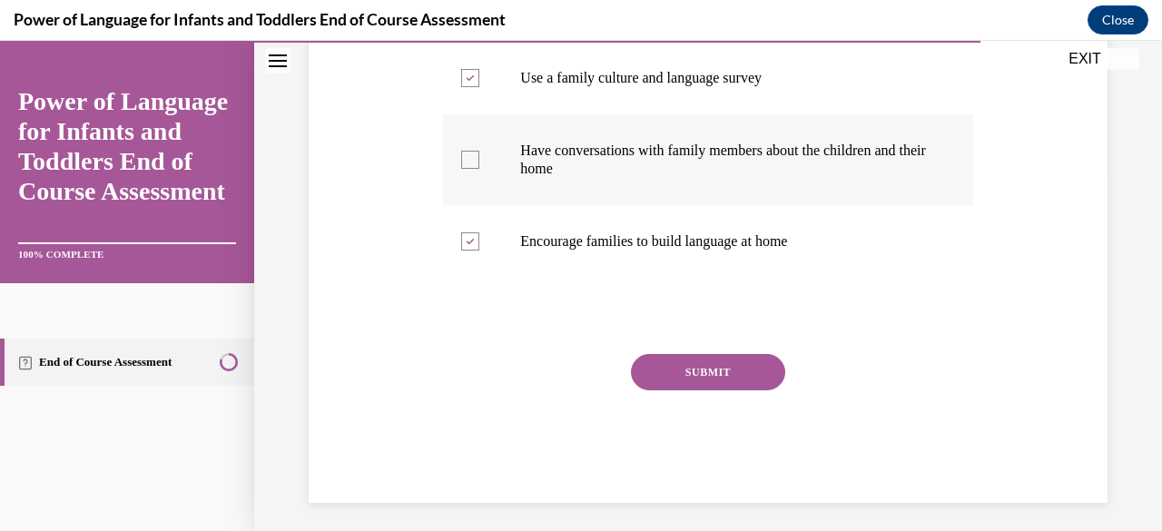
checkbox input "true"
click at [652, 390] on button "SUBMIT" at bounding box center [708, 372] width 154 height 36
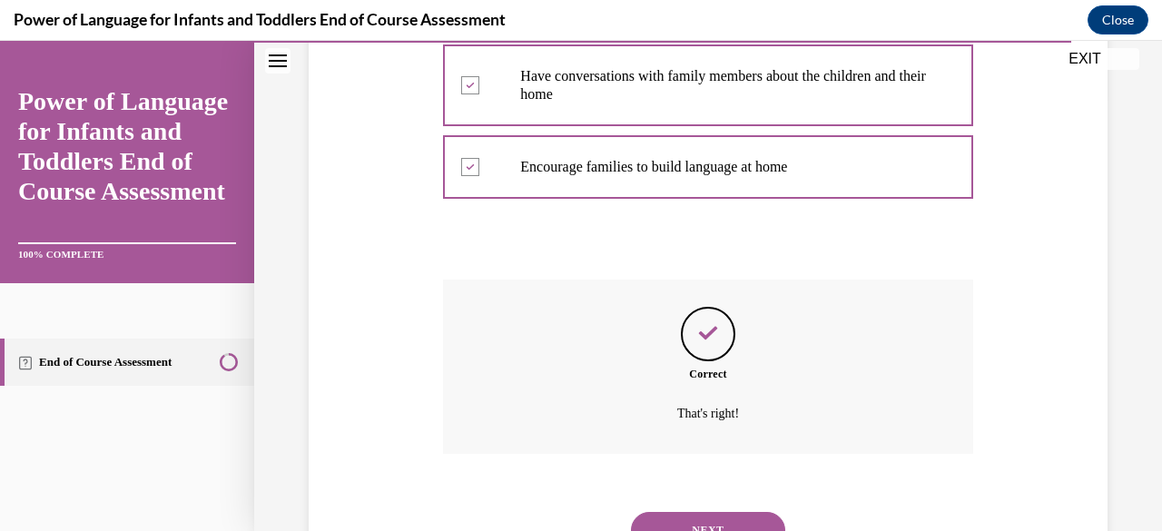
scroll to position [548, 0]
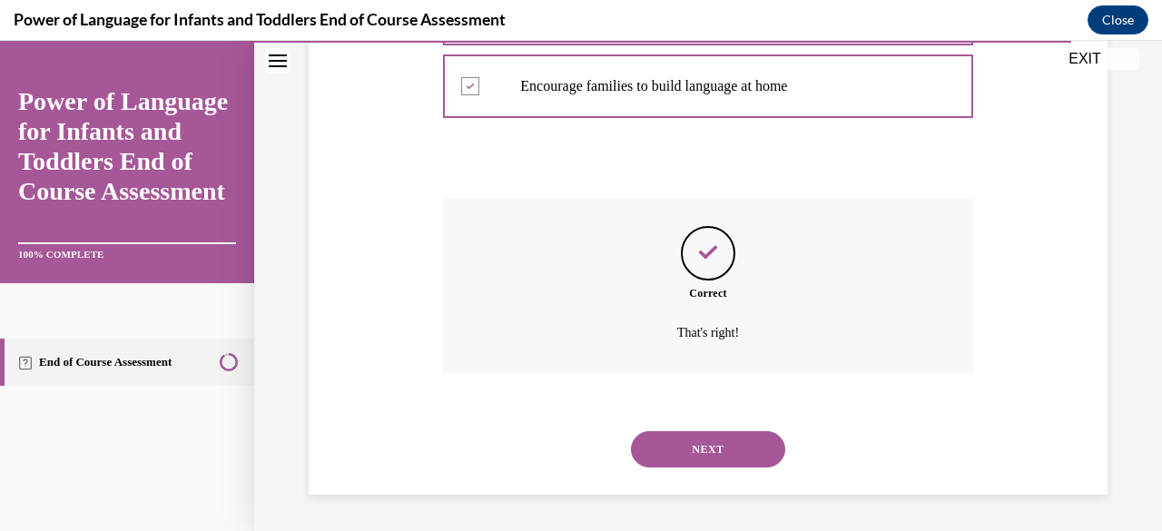
click at [667, 450] on button "NEXT" at bounding box center [708, 449] width 154 height 36
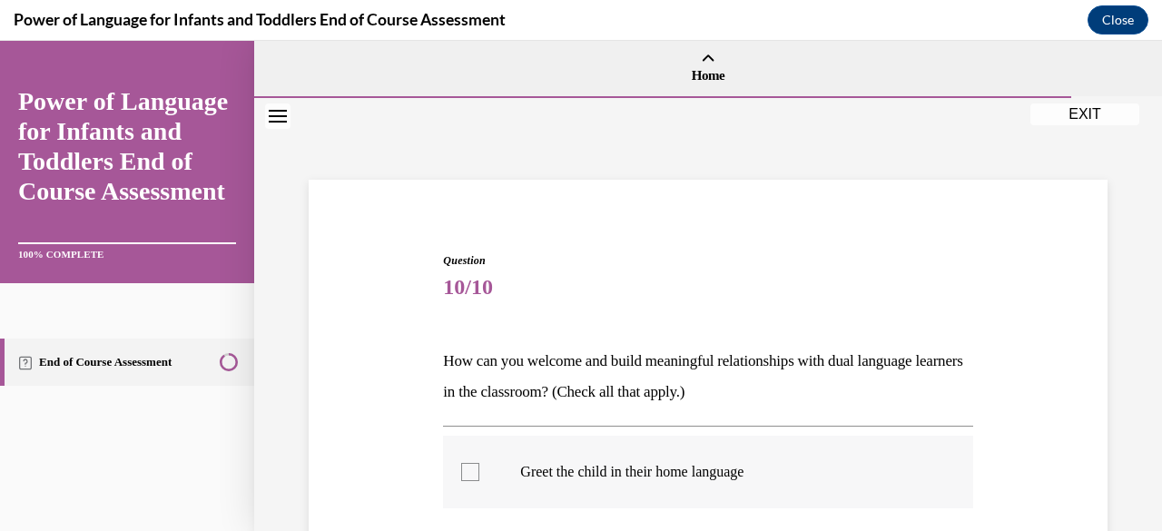
scroll to position [182, 0]
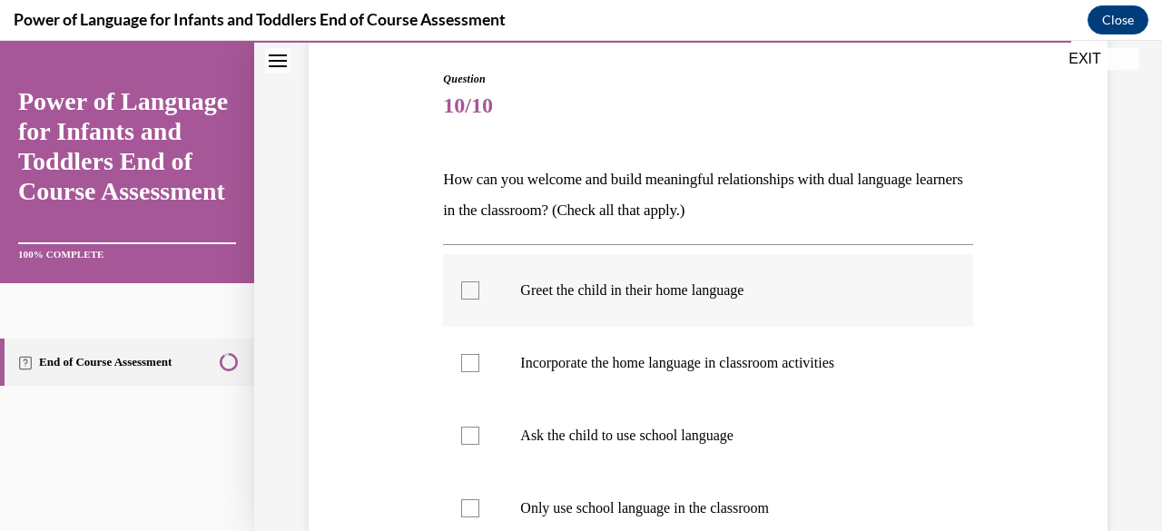
click at [467, 286] on div at bounding box center [470, 291] width 18 height 18
click at [467, 286] on input "Greet the child in their home language" at bounding box center [470, 291] width 18 height 18
checkbox input "true"
click at [468, 357] on div at bounding box center [470, 363] width 18 height 18
click at [468, 357] on input "Incorporate the home language in classroom activities" at bounding box center [470, 363] width 18 height 18
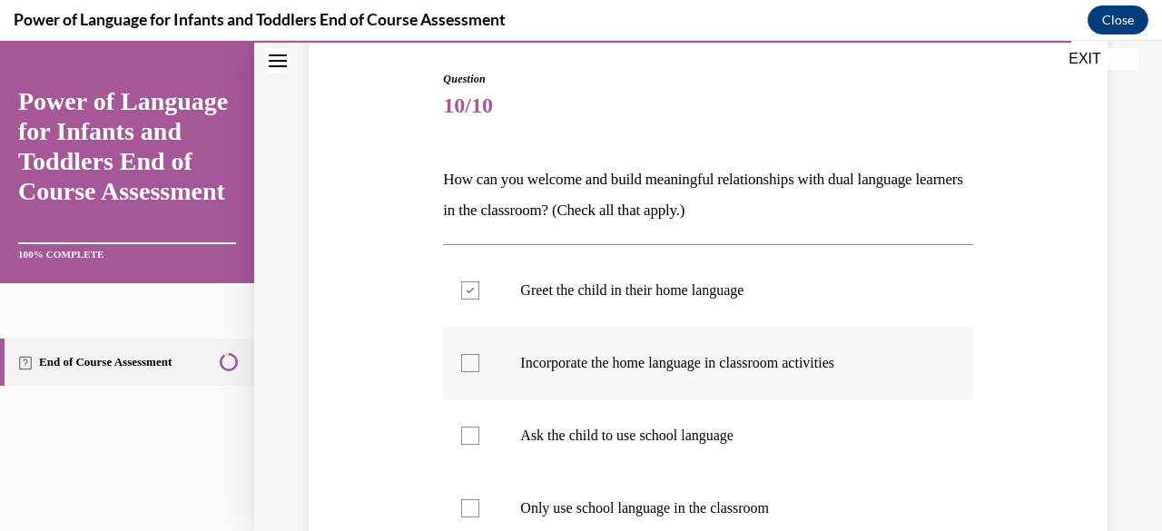
checkbox input "true"
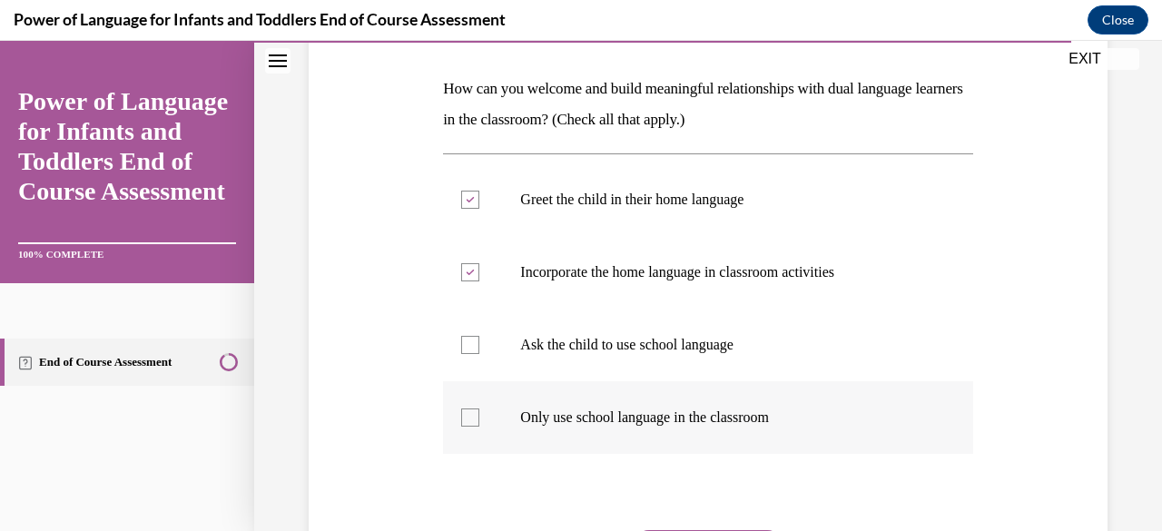
scroll to position [454, 0]
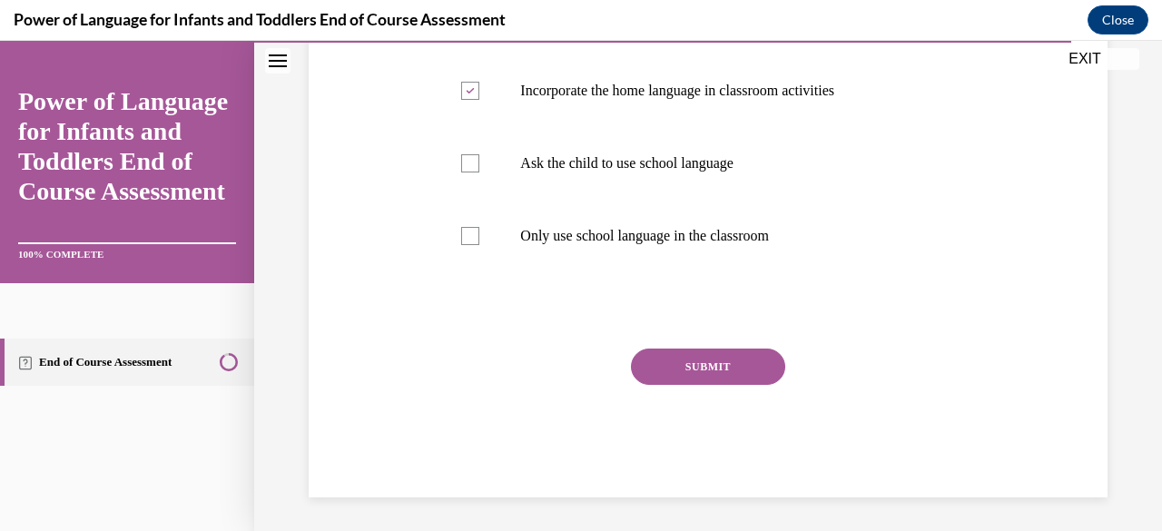
click at [730, 369] on button "SUBMIT" at bounding box center [708, 367] width 154 height 36
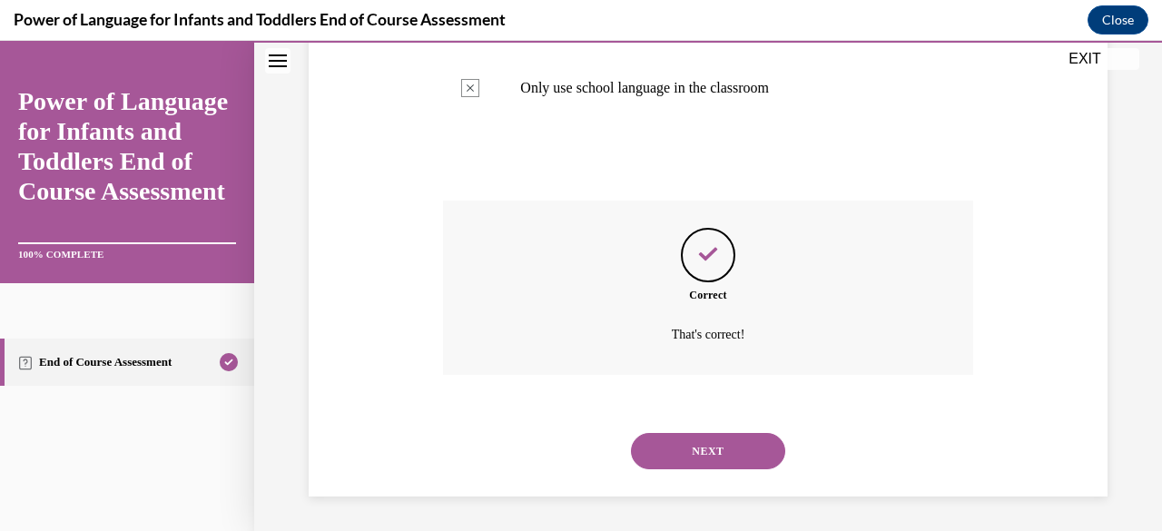
scroll to position [603, 0]
click at [690, 444] on button "NEXT" at bounding box center [708, 450] width 154 height 36
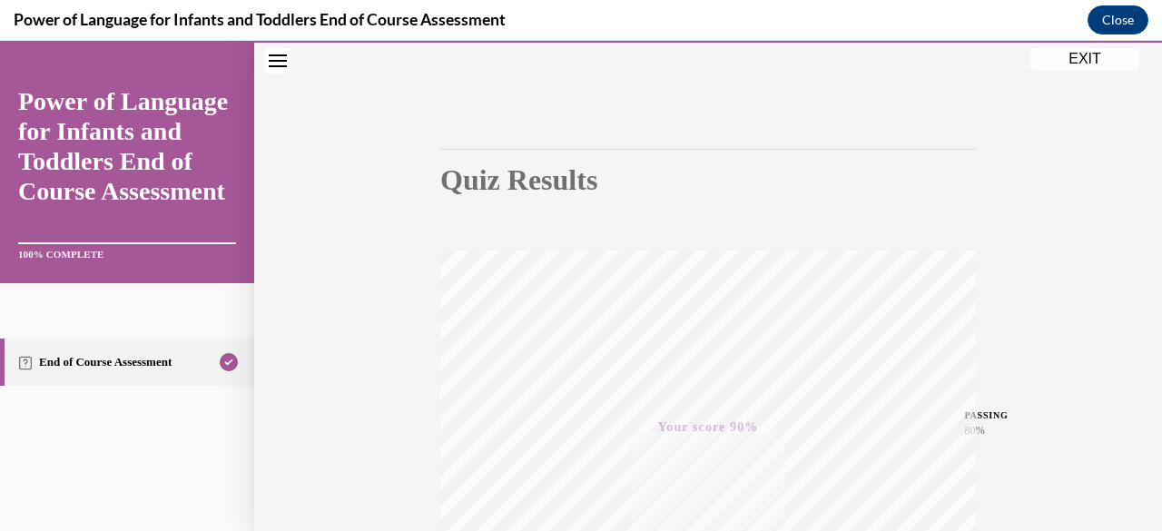
scroll to position [76, 0]
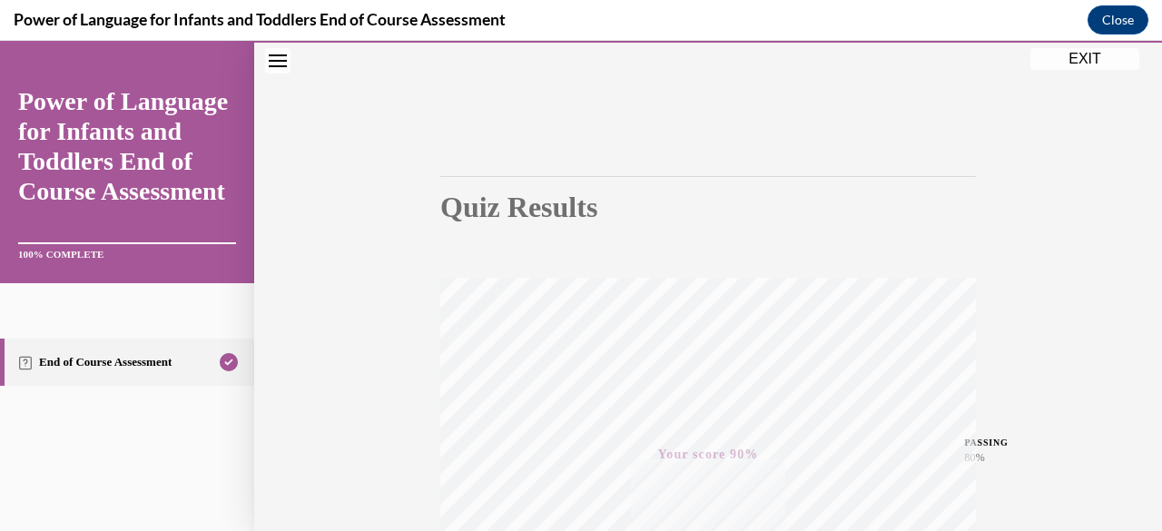
click at [1088, 59] on button "EXIT" at bounding box center [1085, 59] width 109 height 22
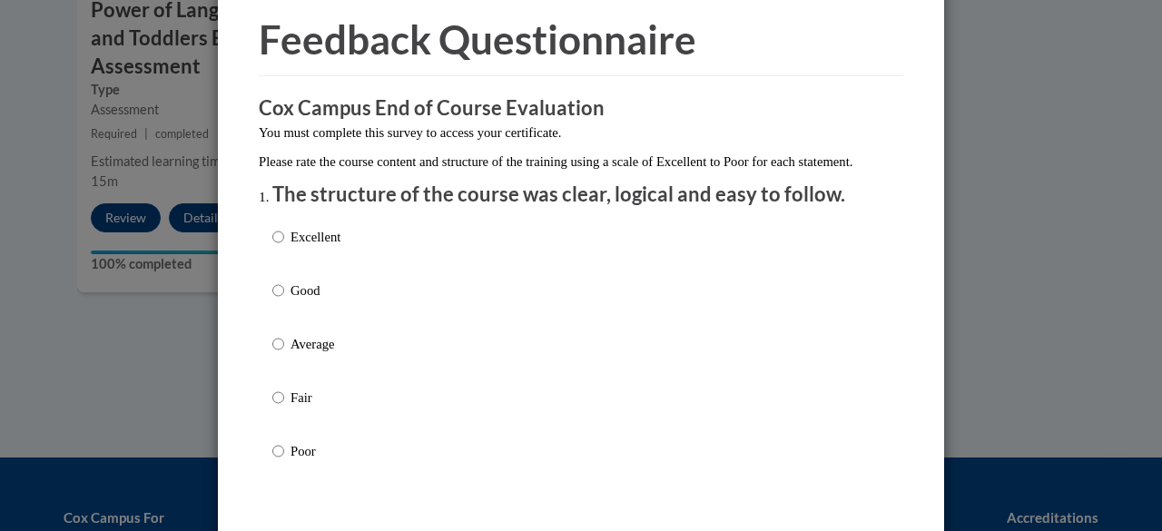
scroll to position [91, 0]
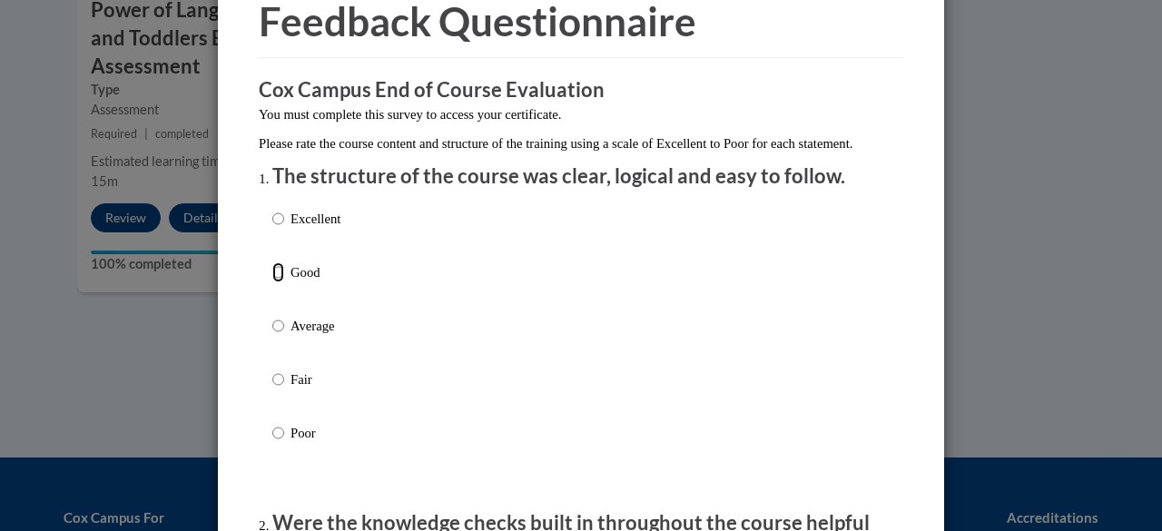
click at [276, 282] on input "Good" at bounding box center [278, 272] width 12 height 20
radio input "true"
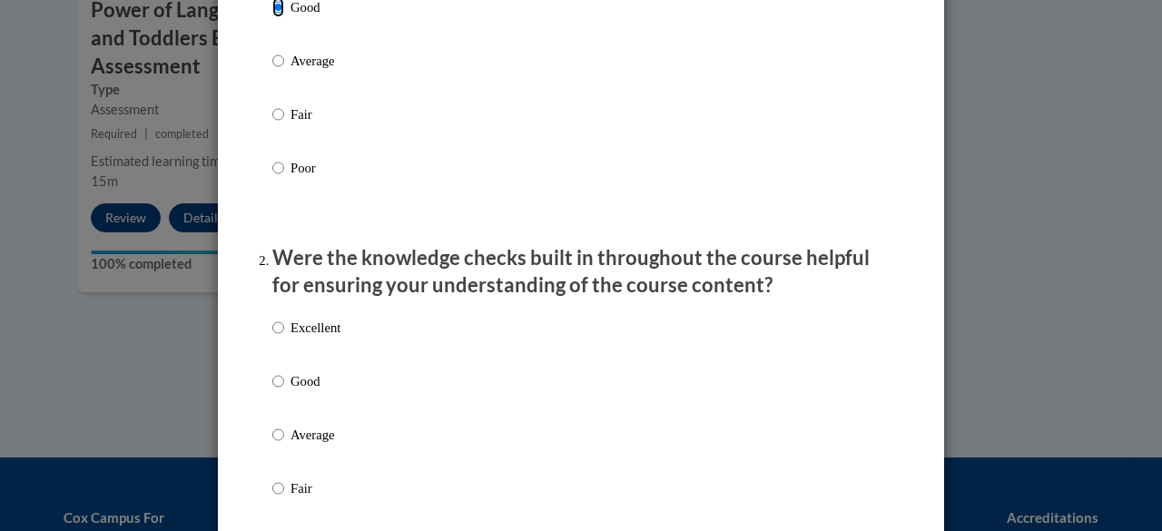
scroll to position [454, 0]
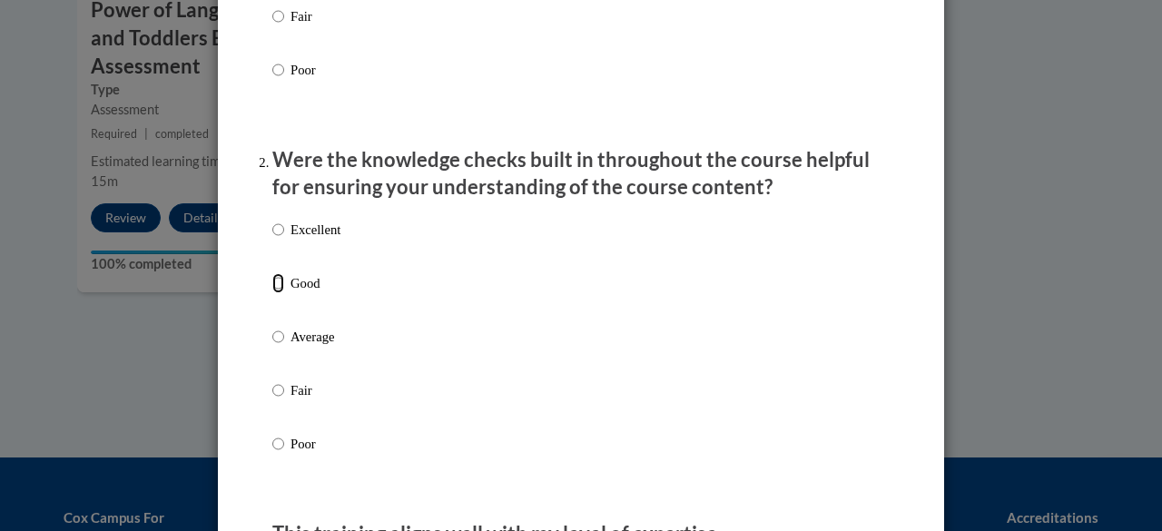
click at [272, 293] on input "Good" at bounding box center [278, 283] width 12 height 20
radio input "true"
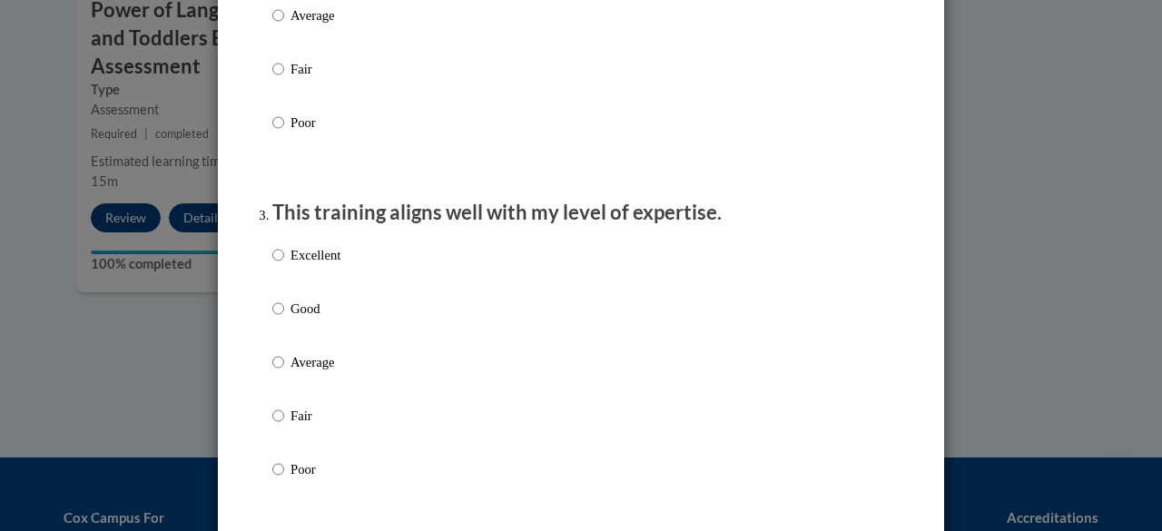
scroll to position [817, 0]
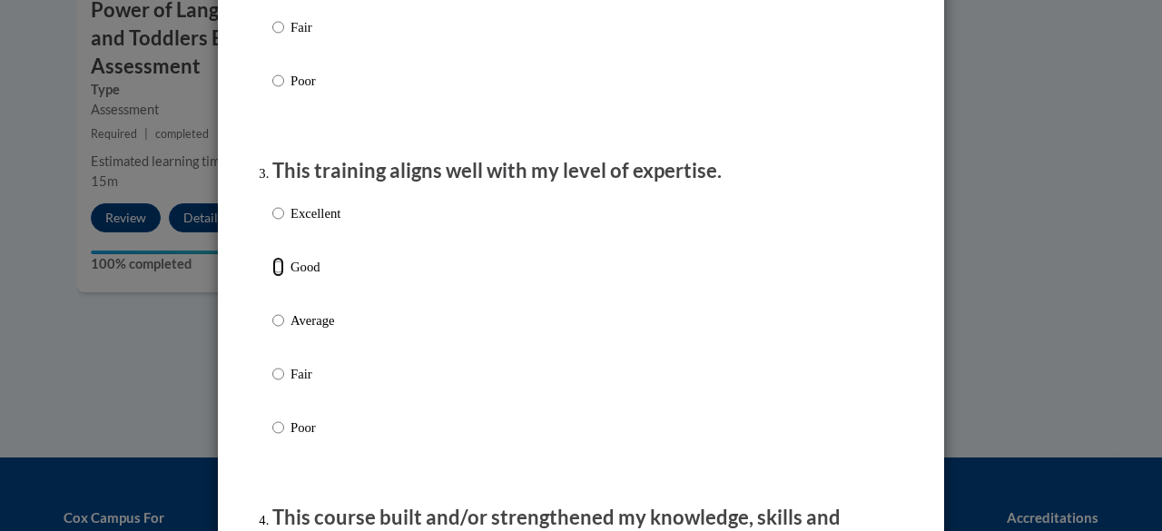
click at [275, 277] on input "Good" at bounding box center [278, 267] width 12 height 20
radio input "true"
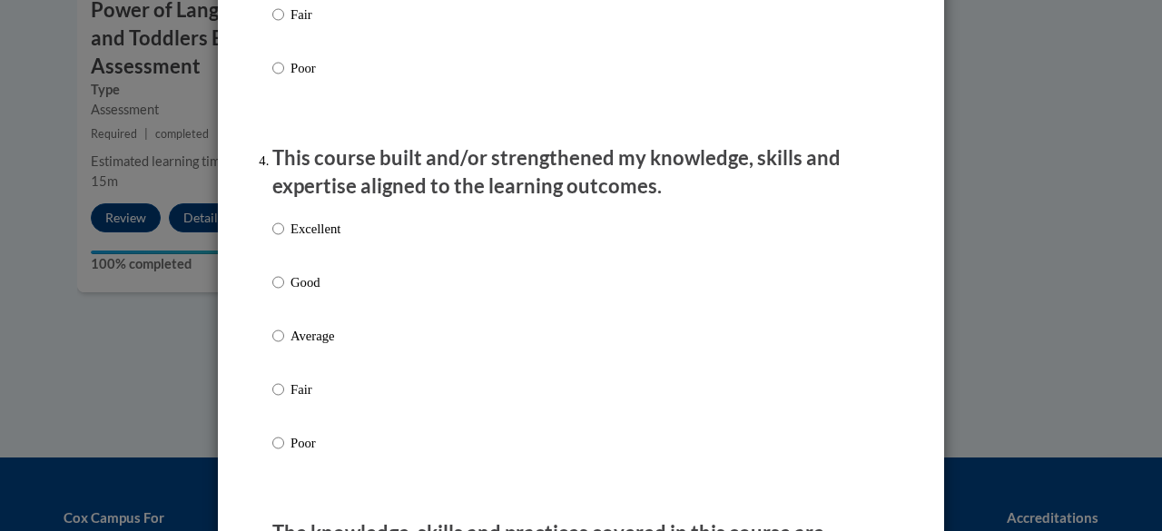
scroll to position [1181, 0]
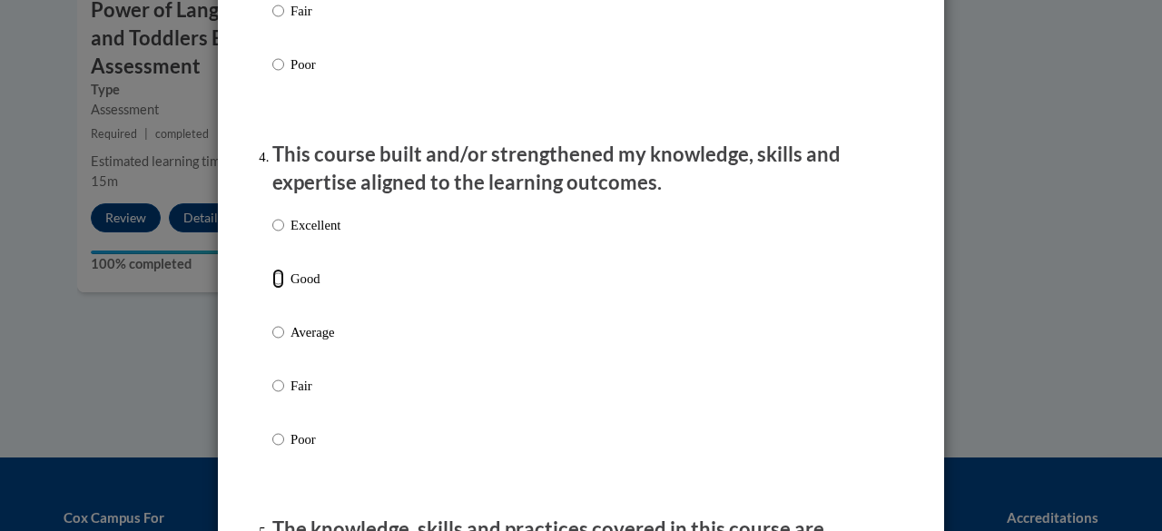
click at [272, 289] on input "Good" at bounding box center [278, 279] width 12 height 20
radio input "true"
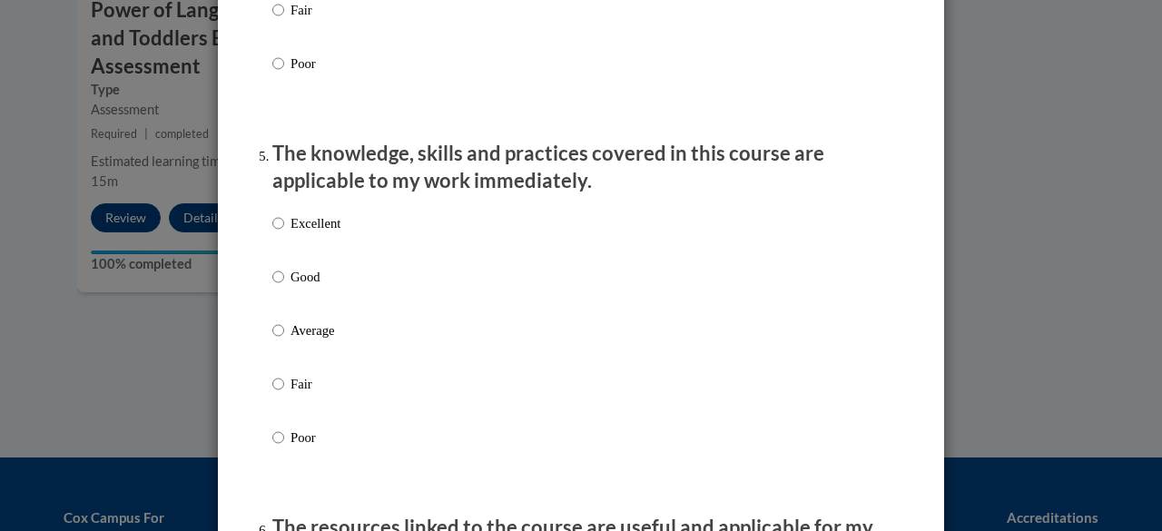
scroll to position [1725, 0]
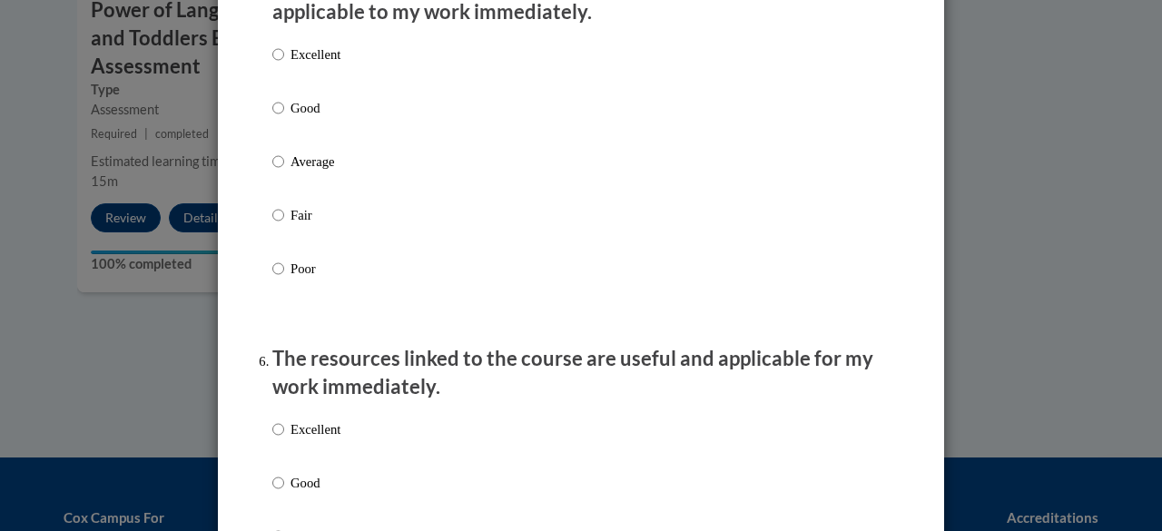
click at [279, 124] on label "Good" at bounding box center [306, 122] width 68 height 49
click at [279, 118] on input "Good" at bounding box center [278, 108] width 12 height 20
radio input "true"
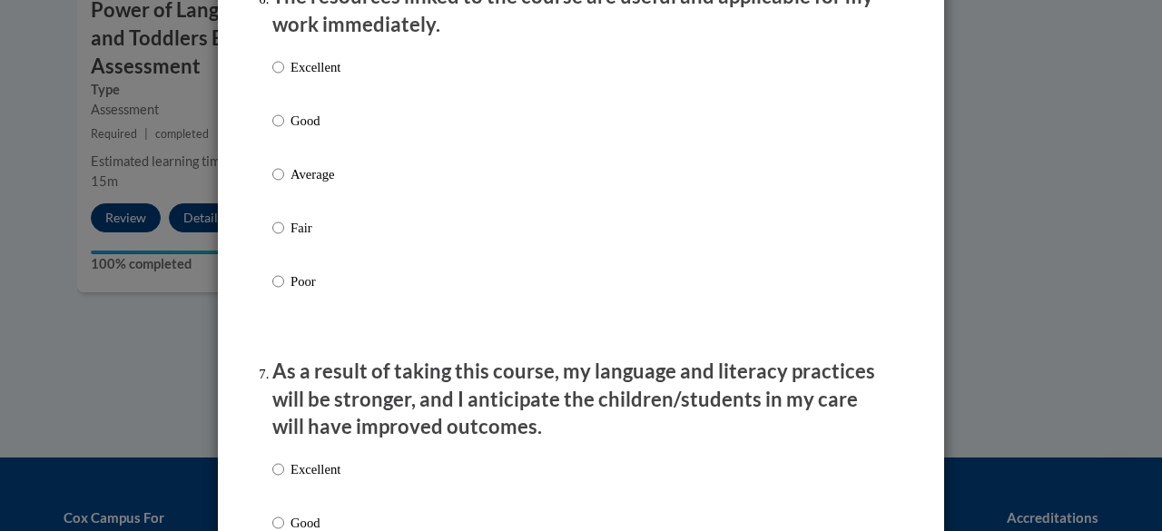
scroll to position [2089, 0]
click at [279, 138] on label "Good" at bounding box center [306, 134] width 68 height 49
click at [279, 130] on input "Good" at bounding box center [278, 120] width 12 height 20
radio input "true"
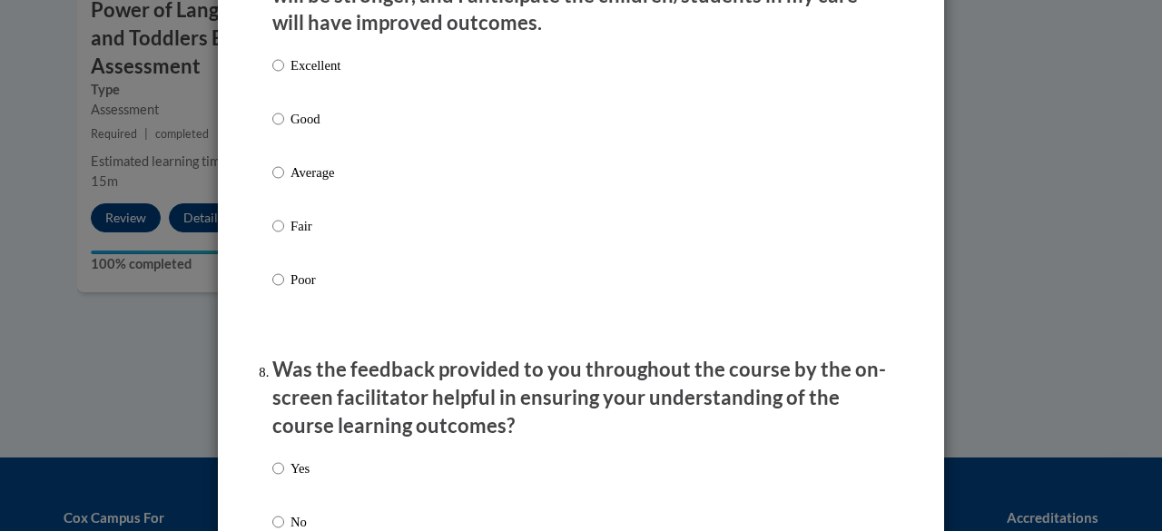
scroll to position [2543, 0]
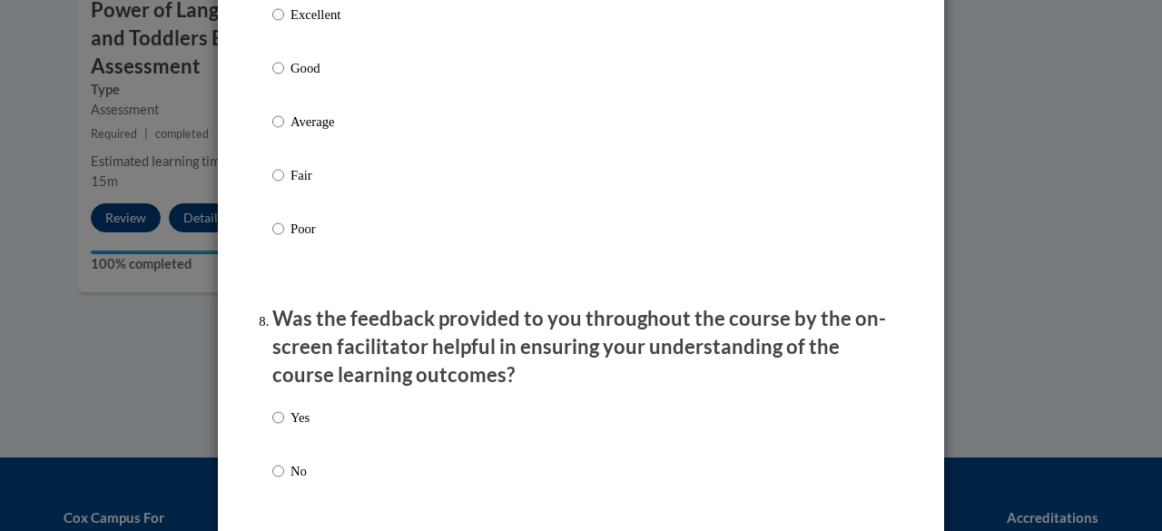
click at [272, 78] on input "Good" at bounding box center [278, 68] width 12 height 20
radio input "true"
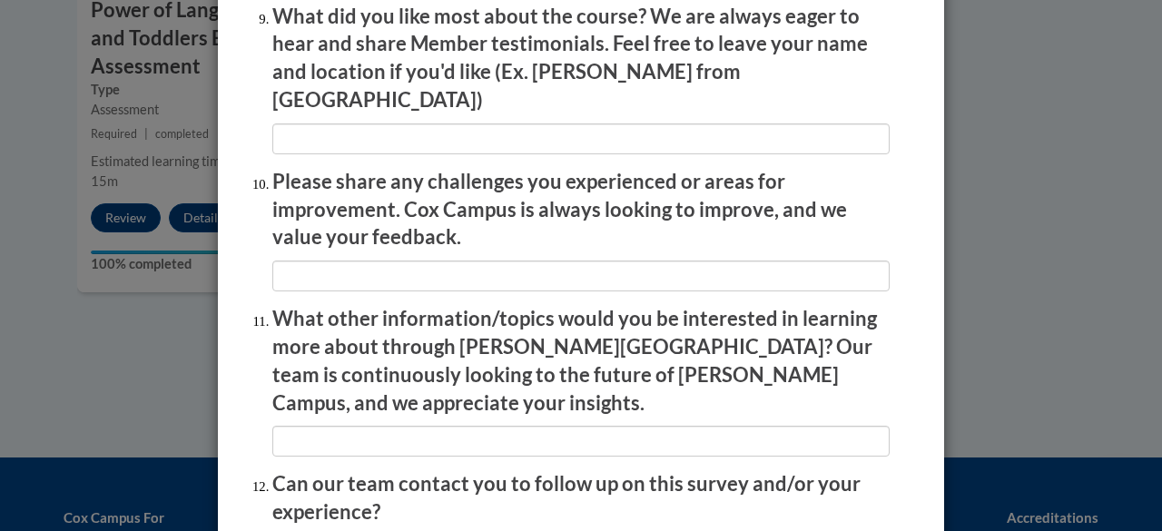
scroll to position [2815, 0]
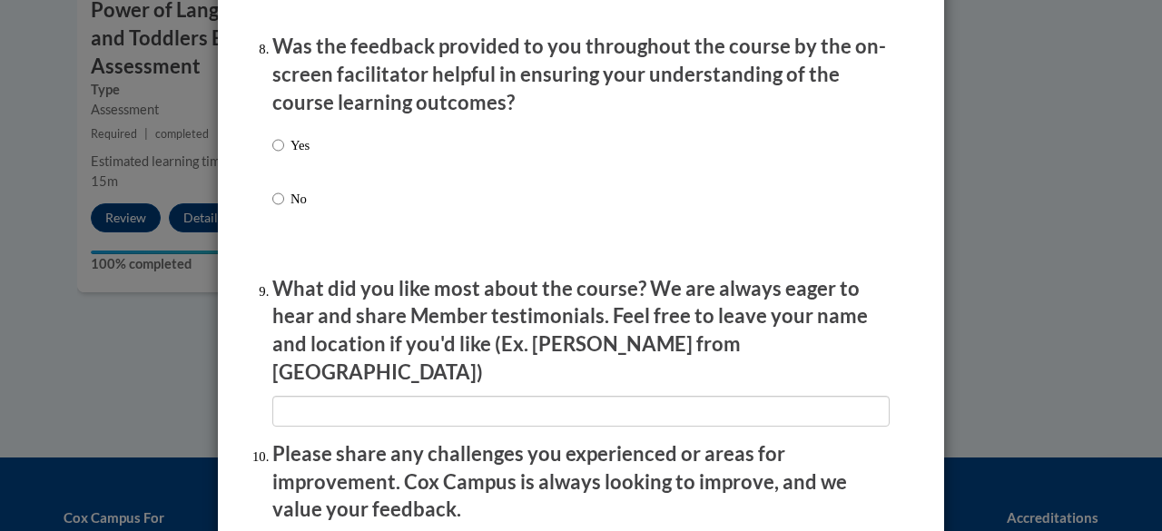
click at [278, 161] on label "Yes" at bounding box center [290, 159] width 37 height 49
click at [278, 155] on input "Yes" at bounding box center [278, 145] width 12 height 20
radio input "true"
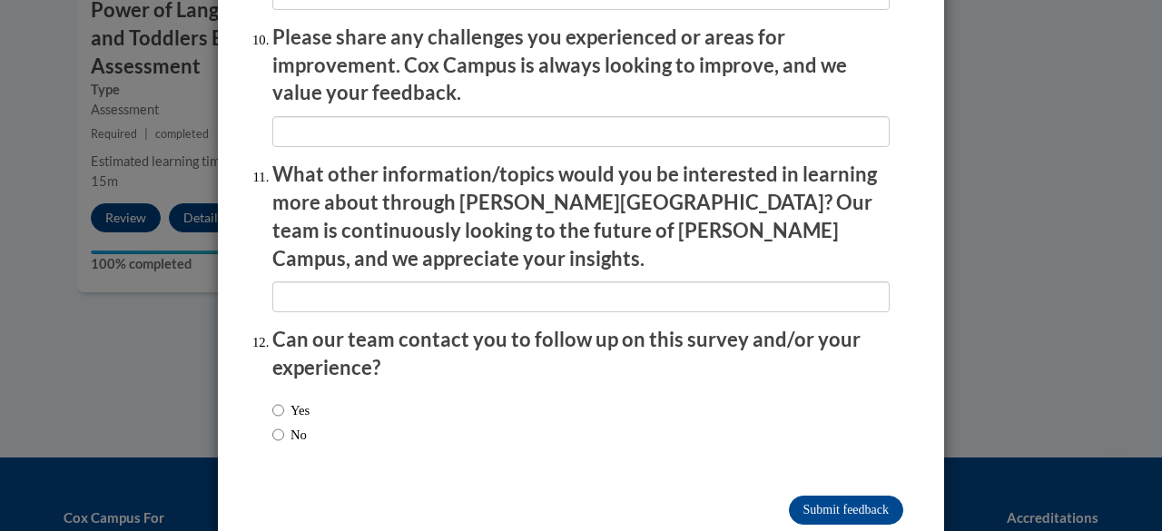
scroll to position [3245, 0]
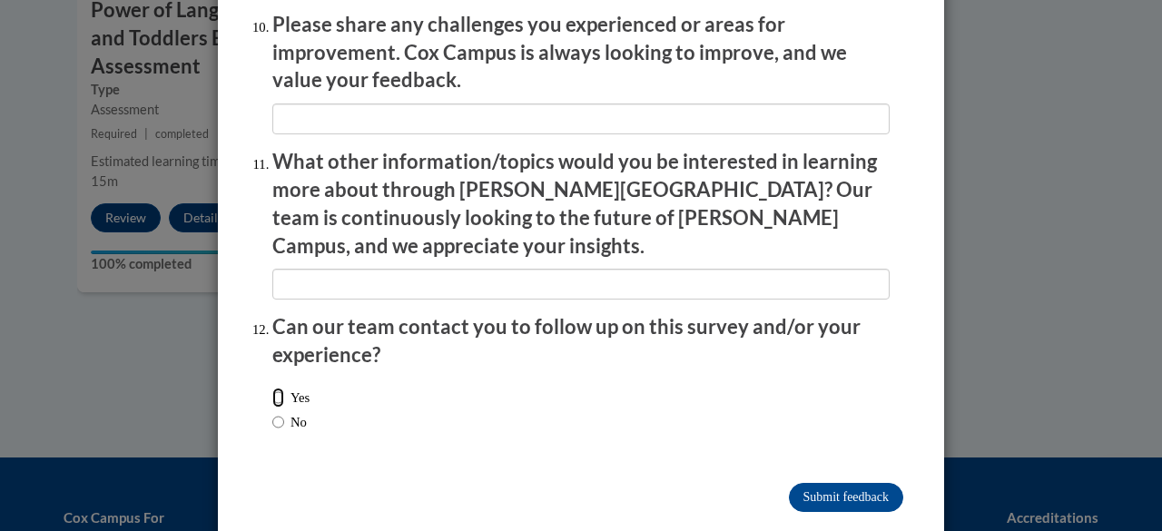
click at [272, 388] on input "Yes" at bounding box center [278, 398] width 12 height 20
radio input "true"
click at [823, 483] on input "Submit feedback" at bounding box center [846, 497] width 114 height 29
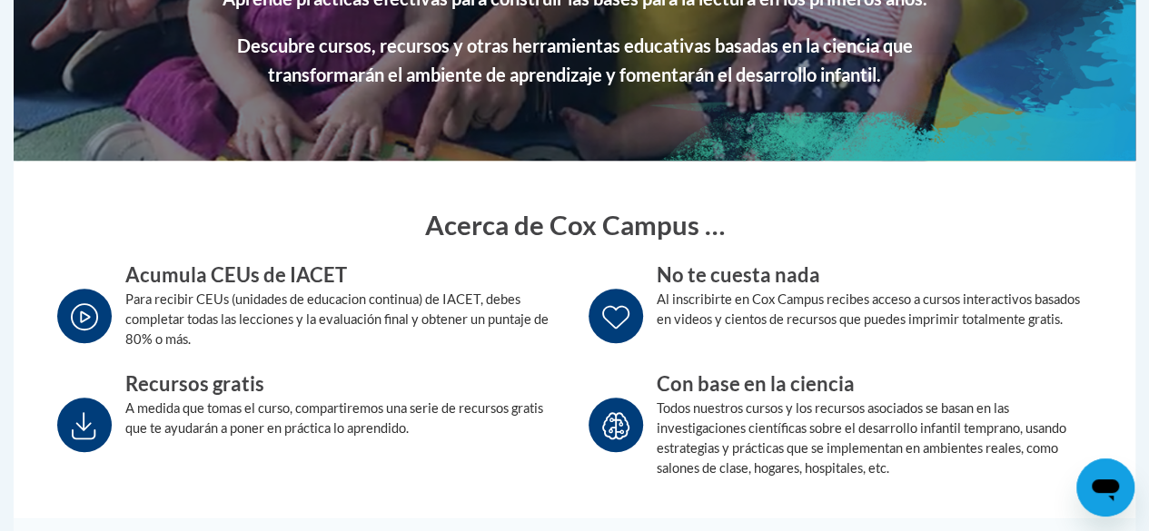
scroll to position [182, 0]
